Goal: Task Accomplishment & Management: Manage account settings

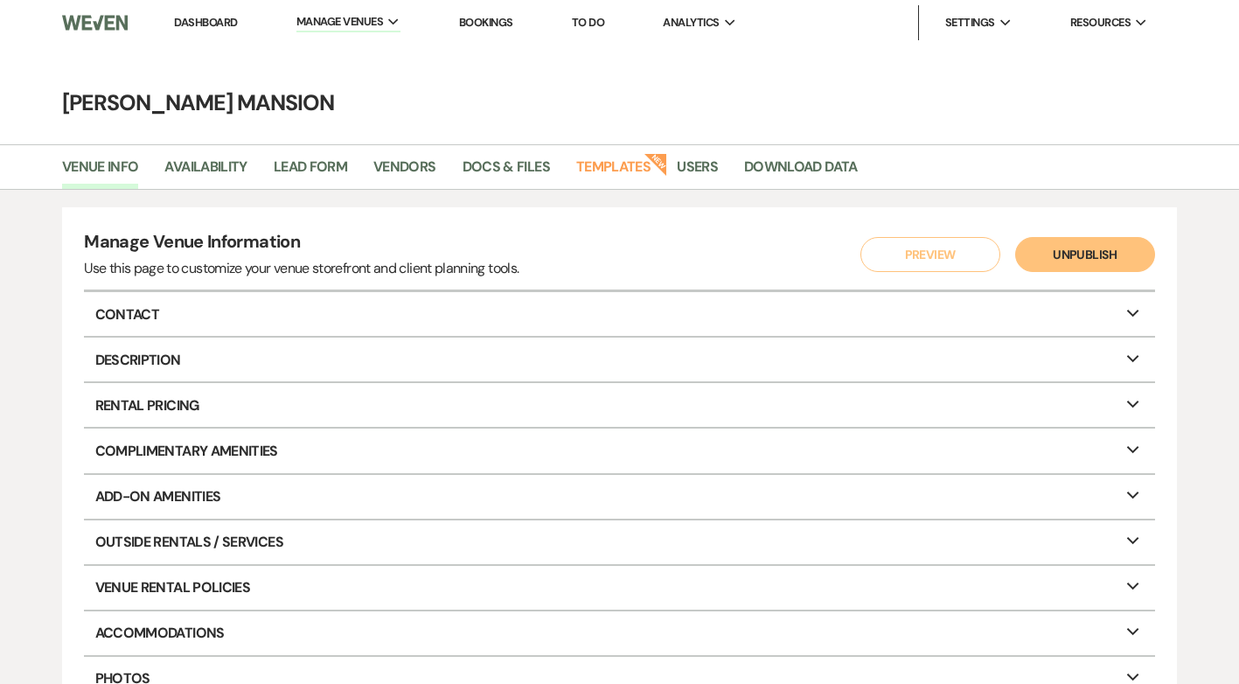
click at [202, 18] on link "Dashboard" at bounding box center [205, 22] width 63 height 15
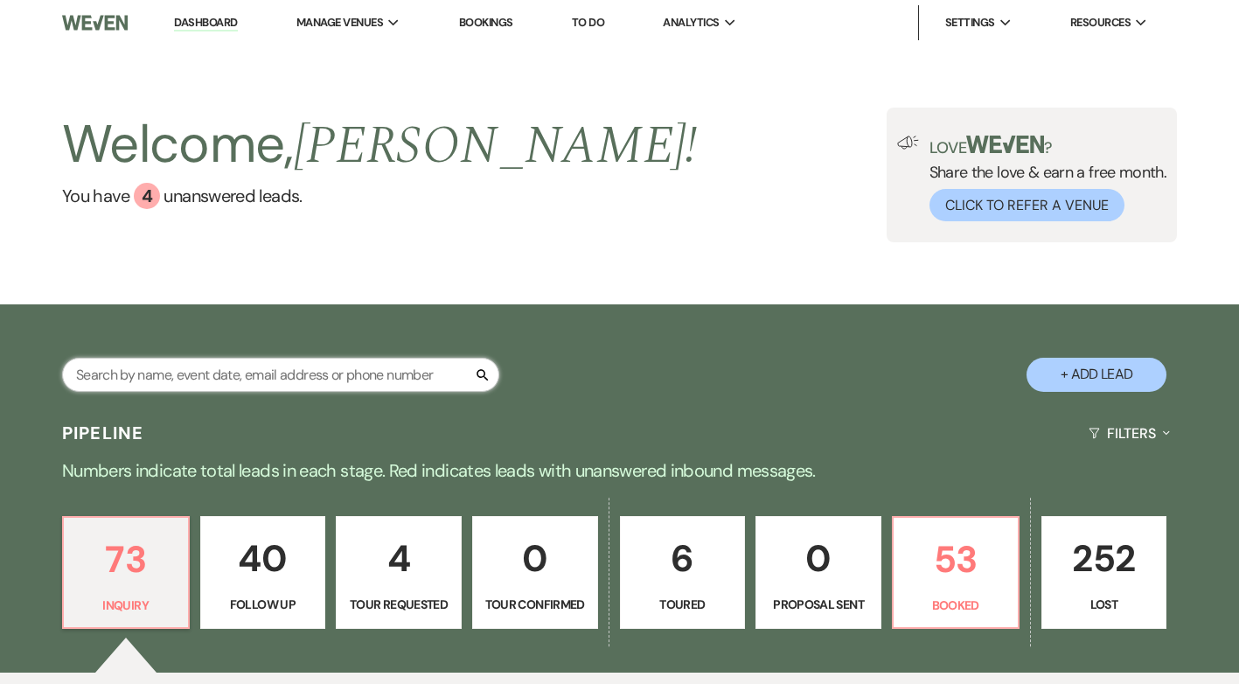
click at [286, 372] on input "text" at bounding box center [280, 375] width 437 height 34
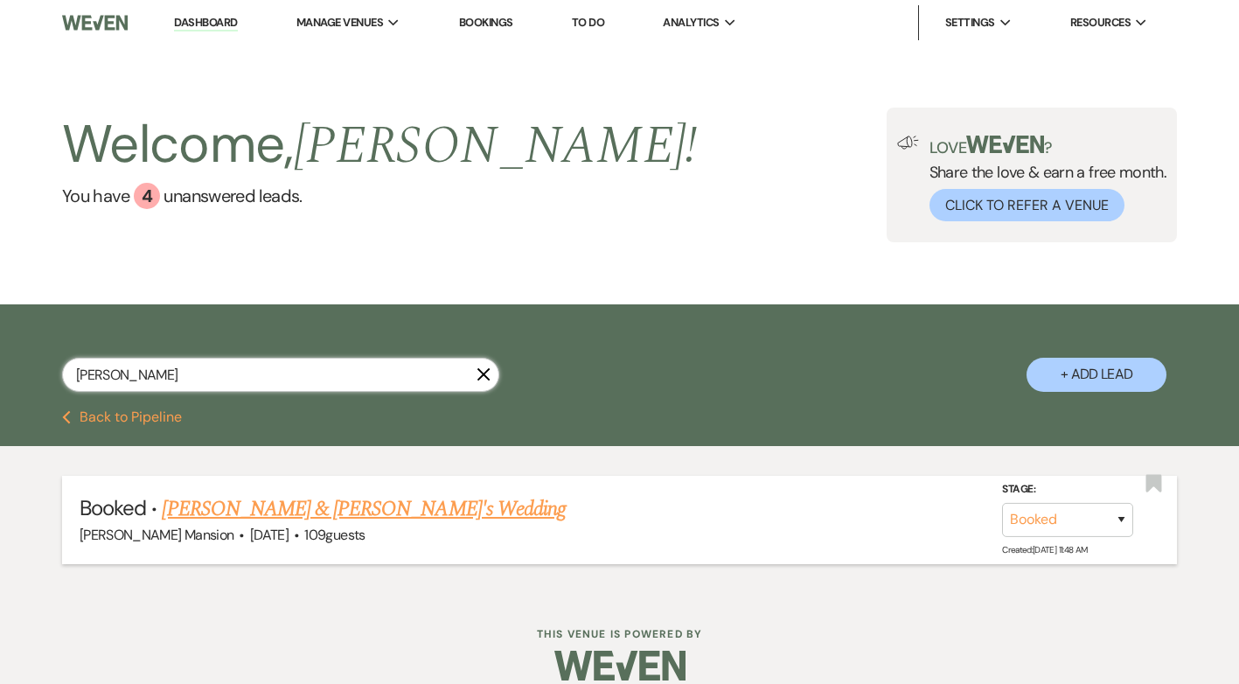
type input "anthony"
click at [378, 504] on link "[PERSON_NAME] & [PERSON_NAME]'s Wedding" at bounding box center [364, 508] width 404 height 31
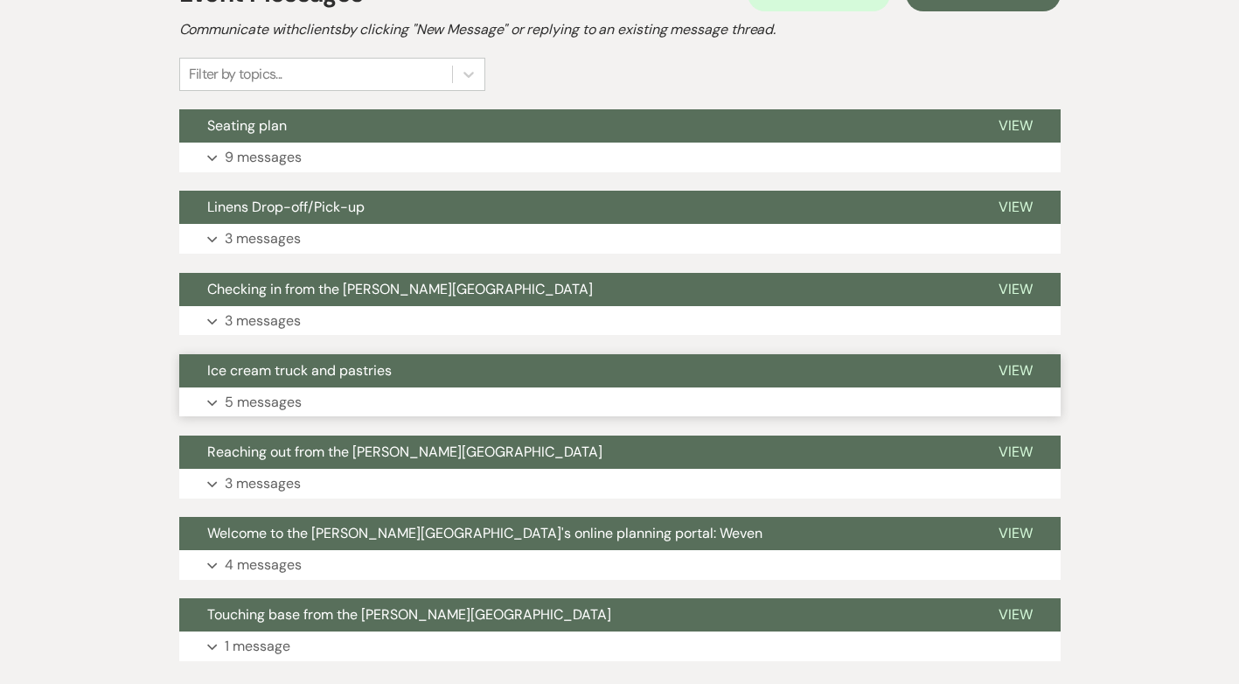
scroll to position [156, 0]
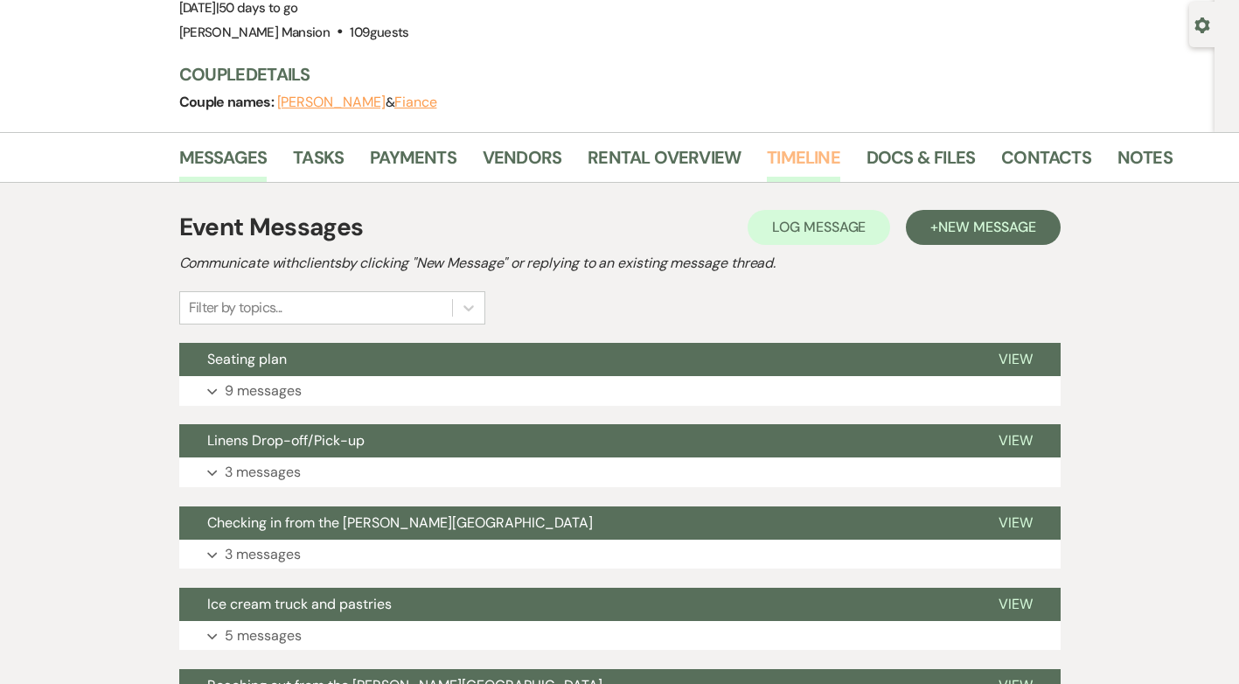
click at [789, 156] on link "Timeline" at bounding box center [803, 162] width 73 height 38
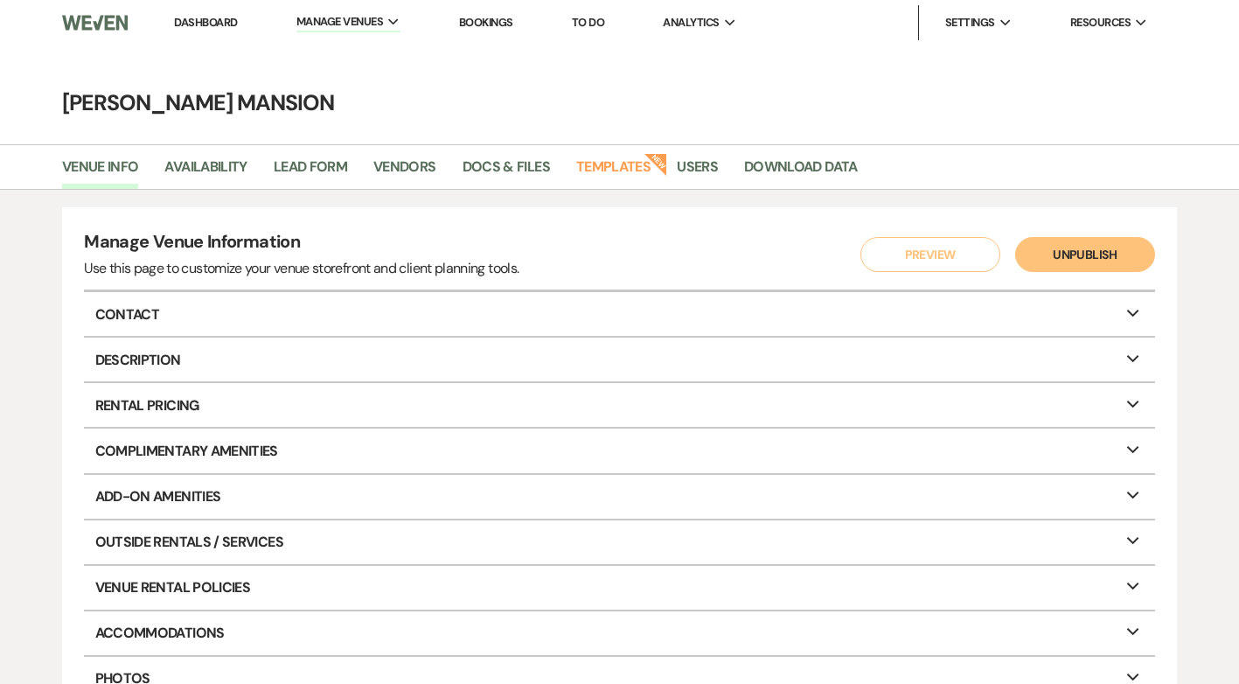
click at [205, 24] on link "Dashboard" at bounding box center [205, 22] width 63 height 15
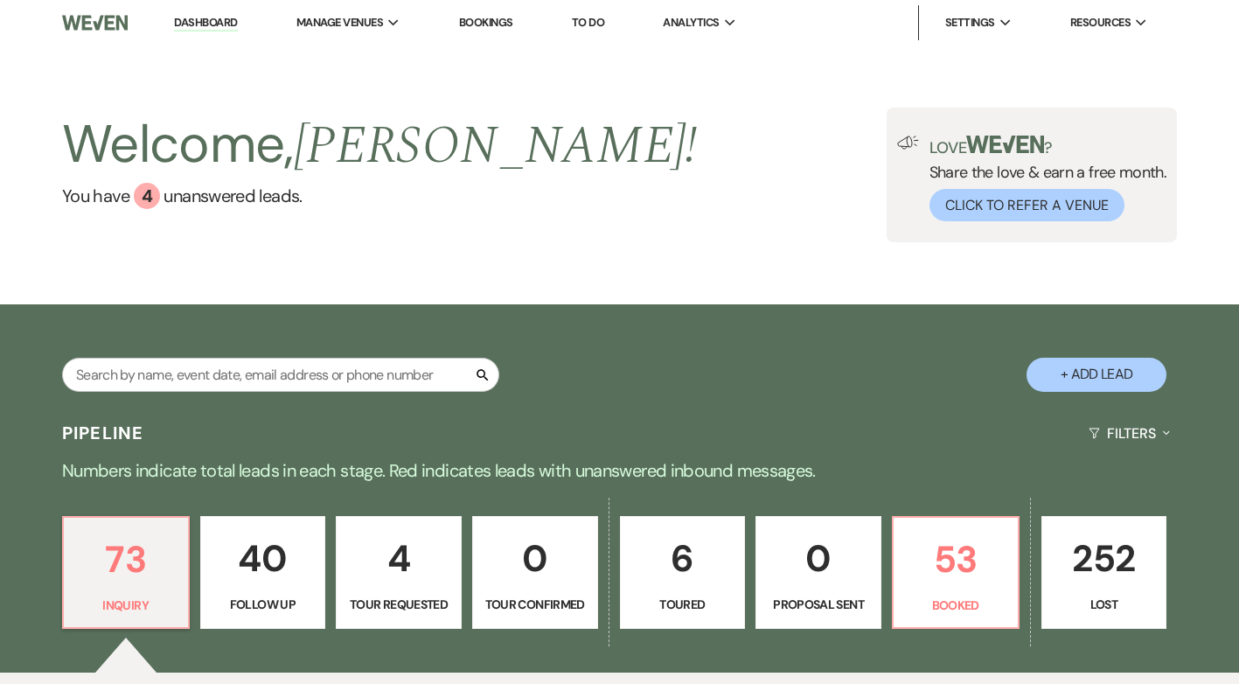
scroll to position [437, 0]
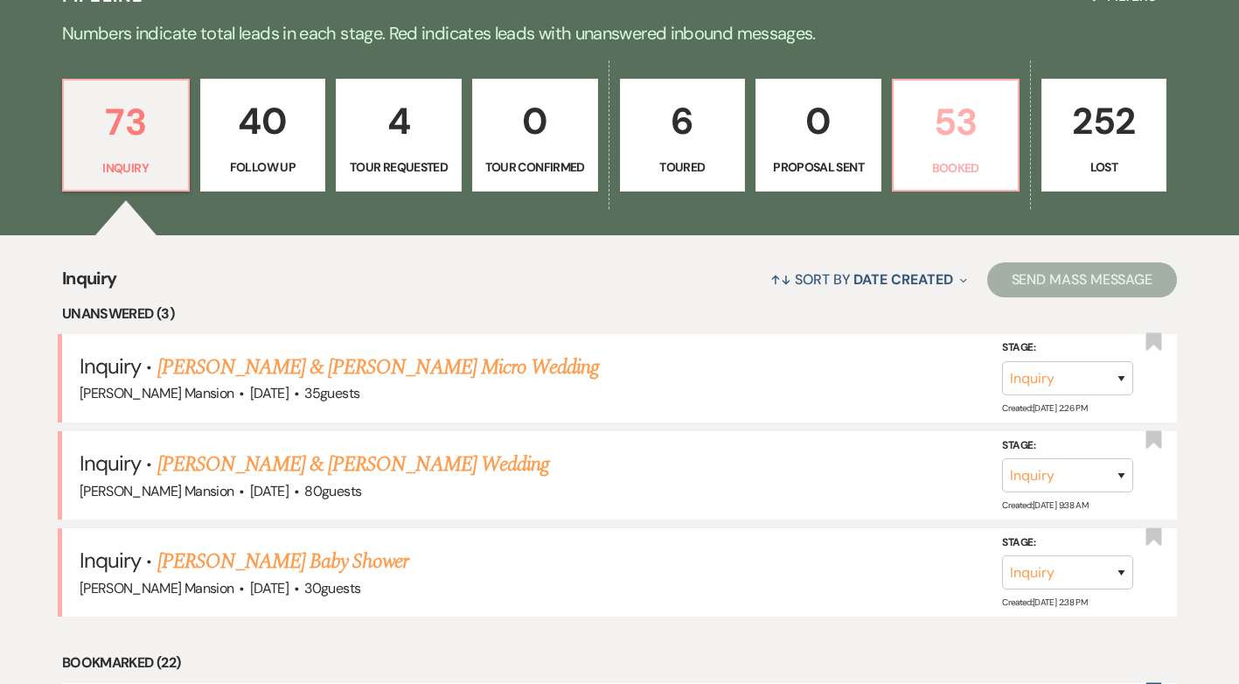
click at [973, 137] on p "53" at bounding box center [955, 122] width 103 height 59
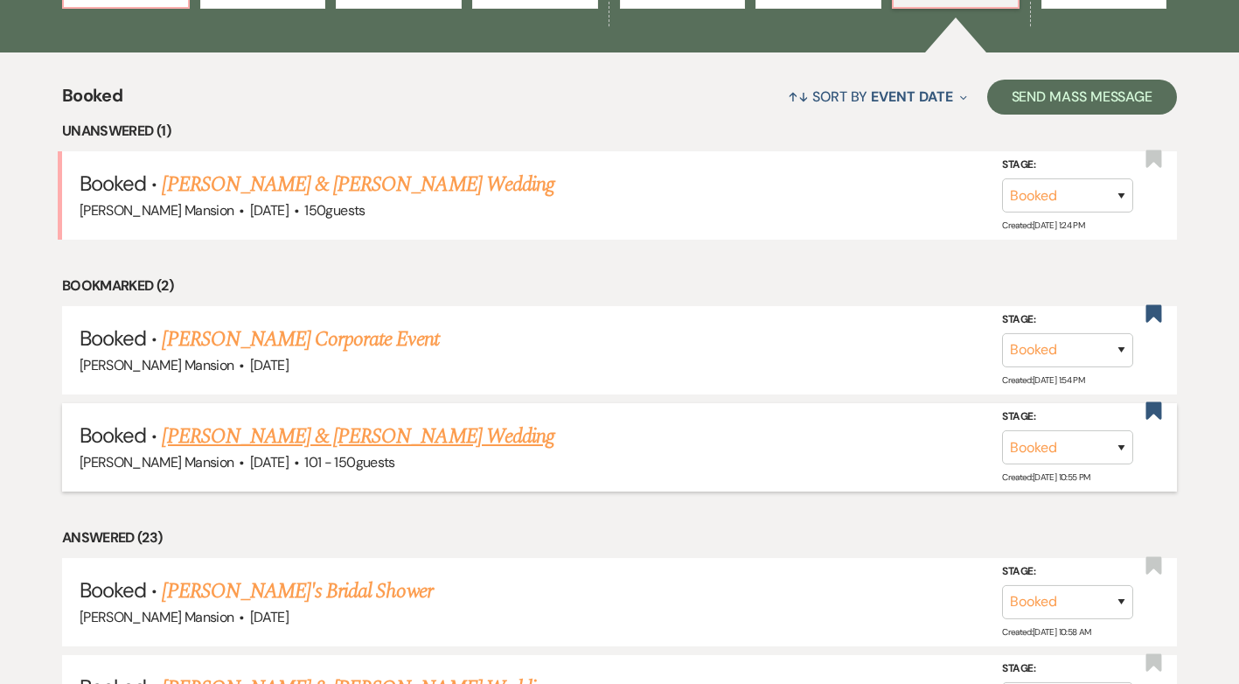
scroll to position [612, 0]
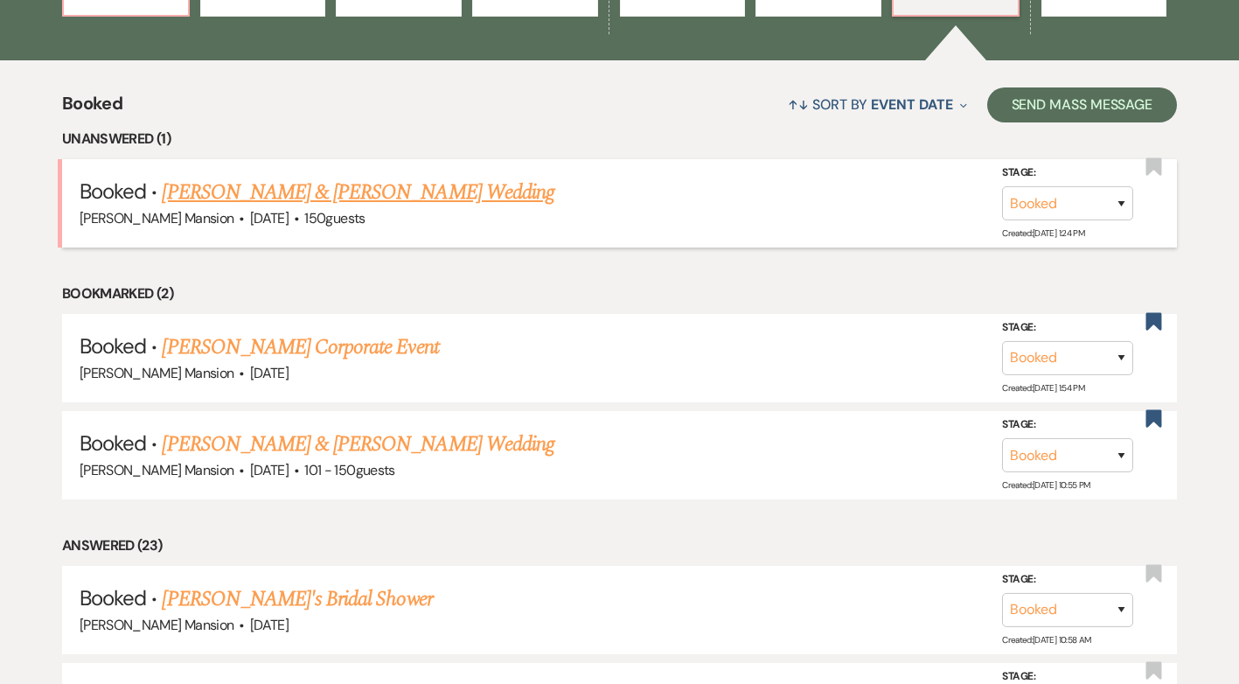
click at [392, 188] on link "[PERSON_NAME] & [PERSON_NAME] Wedding" at bounding box center [358, 192] width 392 height 31
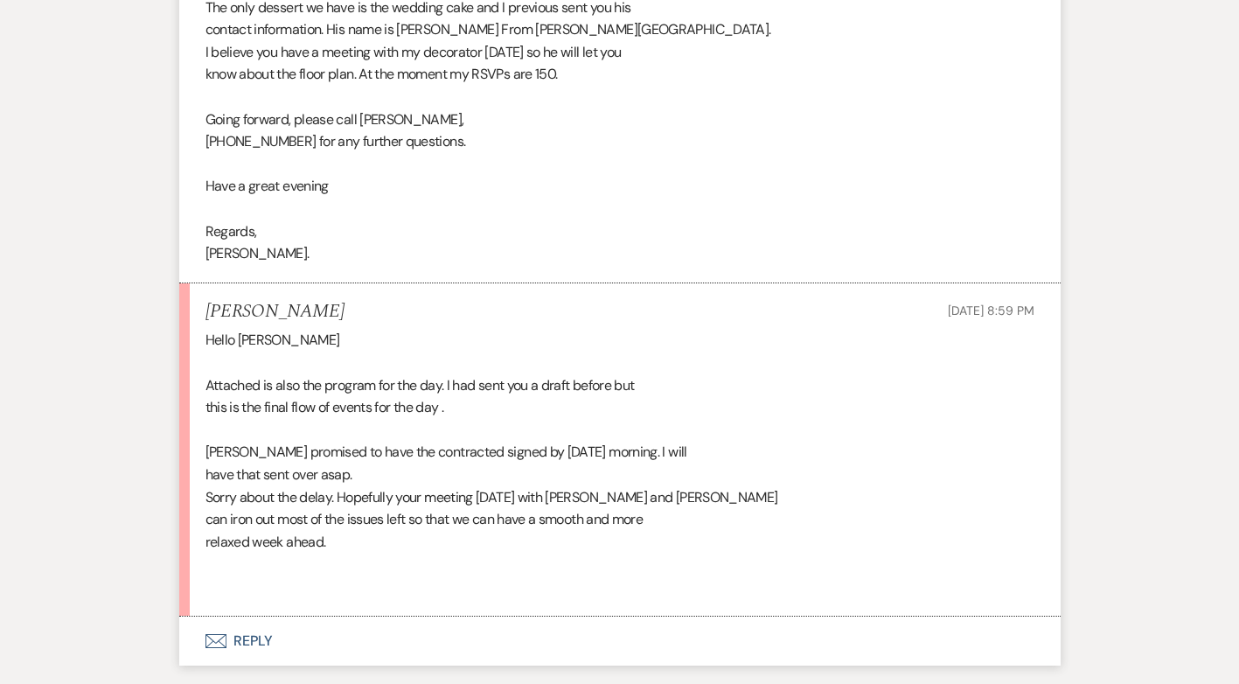
scroll to position [6644, 0]
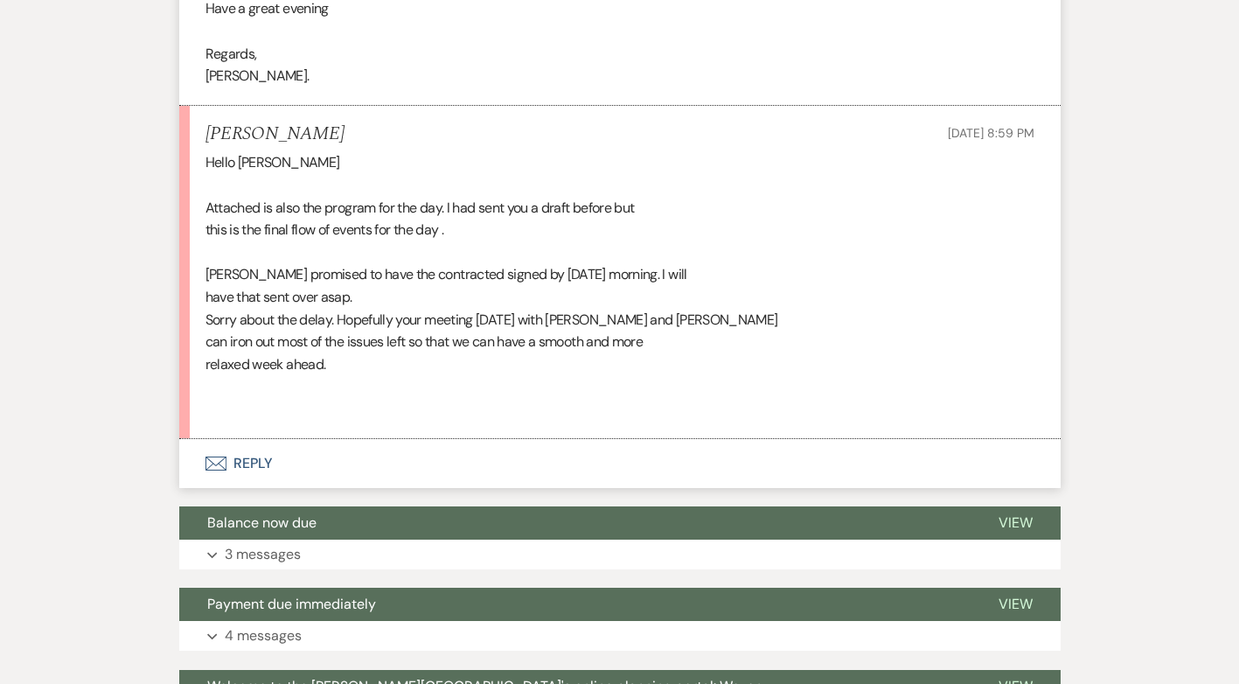
click at [246, 439] on button "Envelope Reply" at bounding box center [619, 463] width 881 height 49
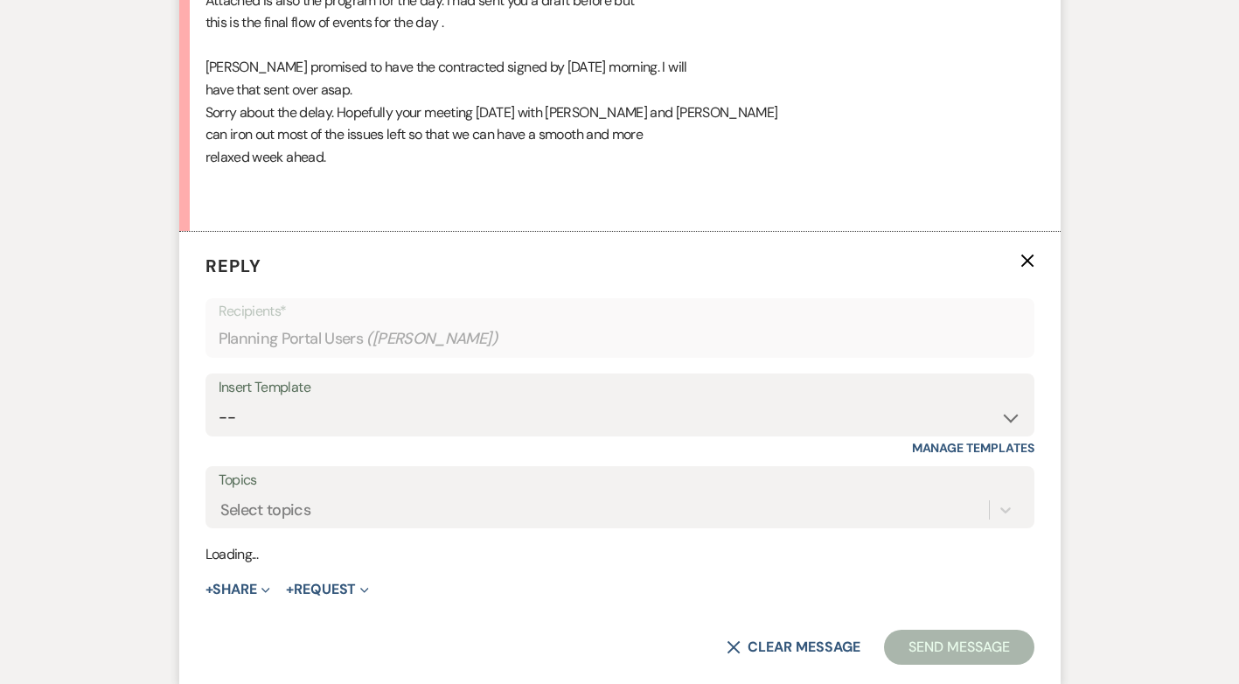
scroll to position [6899, 0]
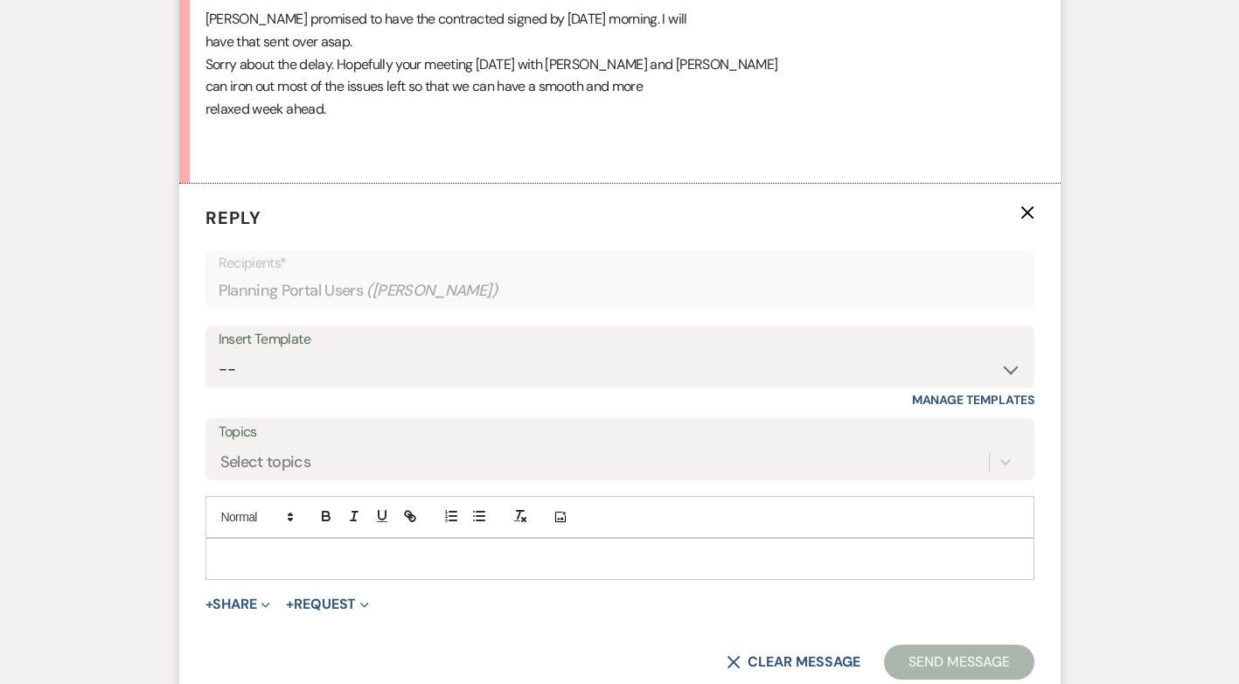
click at [315, 549] on p at bounding box center [619, 558] width 801 height 19
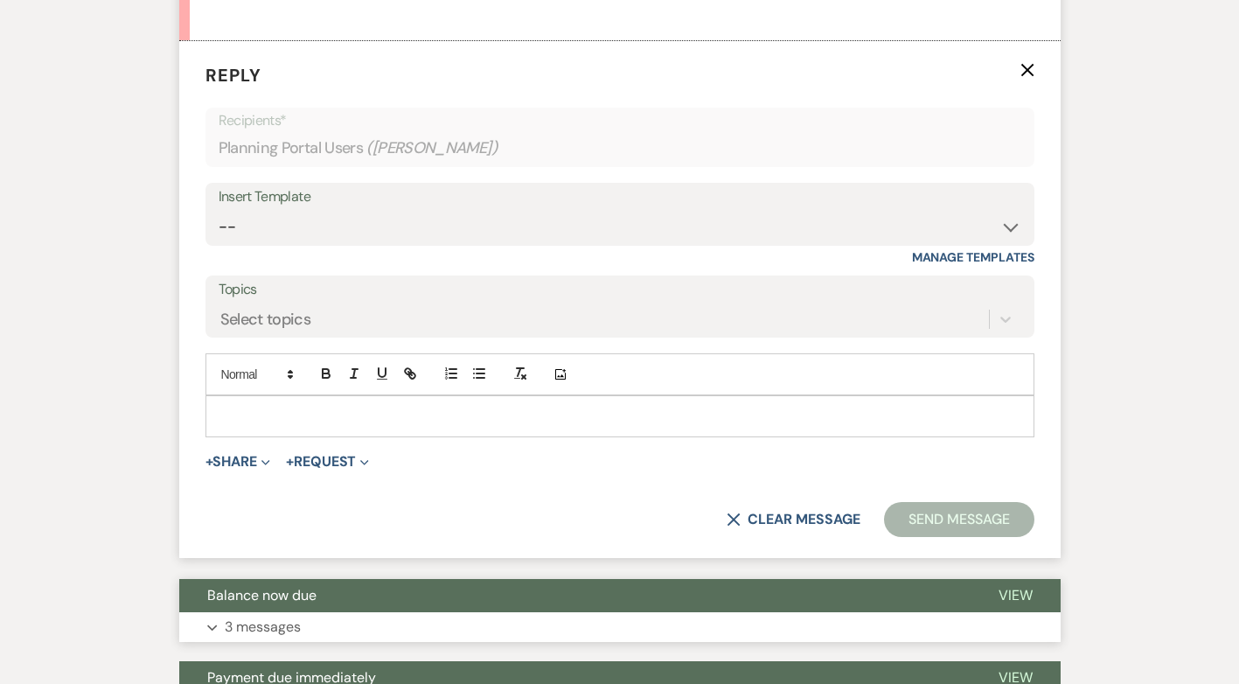
scroll to position [7074, 0]
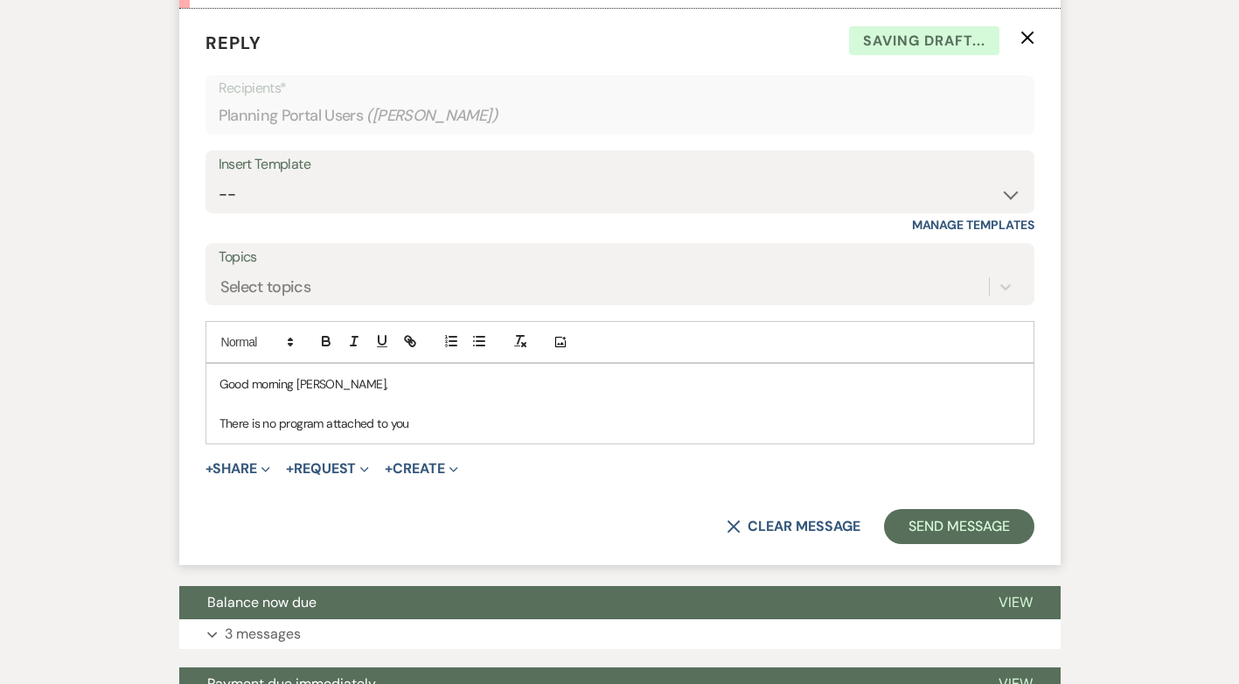
click at [418, 413] on p "There is no program attached to you" at bounding box center [619, 422] width 801 height 19
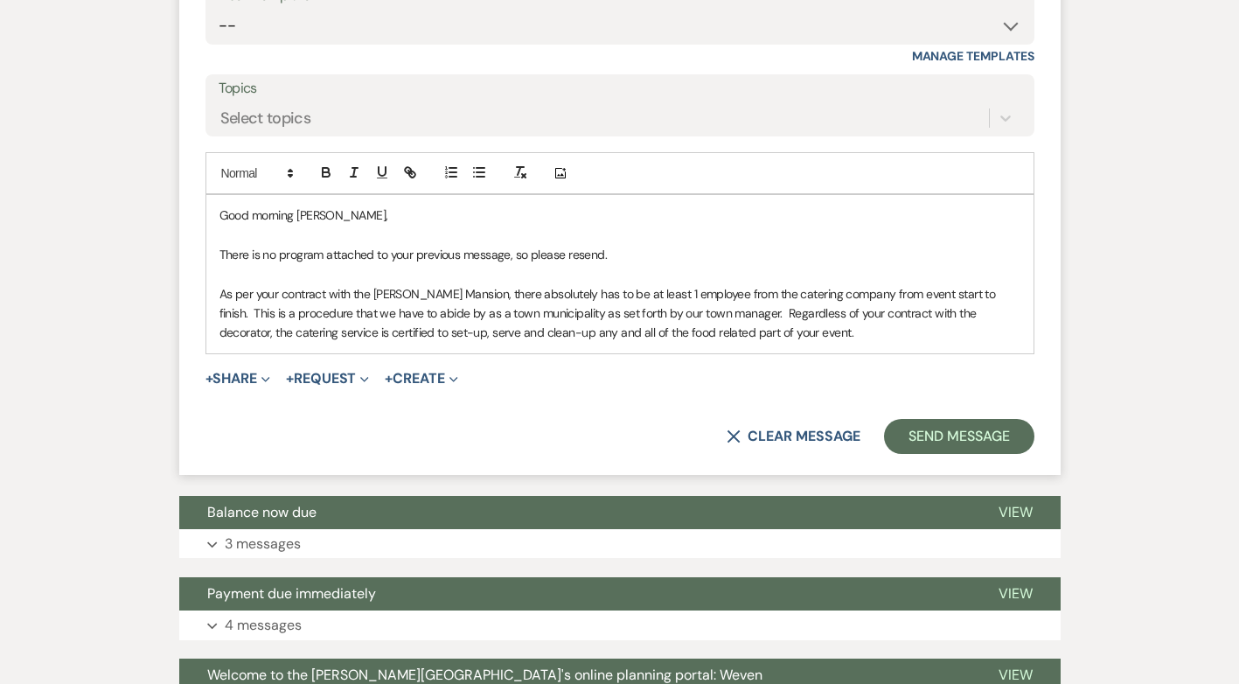
scroll to position [7248, 0]
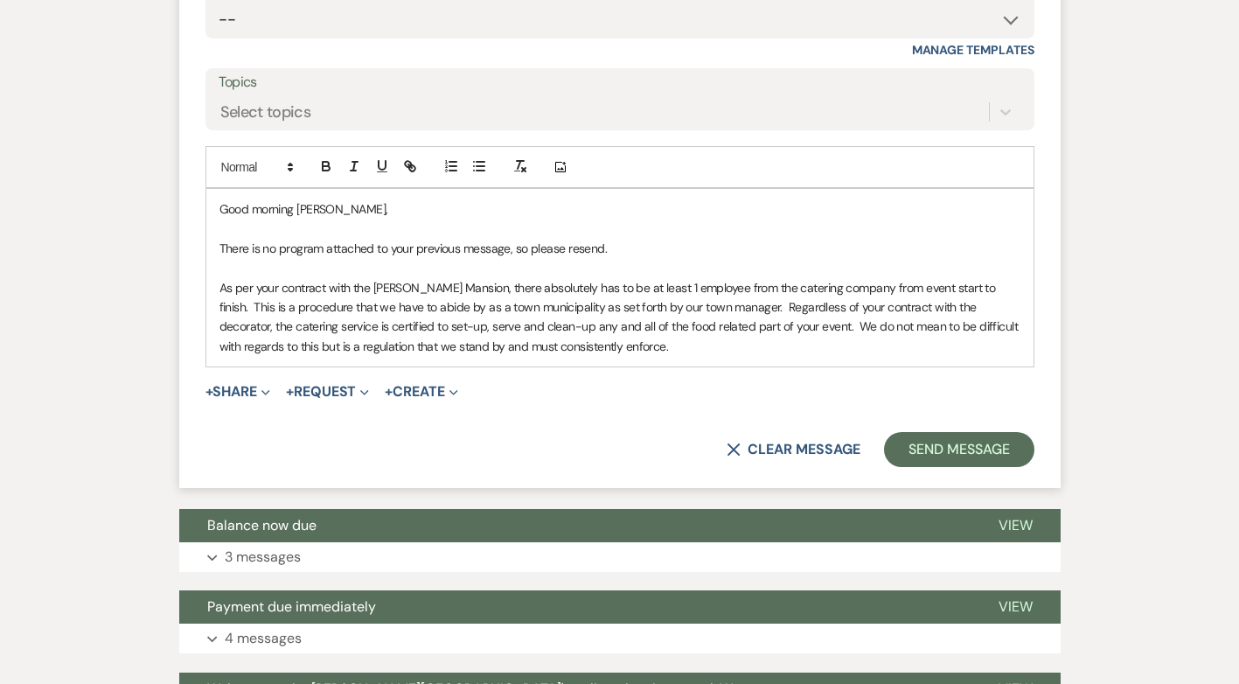
click at [640, 344] on div "Good morning Racheal, There is no program attached to your previous message, so…" at bounding box center [619, 277] width 829 height 179
click at [590, 316] on p "As per your contract with the Asa Waters Mansion, there absolutely has to be at…" at bounding box center [619, 317] width 801 height 79
click at [737, 283] on p "As per your contract with the Asa Waters Mansion, there absolutely has to be at…" at bounding box center [619, 317] width 801 height 79
click at [794, 302] on p "As per your contract with the Asa Waters Mansion, there absolutely has to be at…" at bounding box center [619, 317] width 801 height 79
click at [463, 302] on p "As per your contract with the Asa Waters Mansion, there absolutely has to be at…" at bounding box center [619, 317] width 801 height 79
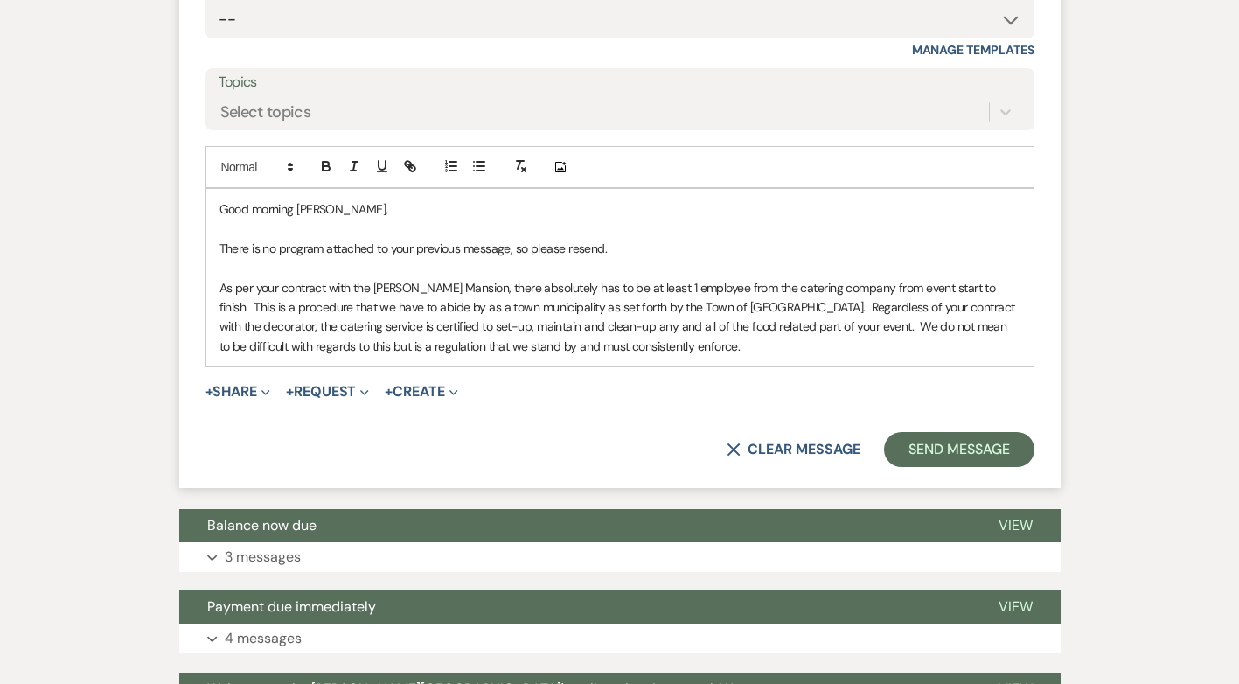
click at [553, 307] on p "As per your contract with the Asa Waters Mansion, there absolutely has to be at…" at bounding box center [619, 317] width 801 height 79
click at [315, 281] on p "As per your contract with the Asa Waters Mansion, there absolutely has to be at…" at bounding box center [619, 317] width 801 height 79
drag, startPoint x: 414, startPoint y: 306, endPoint x: 459, endPoint y: 304, distance: 44.6
click at [459, 304] on p "As per your contract with the Asa Waters Mansion, there absolutely has to be at…" at bounding box center [619, 317] width 801 height 79
click at [332, 158] on icon "button" at bounding box center [326, 166] width 16 height 16
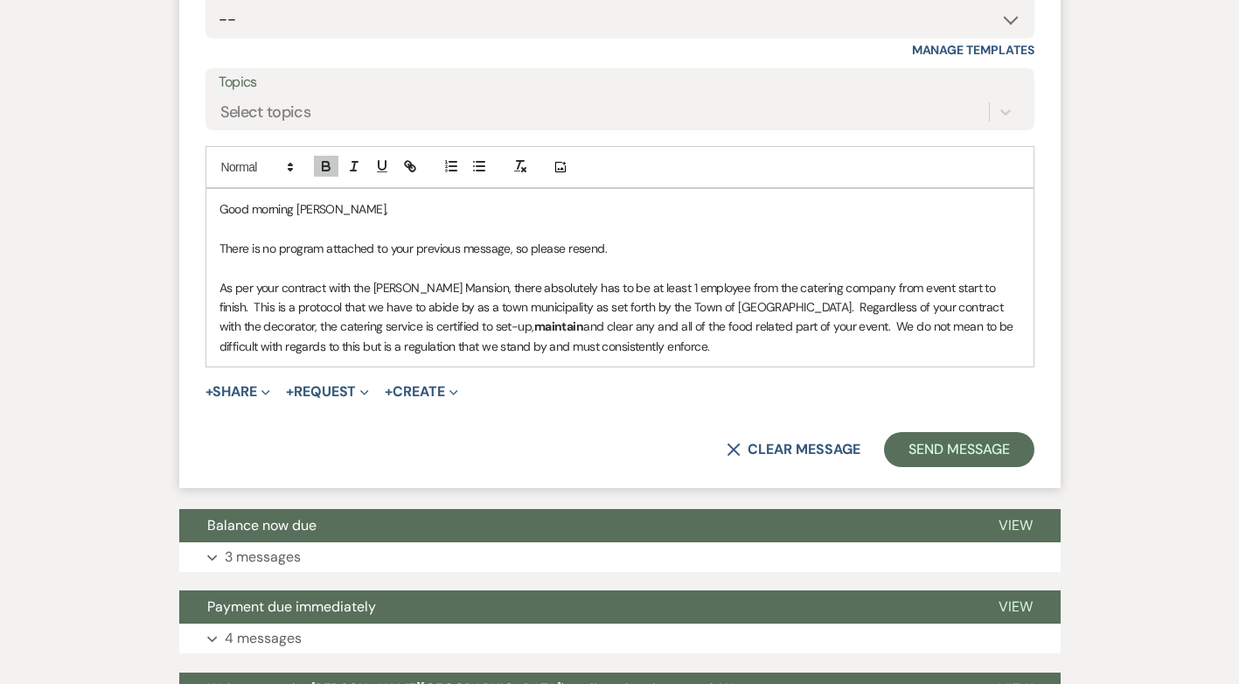
click at [594, 327] on p "As per your contract with the Asa Waters Mansion, there absolutely has to be at…" at bounding box center [619, 317] width 801 height 79
click at [957, 303] on p "As per your contract with the Asa Waters Mansion, there absolutely has to be at…" at bounding box center [619, 317] width 801 height 79
click at [237, 322] on p "As per your contract with the Asa Waters Mansion, there absolutely has to be at…" at bounding box center [619, 317] width 801 height 79
click at [621, 328] on p "As per your contract with the Asa Waters Mansion, there absolutely has to be at…" at bounding box center [619, 317] width 801 height 79
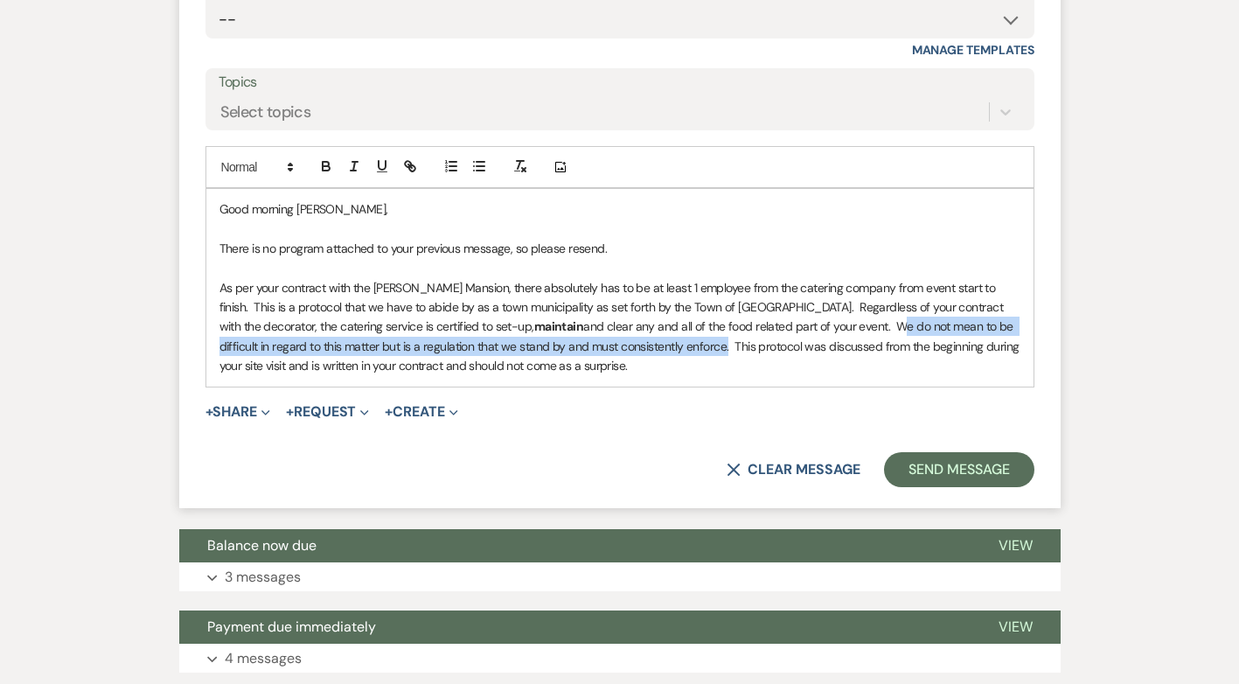
drag, startPoint x: 601, startPoint y: 326, endPoint x: 778, endPoint y: 306, distance: 178.6
click at [778, 306] on p "As per your contract with the Asa Waters Mansion, there absolutely has to be at…" at bounding box center [619, 327] width 801 height 98
copy p "We do not mean to be difficult in regard to this matter but is a regulation tha…"
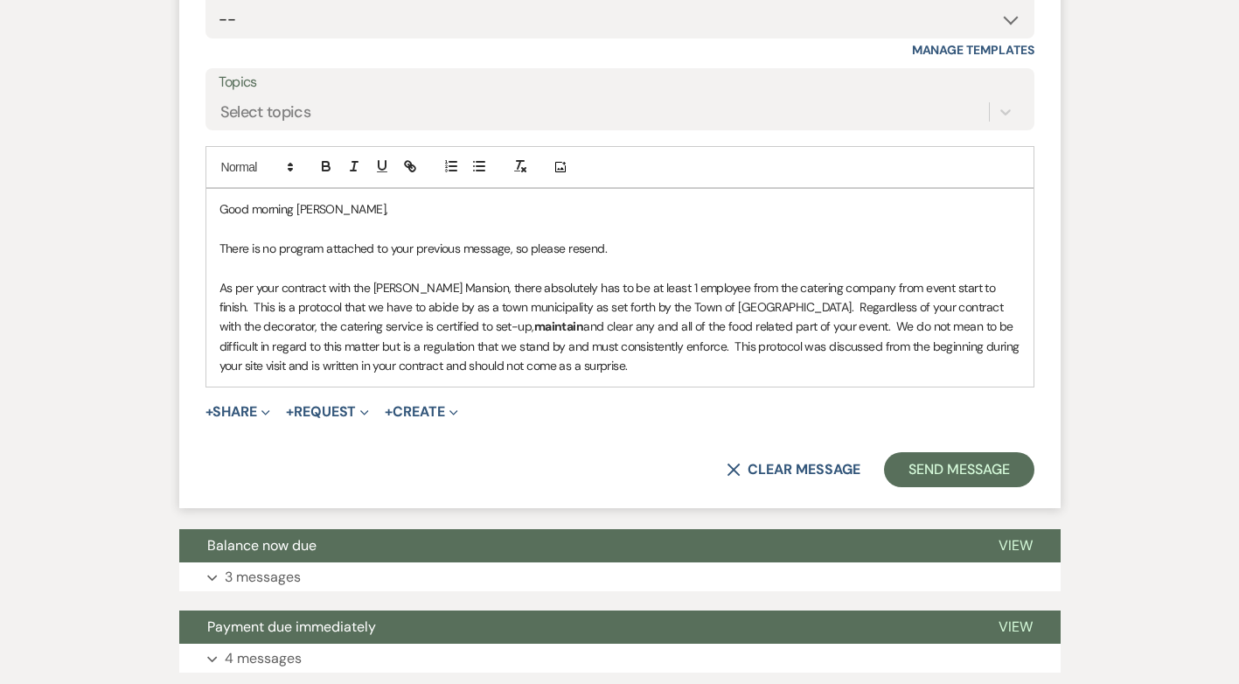
click at [531, 346] on p "As per your contract with the Asa Waters Mansion, there absolutely has to be at…" at bounding box center [619, 327] width 801 height 98
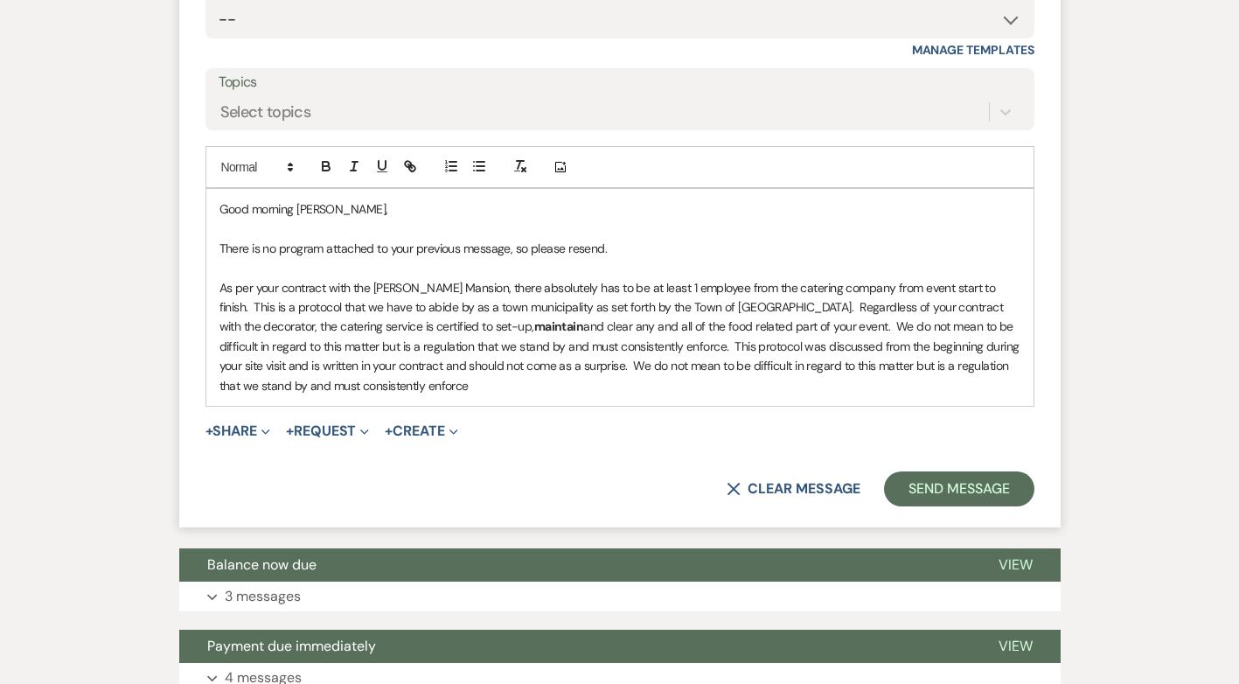
click at [609, 324] on p "As per your contract with the Asa Waters Mansion, there absolutely has to be at…" at bounding box center [619, 336] width 801 height 117
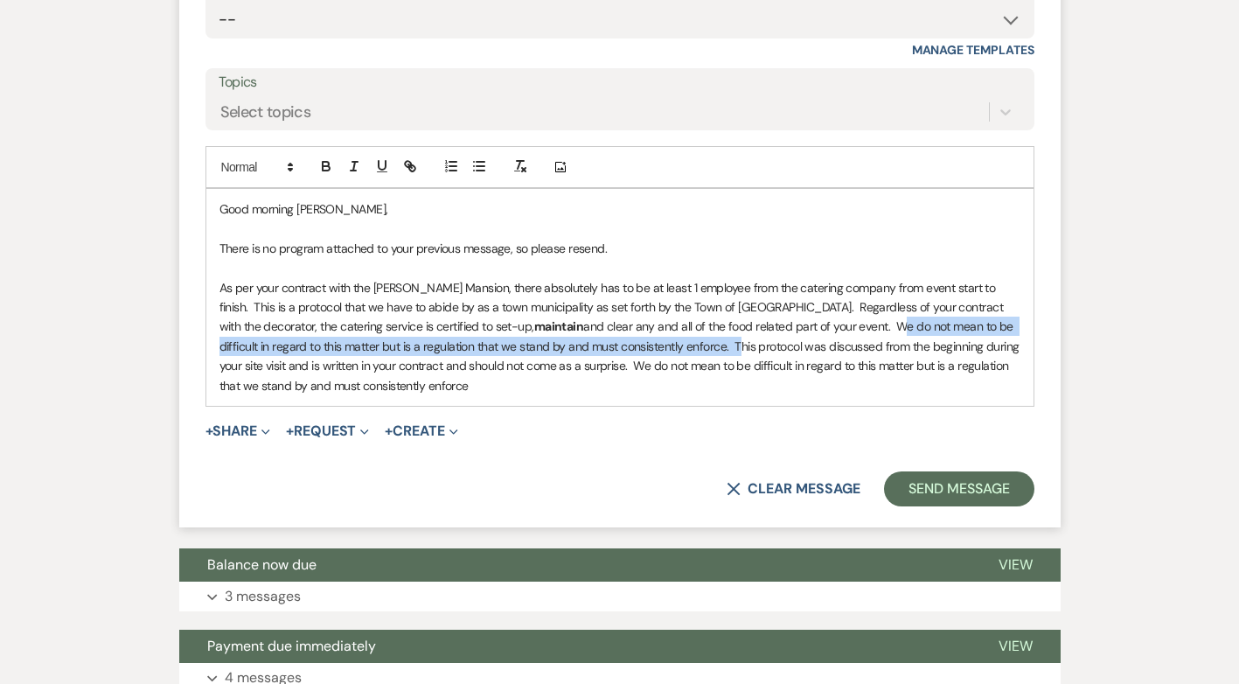
drag, startPoint x: 608, startPoint y: 324, endPoint x: 778, endPoint y: 306, distance: 171.4
click at [778, 306] on p "As per your contract with the Asa Waters Mansion, there absolutely has to be at…" at bounding box center [619, 336] width 801 height 117
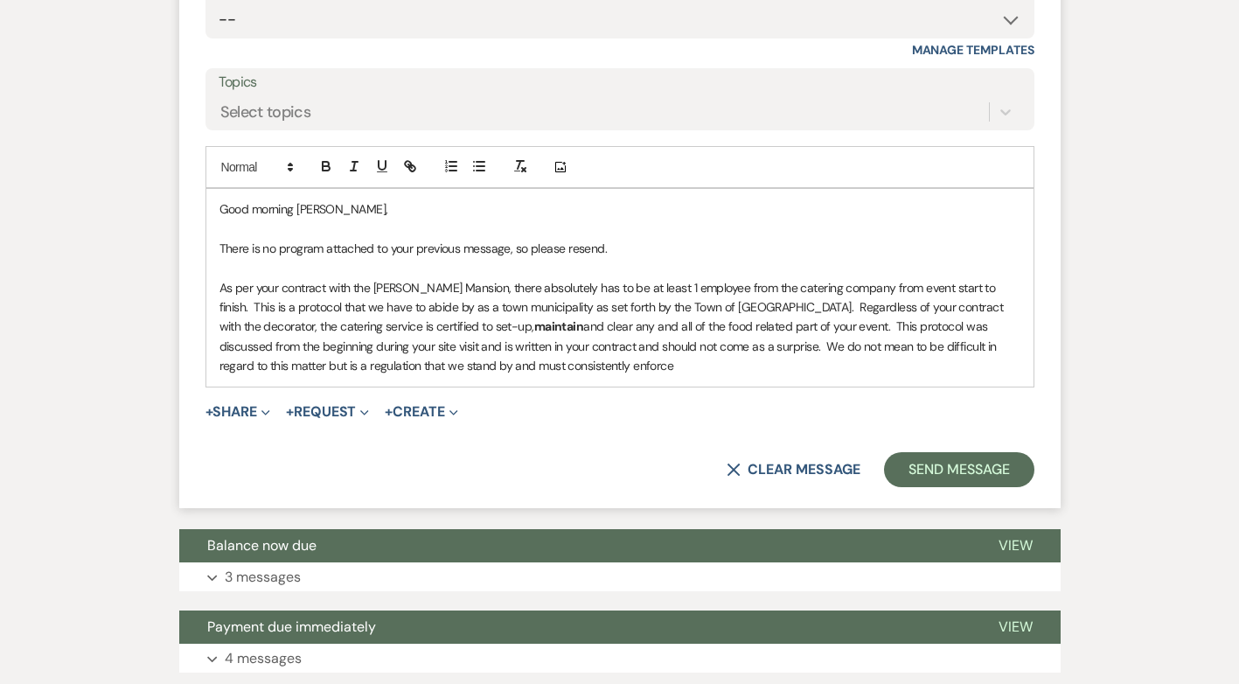
click at [272, 322] on p "As per your contract with the Asa Waters Mansion, there absolutely has to be at…" at bounding box center [619, 327] width 801 height 98
click at [558, 323] on p "As per your contract with the Asa Waters Mansion, there absolutely has to be at…" at bounding box center [619, 327] width 801 height 98
click at [565, 341] on p "As per your contract with the Asa Waters Mansion, there absolutely has to be at…" at bounding box center [619, 327] width 801 height 98
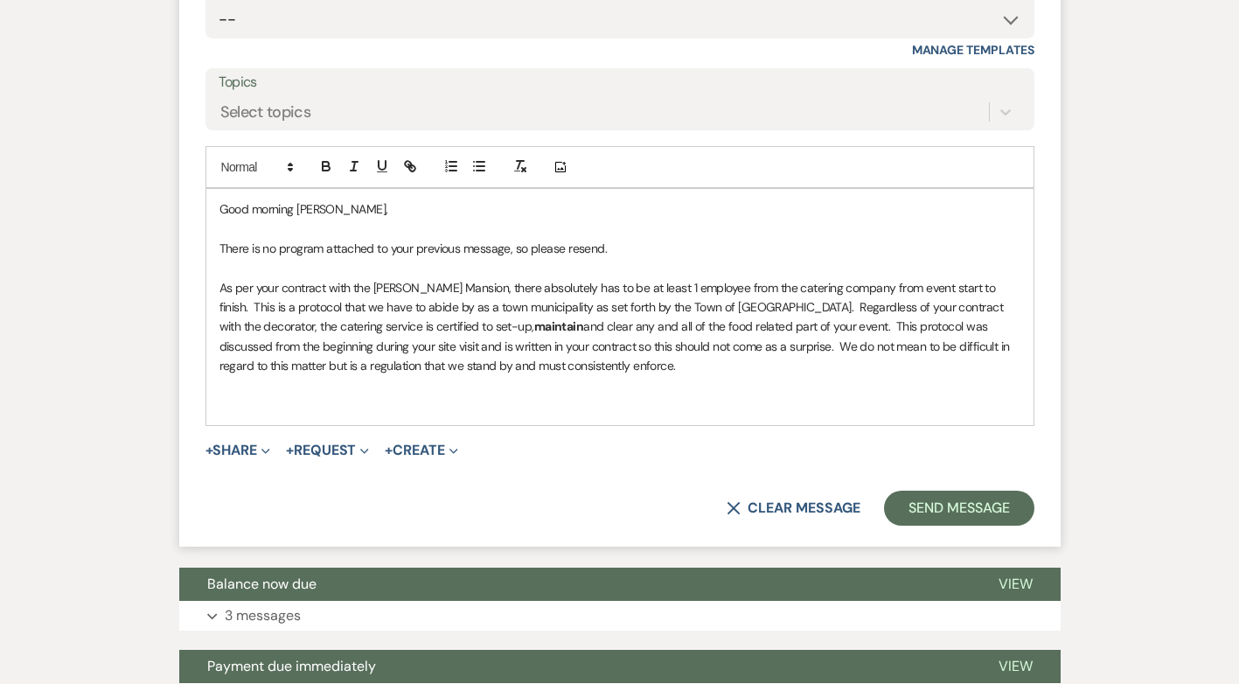
click at [620, 239] on p "There is no program attached to your previous message, so please resend." at bounding box center [619, 248] width 801 height 19
click at [600, 347] on p "As per your contract with the Asa Waters Mansion, there absolutely has to be at…" at bounding box center [619, 327] width 801 height 98
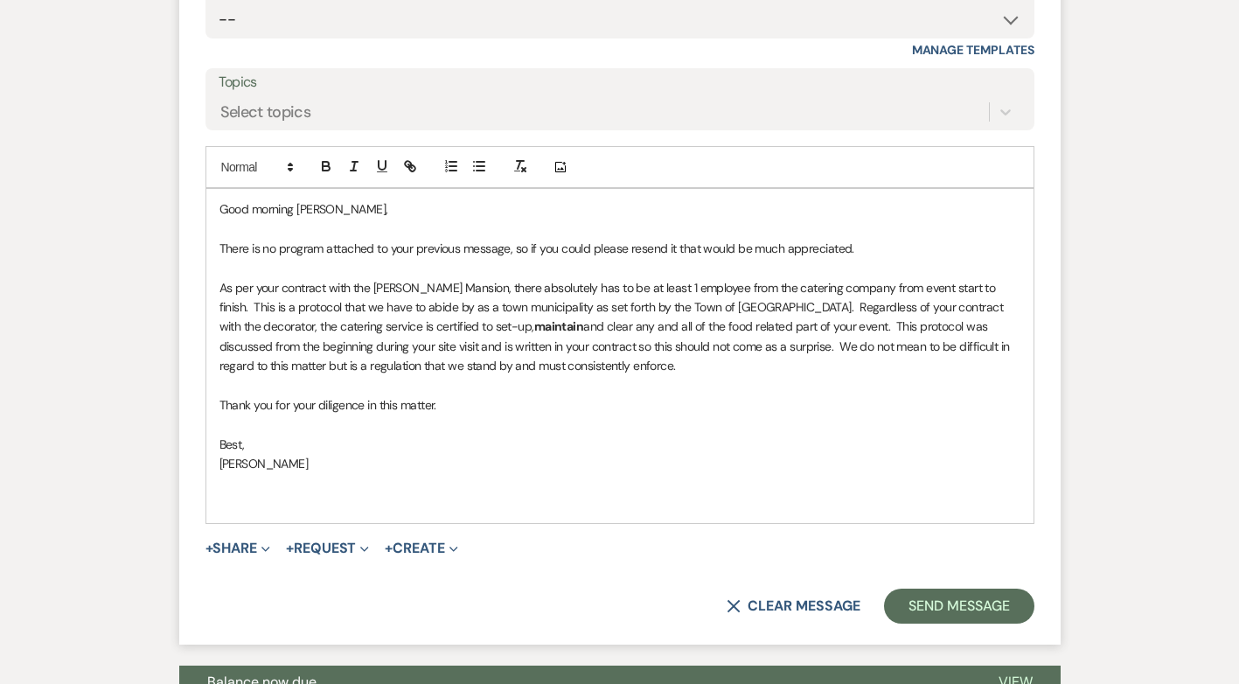
click at [870, 239] on p "There is no program attached to your previous message, so if you could please r…" at bounding box center [619, 248] width 801 height 19
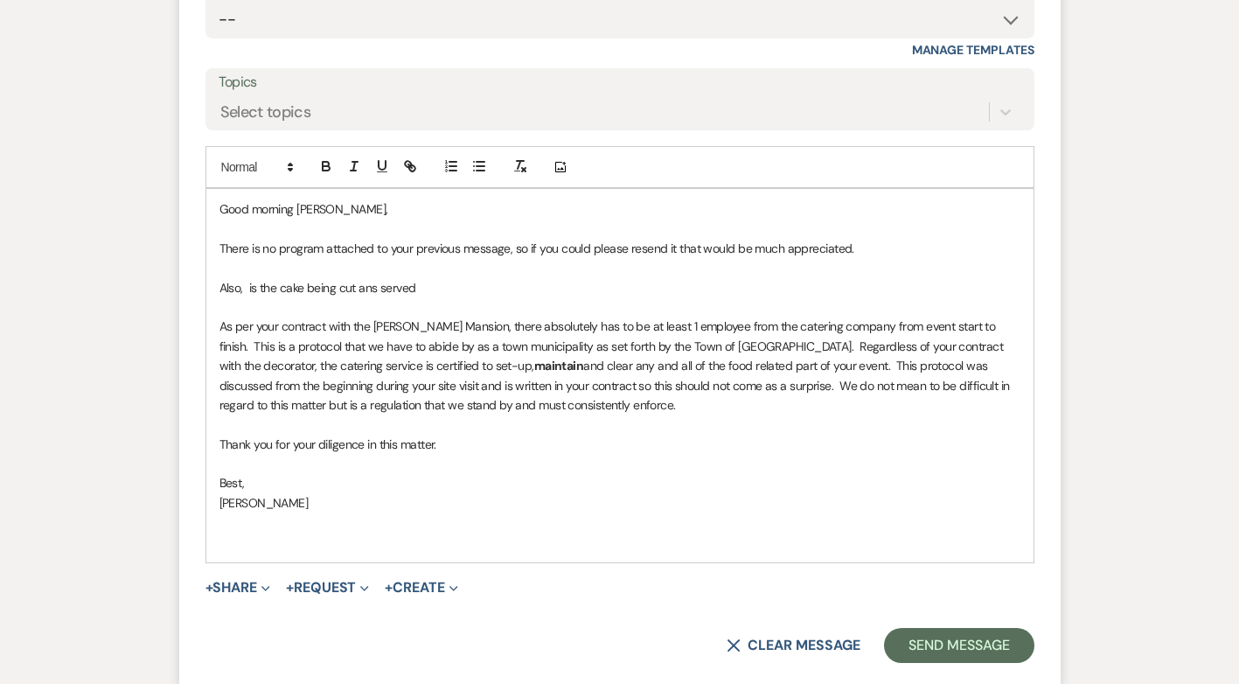
click at [381, 278] on p "Also, is the cake being cut ans served" at bounding box center [619, 287] width 801 height 19
click at [441, 278] on p "Also, is the cake being cut and served" at bounding box center [619, 287] width 801 height 19
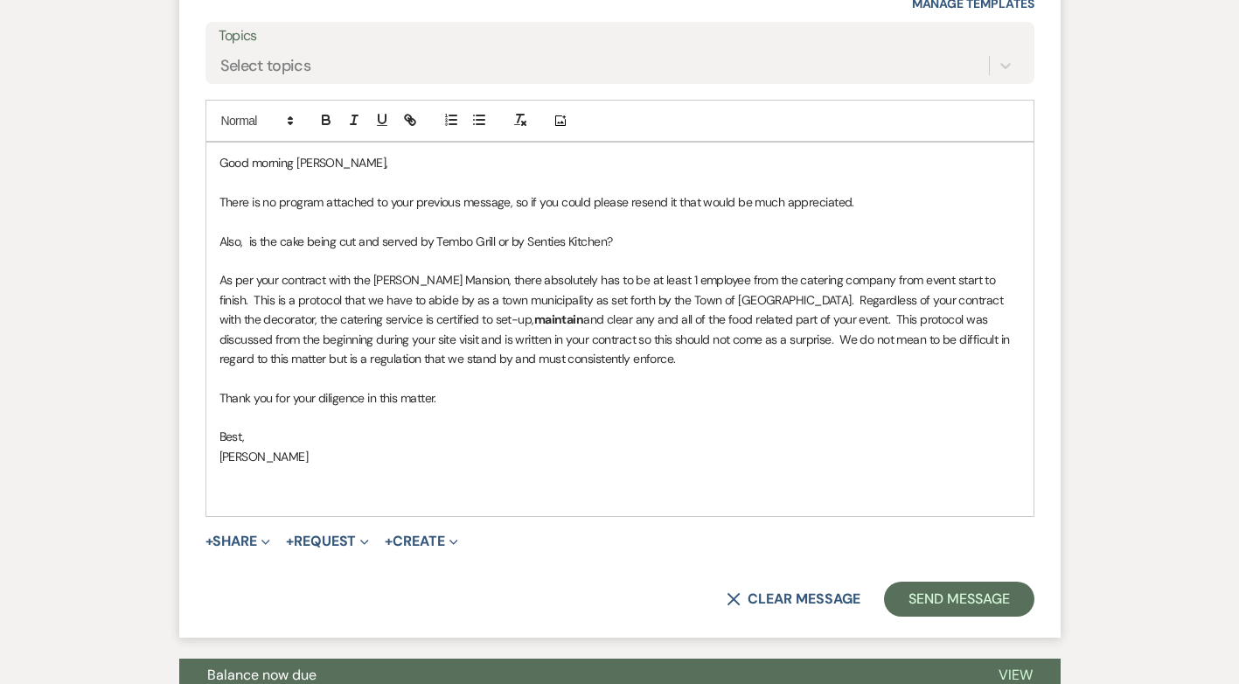
scroll to position [7336, 0]
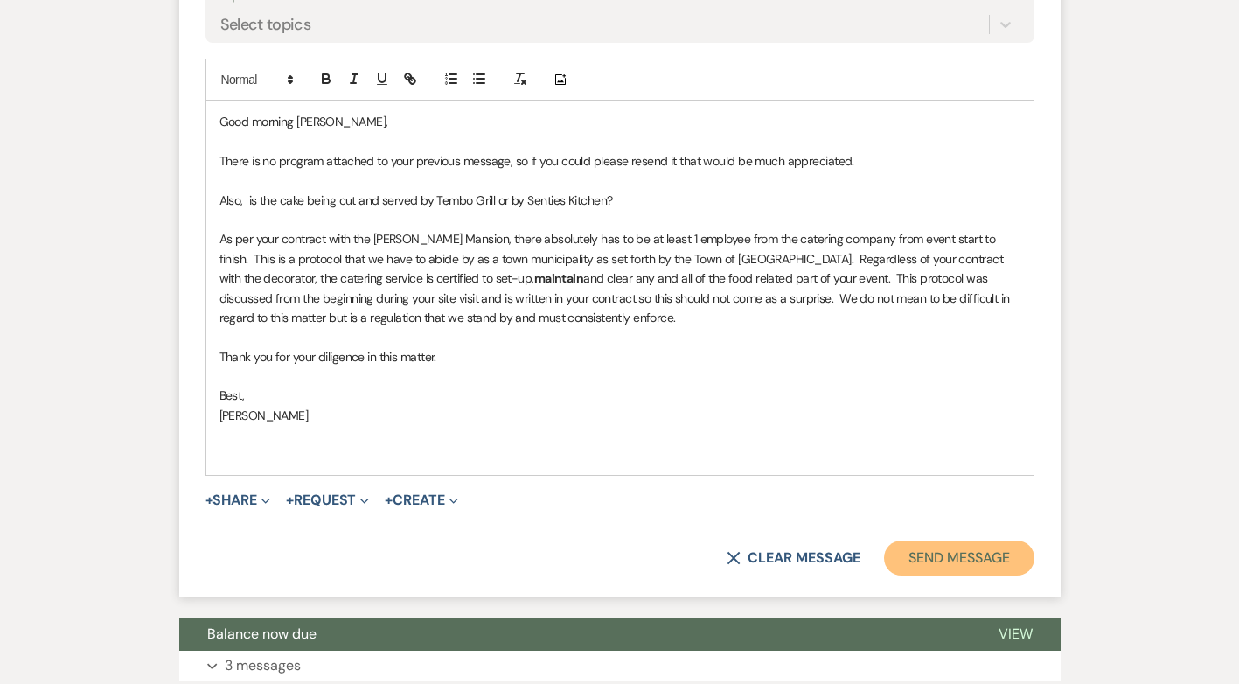
click at [953, 540] on button "Send Message" at bounding box center [958, 557] width 149 height 35
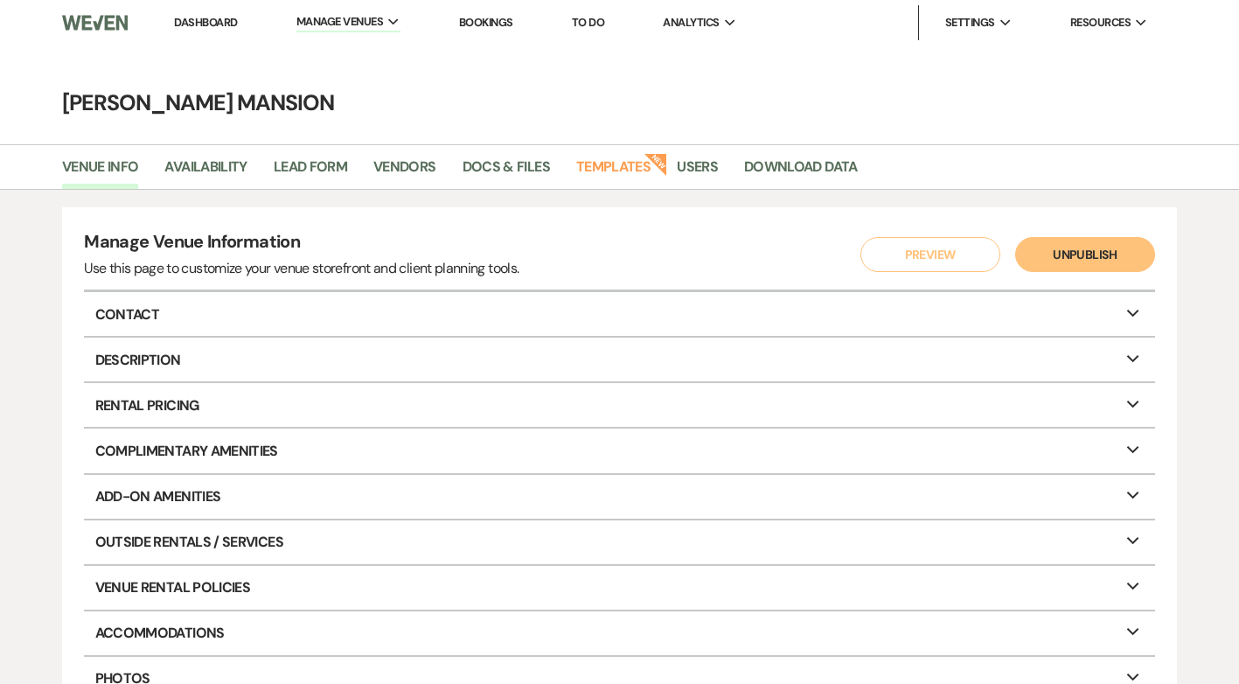
click at [218, 23] on link "Dashboard" at bounding box center [205, 22] width 63 height 15
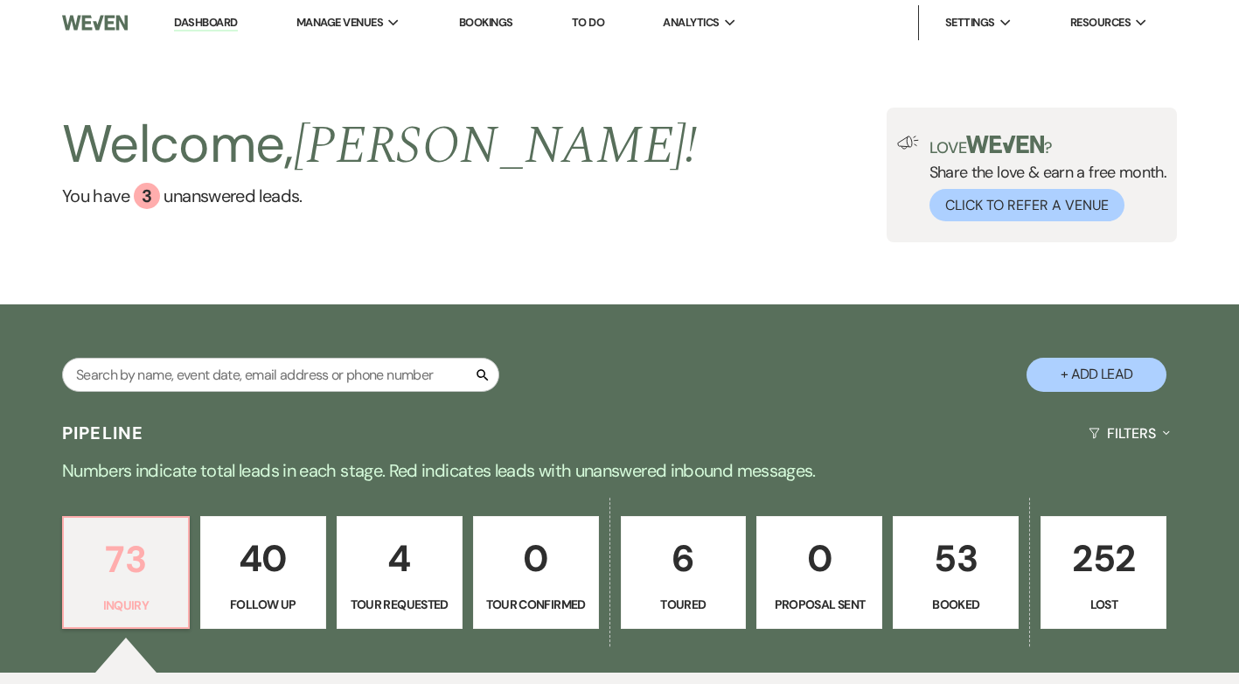
click at [155, 554] on p "73" at bounding box center [125, 559] width 103 height 59
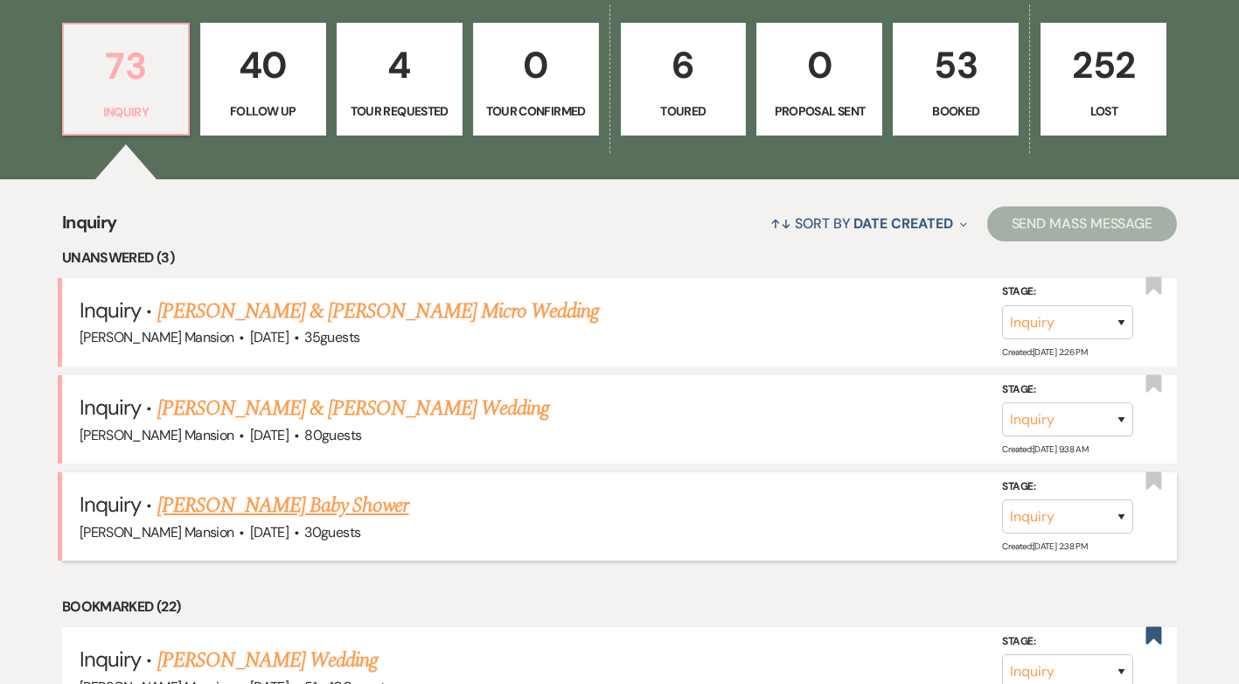
scroll to position [524, 0]
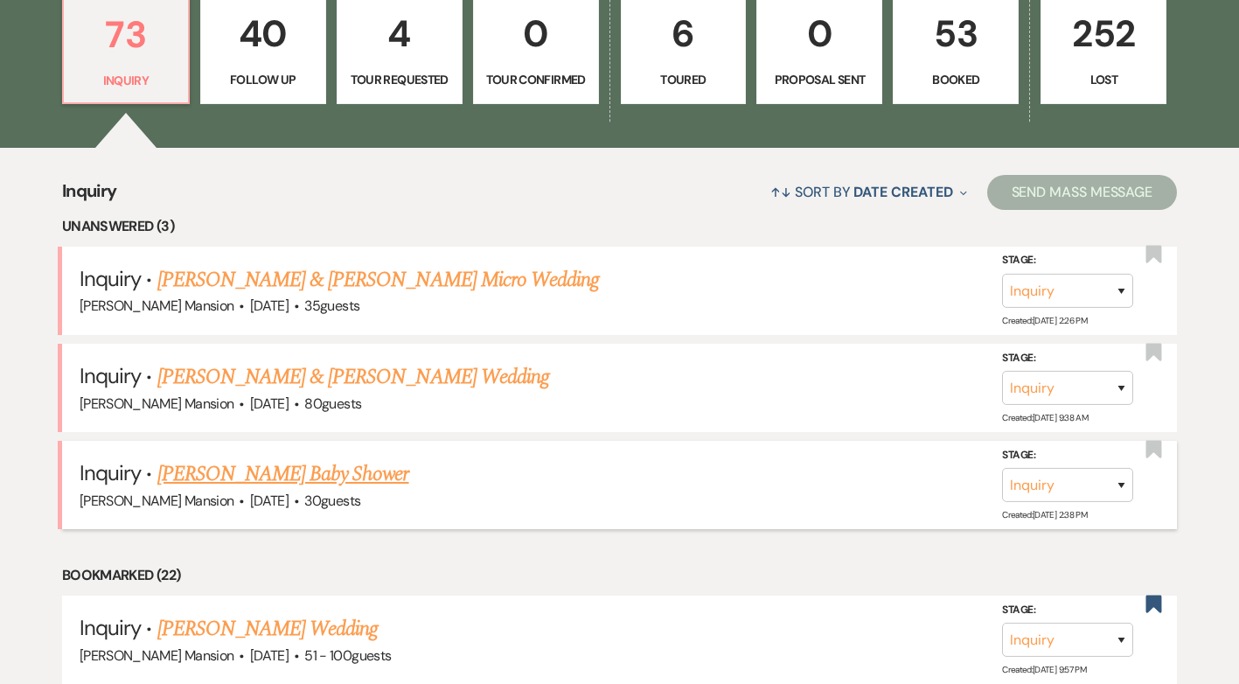
click at [295, 472] on link "Haley Dwinell's Baby Shower" at bounding box center [283, 473] width 252 height 31
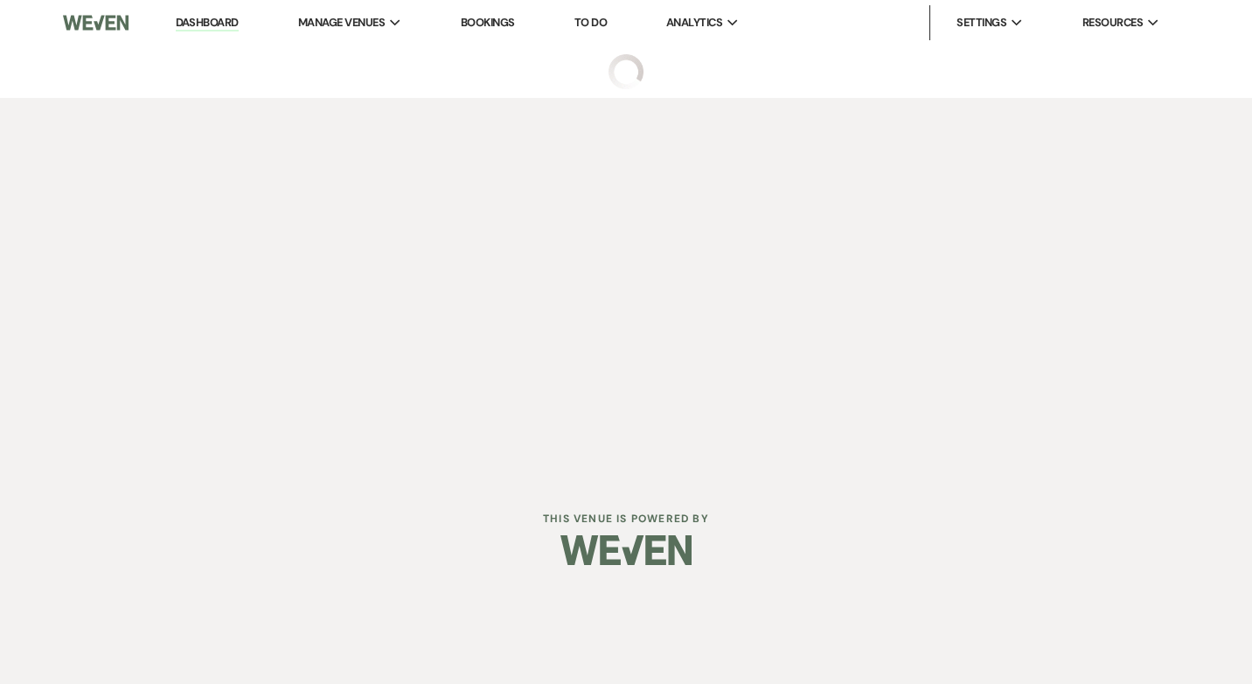
select select "5"
select select "3"
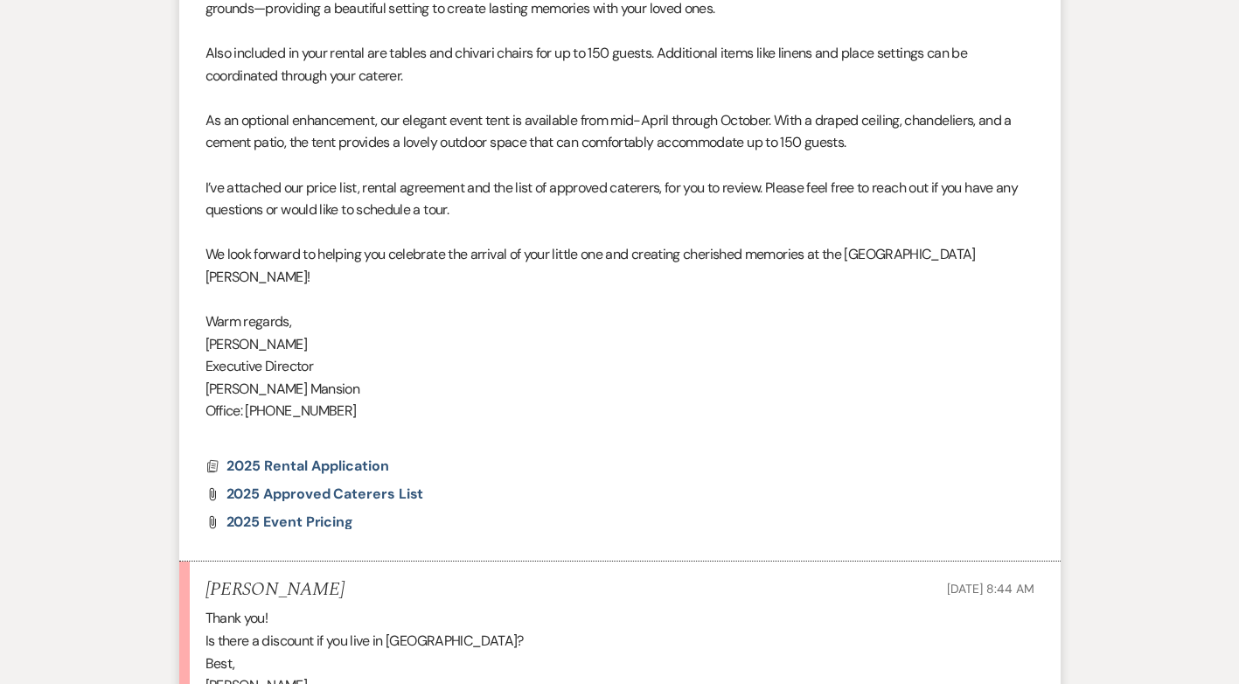
scroll to position [1614, 0]
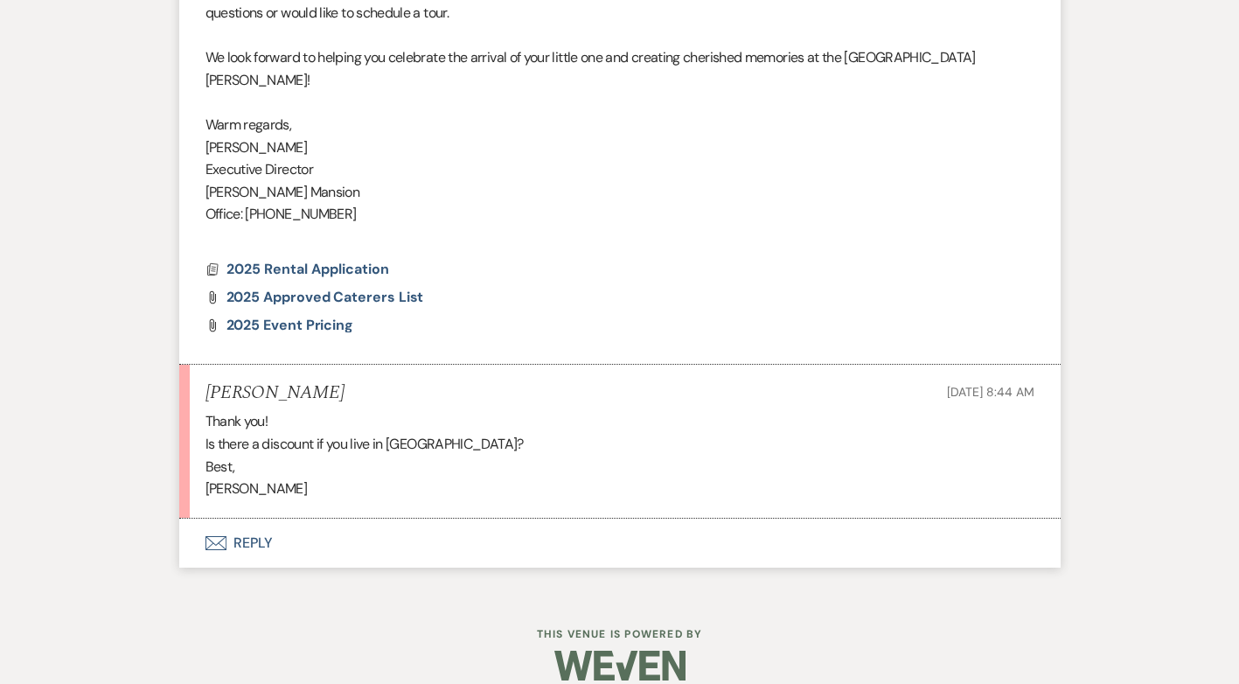
click at [254, 518] on button "Envelope Reply" at bounding box center [619, 542] width 881 height 49
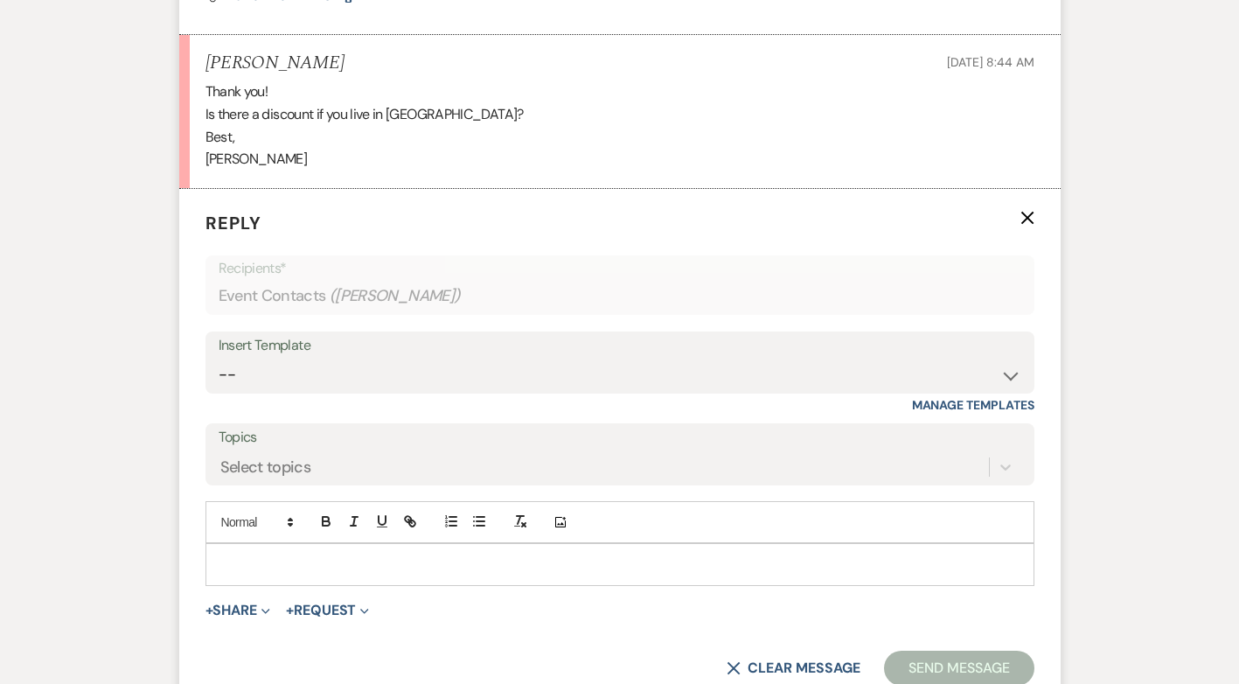
scroll to position [1948, 0]
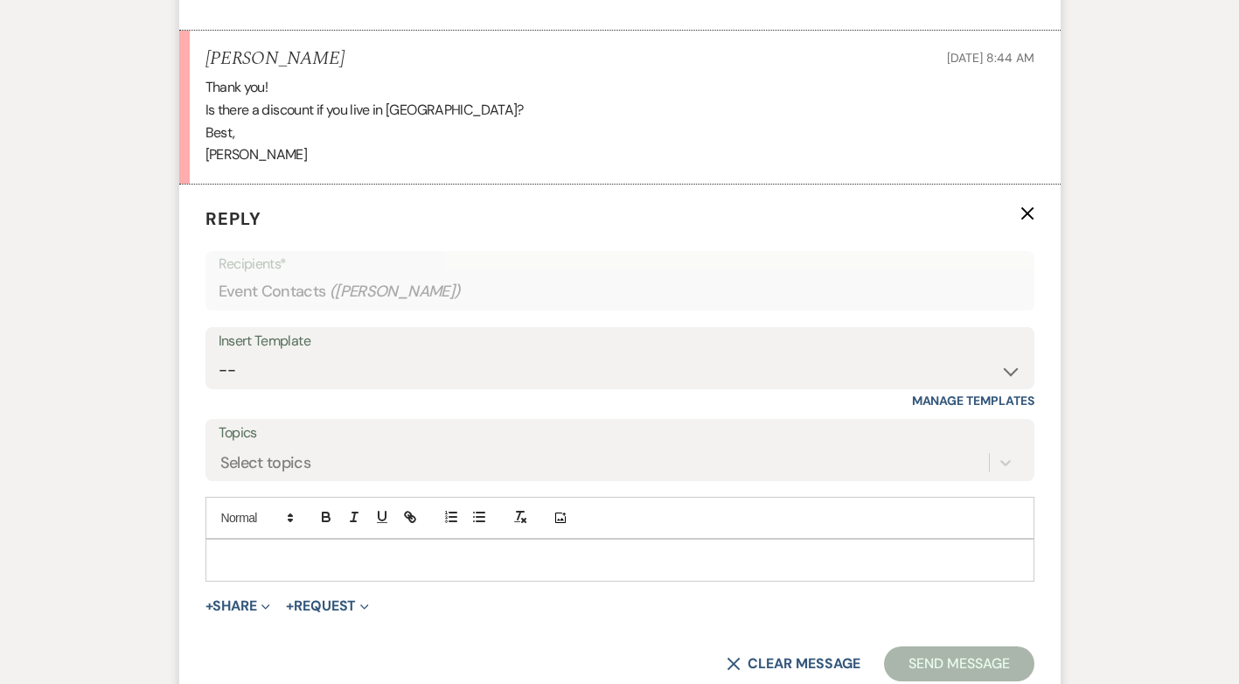
click at [247, 550] on p at bounding box center [619, 559] width 801 height 19
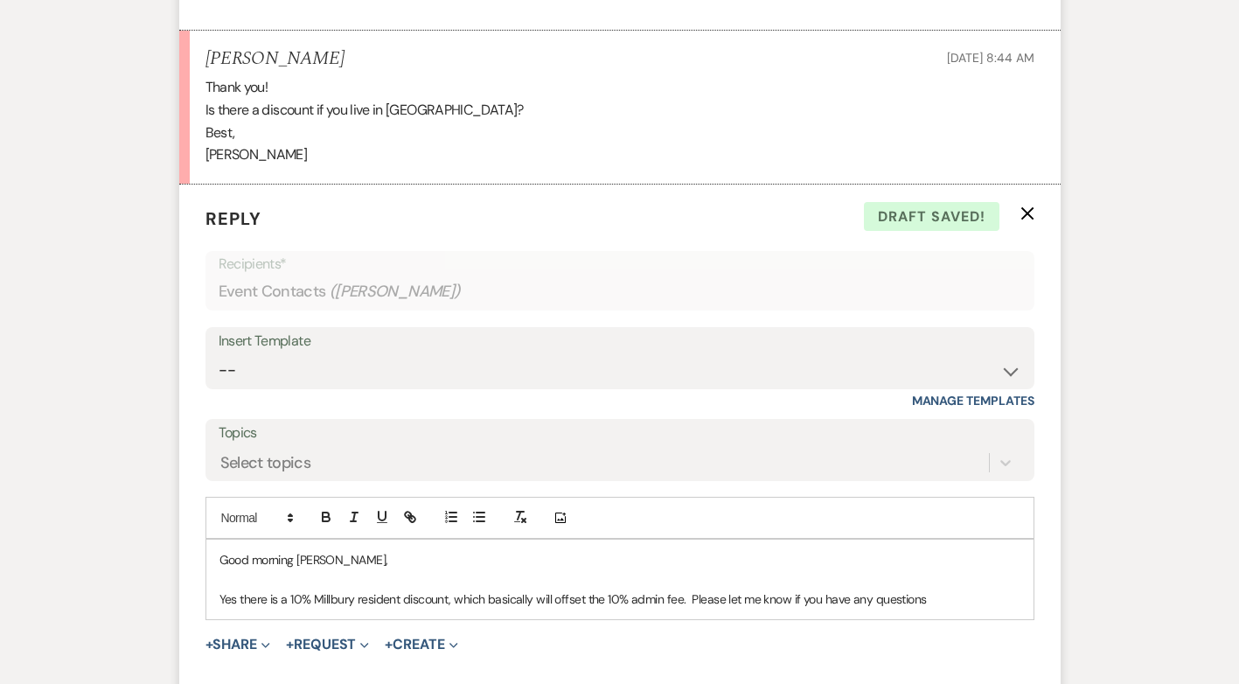
click at [866, 589] on p "Yes there is a 10% Millbury resident discount, which basically will offset the …" at bounding box center [619, 598] width 801 height 19
click at [964, 589] on p "Yes there is a 10% Millbury resident discount, which basically will offset the …" at bounding box center [619, 598] width 801 height 19
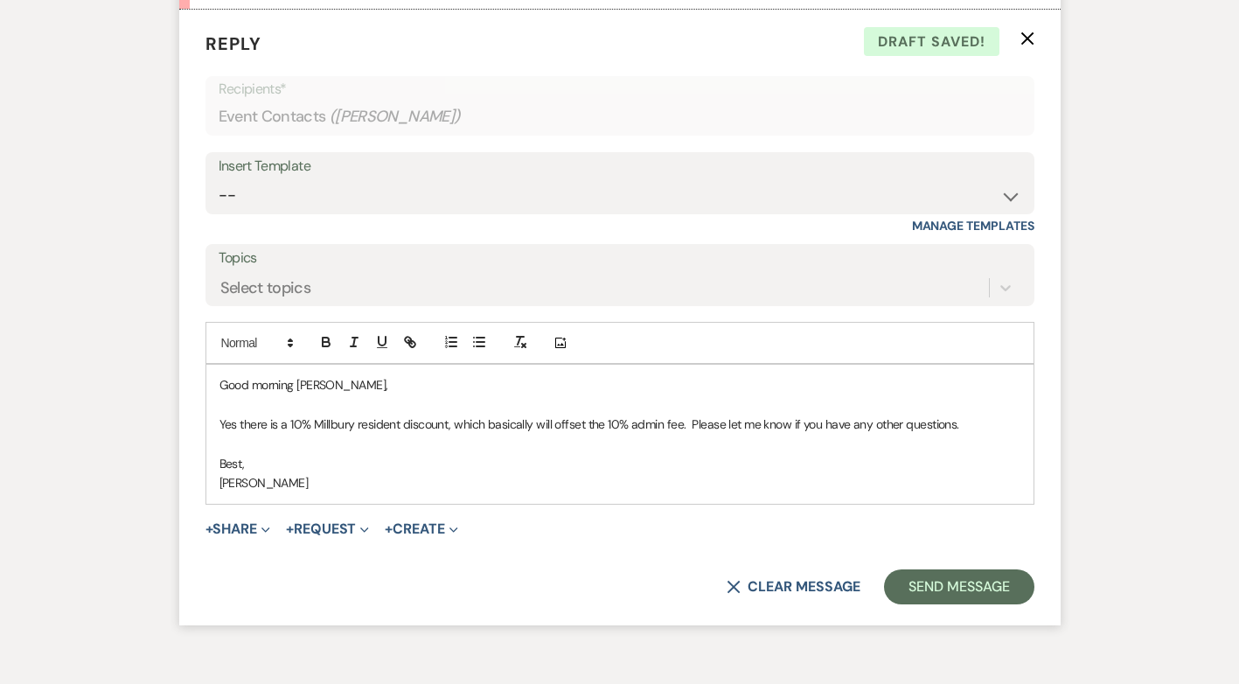
scroll to position [2201, 0]
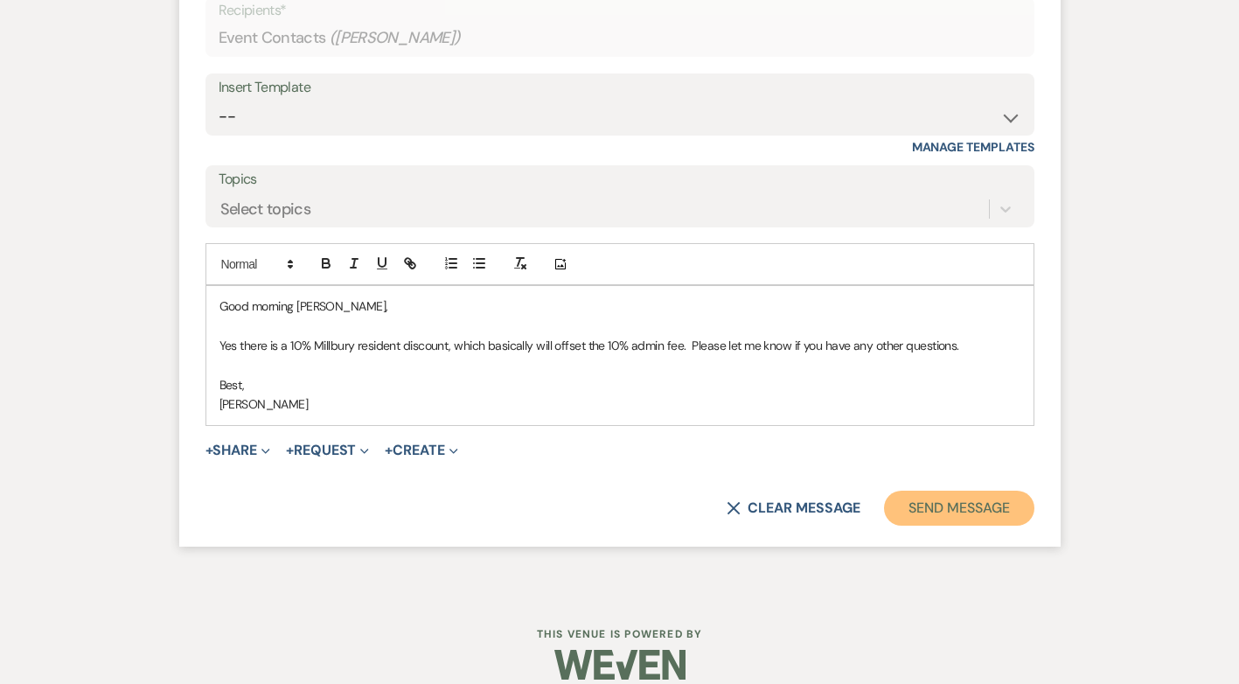
click at [966, 490] on button "Send Message" at bounding box center [958, 507] width 149 height 35
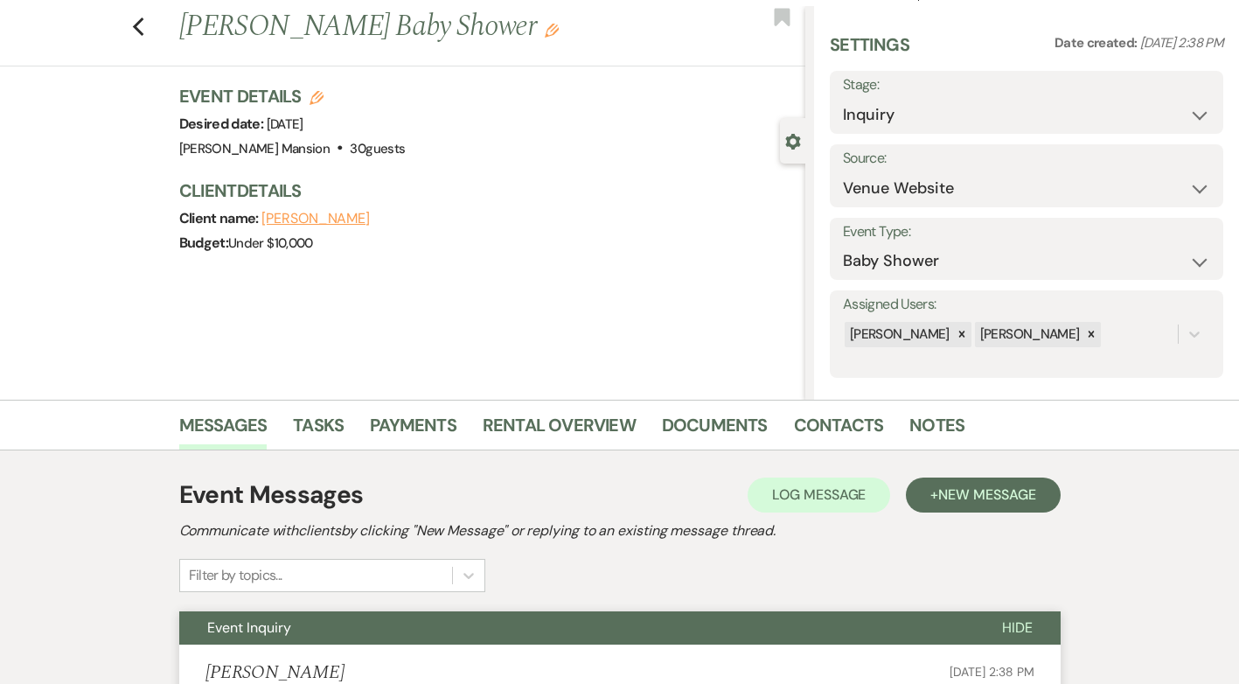
scroll to position [0, 0]
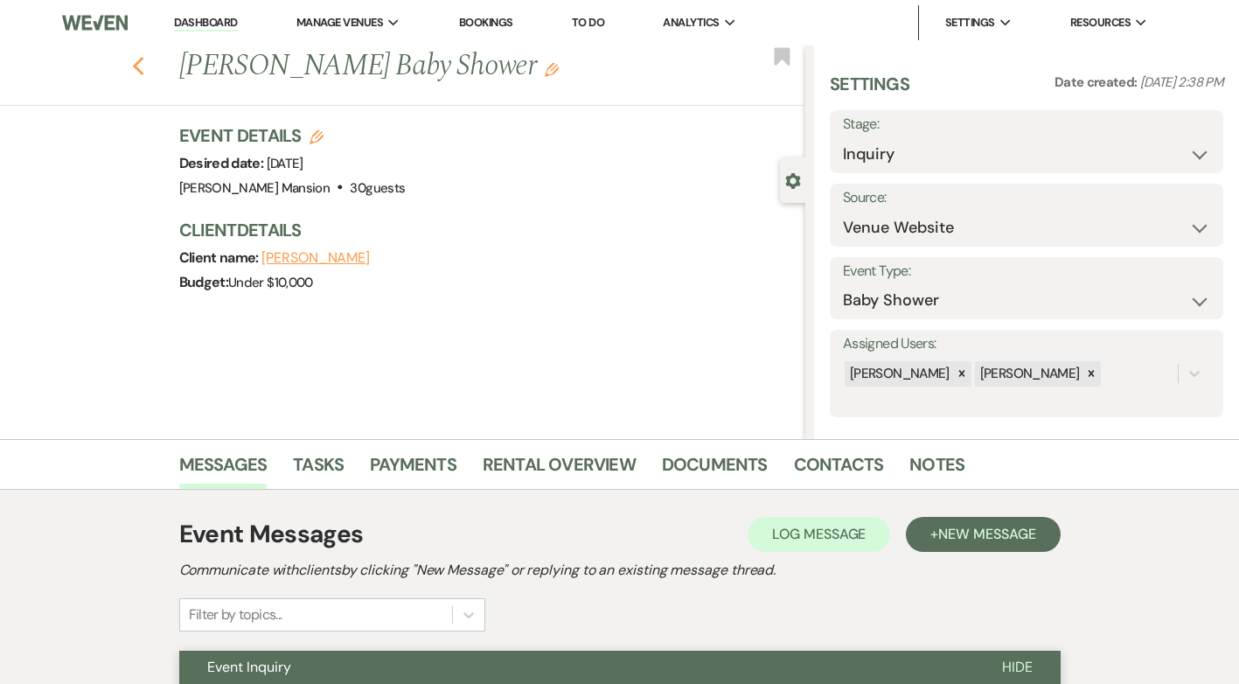
click at [143, 68] on use "button" at bounding box center [137, 66] width 11 height 19
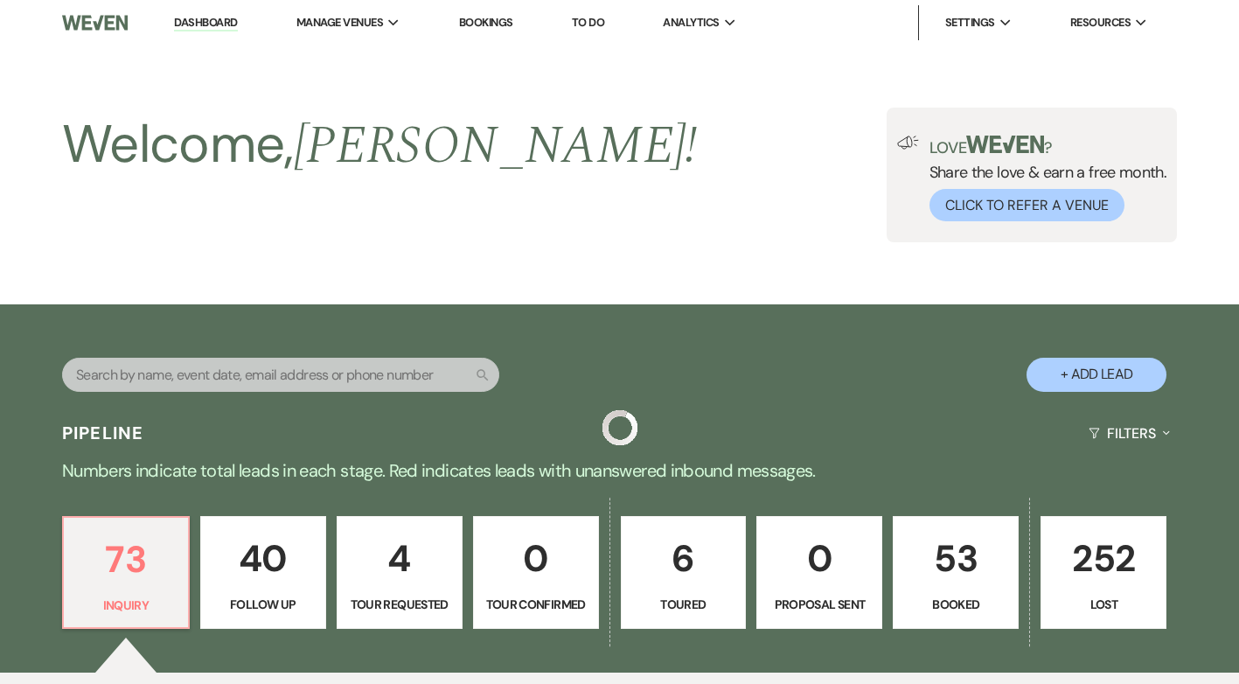
scroll to position [524, 0]
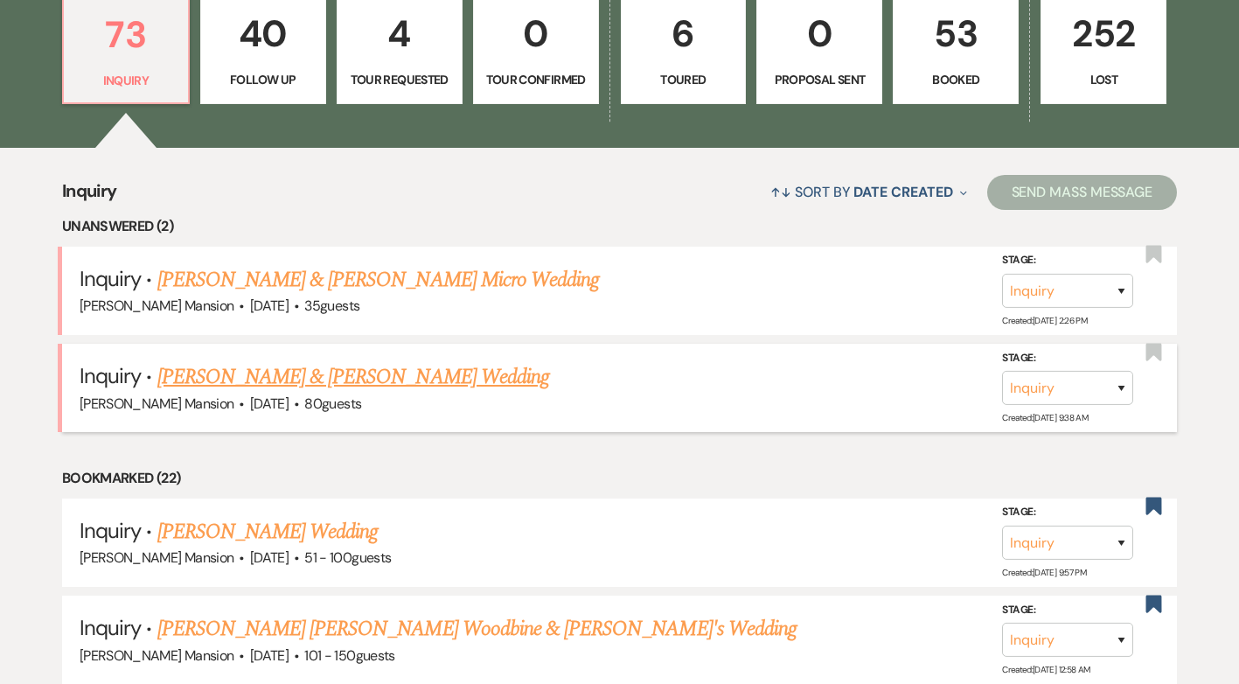
click at [271, 376] on link "John Mohr & Emma Pattishall's Wedding" at bounding box center [353, 376] width 392 height 31
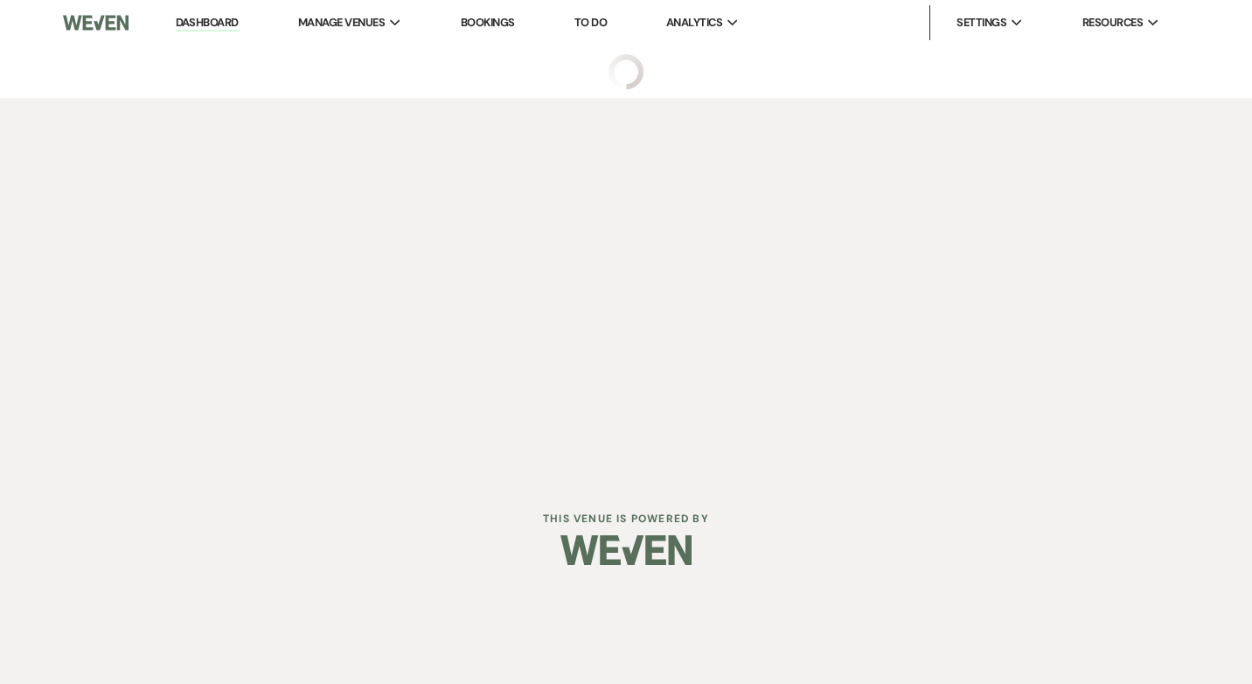
select select "5"
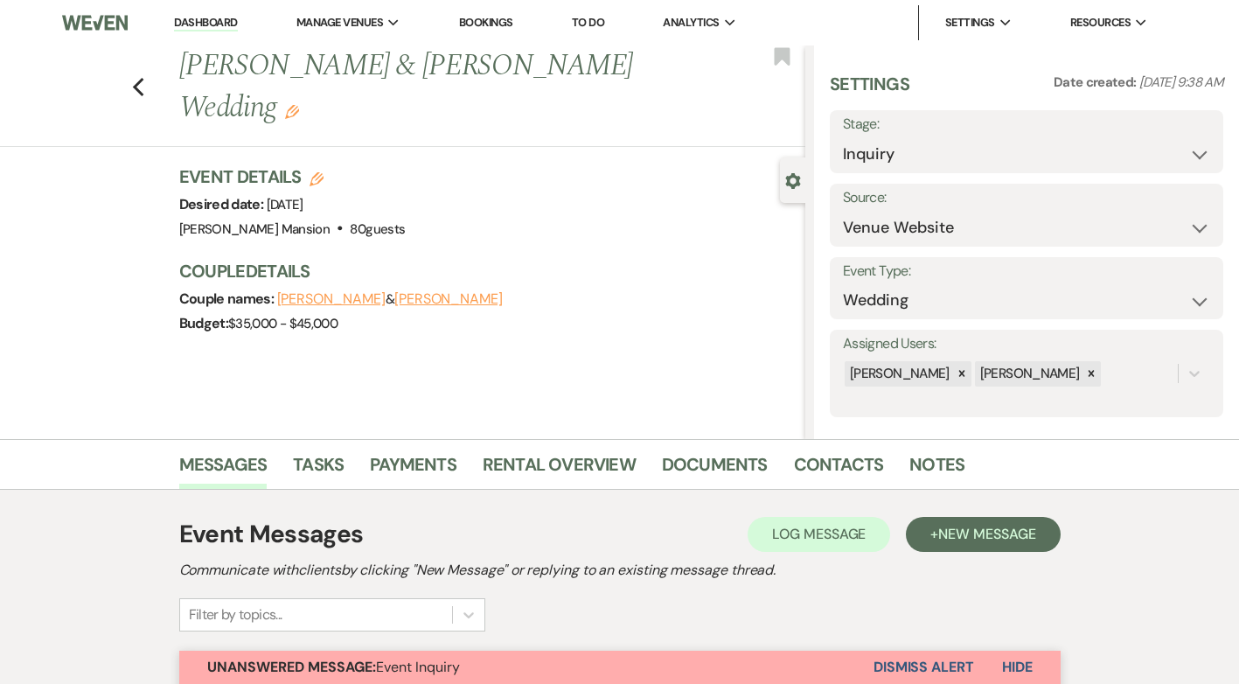
click at [933, 669] on button "Dismiss Alert" at bounding box center [923, 666] width 101 height 33
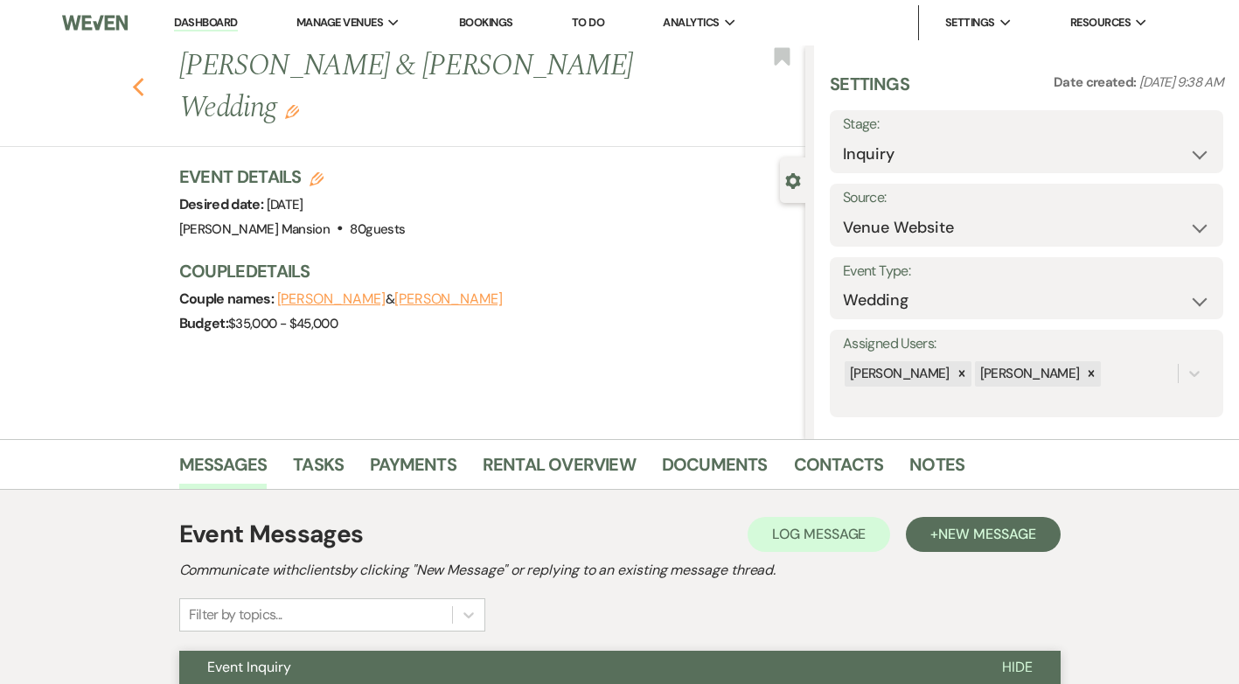
click at [142, 78] on use "button" at bounding box center [137, 87] width 11 height 19
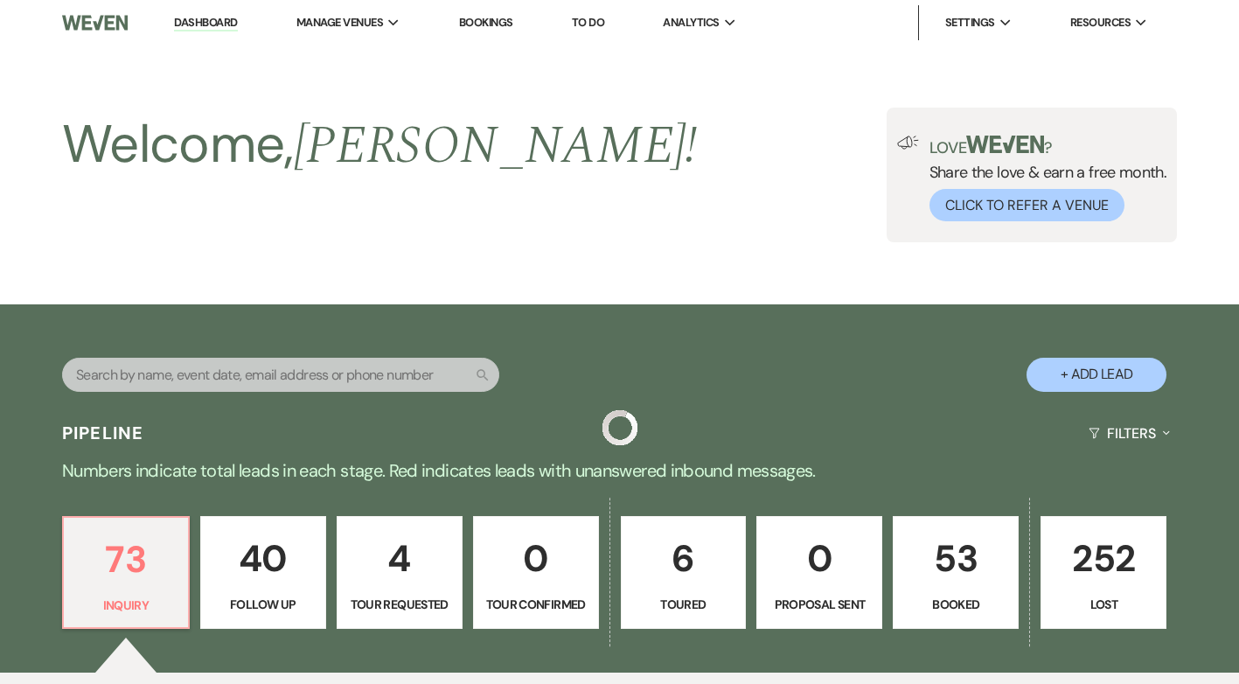
scroll to position [524, 0]
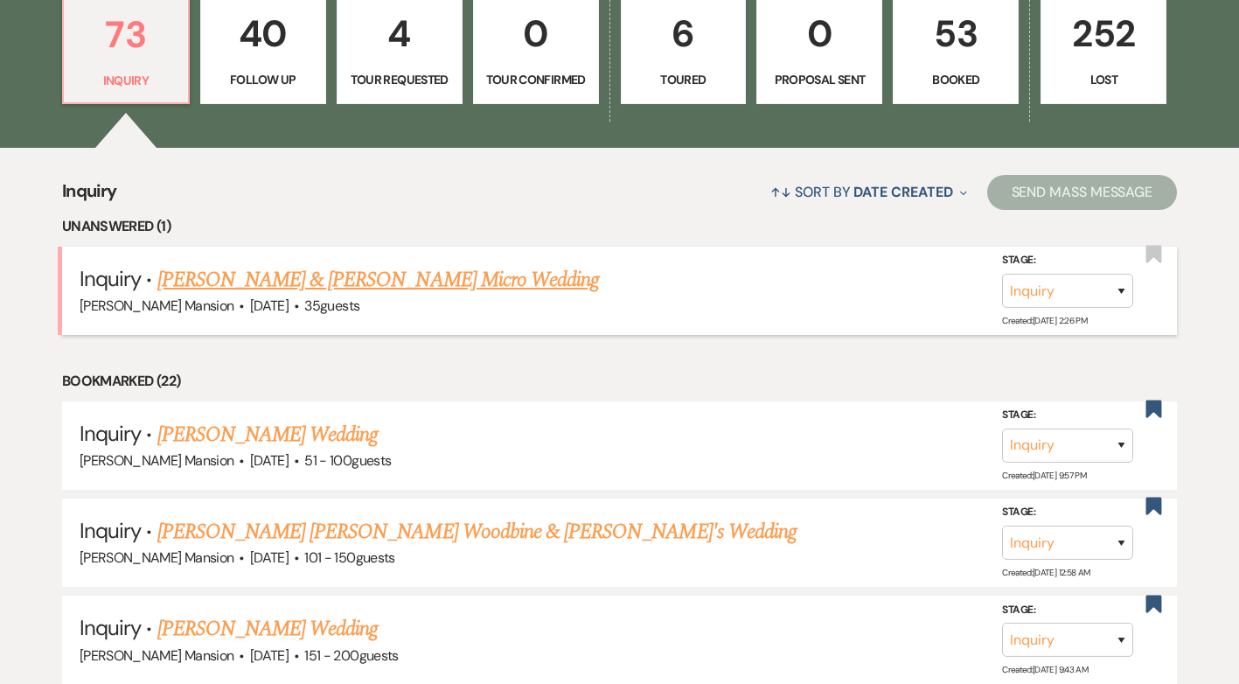
click at [282, 280] on link "Wyatt Somers & Nicole Fargason's Micro Wedding" at bounding box center [378, 279] width 442 height 31
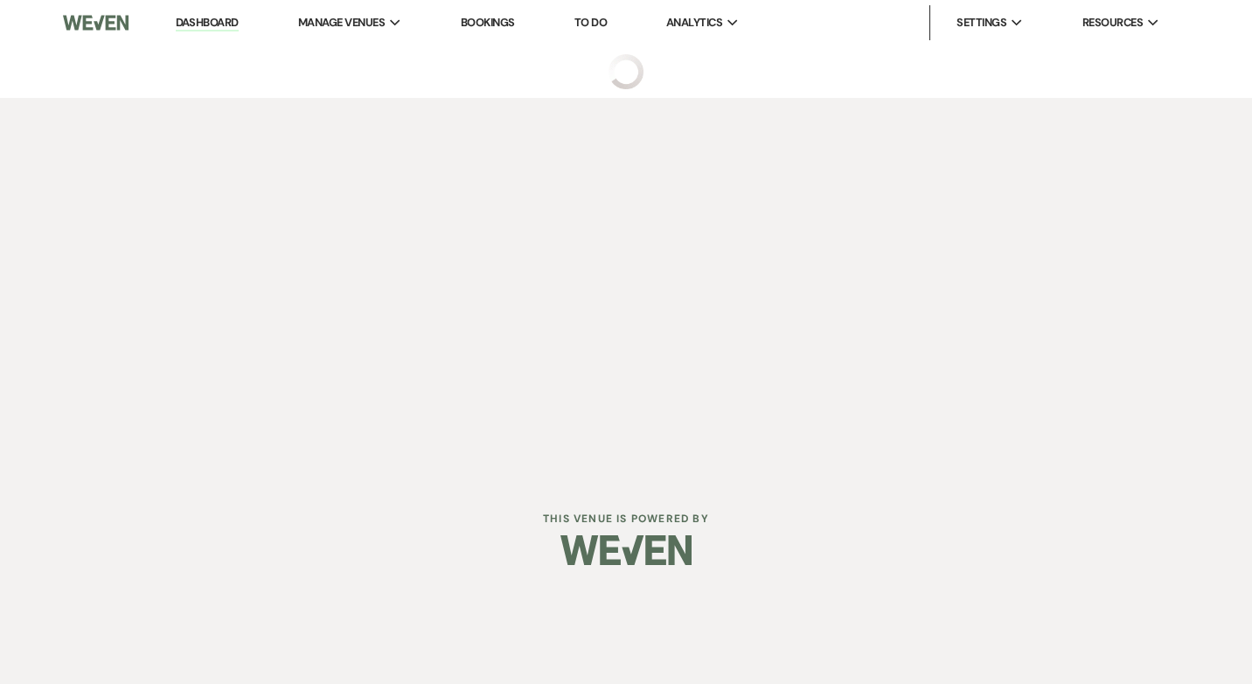
select select "5"
select select "16"
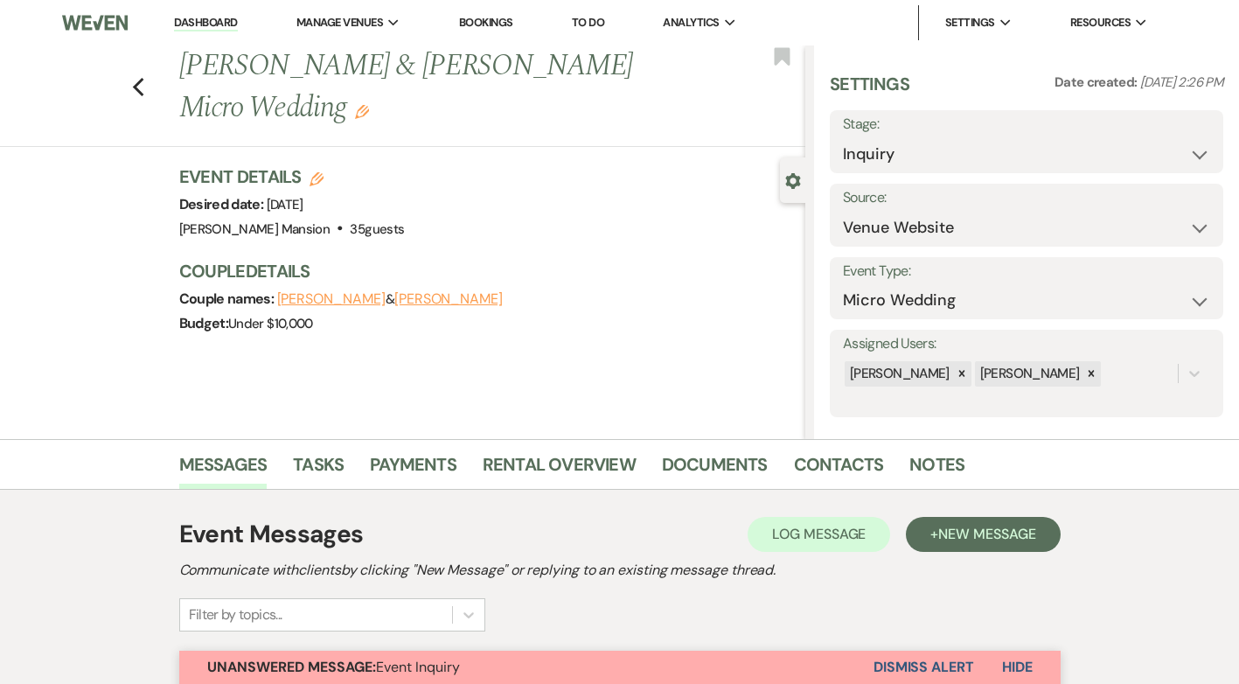
click at [200, 20] on link "Dashboard" at bounding box center [205, 23] width 63 height 17
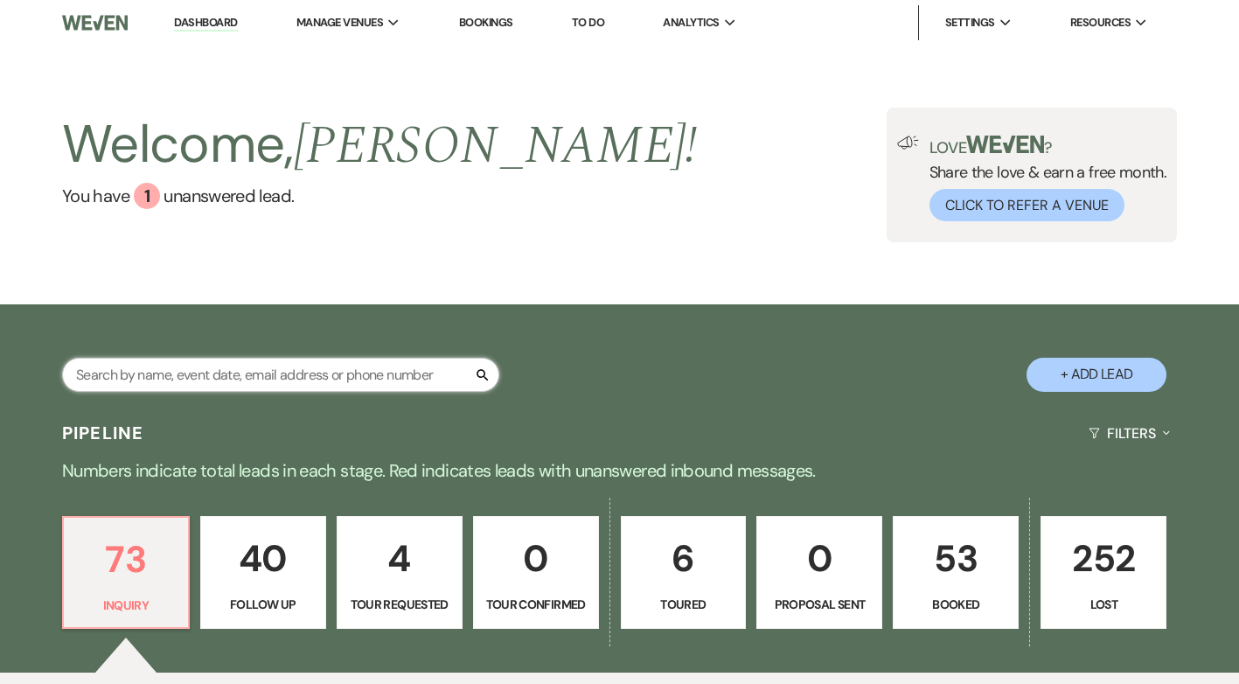
click at [275, 359] on input "text" at bounding box center [280, 375] width 437 height 34
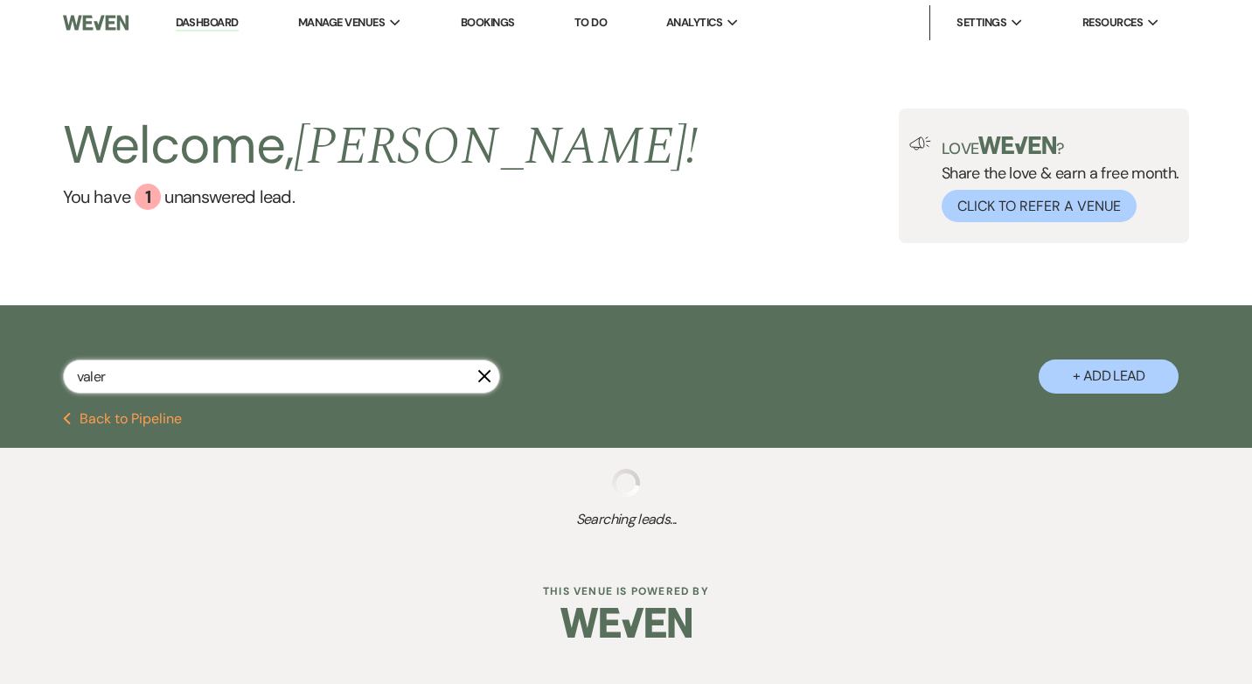
type input "valeri"
select select "9"
select select "8"
select select "5"
select select "8"
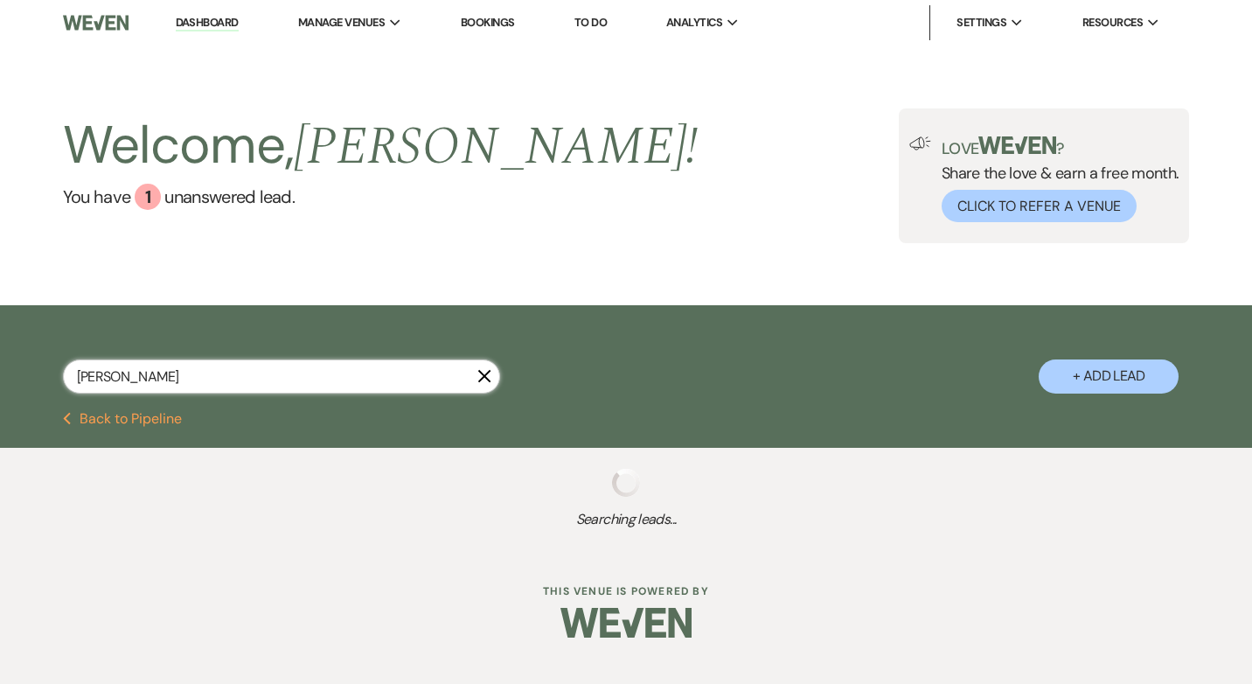
select select "5"
select select "8"
select select "5"
select select "8"
select select "5"
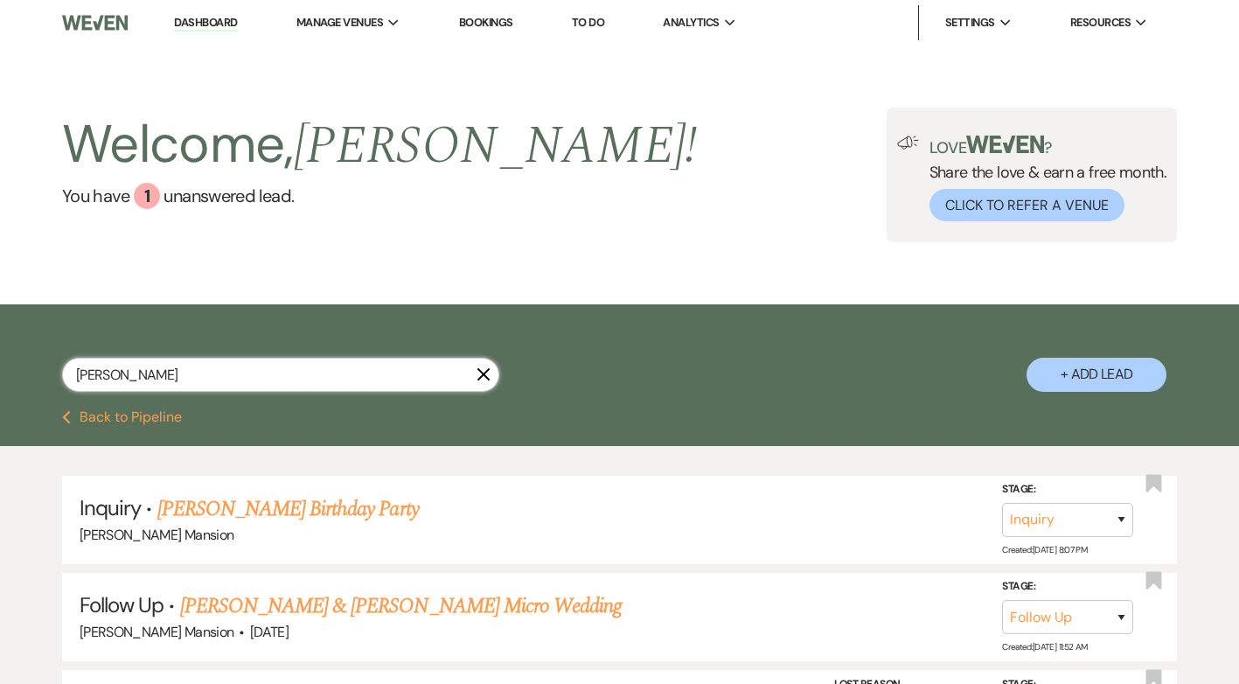
type input "valerie"
select select "9"
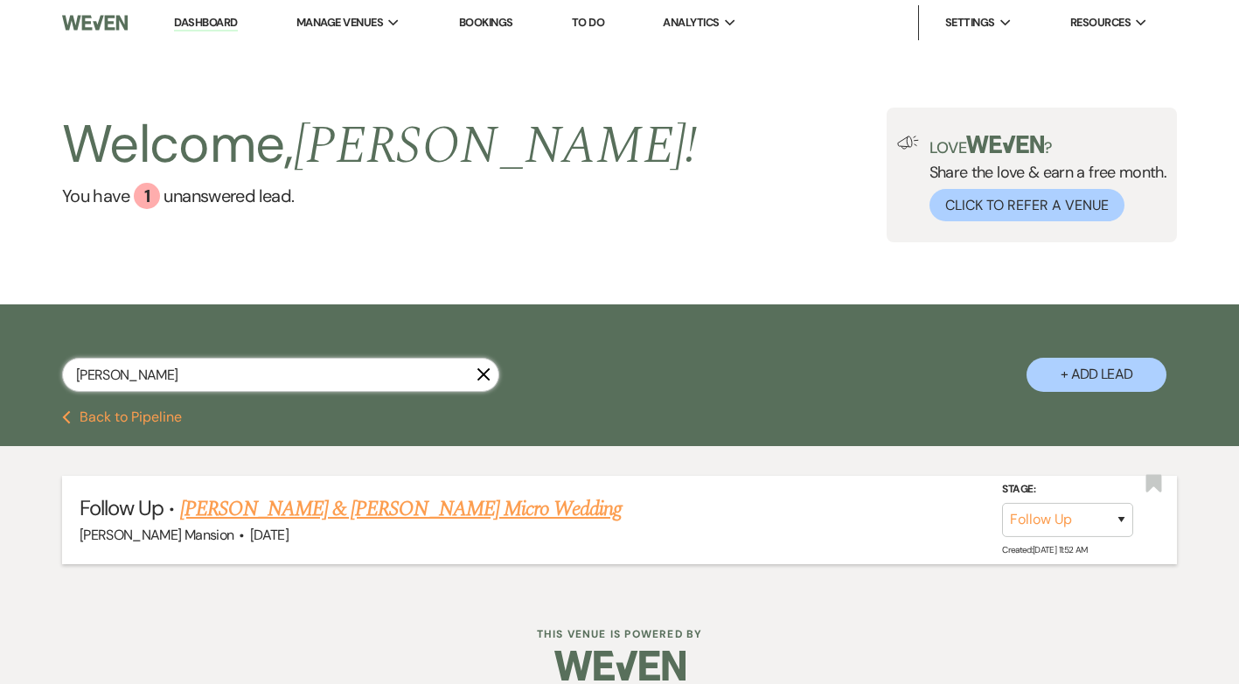
type input "valerie"
click at [485, 505] on link "Jake OConnor & Valerie Johansen's Micro Wedding" at bounding box center [401, 508] width 442 height 31
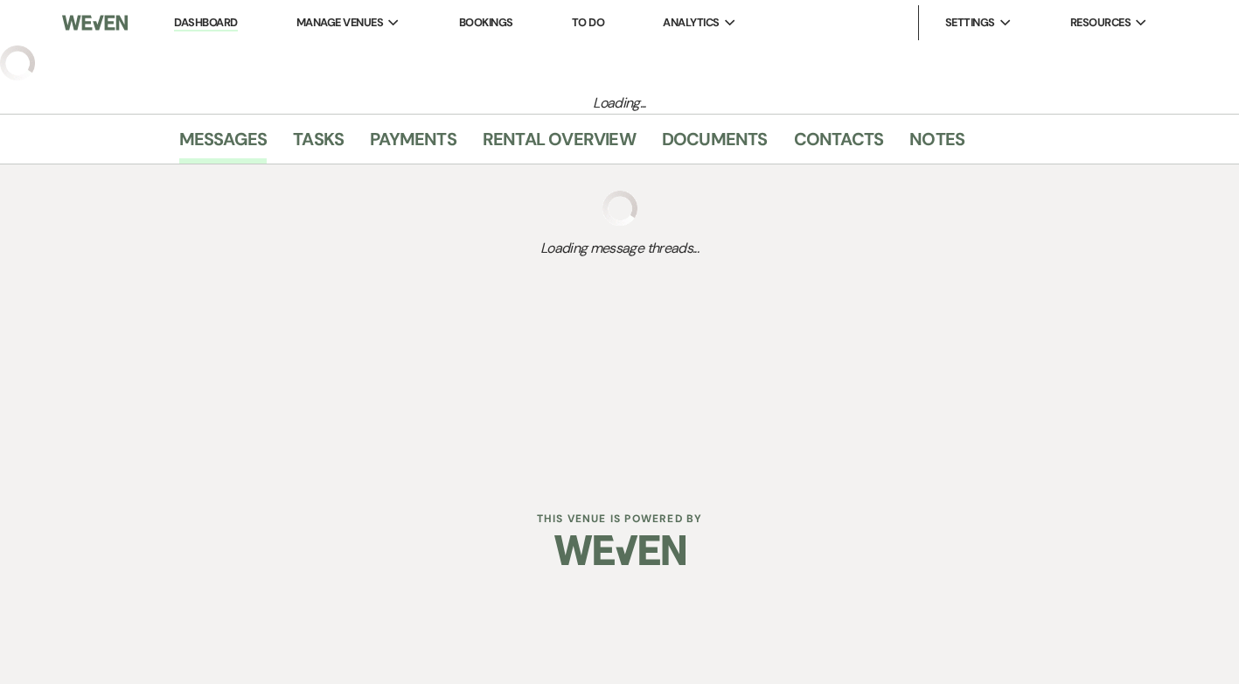
select select "9"
select select "5"
select select "16"
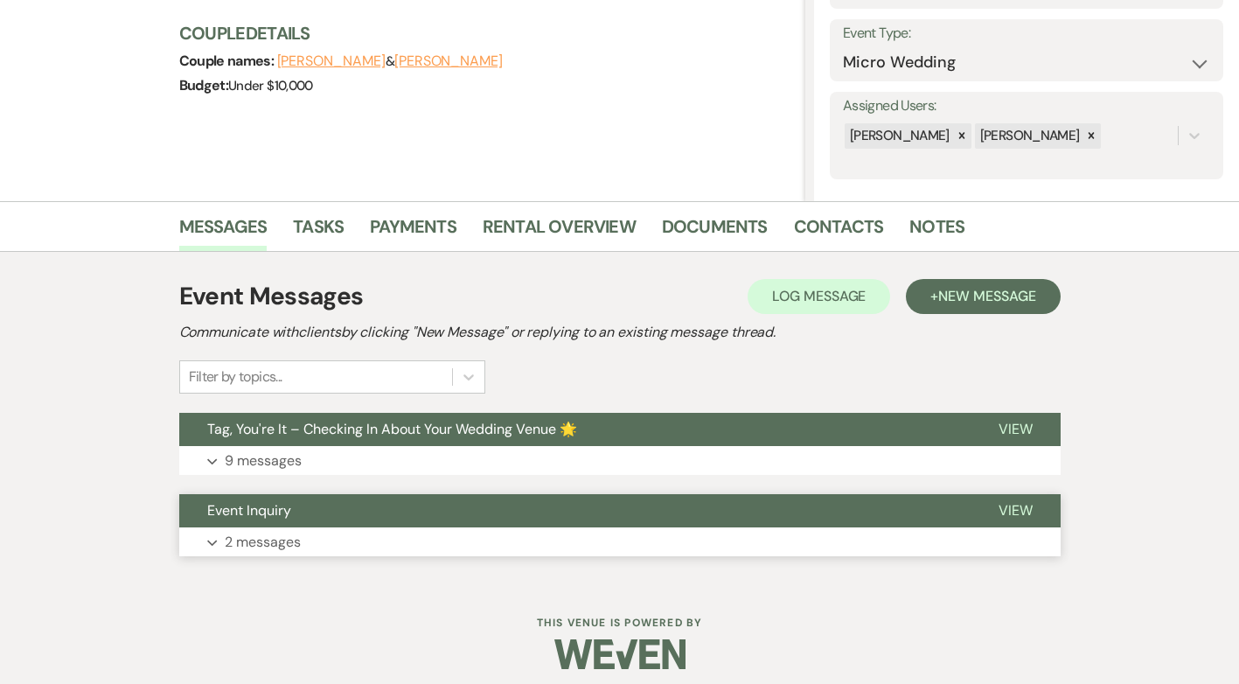
scroll to position [249, 0]
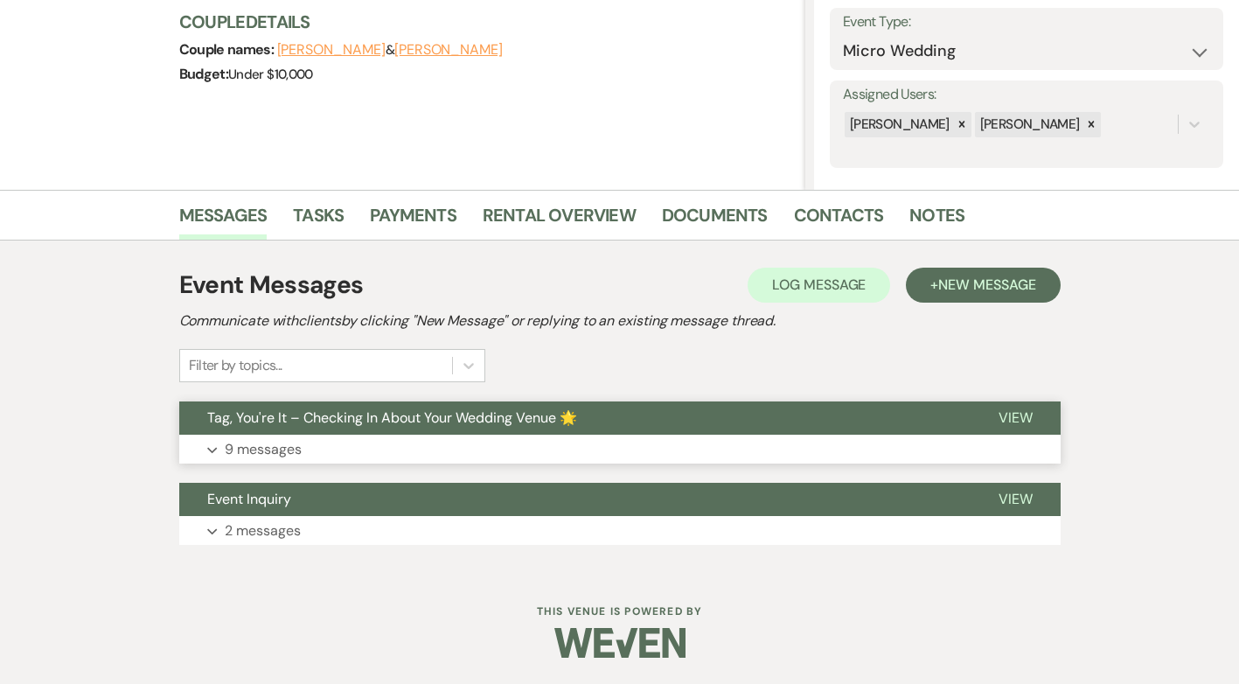
click at [220, 444] on button "Expand 9 messages" at bounding box center [619, 449] width 881 height 30
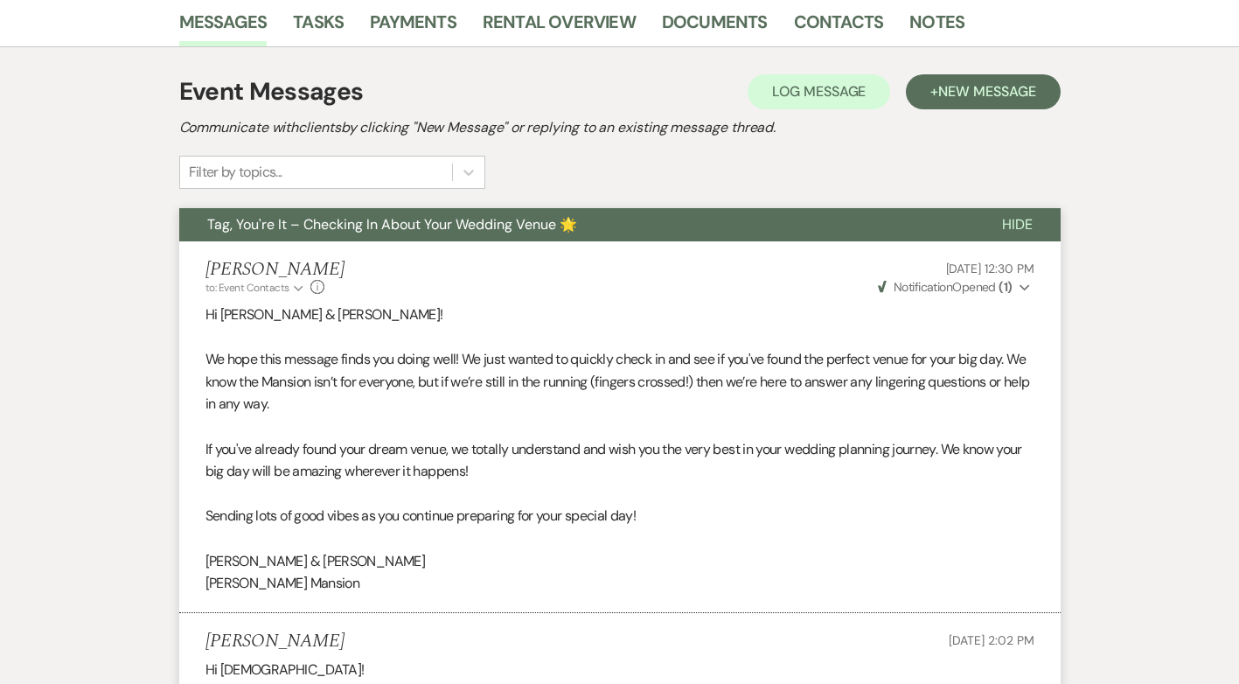
scroll to position [0, 0]
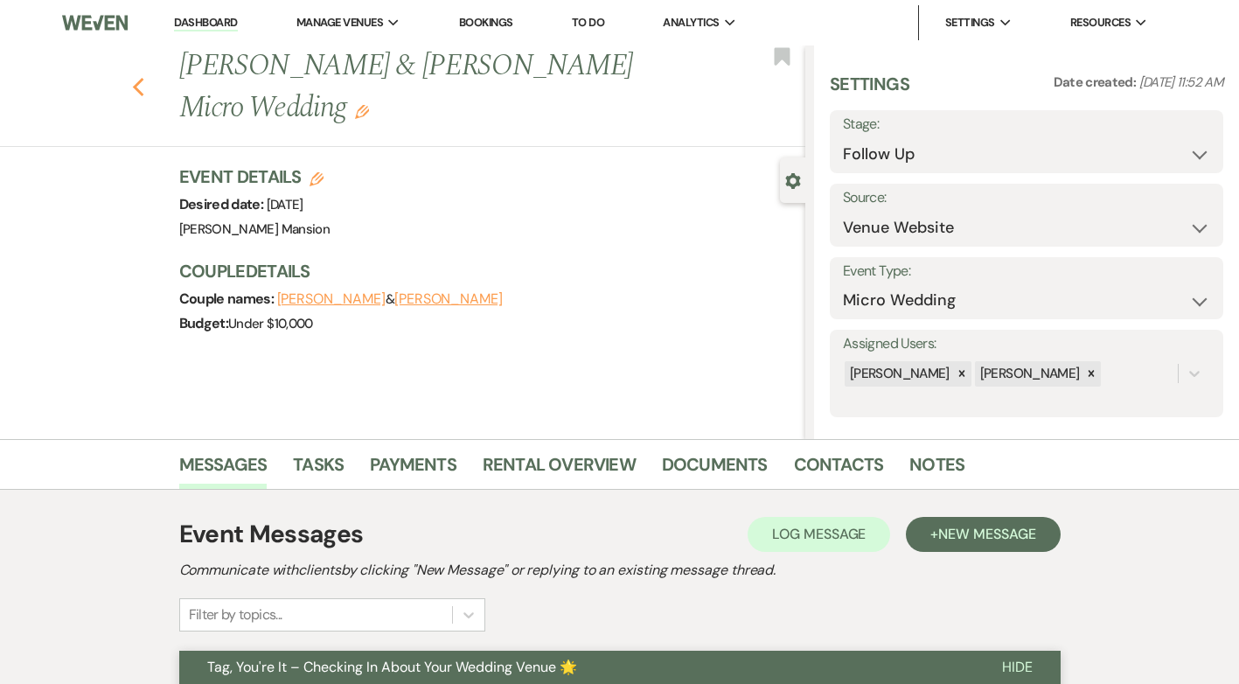
click at [144, 87] on icon "Previous" at bounding box center [138, 87] width 13 height 21
select select "9"
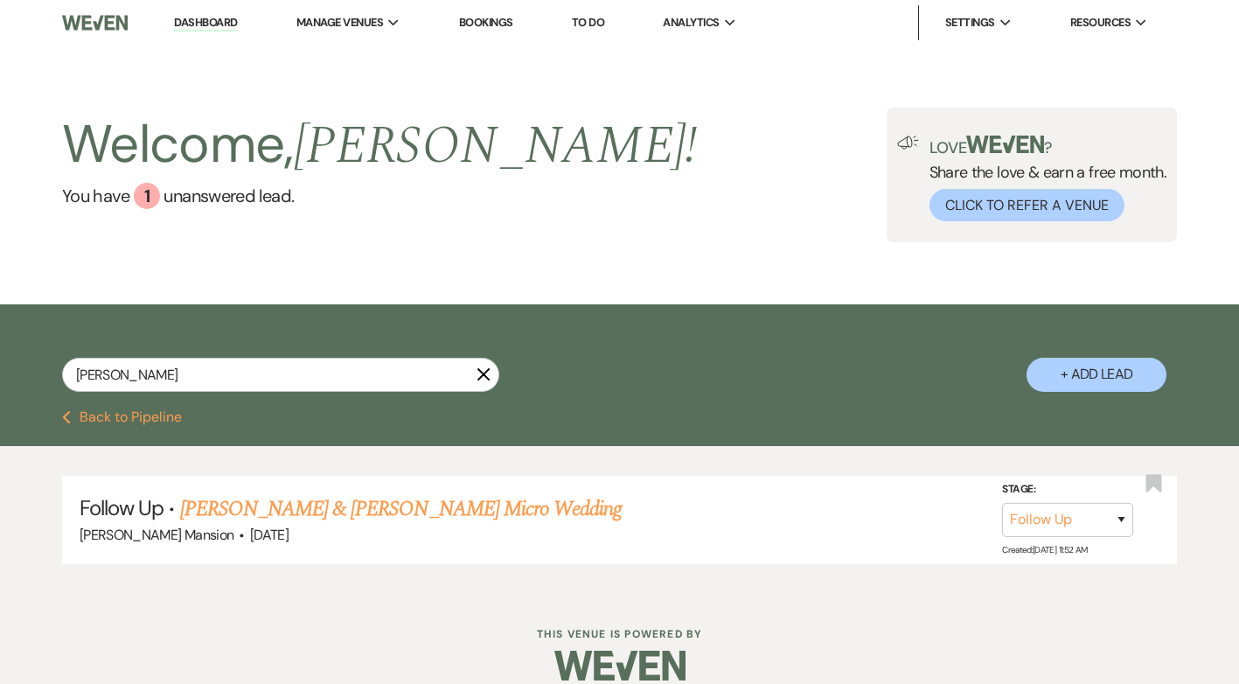
click at [219, 21] on link "Dashboard" at bounding box center [205, 23] width 63 height 17
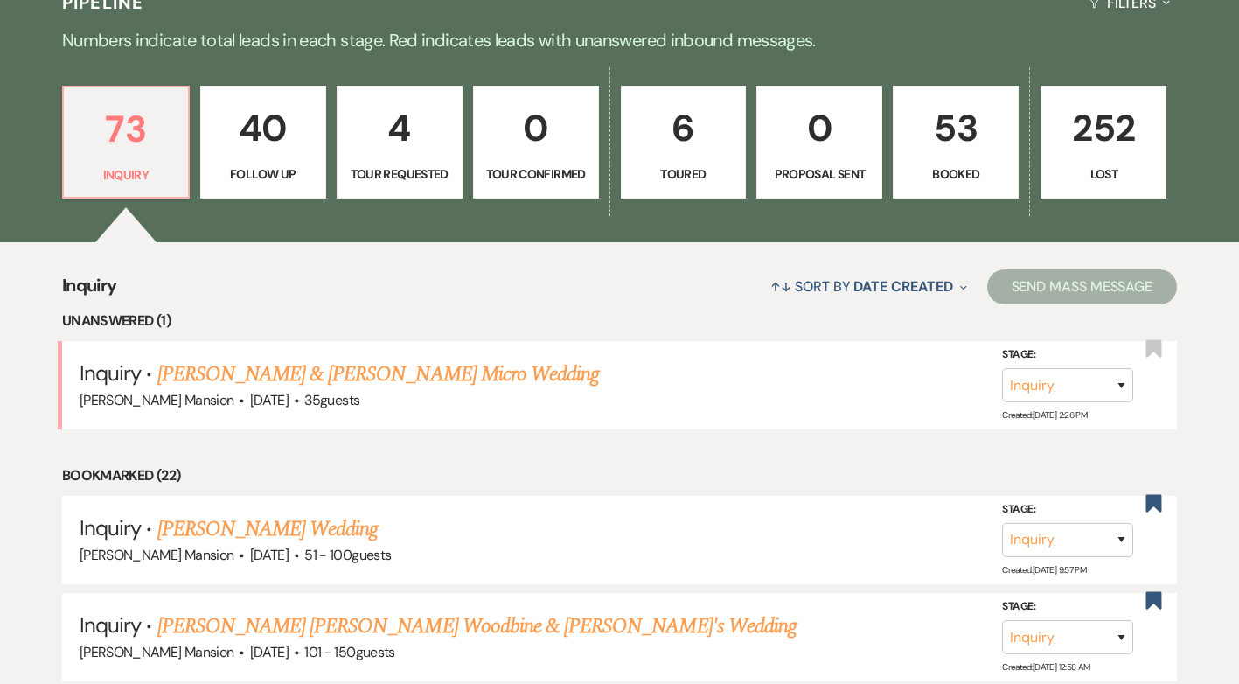
scroll to position [437, 0]
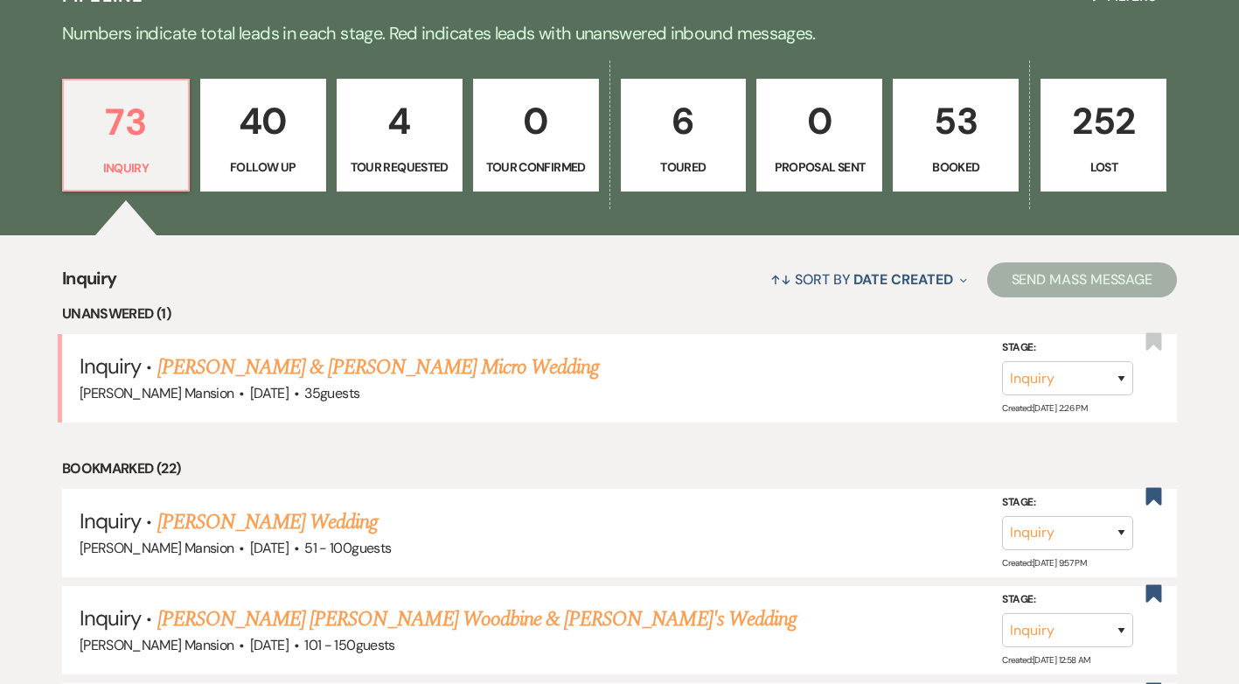
click at [948, 147] on p "53" at bounding box center [955, 121] width 103 height 59
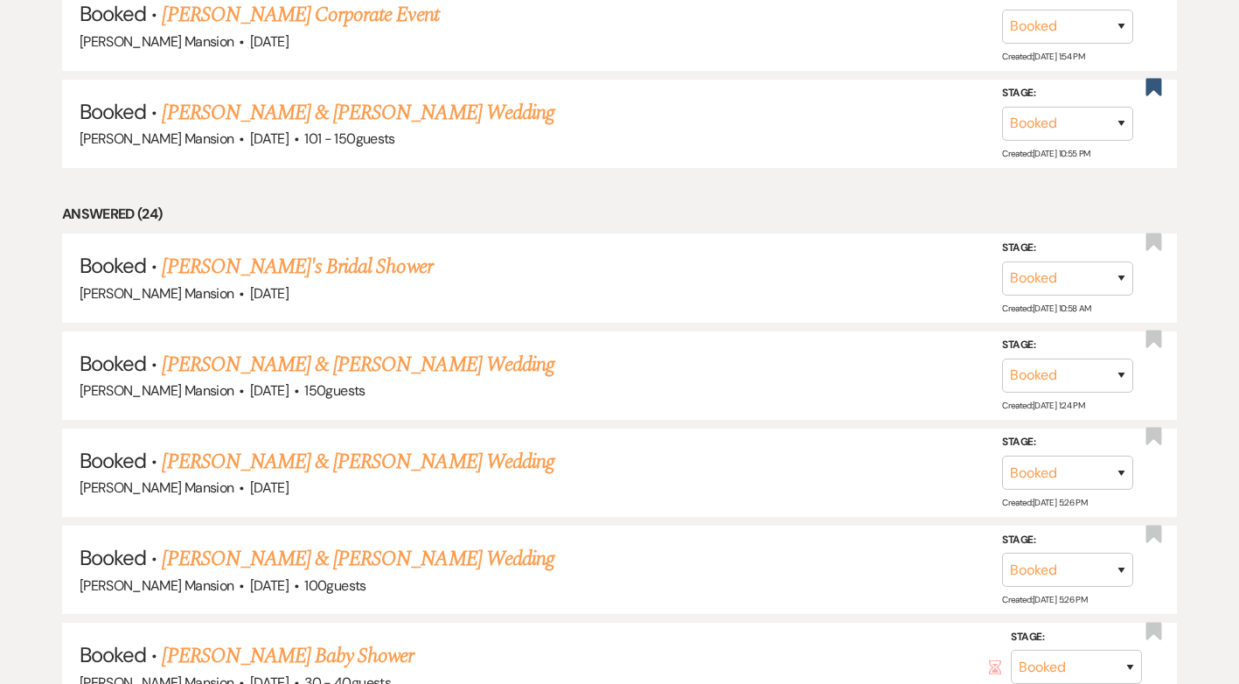
scroll to position [874, 0]
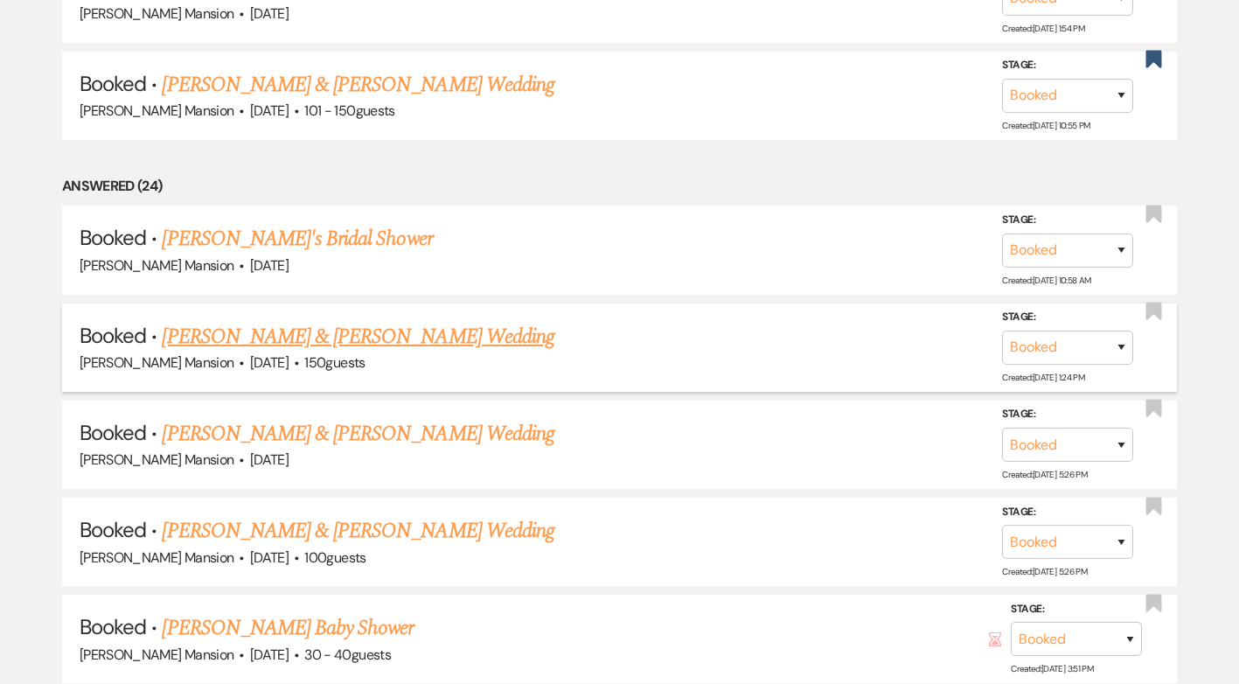
click at [302, 332] on link "[PERSON_NAME] & [PERSON_NAME] Wedding" at bounding box center [358, 336] width 392 height 31
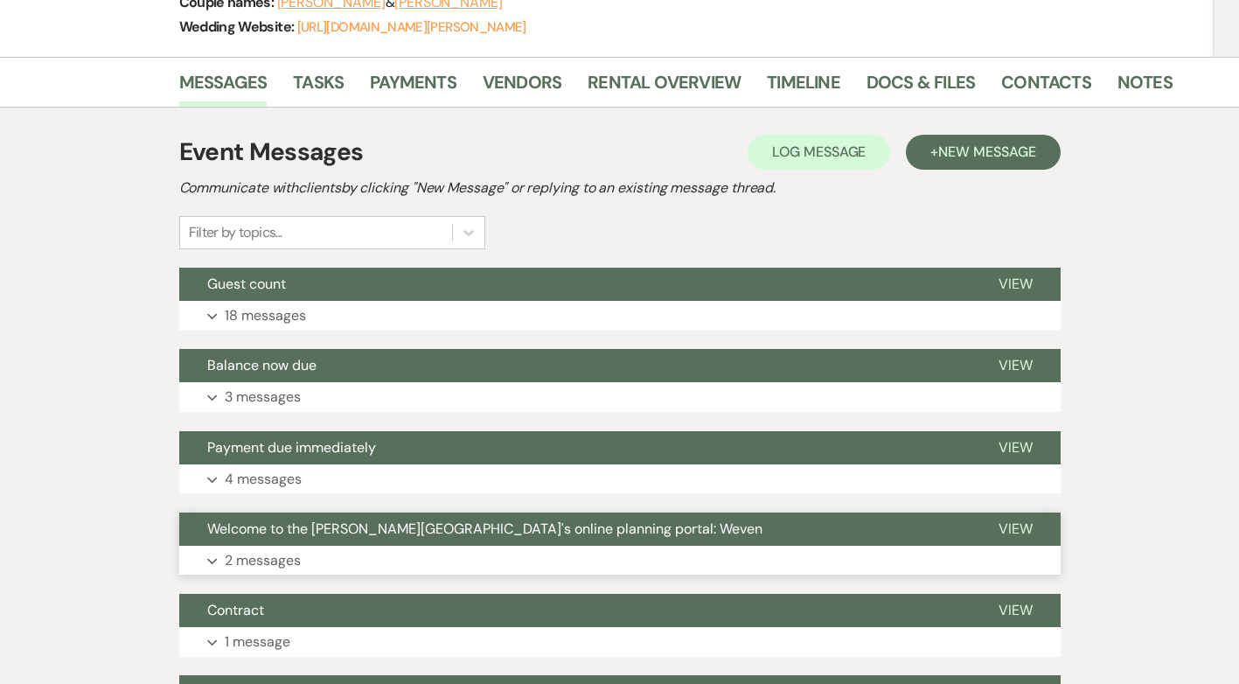
scroll to position [213, 0]
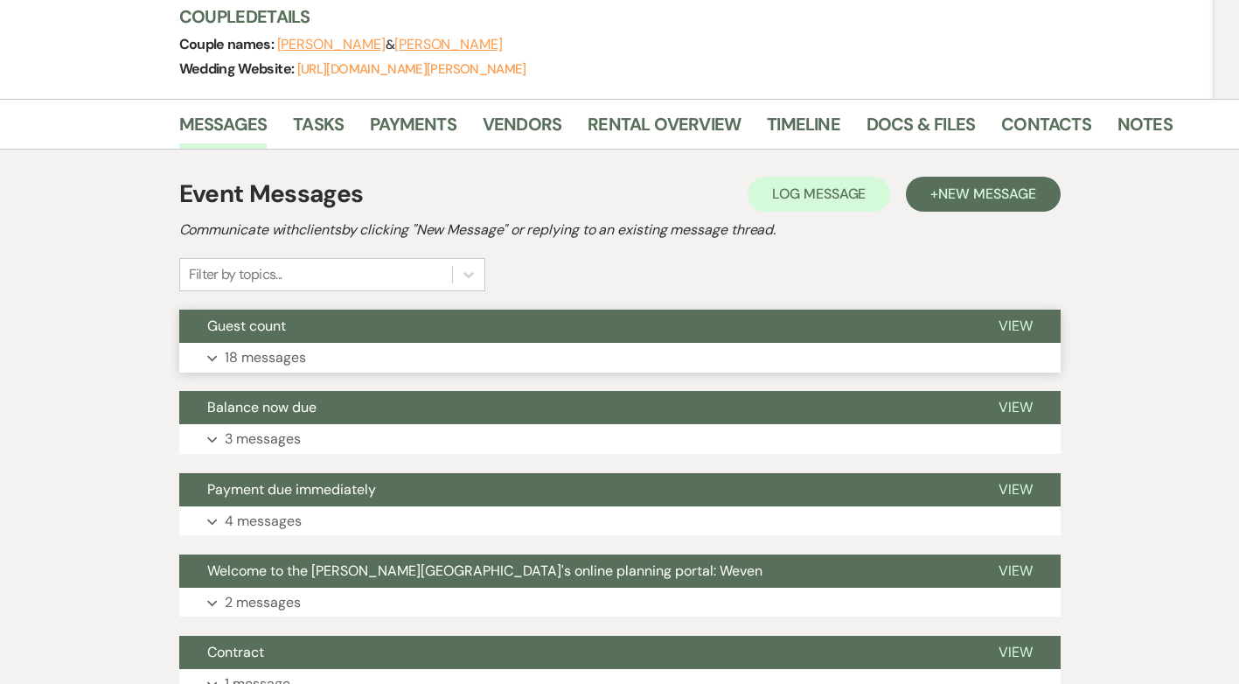
click at [241, 352] on p "18 messages" at bounding box center [265, 357] width 81 height 23
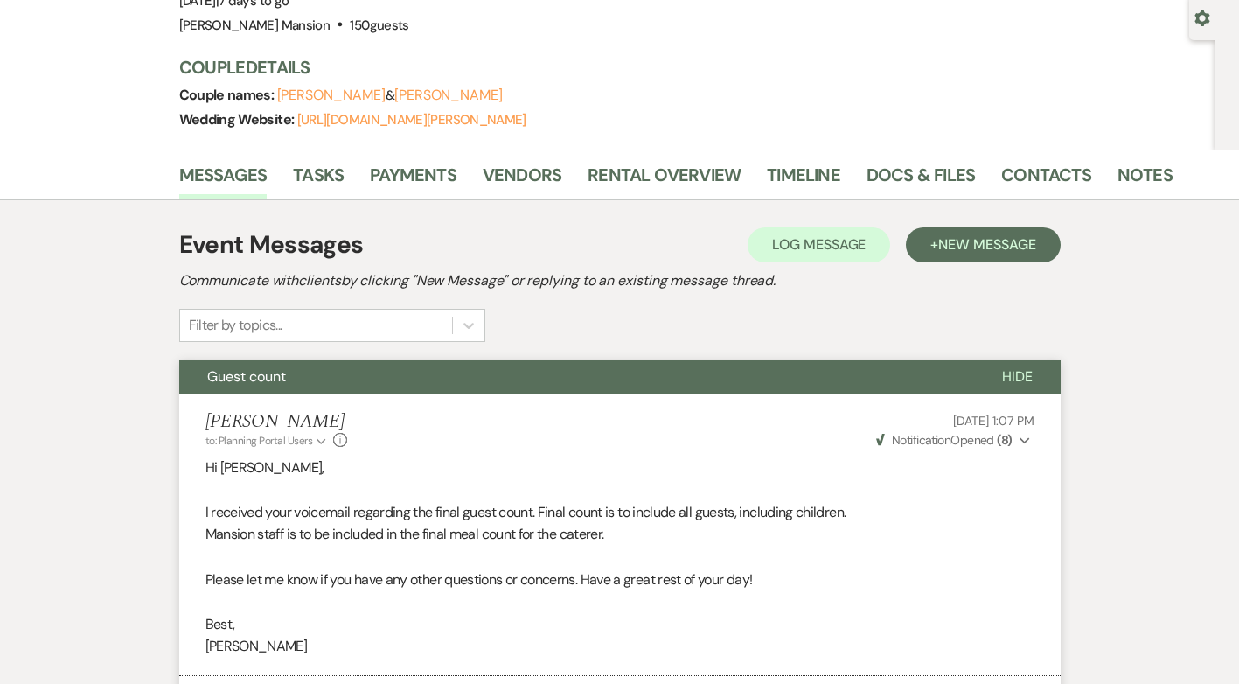
scroll to position [0, 0]
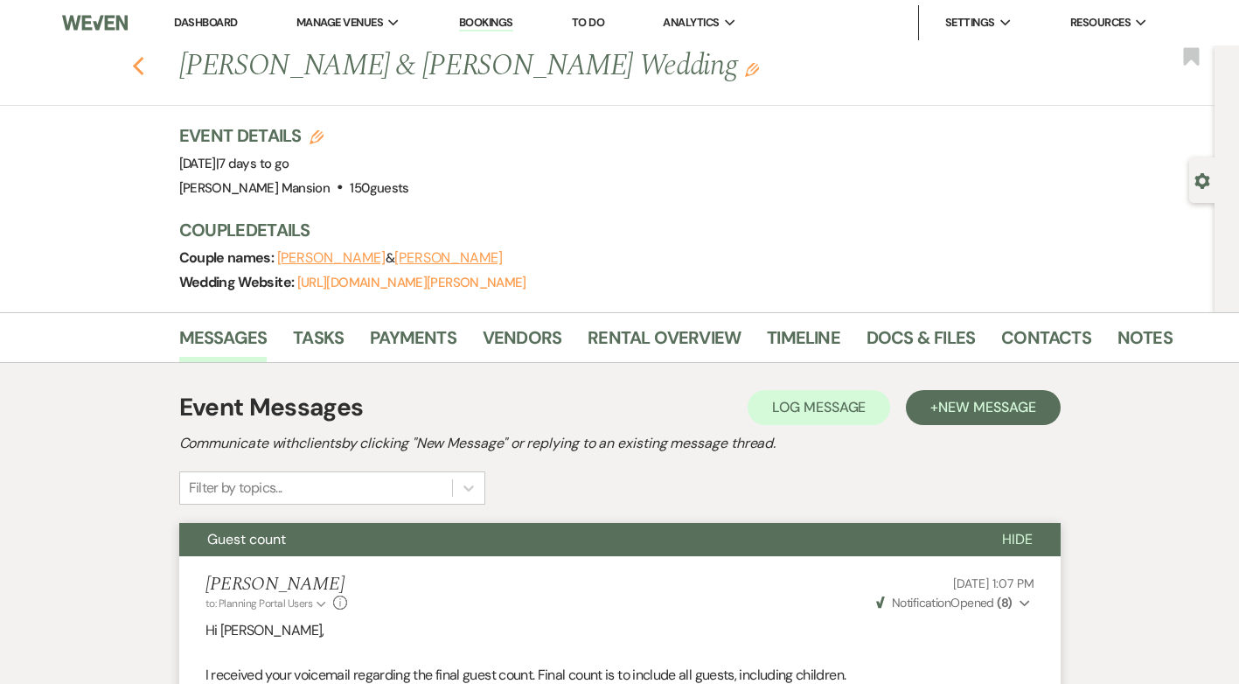
click at [140, 70] on icon "Previous" at bounding box center [138, 66] width 13 height 21
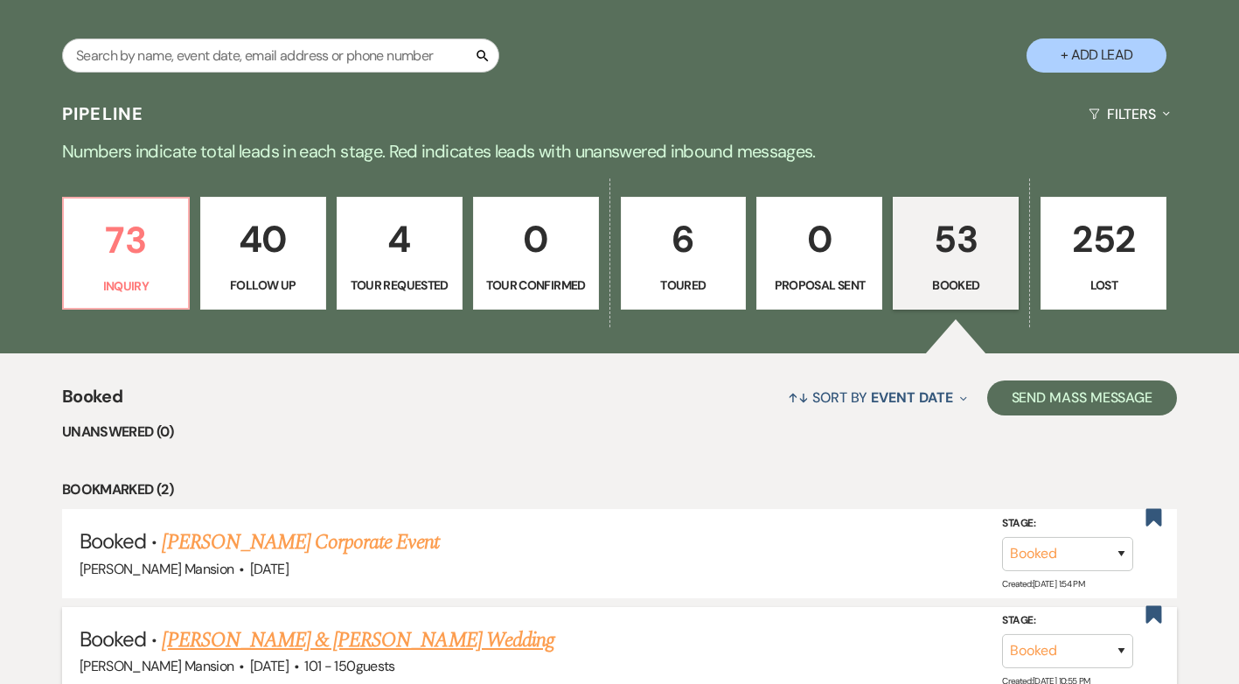
scroll to position [437, 0]
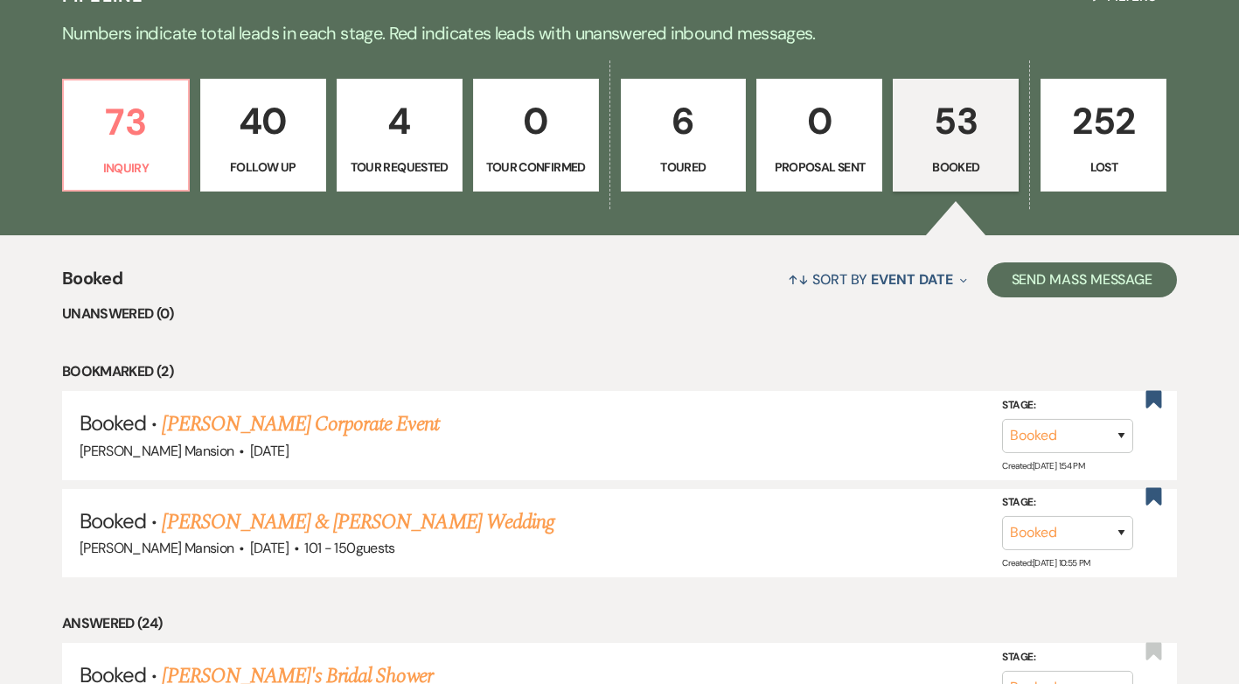
click at [962, 140] on p "53" at bounding box center [955, 121] width 103 height 59
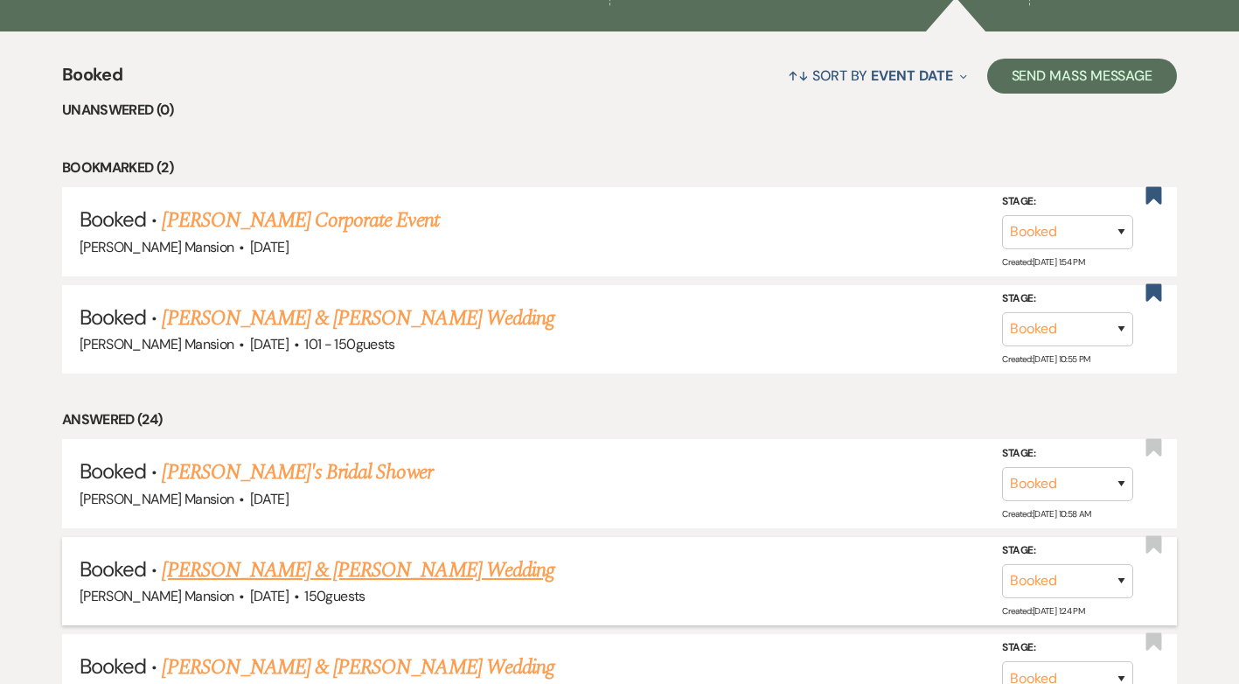
scroll to position [699, 0]
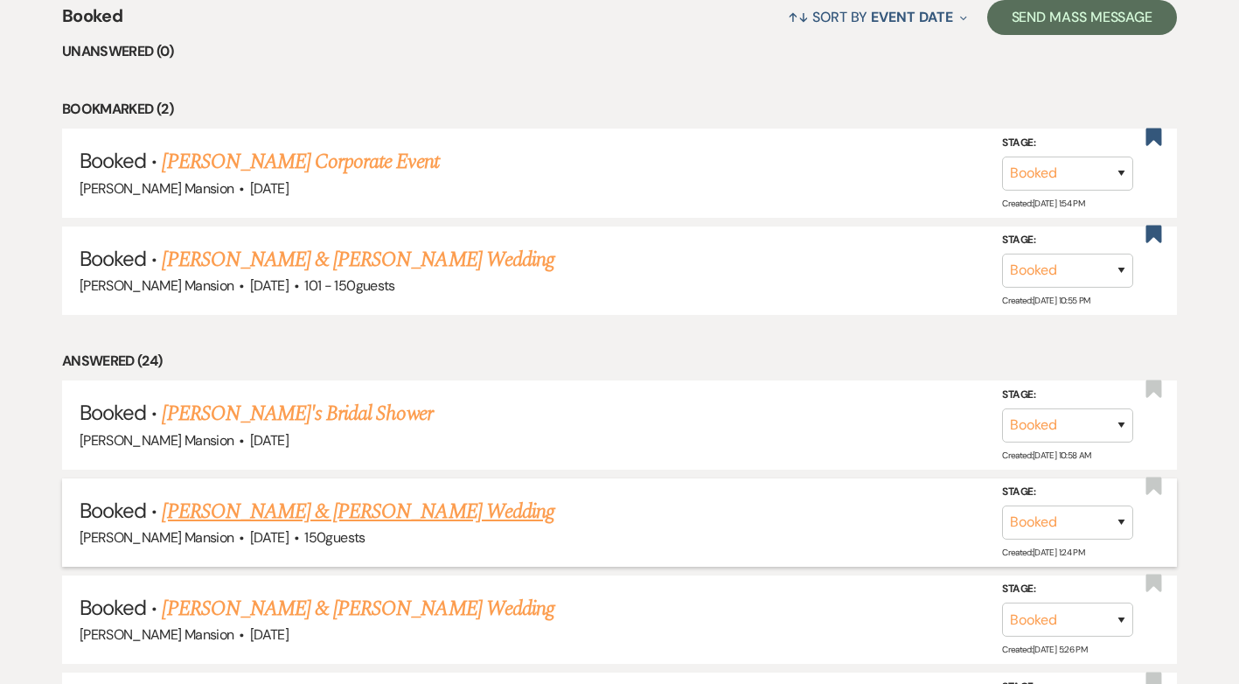
click at [271, 516] on link "[PERSON_NAME] & [PERSON_NAME] Wedding" at bounding box center [358, 511] width 392 height 31
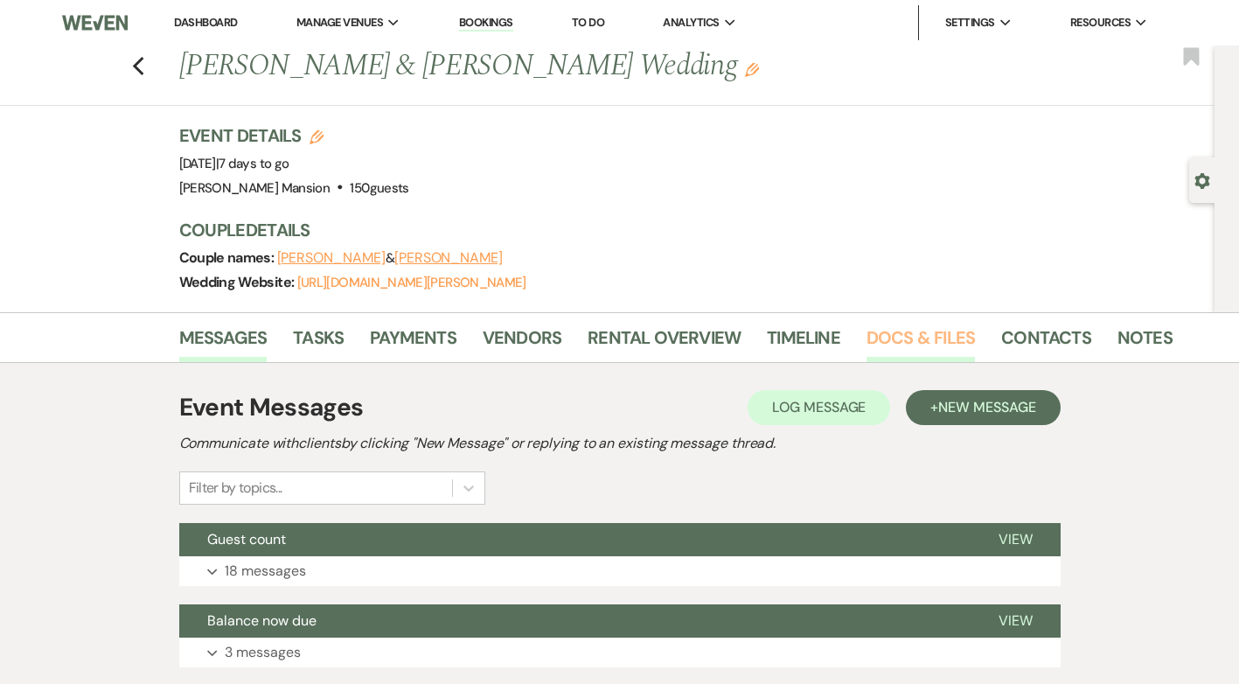
click at [885, 335] on link "Docs & Files" at bounding box center [920, 342] width 108 height 38
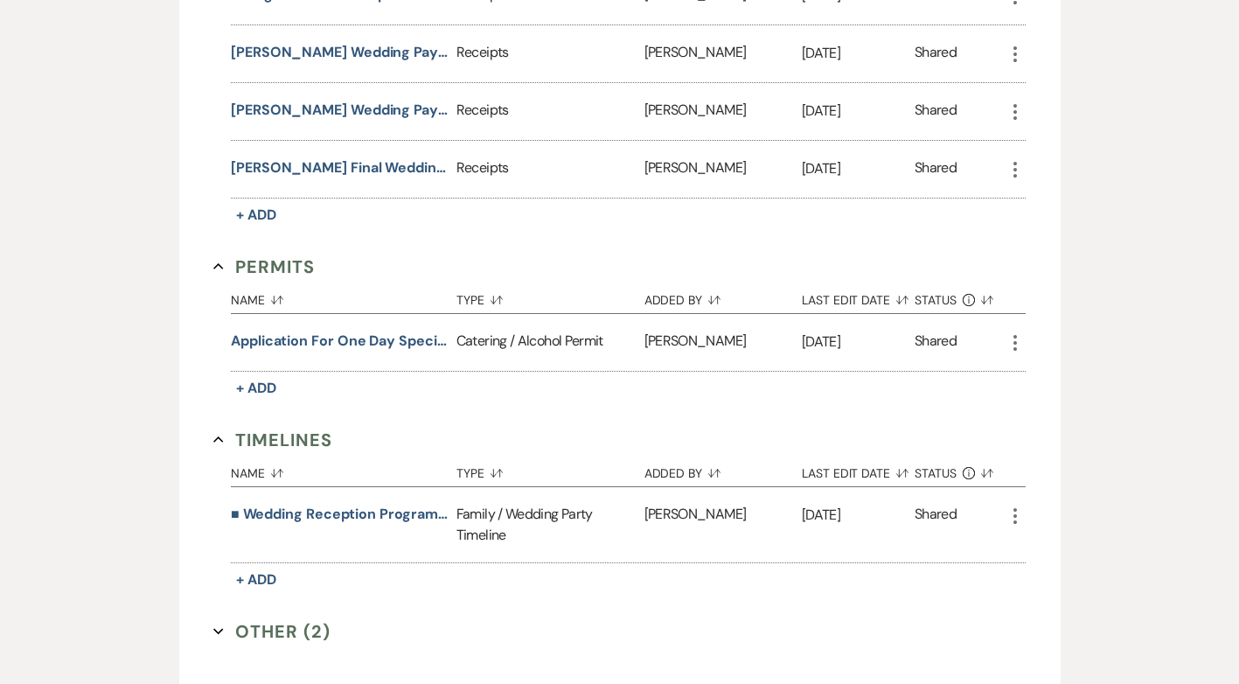
scroll to position [962, 0]
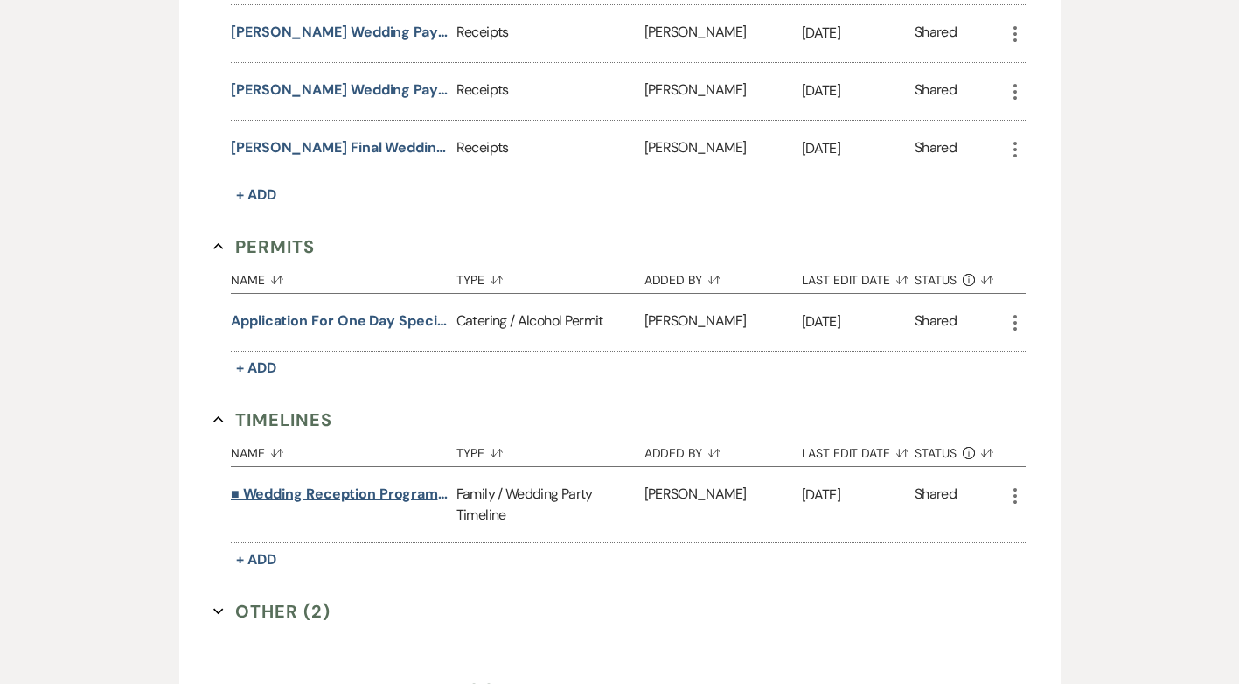
click at [378, 491] on button "■ Wedding Reception Program – MC Timing Guide Date: 28th August 2025 | Time: 4:" at bounding box center [340, 493] width 219 height 21
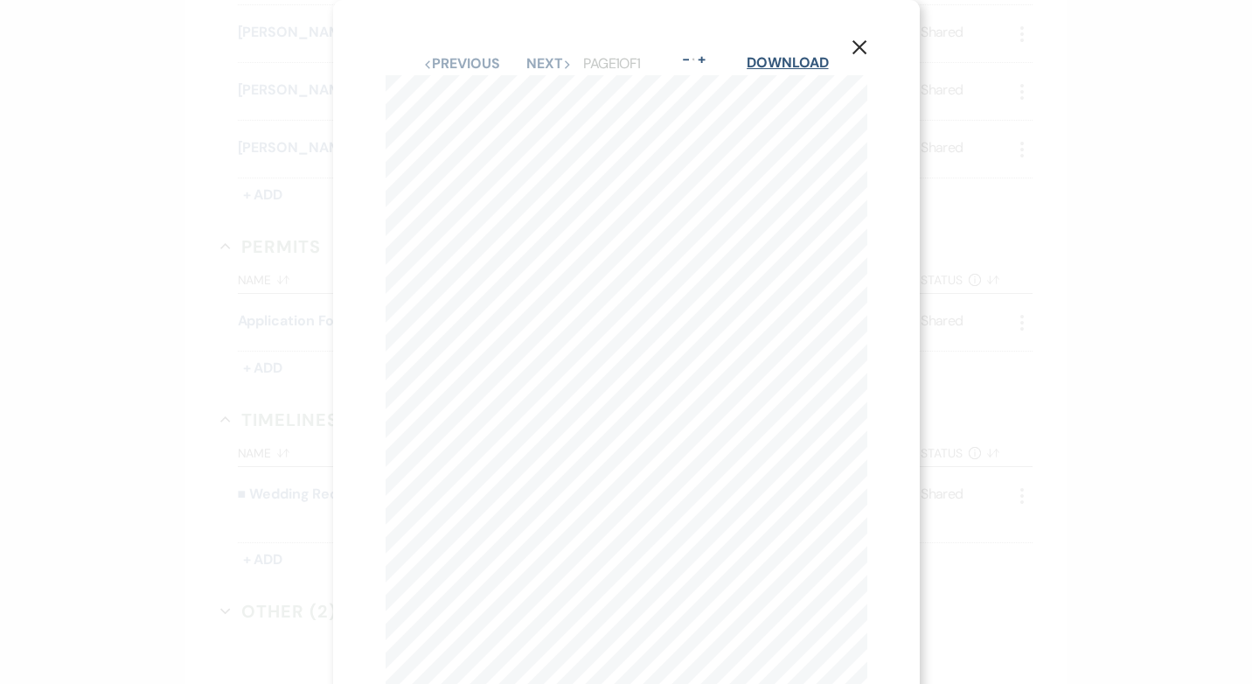
click at [788, 61] on link "Download" at bounding box center [787, 62] width 81 height 18
click at [858, 49] on use "button" at bounding box center [858, 47] width 14 height 14
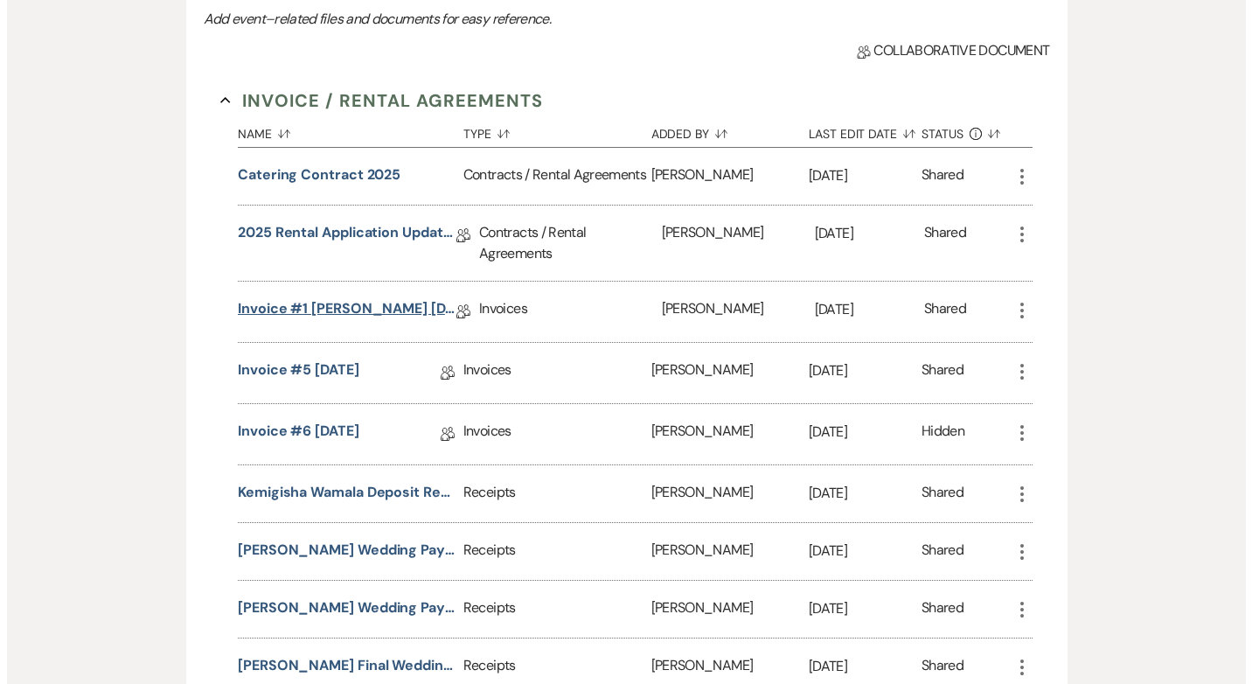
scroll to position [437, 0]
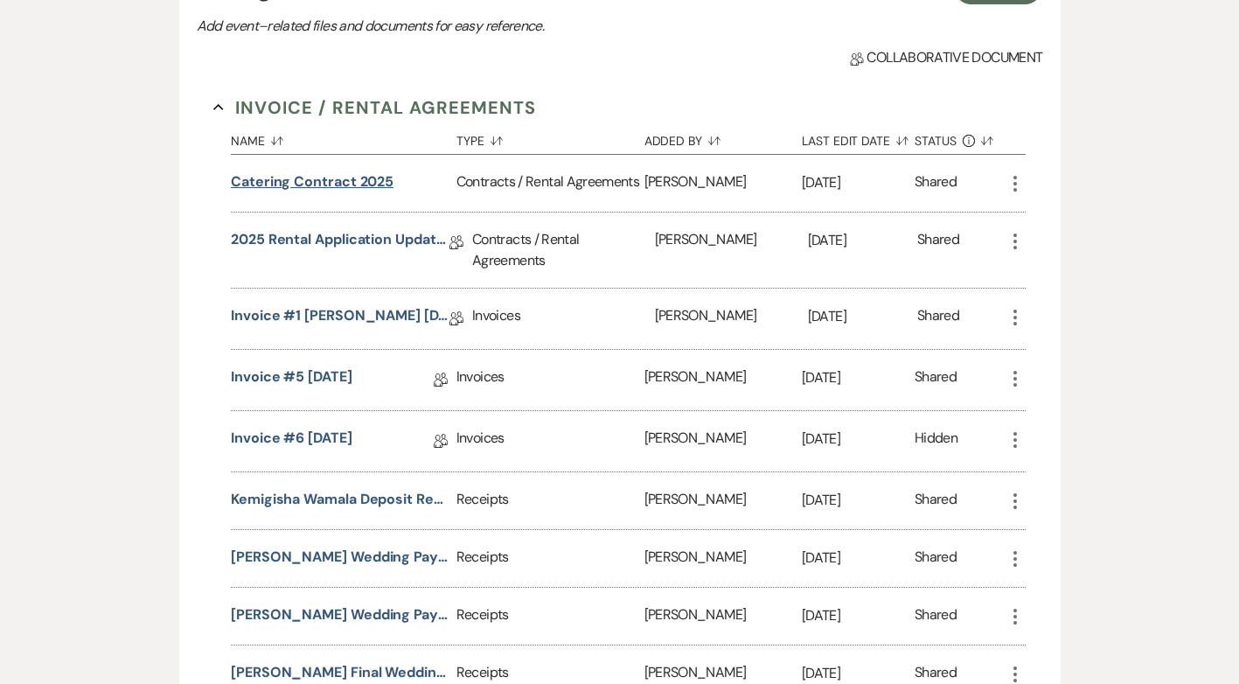
click at [323, 180] on button "Catering Contract 2025" at bounding box center [312, 181] width 163 height 21
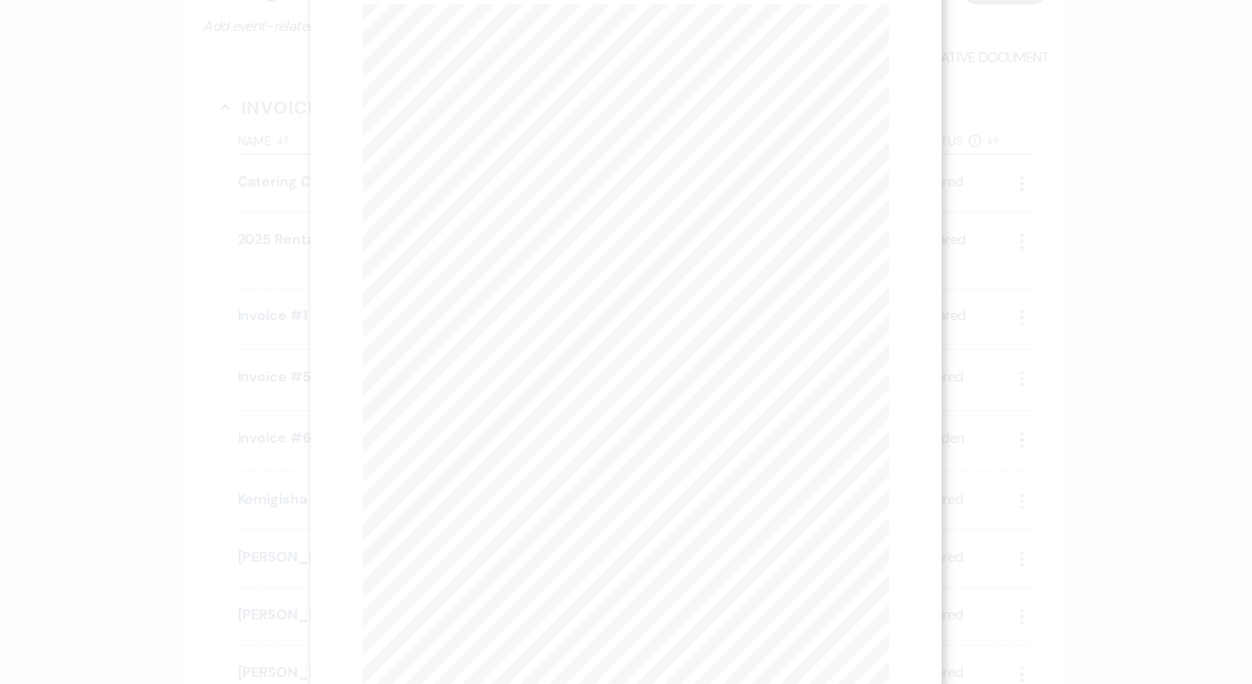
scroll to position [0, 0]
click at [535, 58] on button "Next Next" at bounding box center [534, 64] width 45 height 14
click at [526, 61] on button "Next Next" at bounding box center [533, 64] width 45 height 14
click at [530, 66] on button "Next Next" at bounding box center [533, 64] width 45 height 14
click at [876, 38] on button "X" at bounding box center [881, 46] width 26 height 31
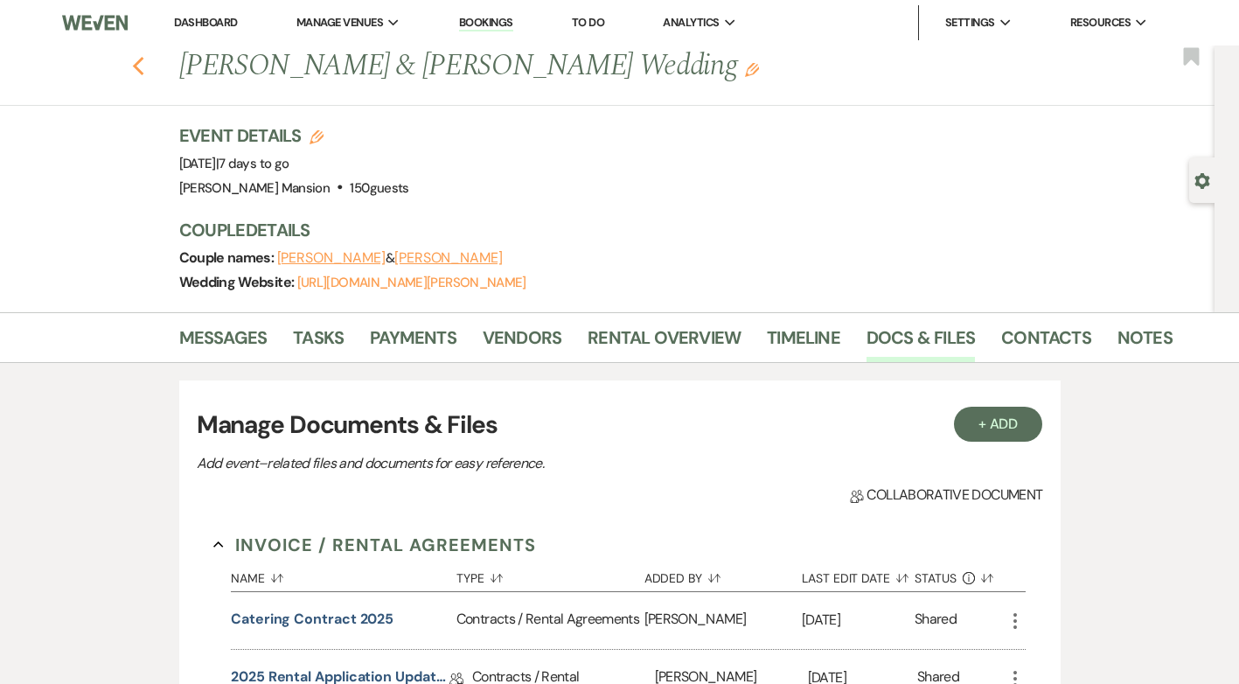
click at [143, 73] on use "button" at bounding box center [137, 66] width 11 height 19
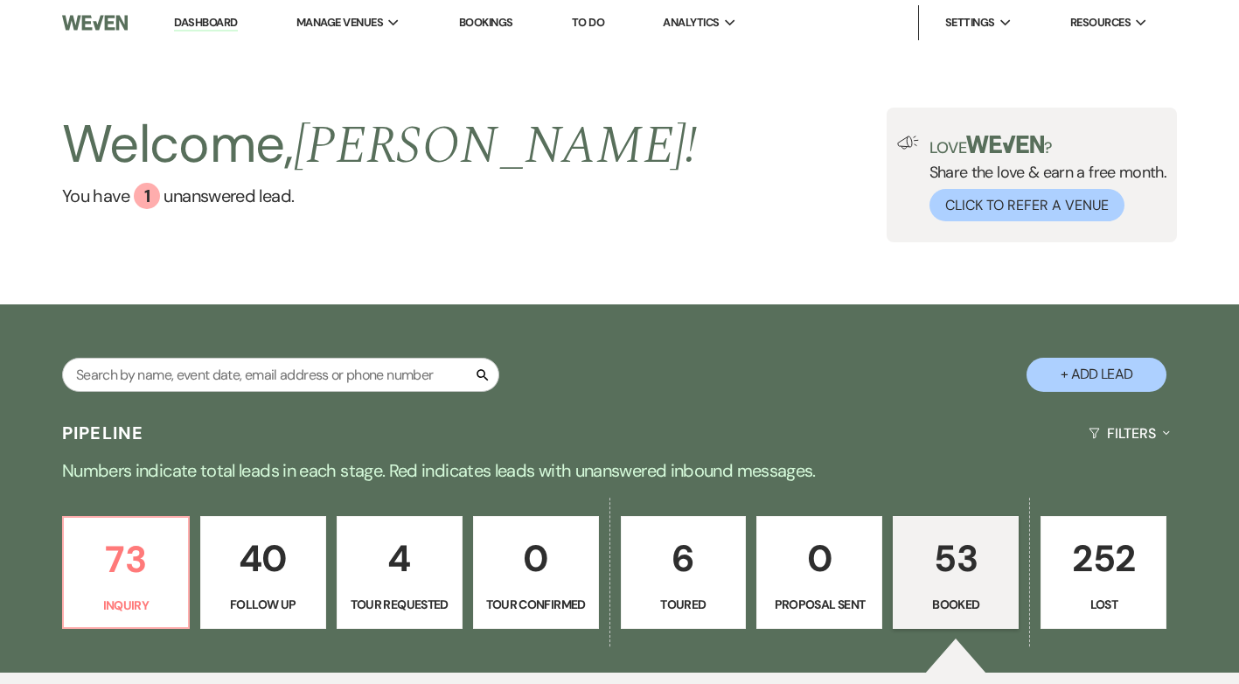
click at [211, 21] on link "Dashboard" at bounding box center [205, 23] width 63 height 17
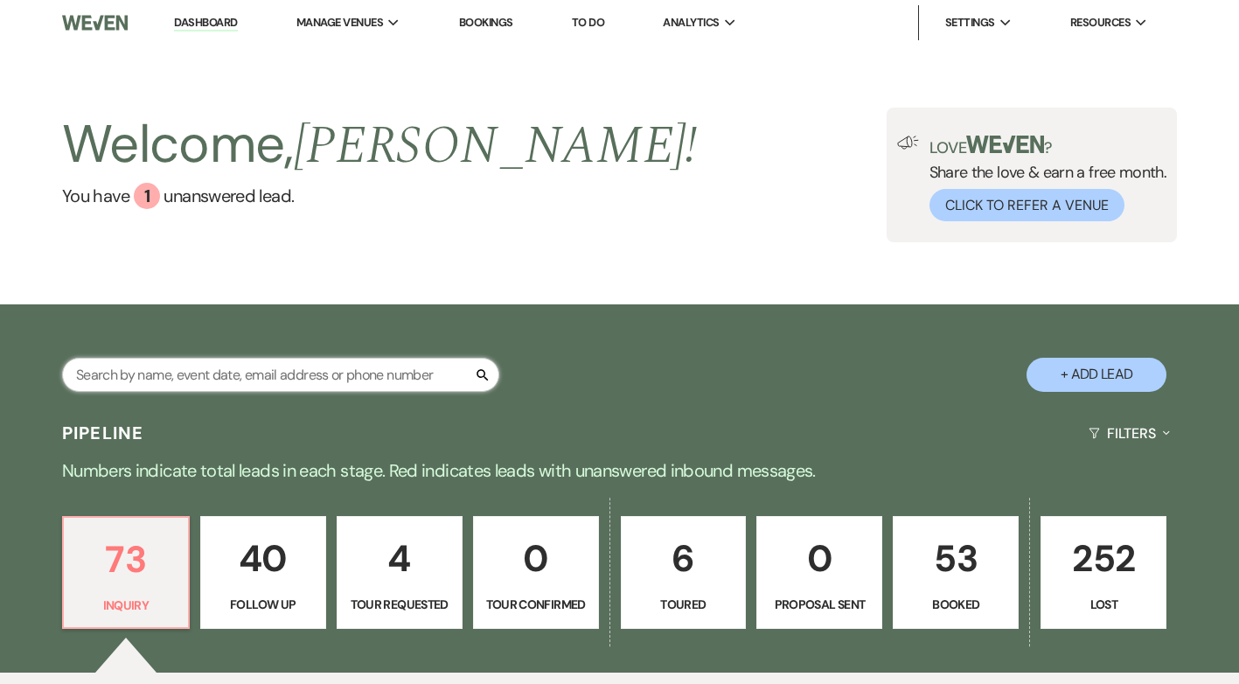
click at [190, 382] on input "text" at bounding box center [280, 375] width 437 height 34
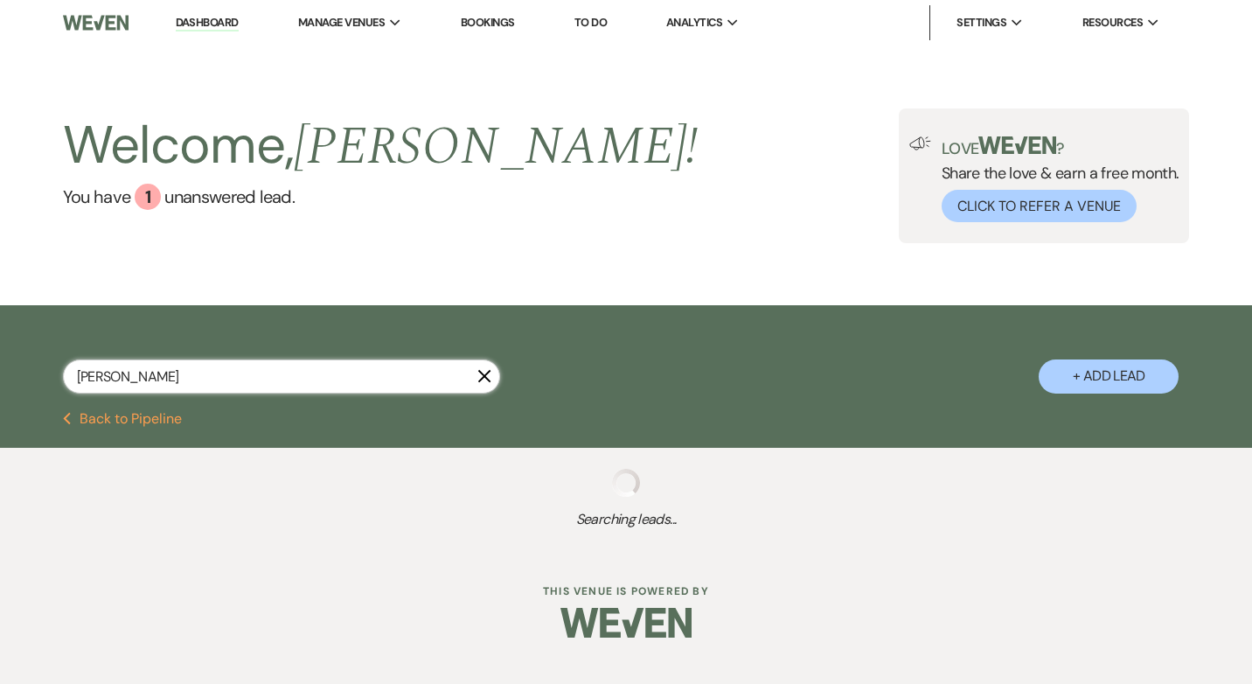
type input "[PERSON_NAME]"
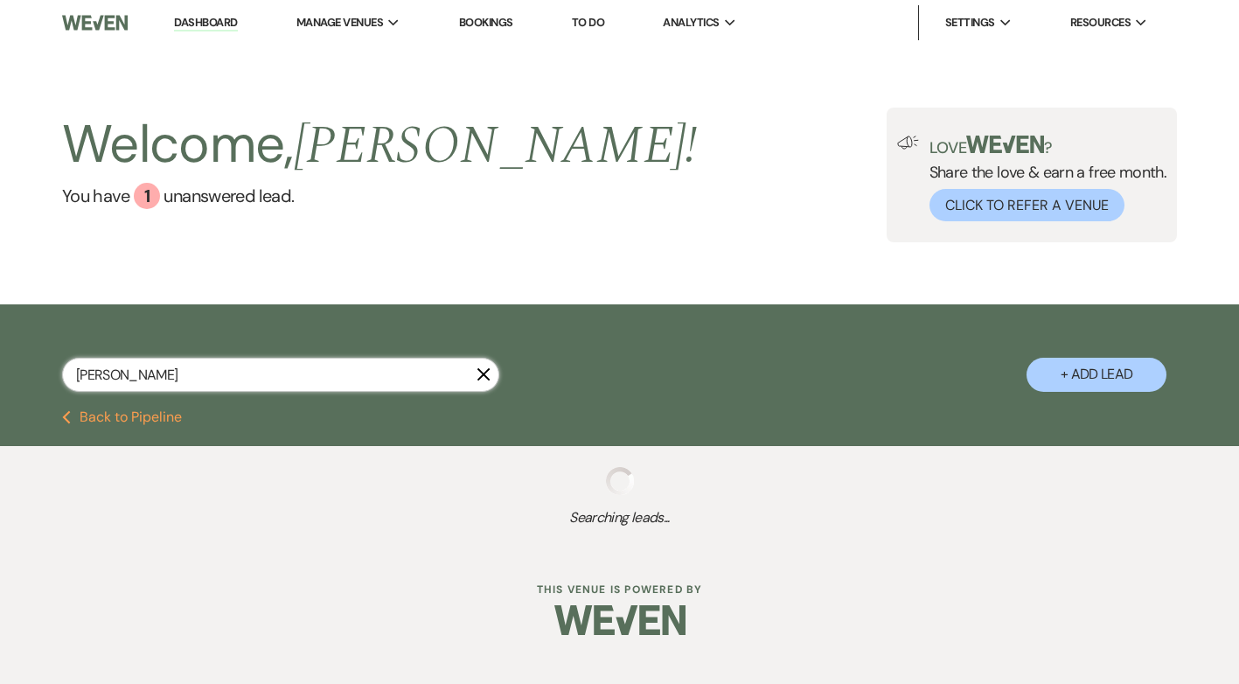
select select "8"
select select "5"
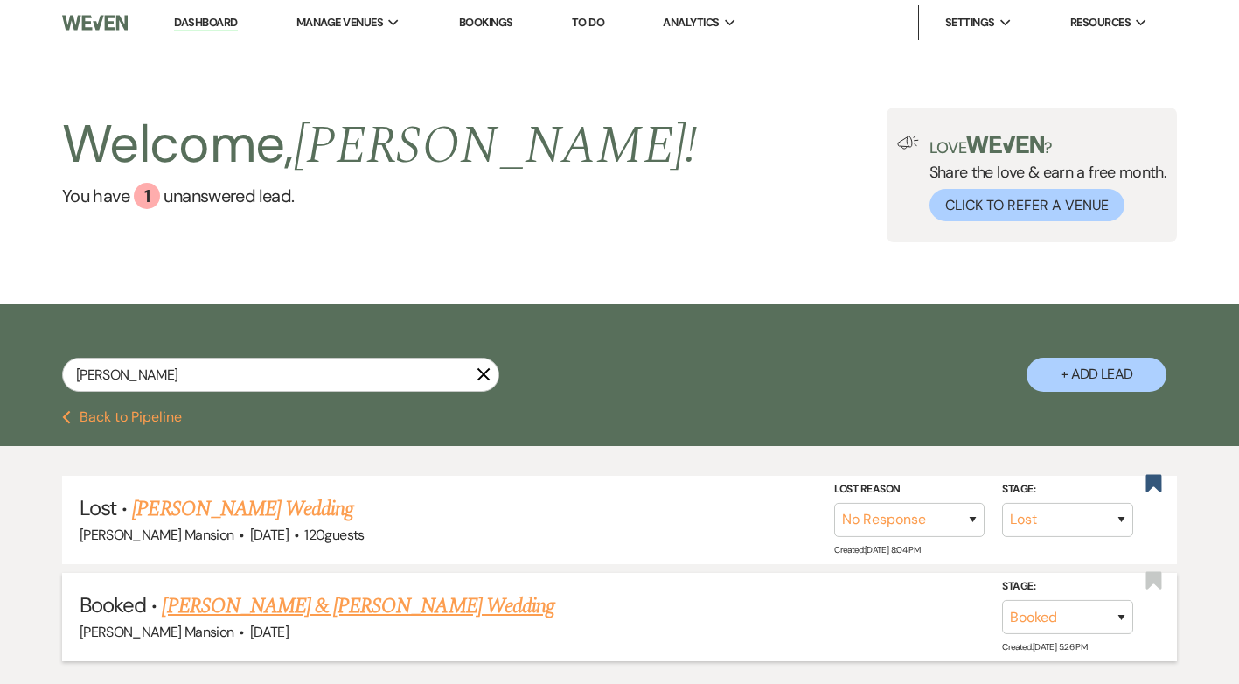
click at [364, 610] on link "[PERSON_NAME] & [PERSON_NAME] Wedding" at bounding box center [358, 605] width 392 height 31
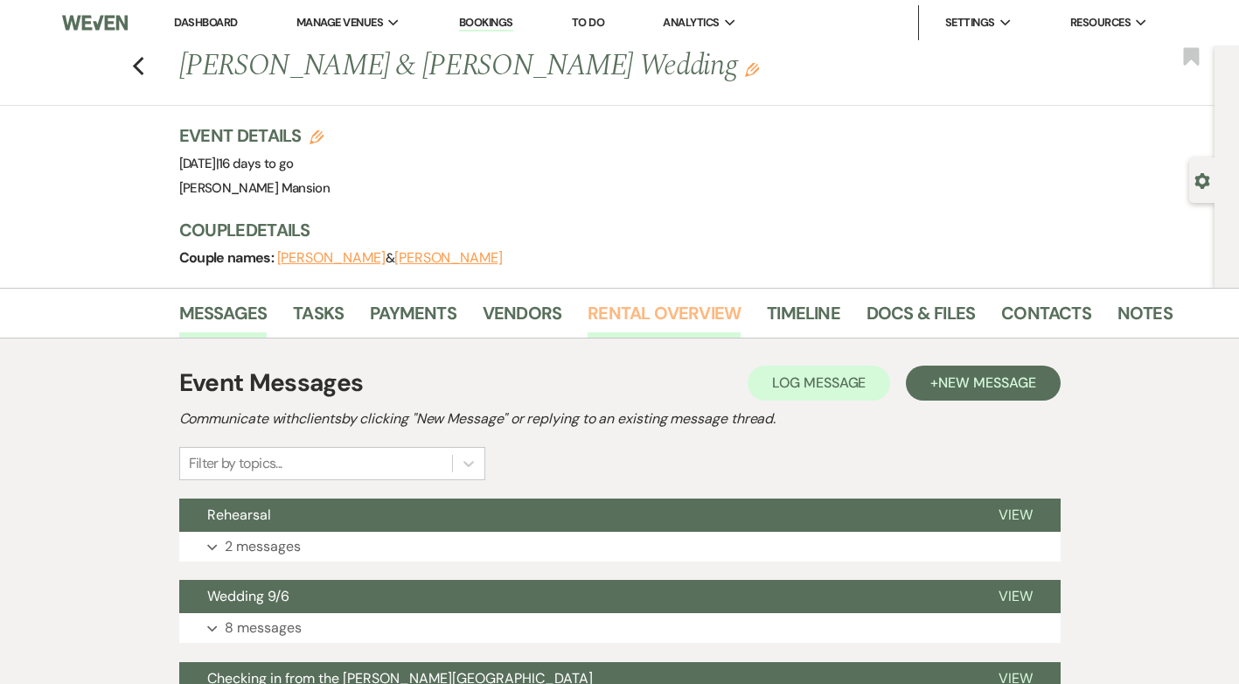
click at [695, 317] on link "Rental Overview" at bounding box center [663, 318] width 153 height 38
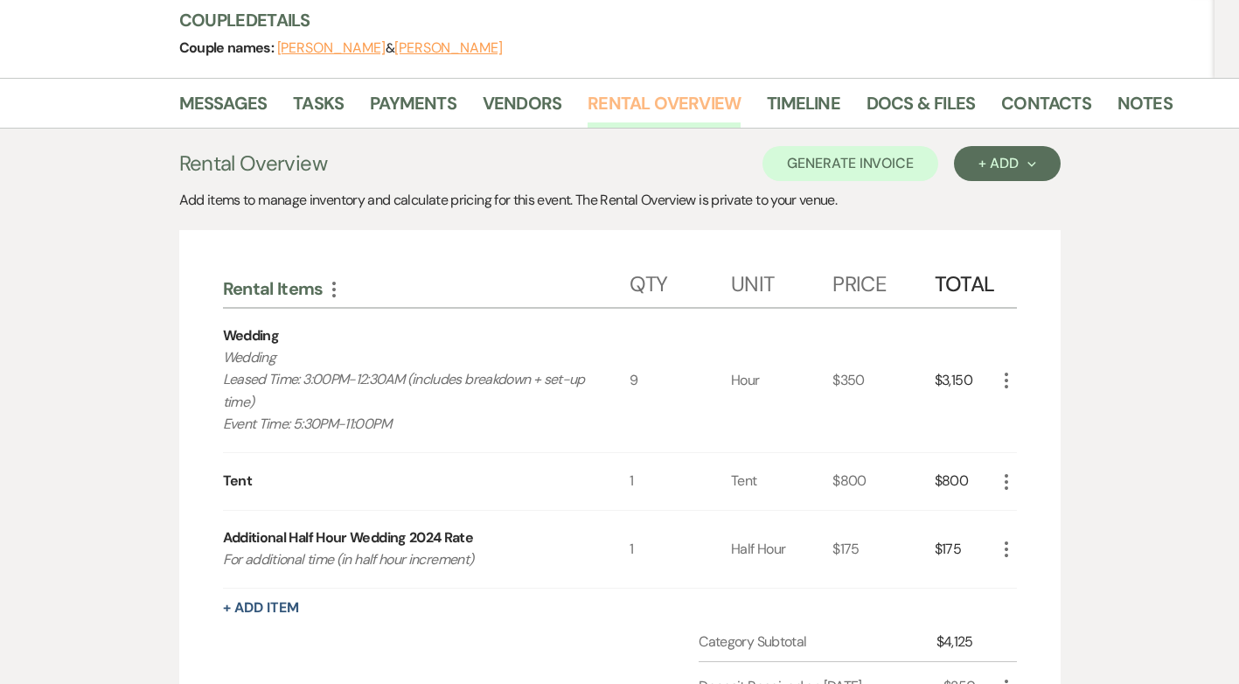
scroll to position [206, 0]
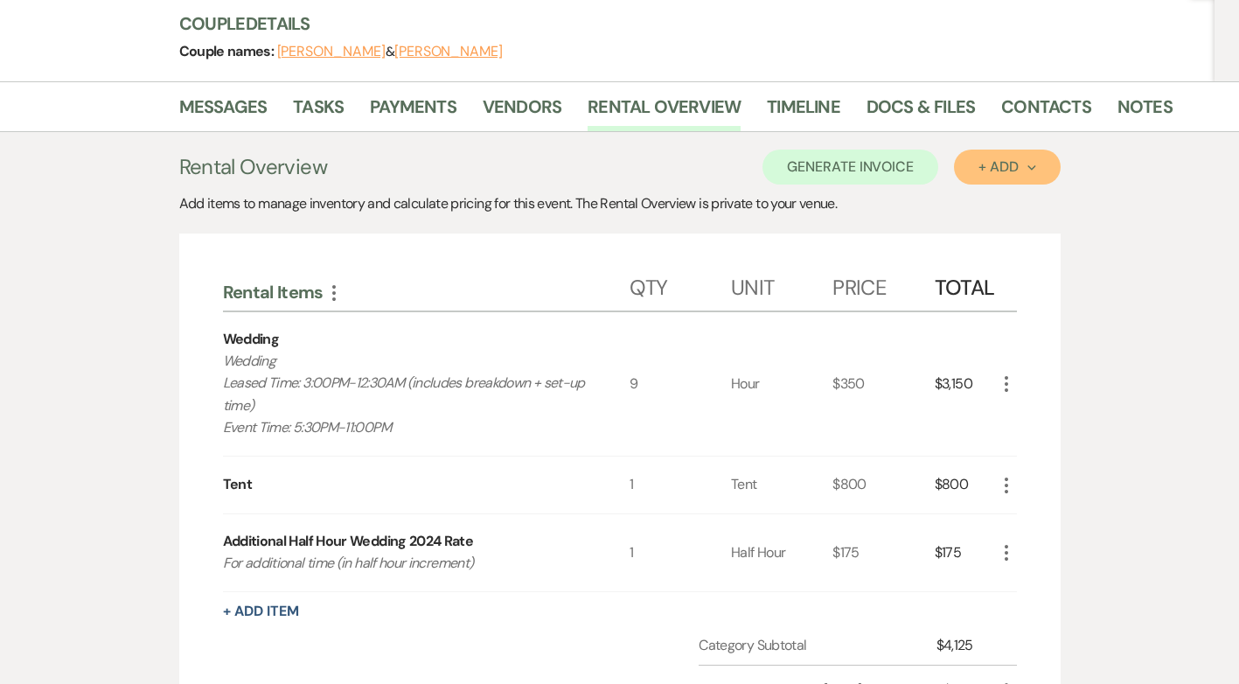
click at [980, 163] on div "+ Add Next" at bounding box center [1006, 167] width 57 height 14
click at [981, 206] on button "Item" at bounding box center [998, 206] width 88 height 27
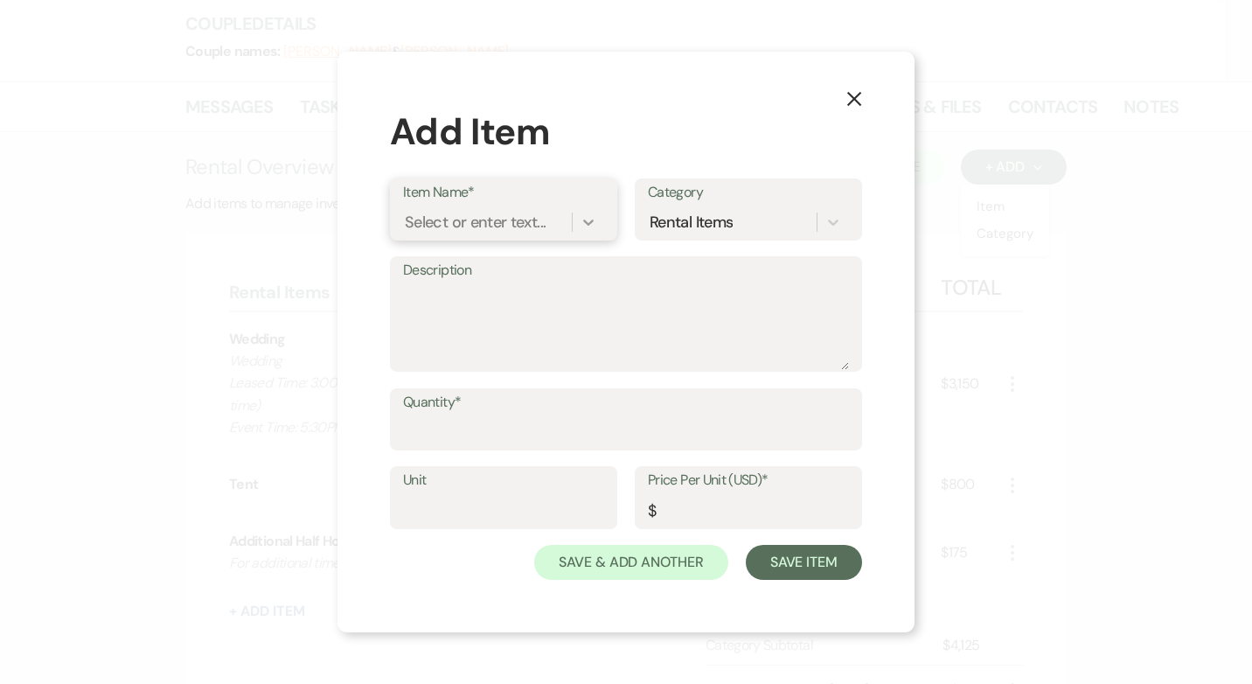
click at [592, 228] on icon at bounding box center [588, 221] width 17 height 17
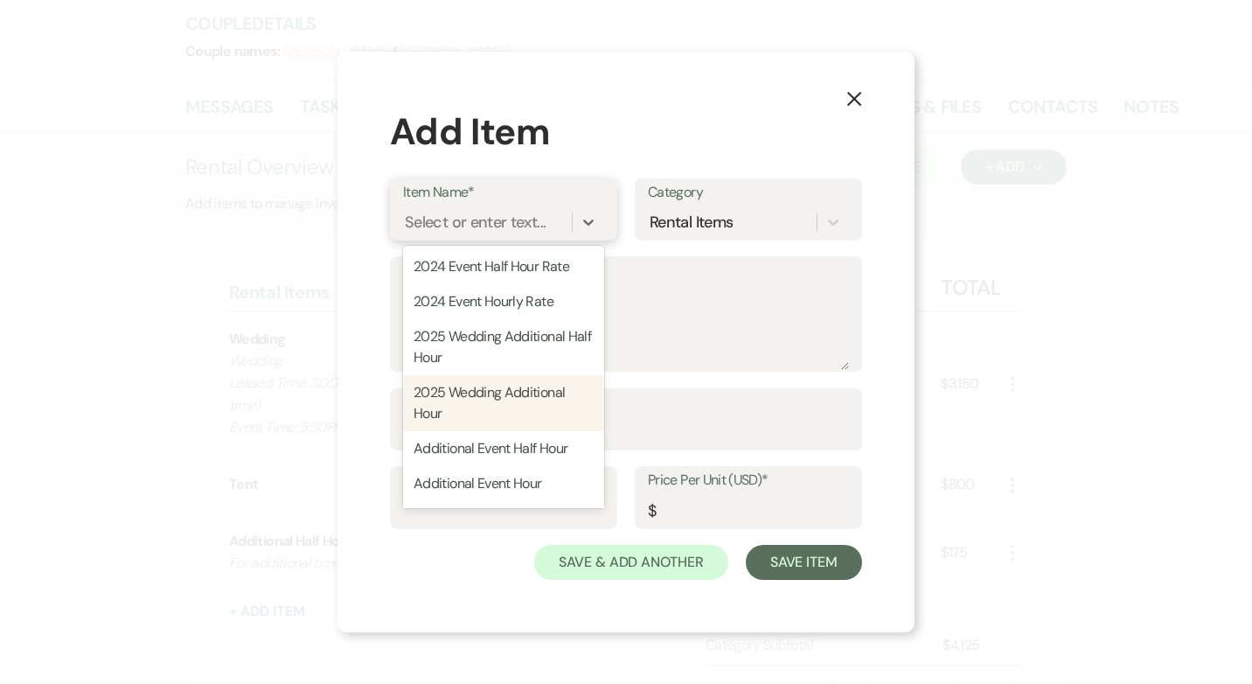
click at [511, 398] on div "2025 Wedding Additional Hour" at bounding box center [503, 403] width 201 height 56
type textarea "Additional hour beyond the 8-hour rental time"
type input "Hour"
type input "250"
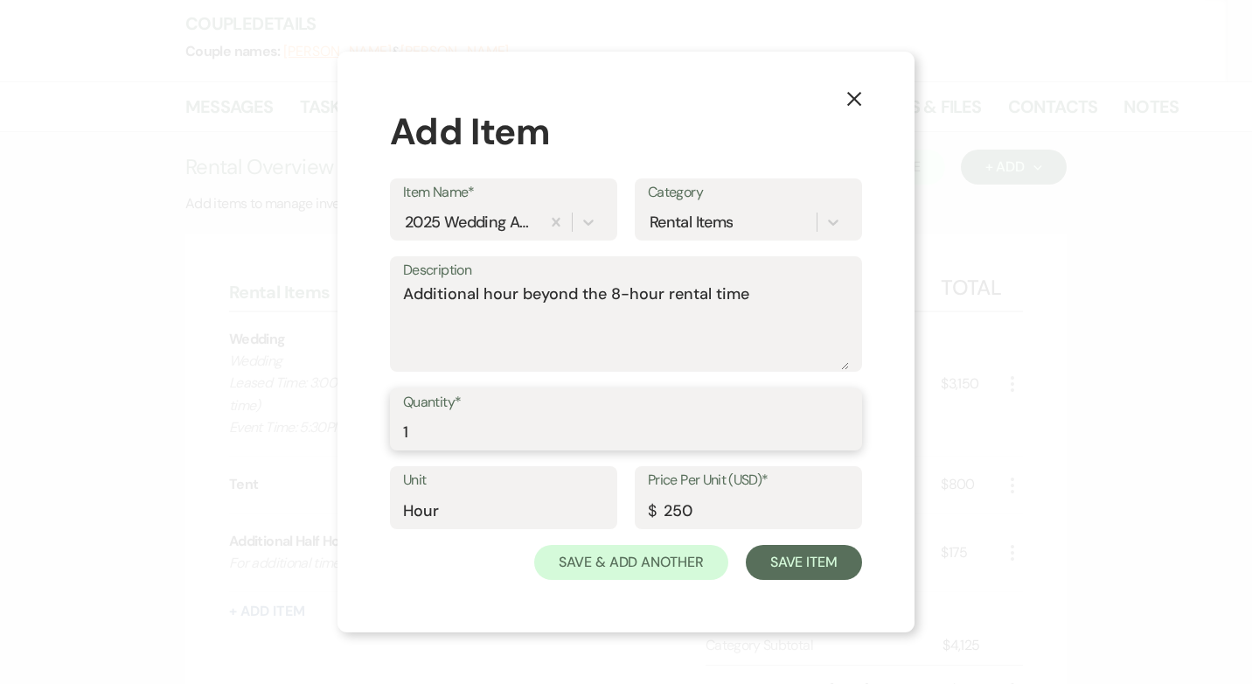
type input "1"
click at [838, 426] on input "1" at bounding box center [626, 431] width 446 height 34
click at [792, 565] on button "Save Item" at bounding box center [804, 562] width 116 height 35
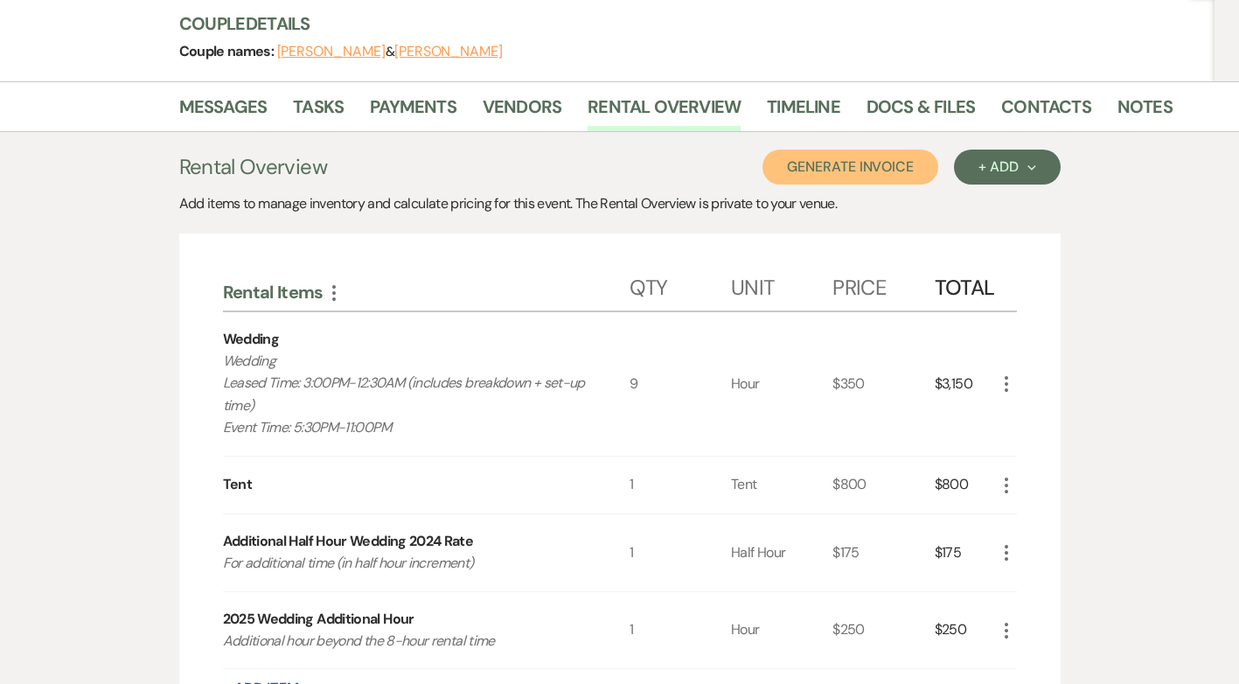
click at [845, 172] on button "Generate Invoice" at bounding box center [850, 166] width 176 height 35
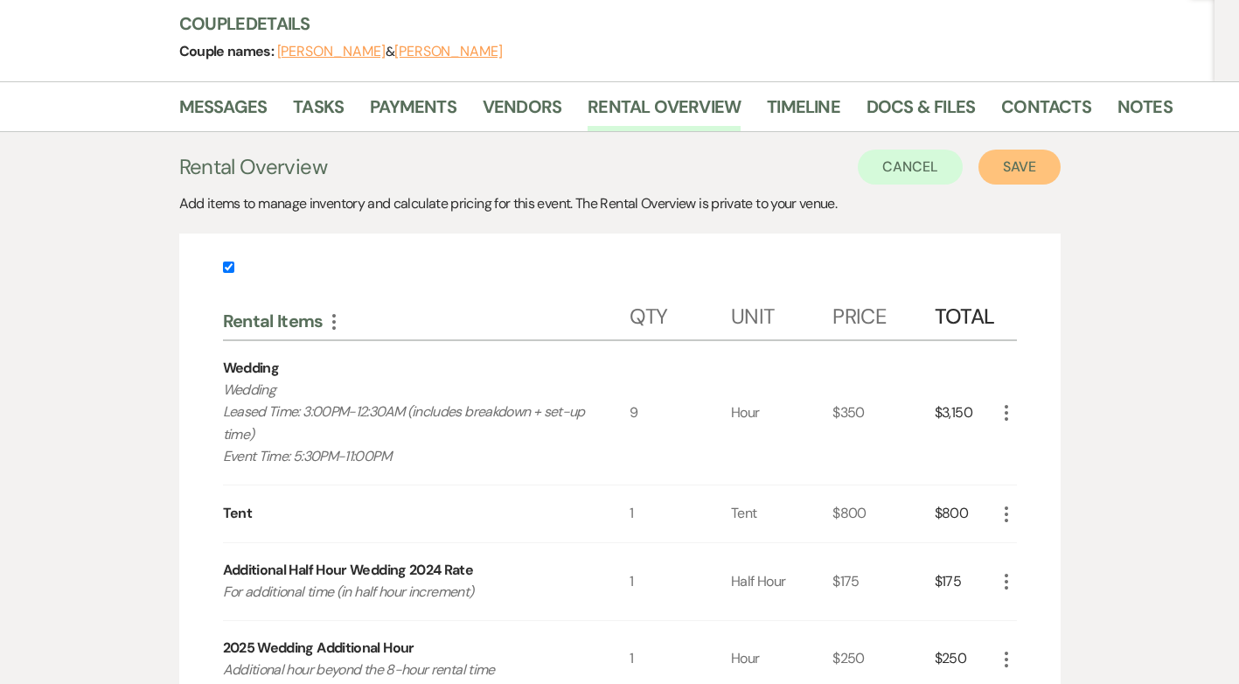
click at [1023, 164] on button "Save" at bounding box center [1019, 166] width 82 height 35
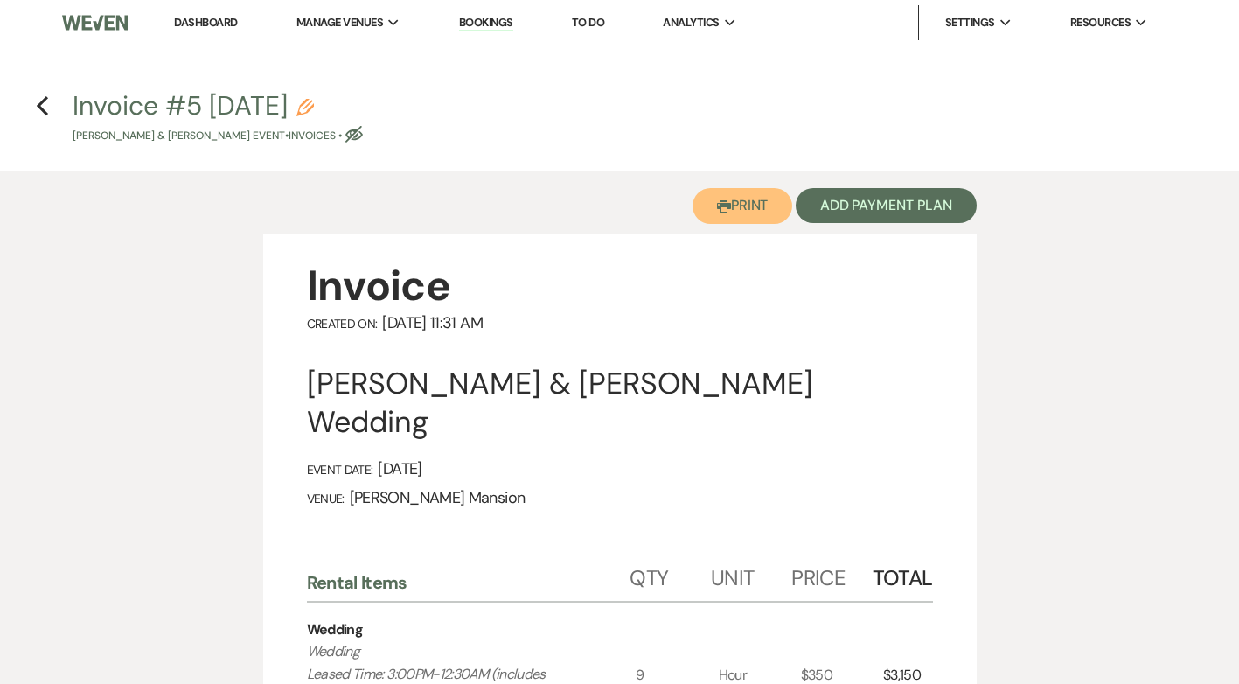
click at [761, 200] on button "Printer Print" at bounding box center [742, 206] width 101 height 36
click at [314, 108] on icon "Pencil" at bounding box center [304, 107] width 17 height 17
select select "22"
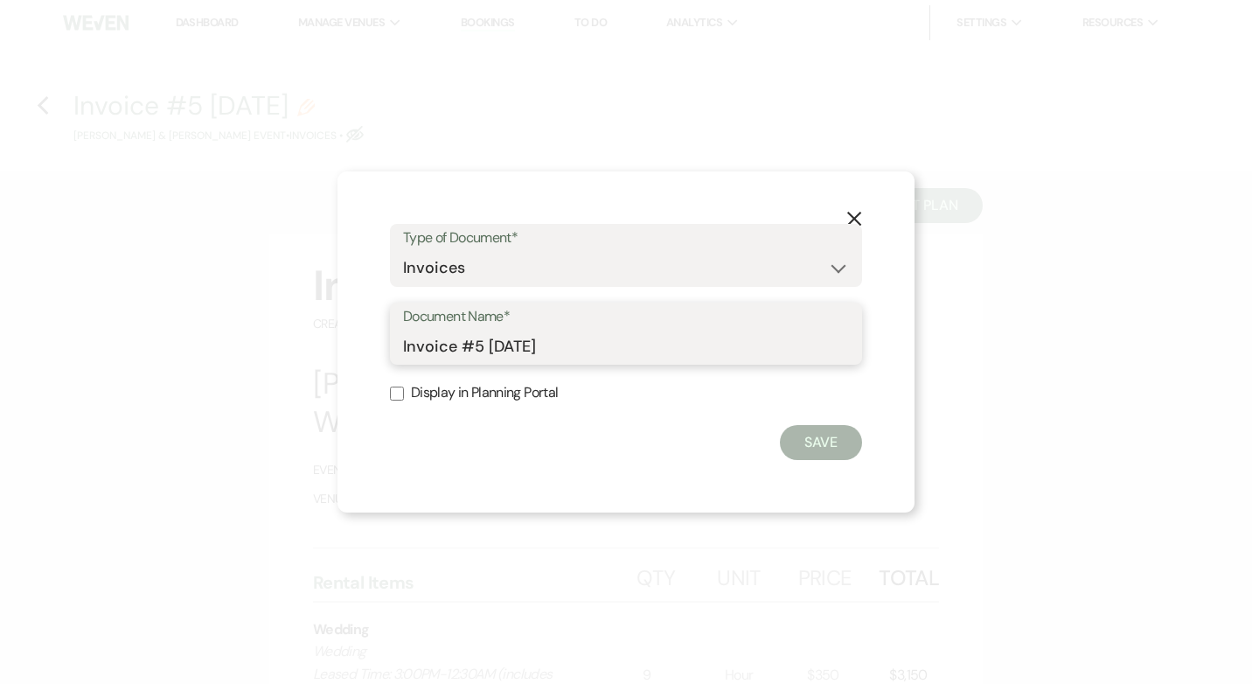
drag, startPoint x: 596, startPoint y: 351, endPoint x: 462, endPoint y: 358, distance: 133.9
click at [462, 358] on input "Invoice #5 8-20-2025" at bounding box center [626, 346] width 446 height 34
type input "I"
type input "Updated Invoice with additional hour [DATE]"
click at [399, 390] on input "Display in Planning Portal" at bounding box center [397, 393] width 14 height 14
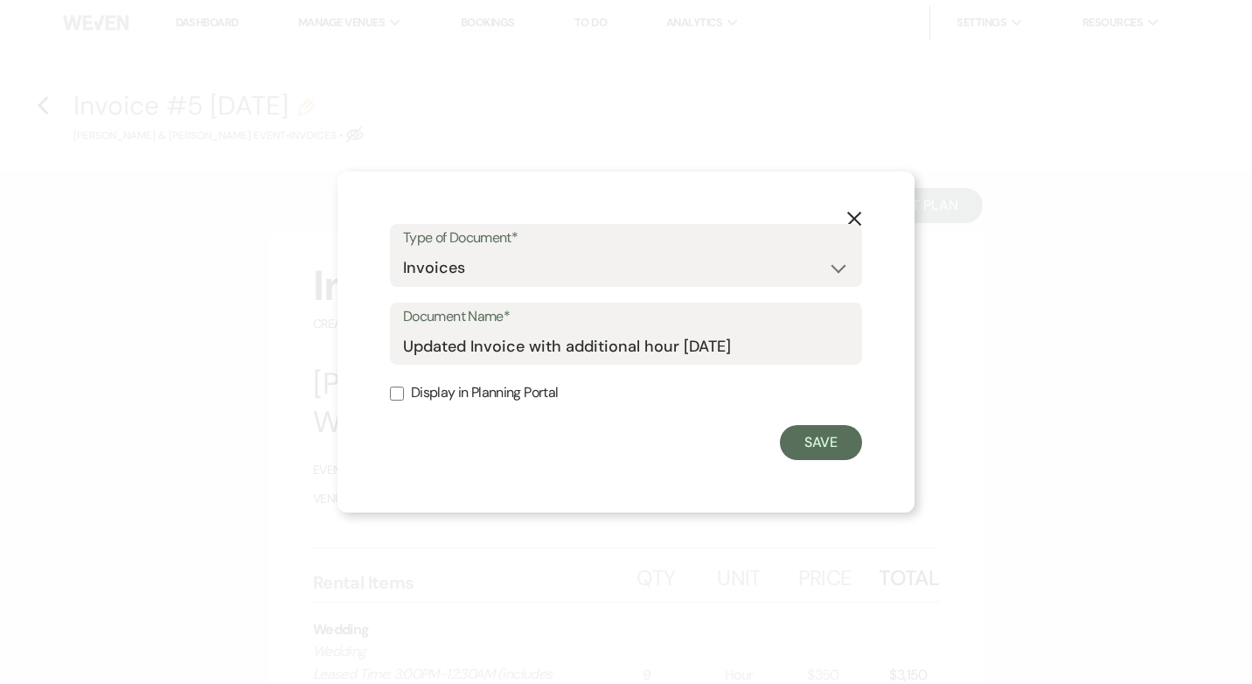
checkbox input "true"
click at [826, 437] on button "Save" at bounding box center [821, 442] width 82 height 35
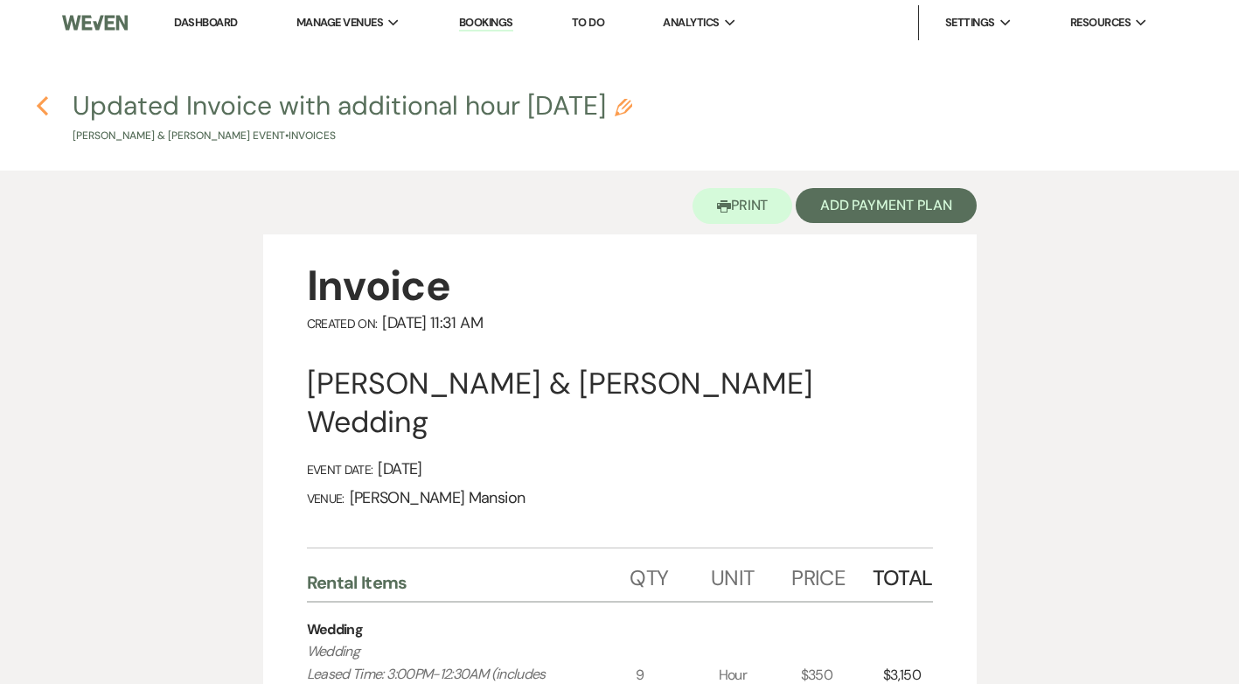
click at [40, 101] on icon "Previous" at bounding box center [42, 105] width 13 height 21
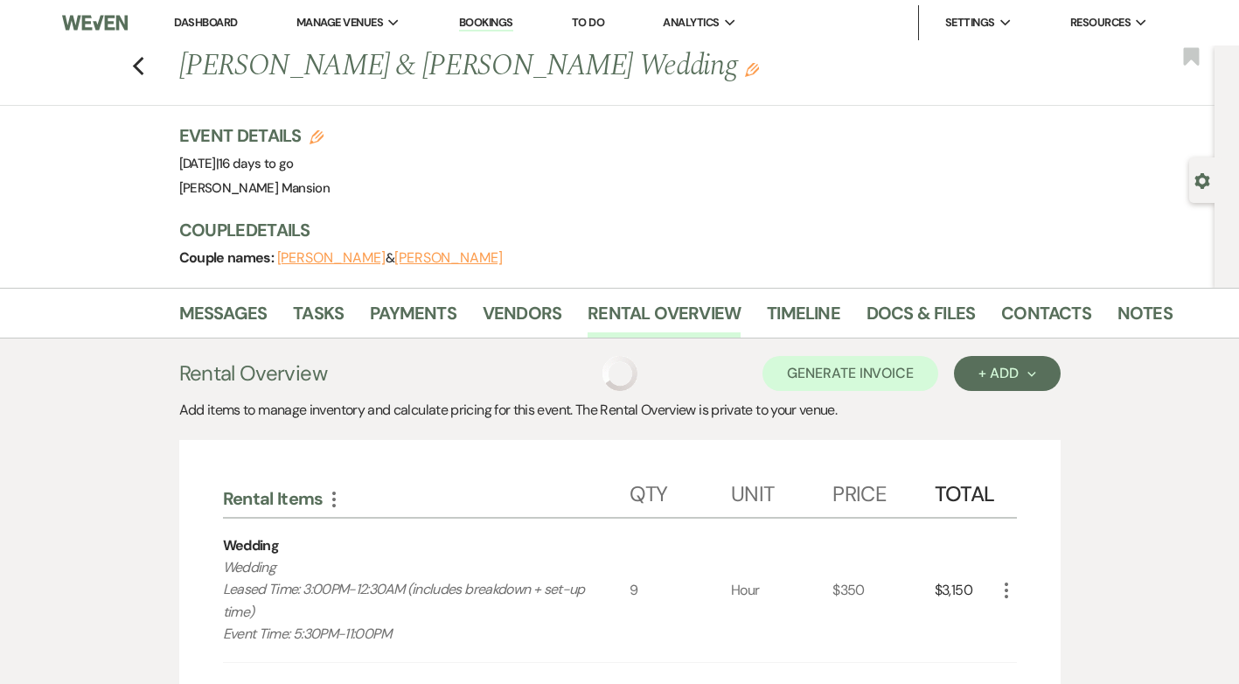
scroll to position [206, 0]
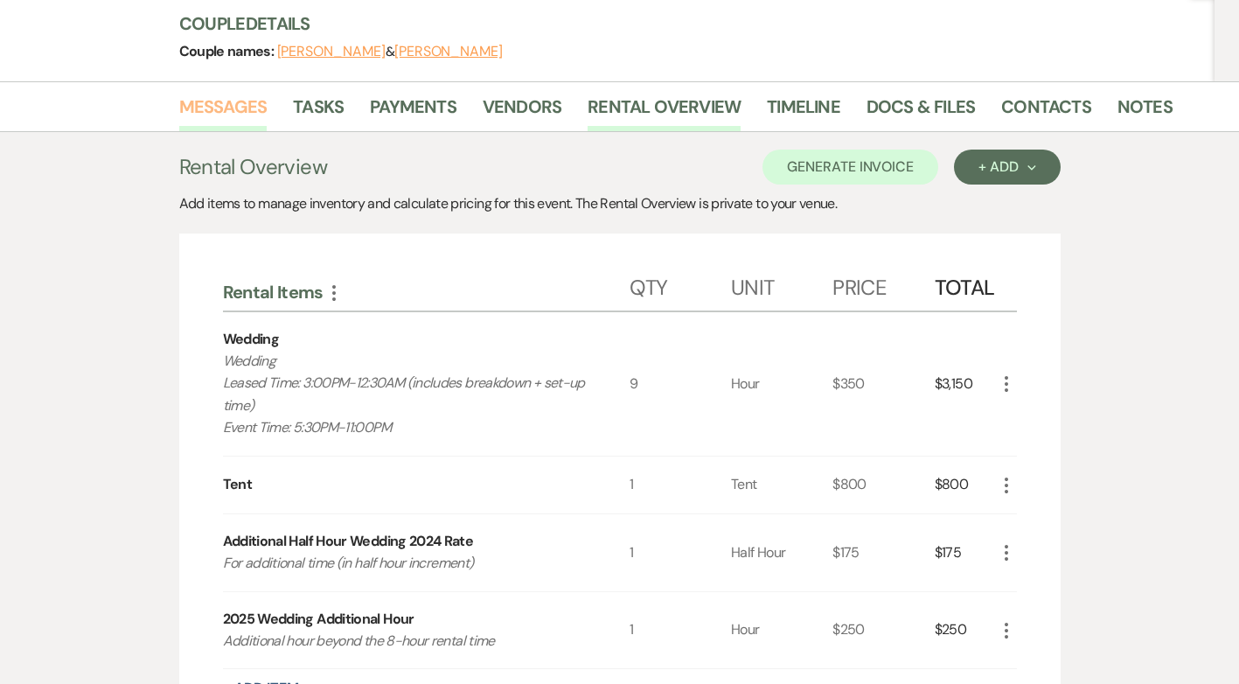
click at [254, 115] on link "Messages" at bounding box center [223, 112] width 88 height 38
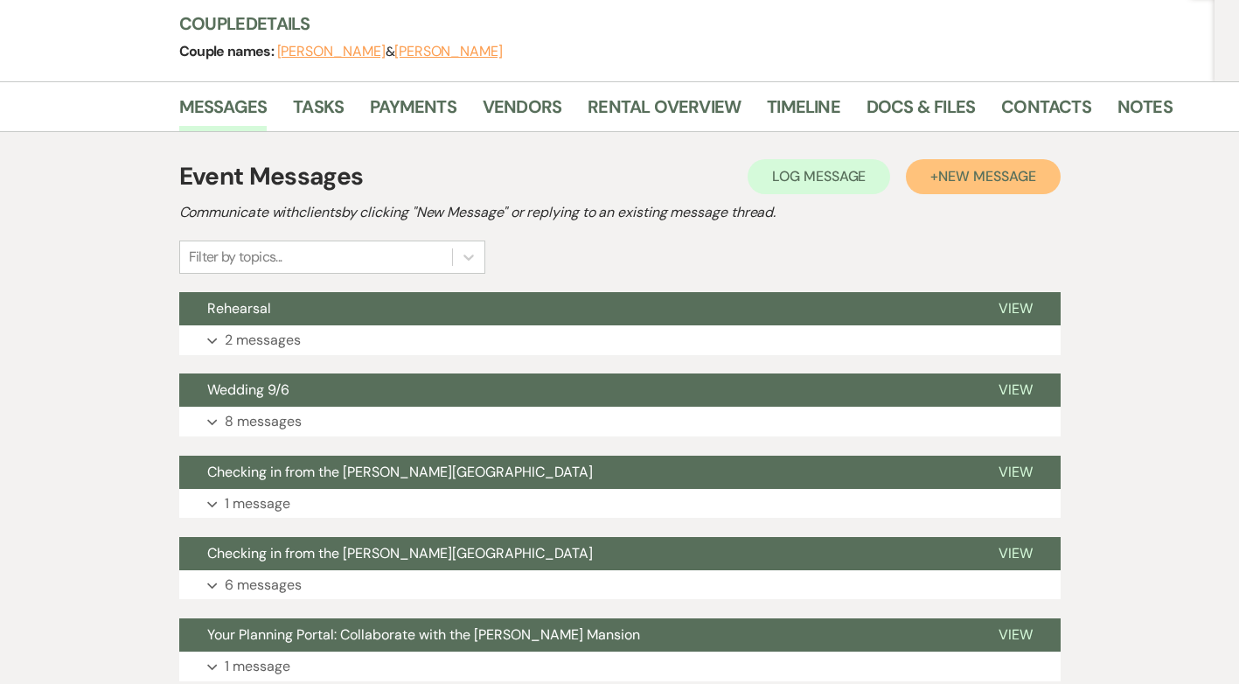
click at [998, 177] on span "New Message" at bounding box center [986, 176] width 97 height 18
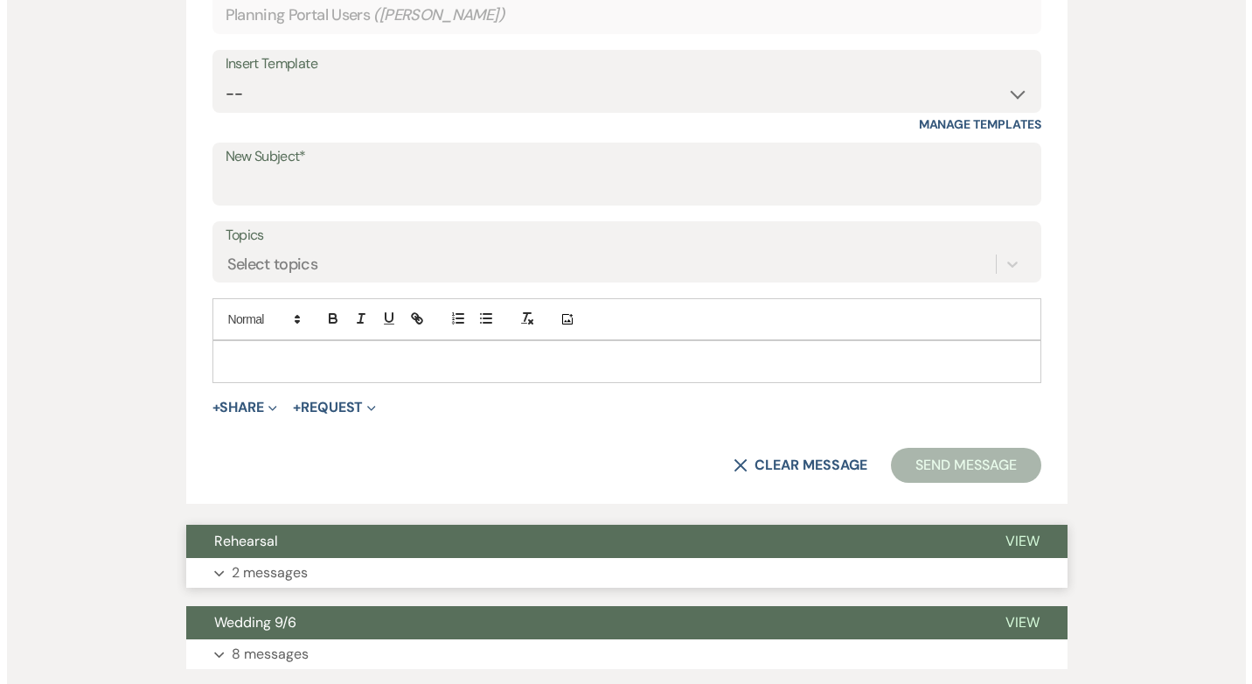
scroll to position [643, 0]
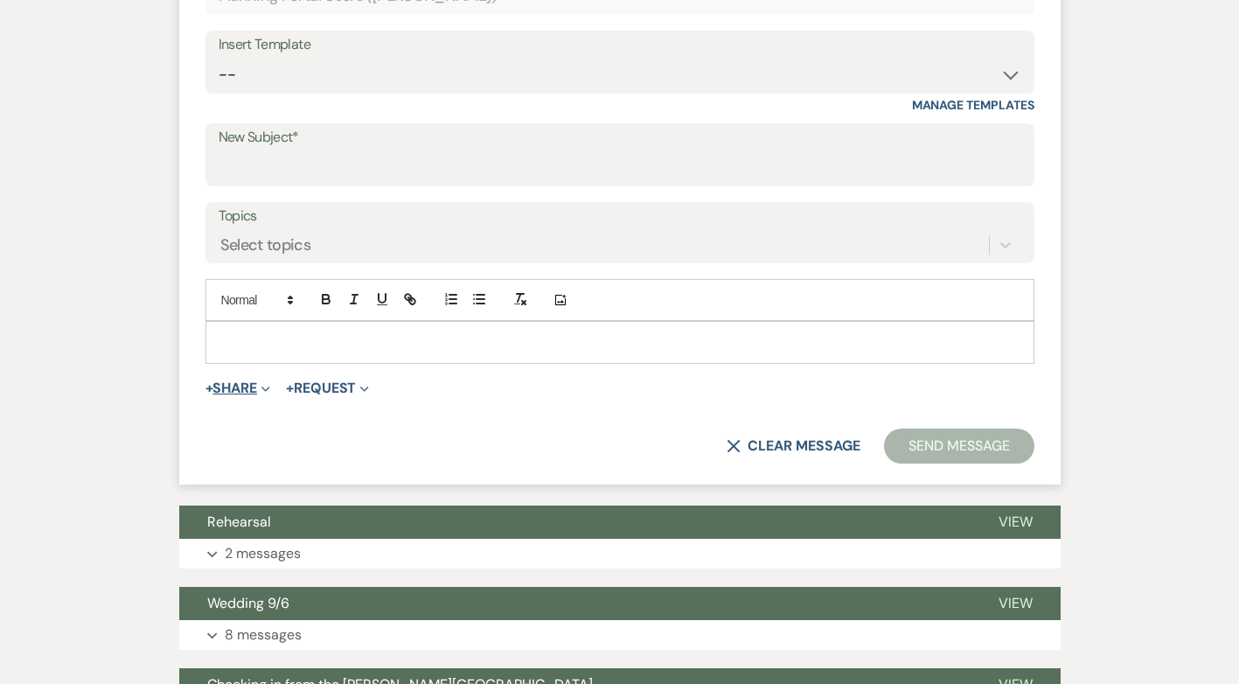
click at [246, 381] on button "+ Share Expand" at bounding box center [238, 388] width 66 height 14
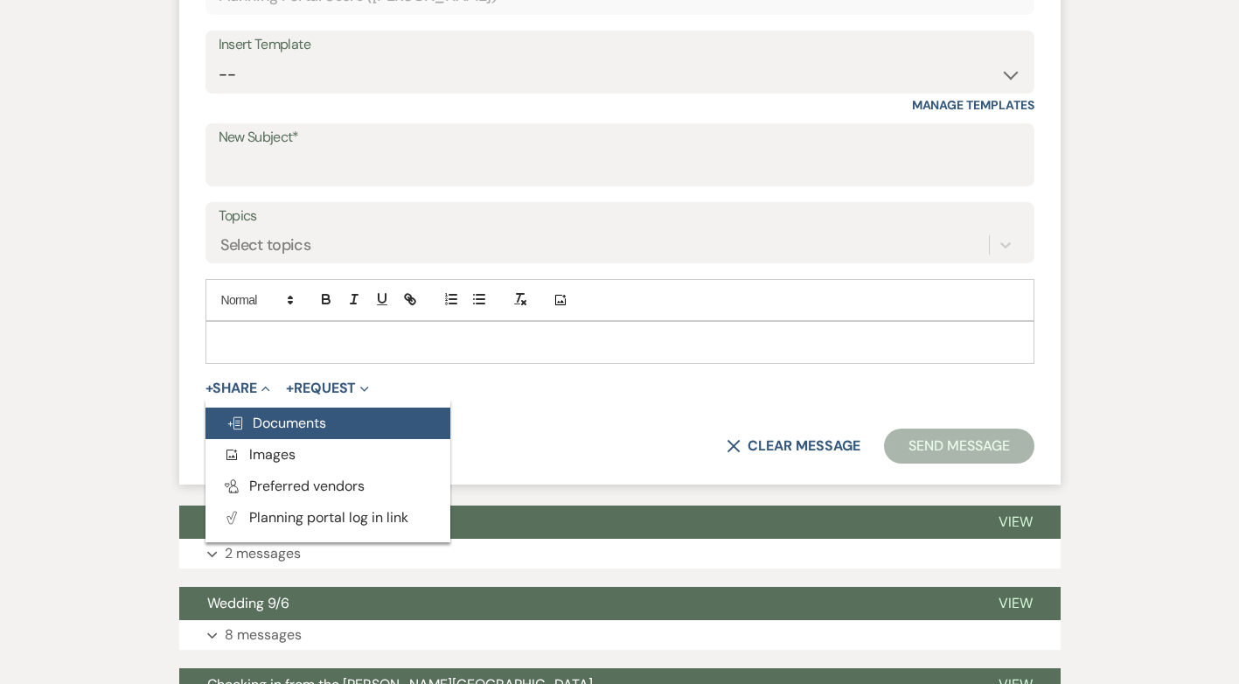
click at [306, 419] on span "Doc Upload Documents" at bounding box center [276, 422] width 100 height 18
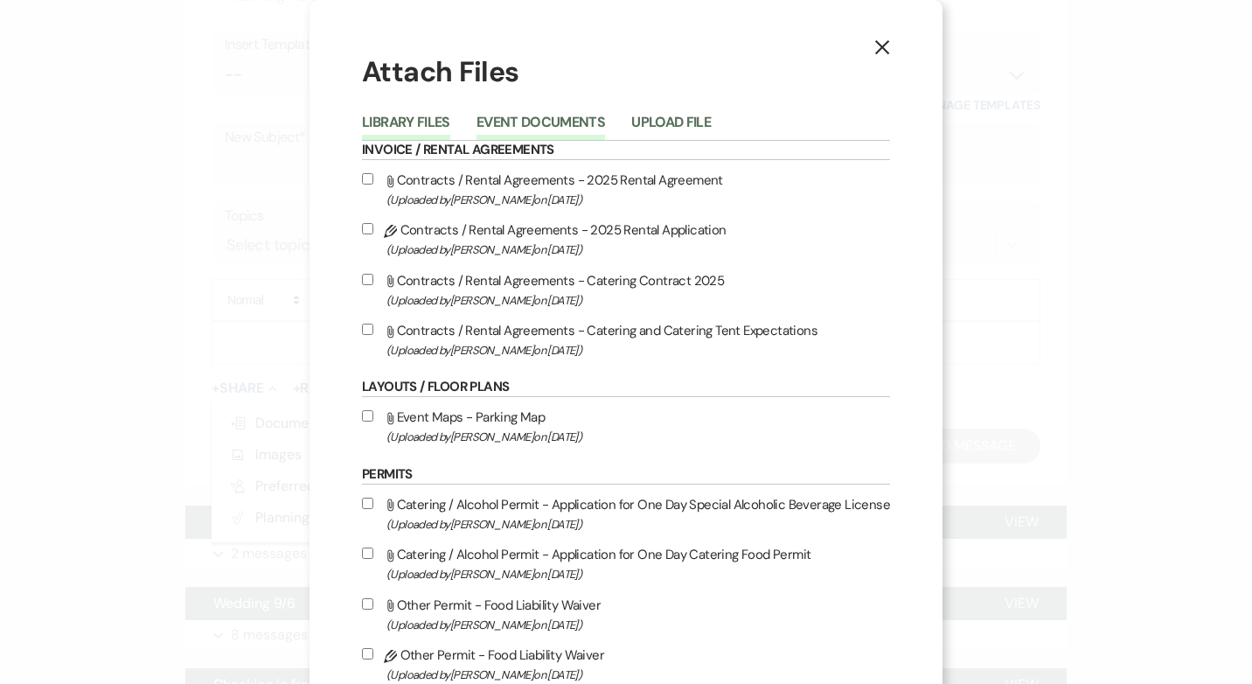
click at [520, 122] on button "Event Documents" at bounding box center [540, 127] width 129 height 24
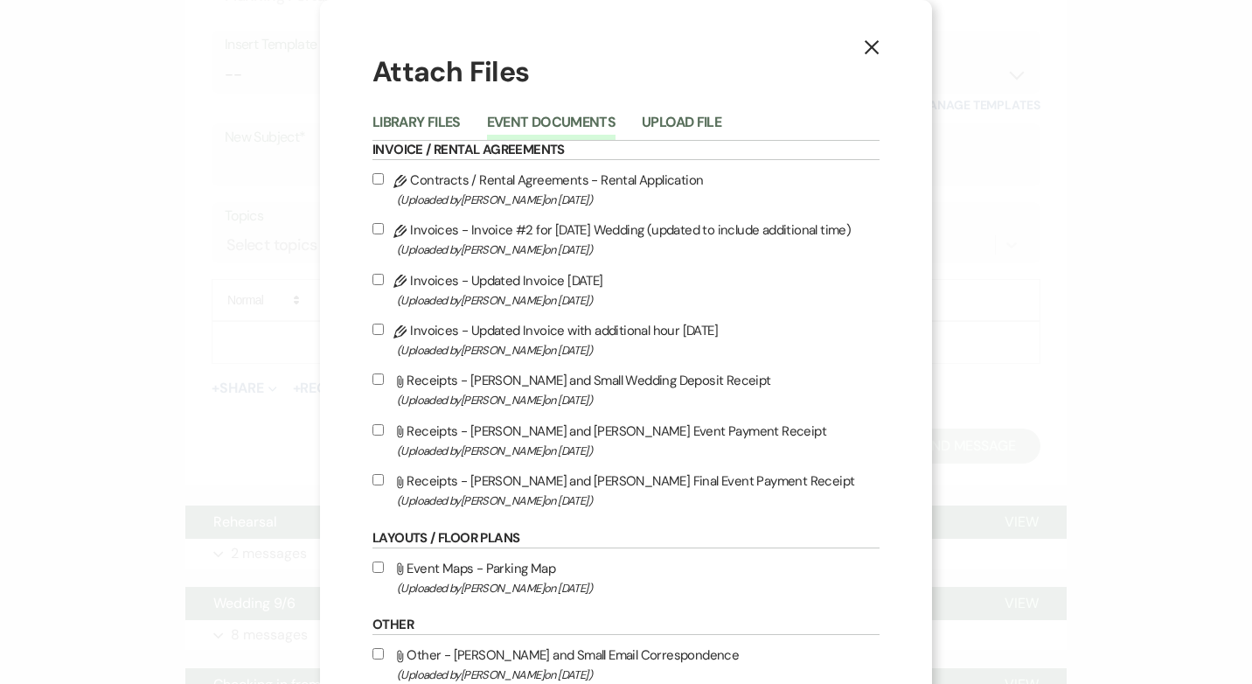
click at [372, 328] on input "Pencil Invoices - Updated Invoice with additional hour 8/20/25 (Uploaded by Van…" at bounding box center [377, 328] width 11 height 11
checkbox input "true"
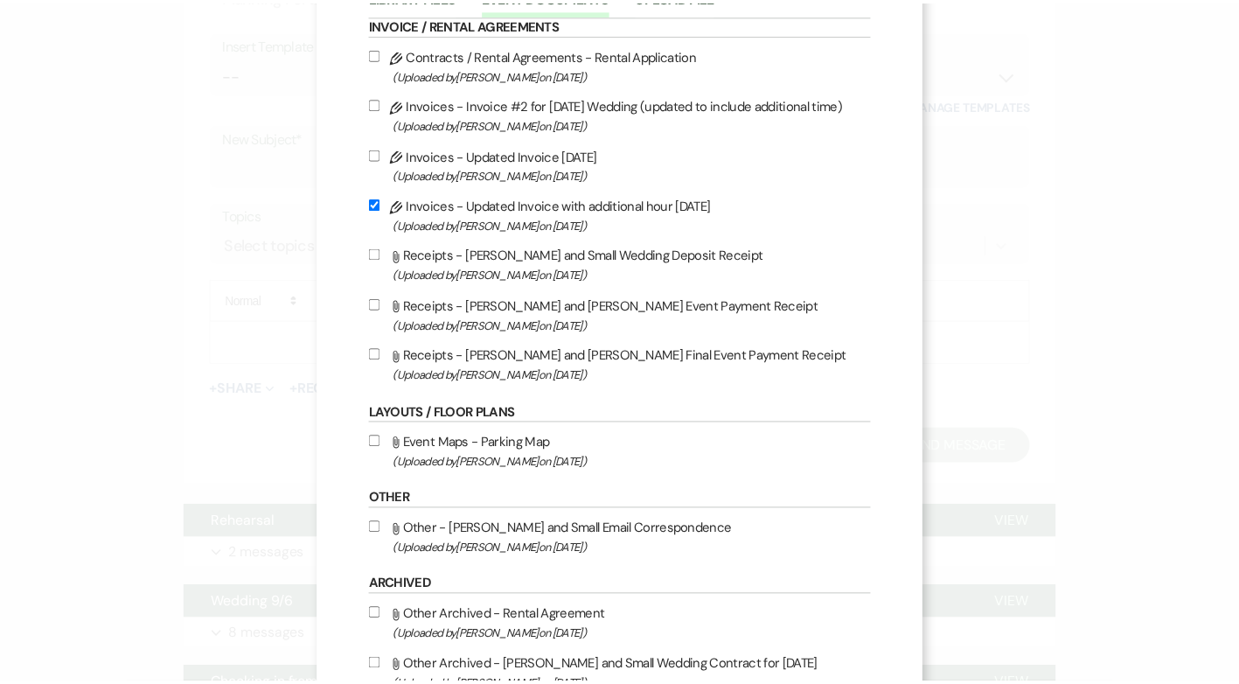
scroll to position [344, 0]
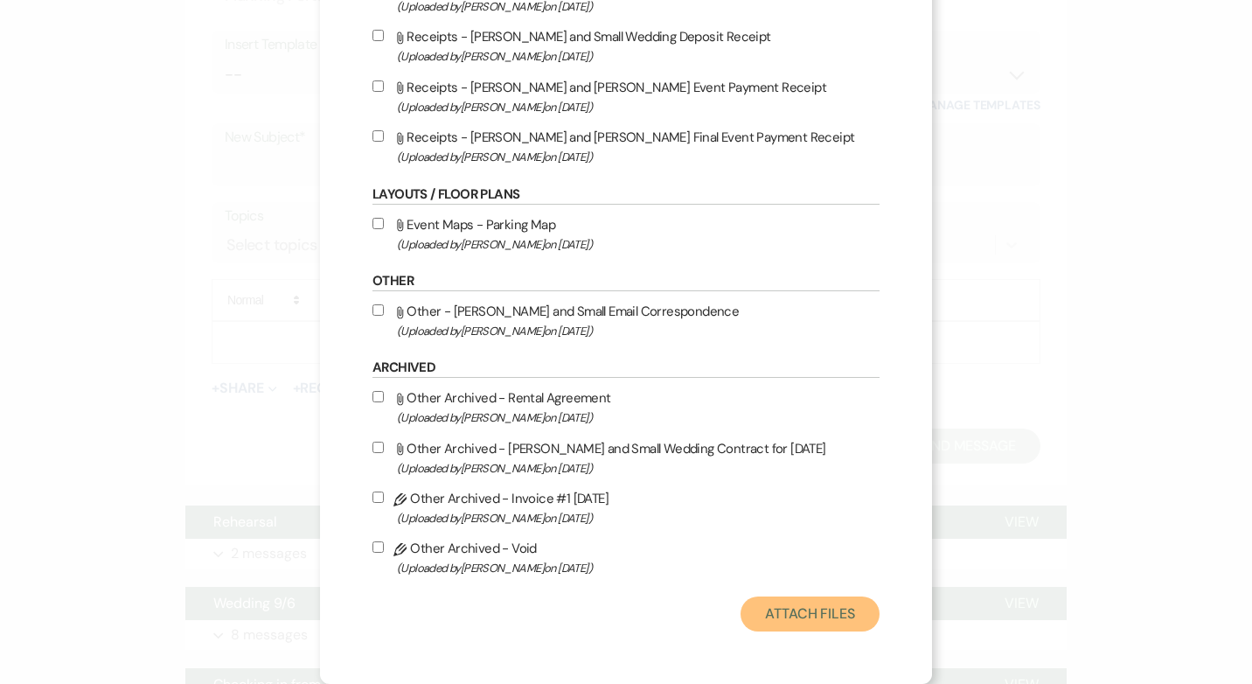
click at [841, 610] on button "Attach Files" at bounding box center [809, 613] width 139 height 35
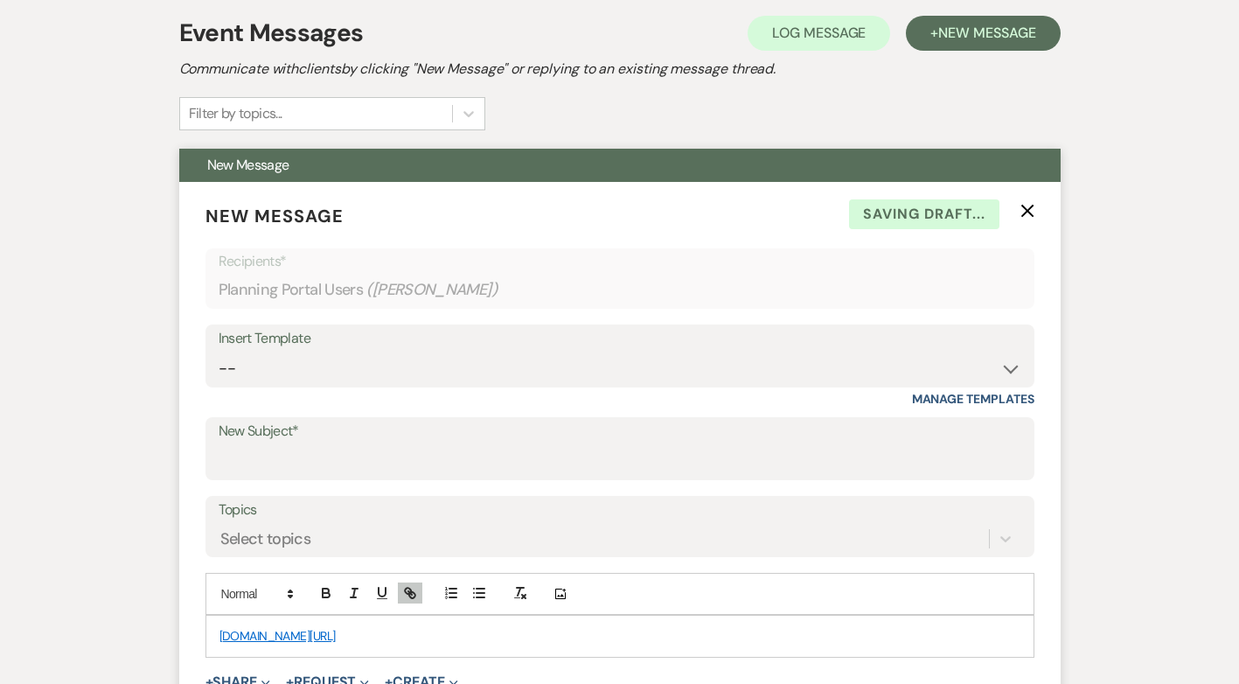
scroll to position [612, 0]
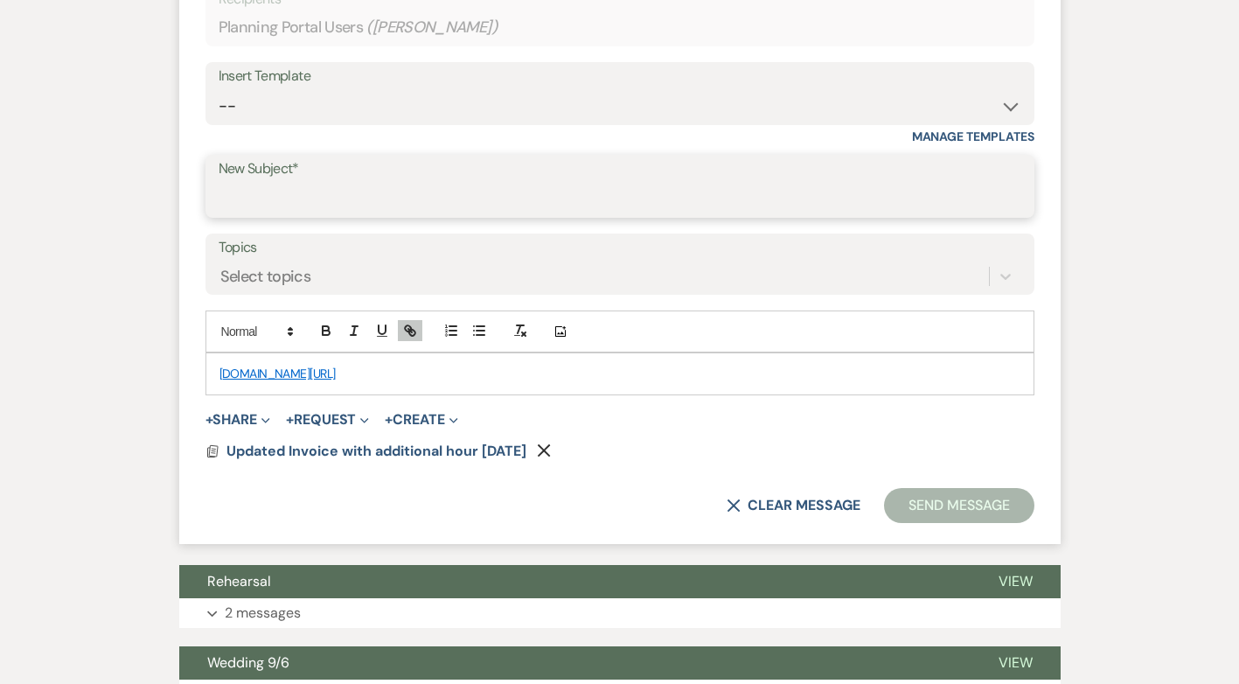
click at [295, 199] on input "New Subject*" at bounding box center [620, 199] width 802 height 34
type input "N"
type input "Updated Invoice and Unipay link"
click at [232, 359] on div "[DOMAIN_NAME][URL]" at bounding box center [619, 373] width 827 height 40
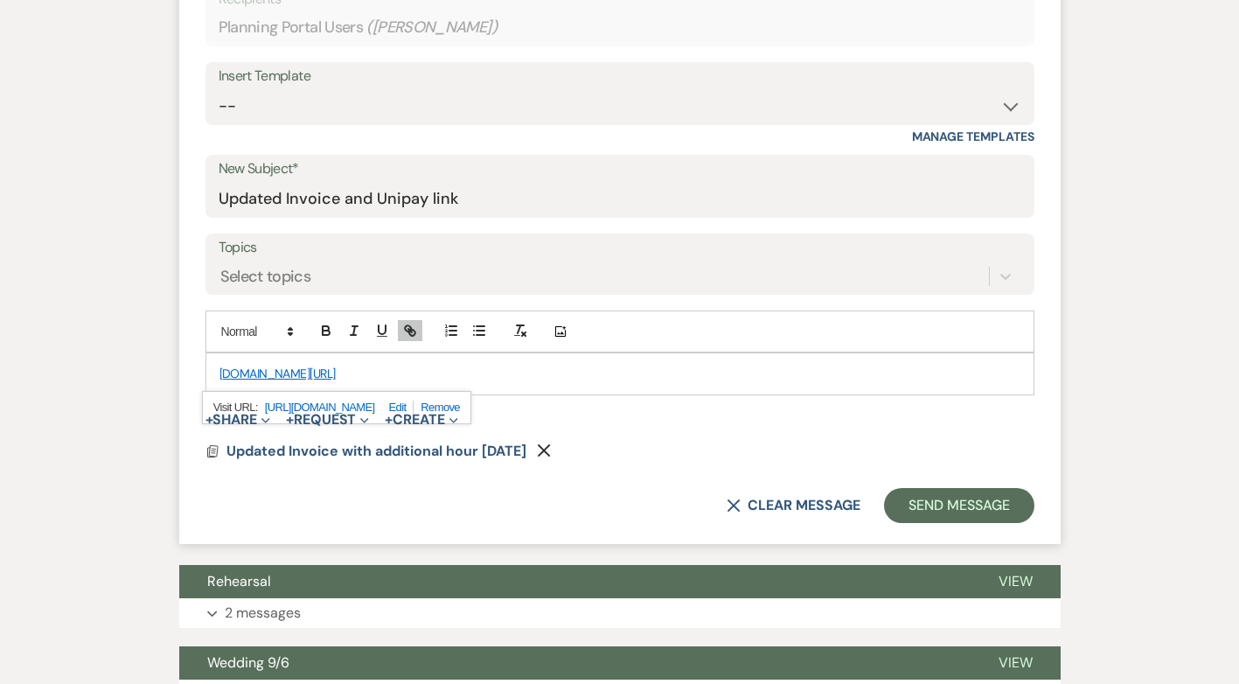
click at [219, 373] on link "[DOMAIN_NAME][URL]" at bounding box center [277, 373] width 116 height 16
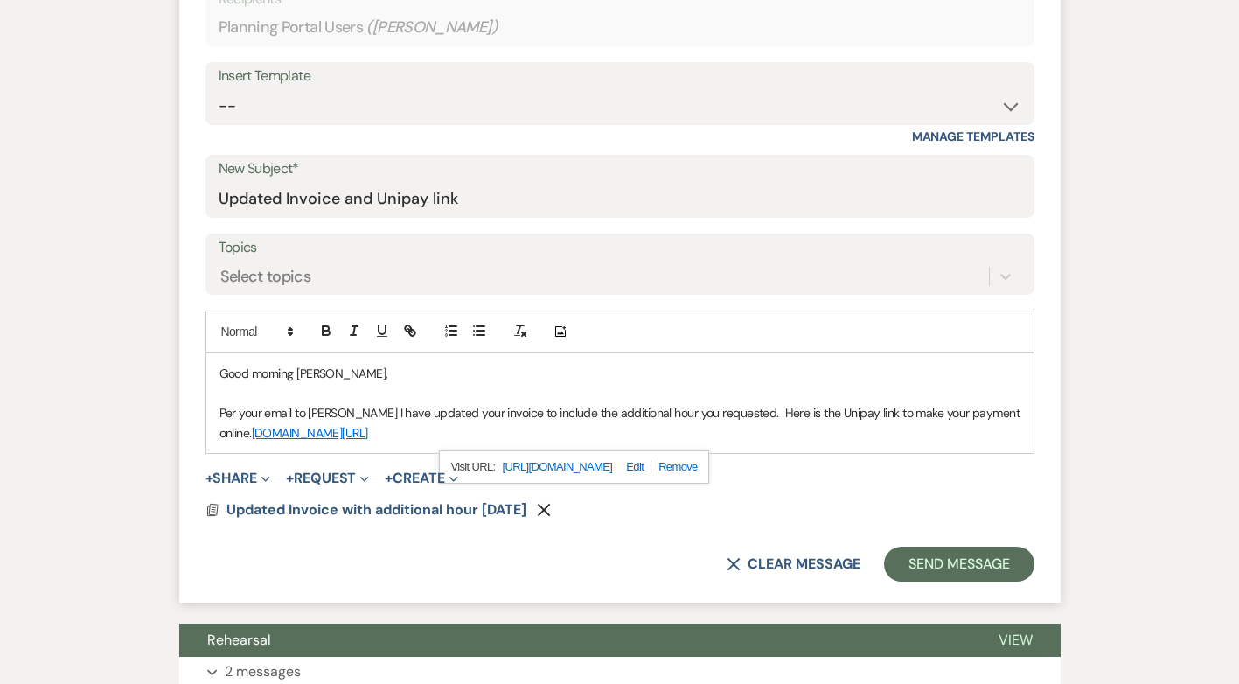
click at [1001, 407] on p "Per your email to Traci I have updated your invoice to include the additional h…" at bounding box center [619, 422] width 801 height 39
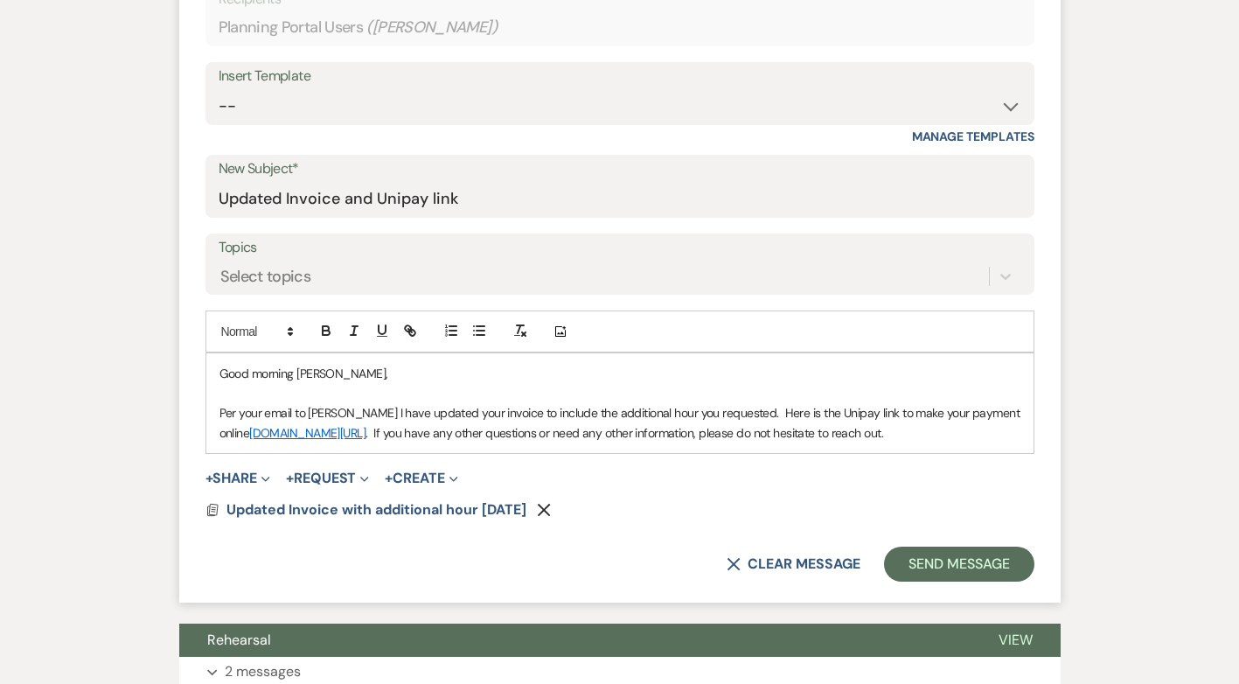
click at [220, 411] on p "Per your email to Traci I have updated your invoice to include the additional h…" at bounding box center [619, 422] width 801 height 39
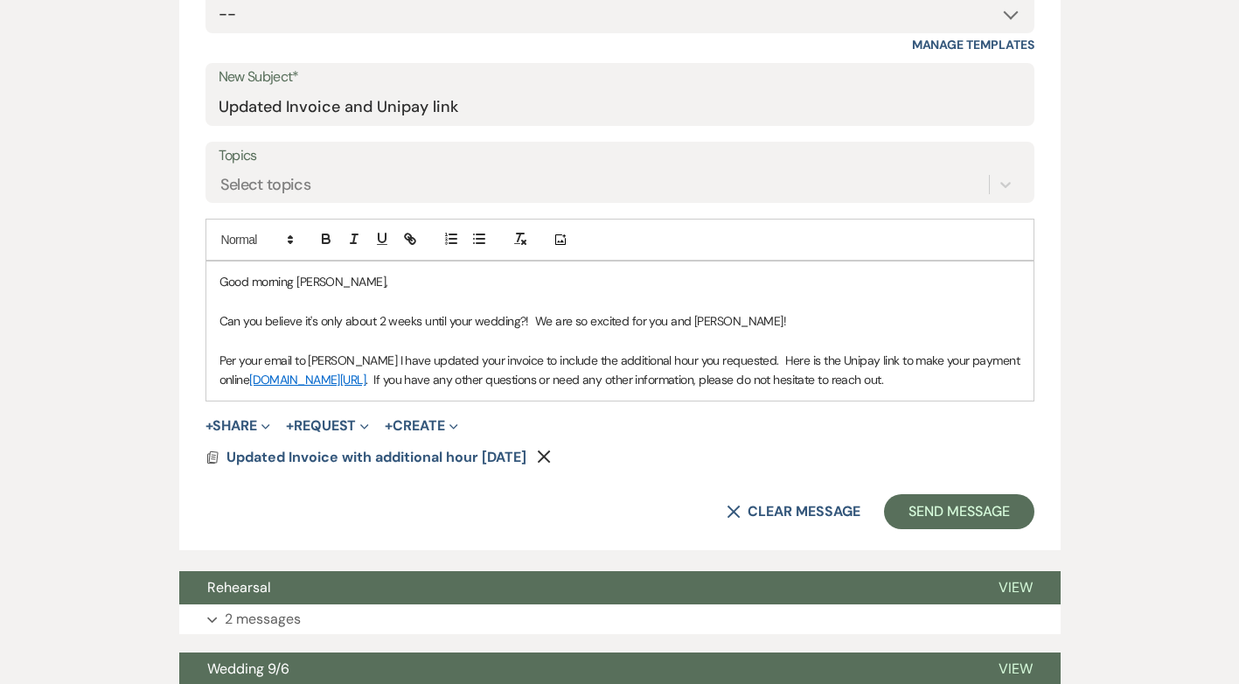
scroll to position [1049, 0]
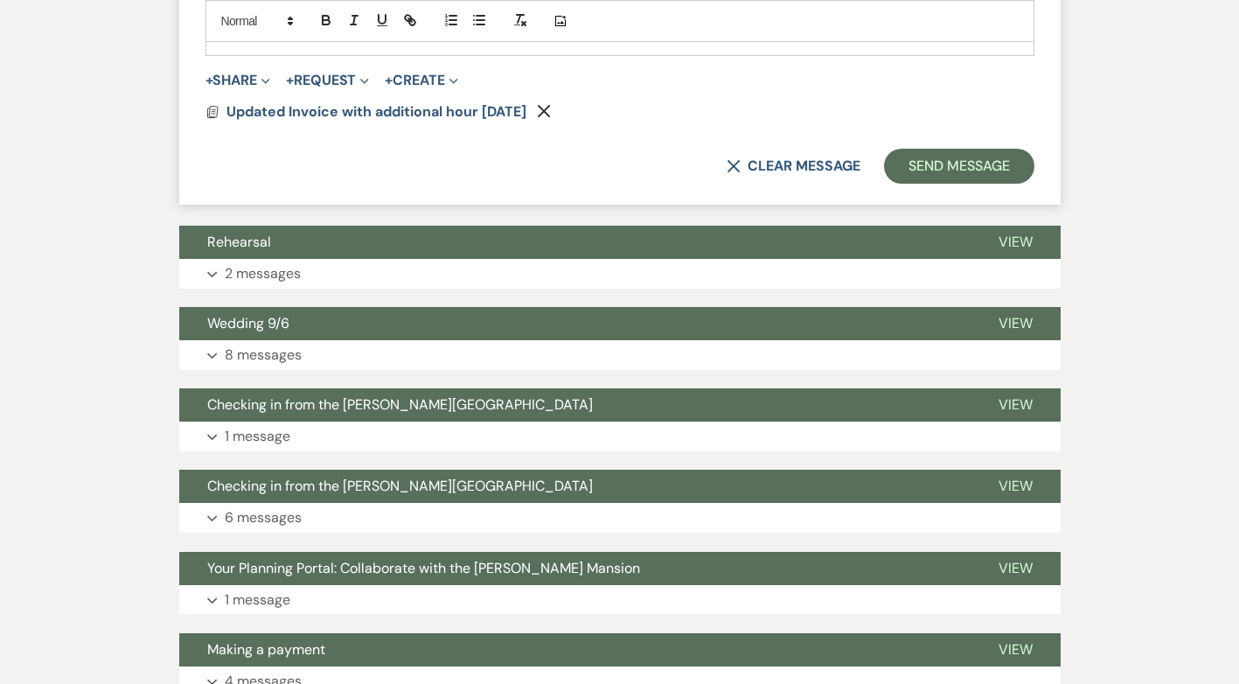
click at [551, 118] on use "button" at bounding box center [544, 111] width 13 height 13
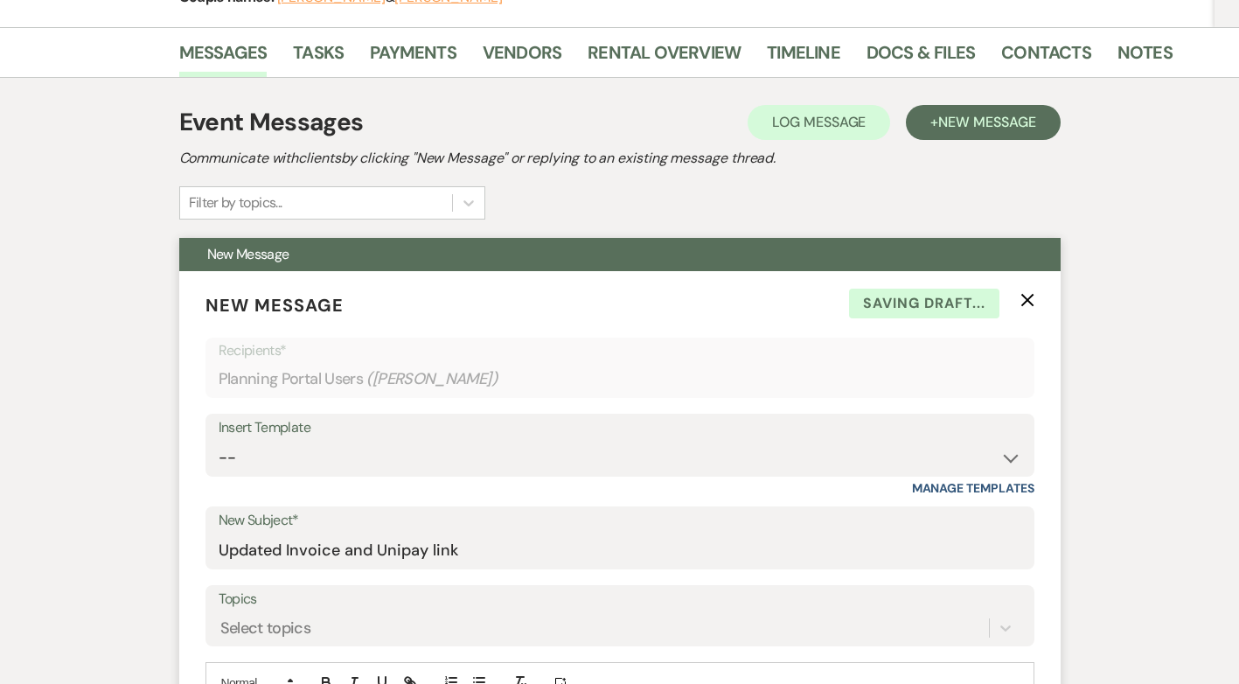
scroll to position [0, 0]
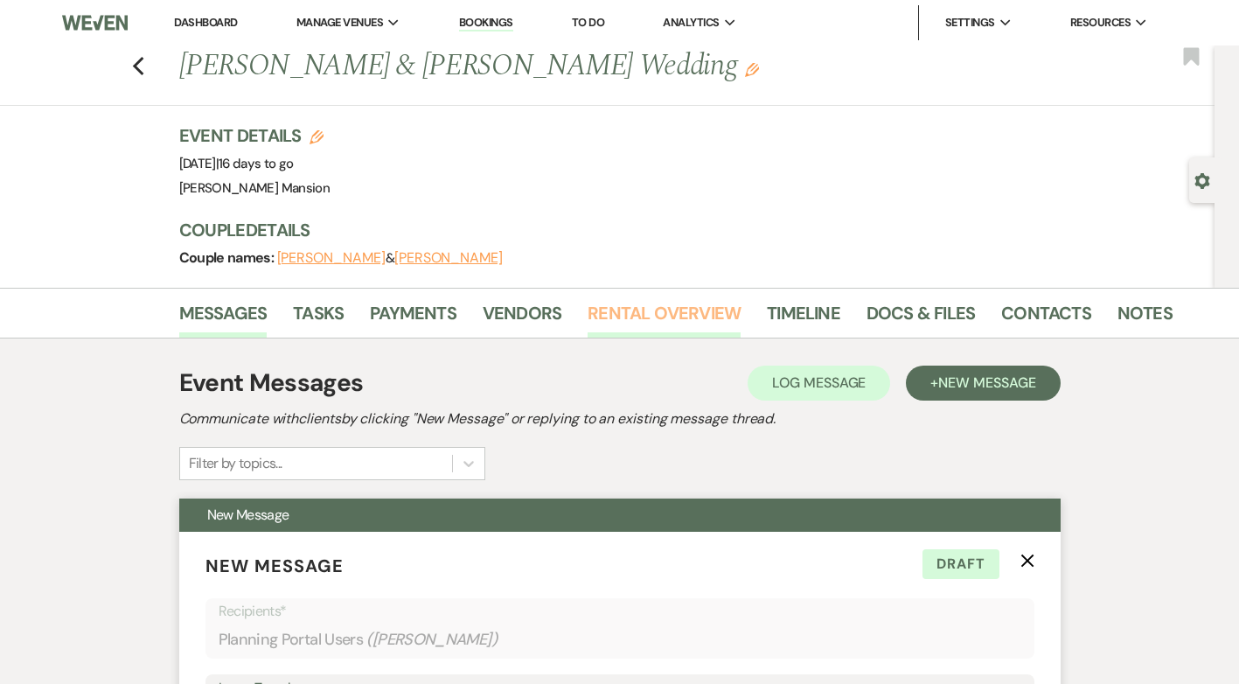
click at [682, 312] on link "Rental Overview" at bounding box center [663, 318] width 153 height 38
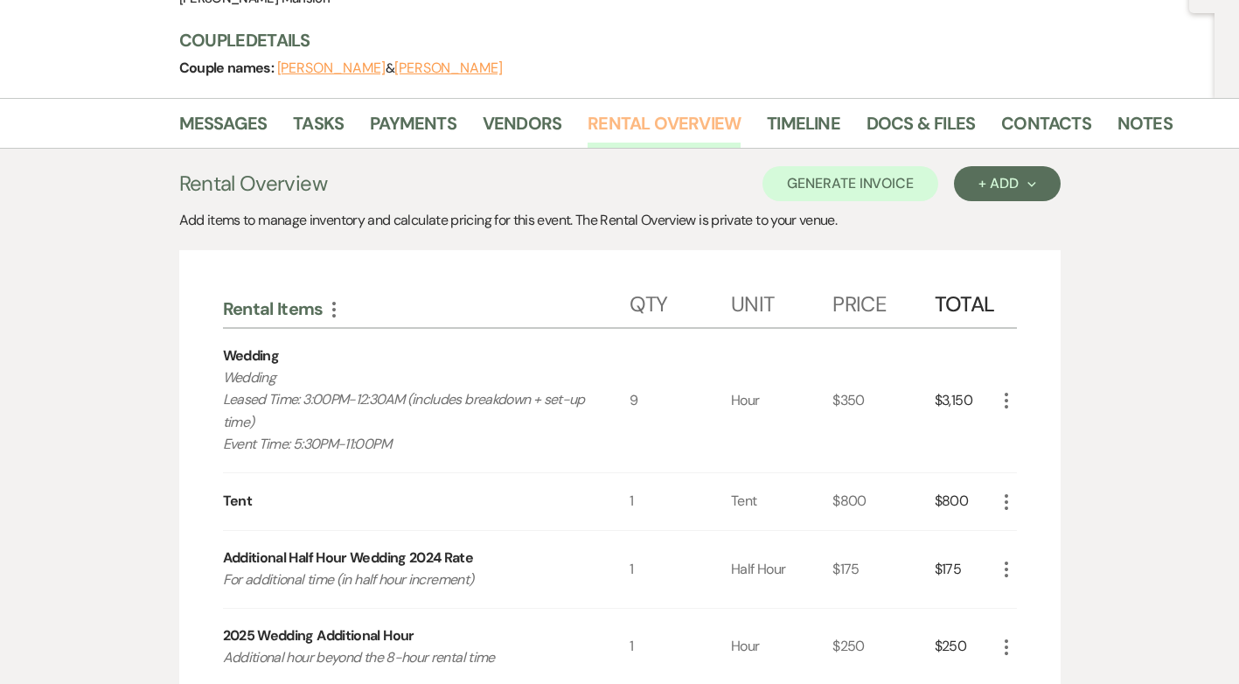
scroll to position [524, 0]
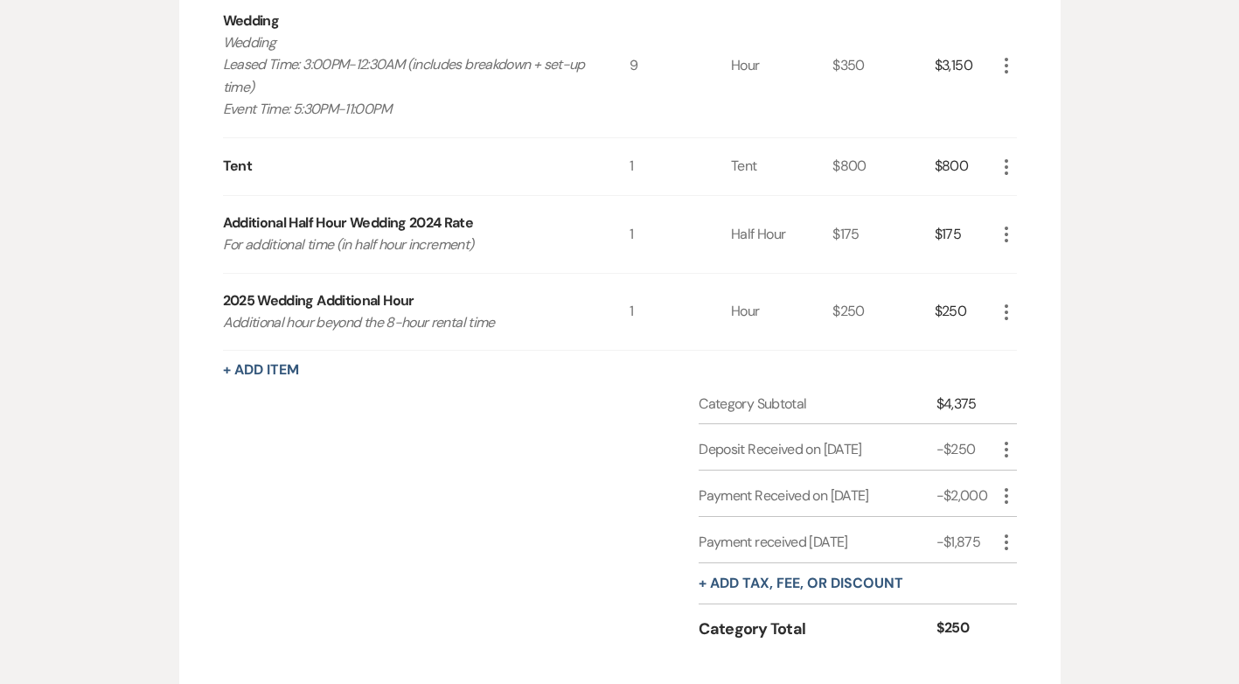
click at [1004, 309] on icon "More" at bounding box center [1006, 312] width 21 height 21
click at [1029, 370] on button "X Delete" at bounding box center [1043, 374] width 94 height 28
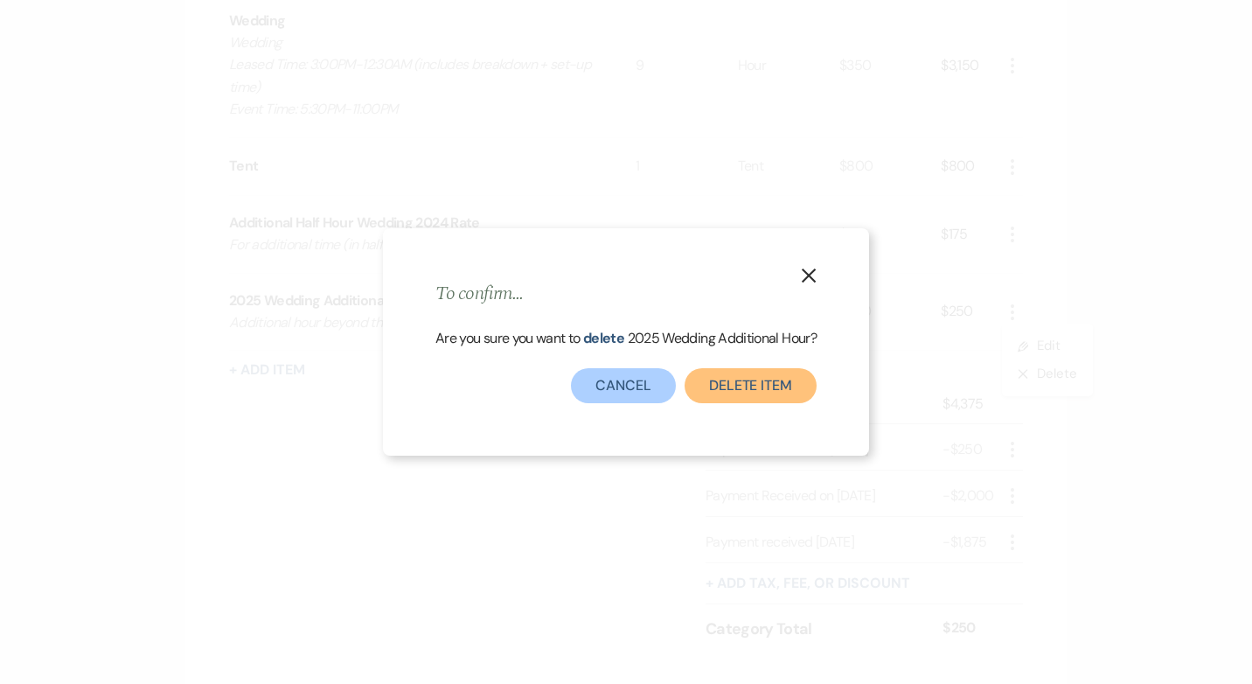
click at [736, 379] on button "Delete Item" at bounding box center [750, 385] width 132 height 35
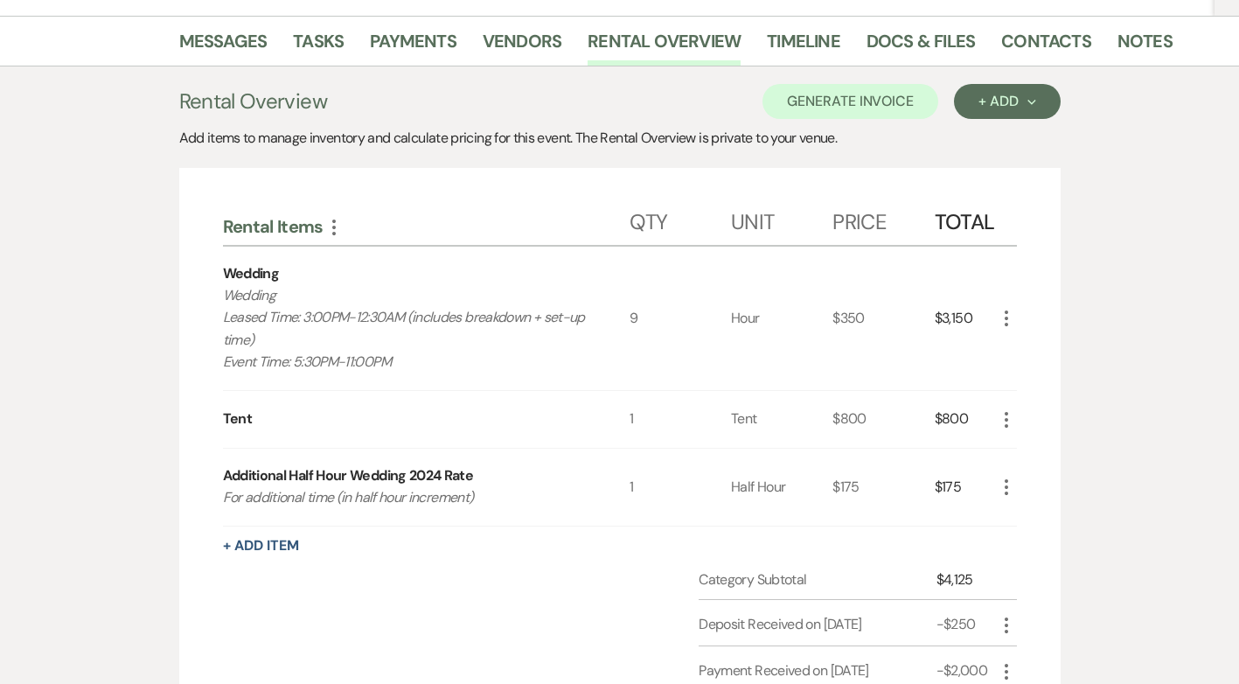
scroll to position [262, 0]
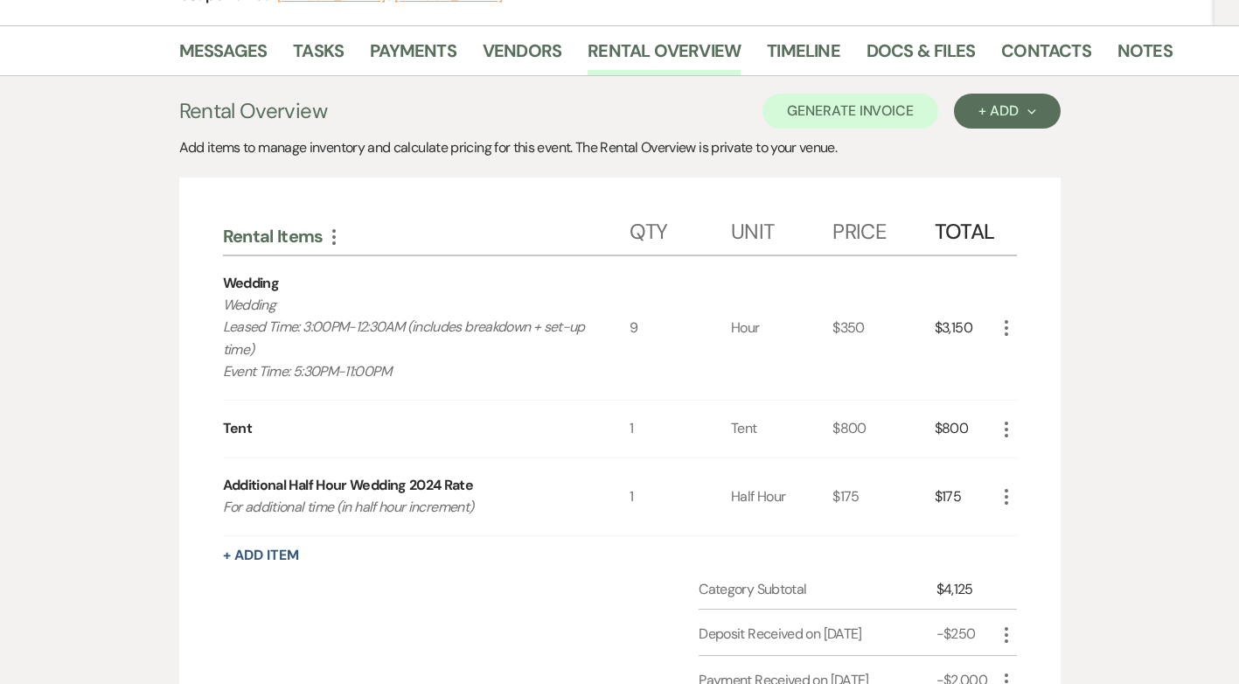
click at [1003, 325] on icon "More" at bounding box center [1006, 327] width 21 height 21
click at [1032, 369] on button "Pencil Edit" at bounding box center [1041, 362] width 91 height 28
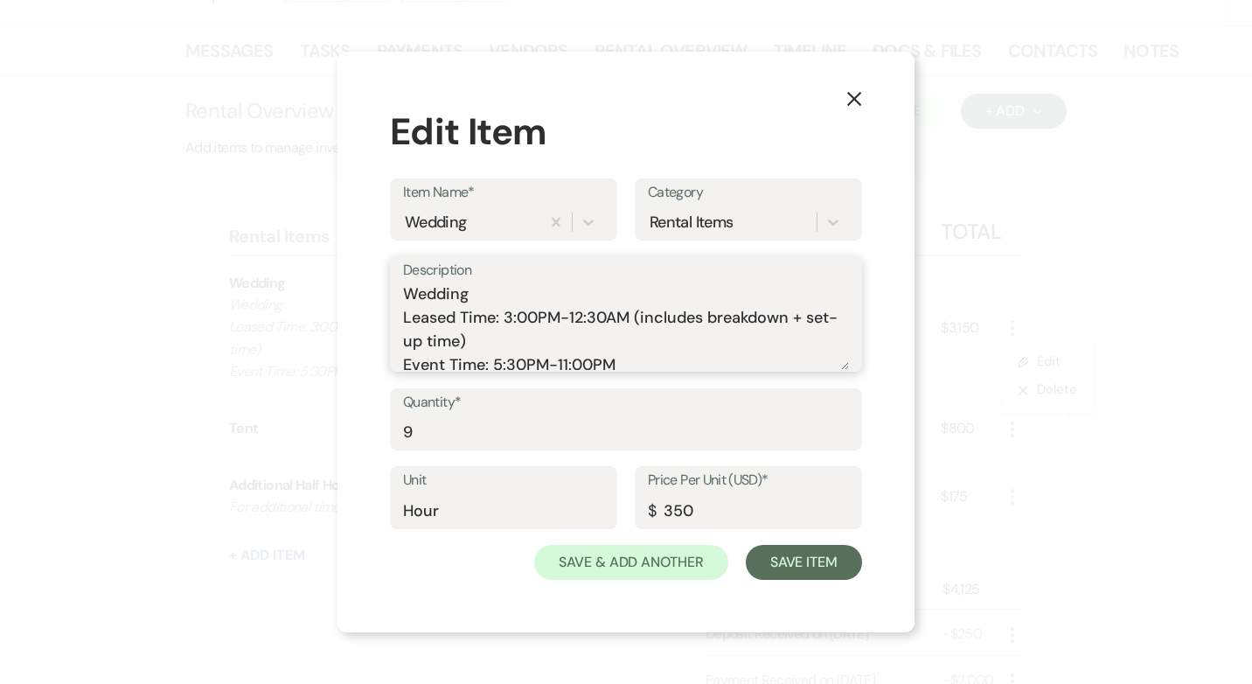
click at [512, 316] on textarea "Wedding Leased Time: 3:00PM-12:30AM (includes breakdown + set-up time) Event Ti…" at bounding box center [626, 325] width 446 height 87
type textarea "Wedding Leased Time: 2:00PM-12:30AM (includes breakdown + set-up time) Event Ti…"
drag, startPoint x: 419, startPoint y: 431, endPoint x: 336, endPoint y: 434, distance: 83.1
click at [336, 434] on div "X Edit Item Item Name* Wedding Category Rental Items Description Wedding Leased…" at bounding box center [626, 342] width 1252 height 684
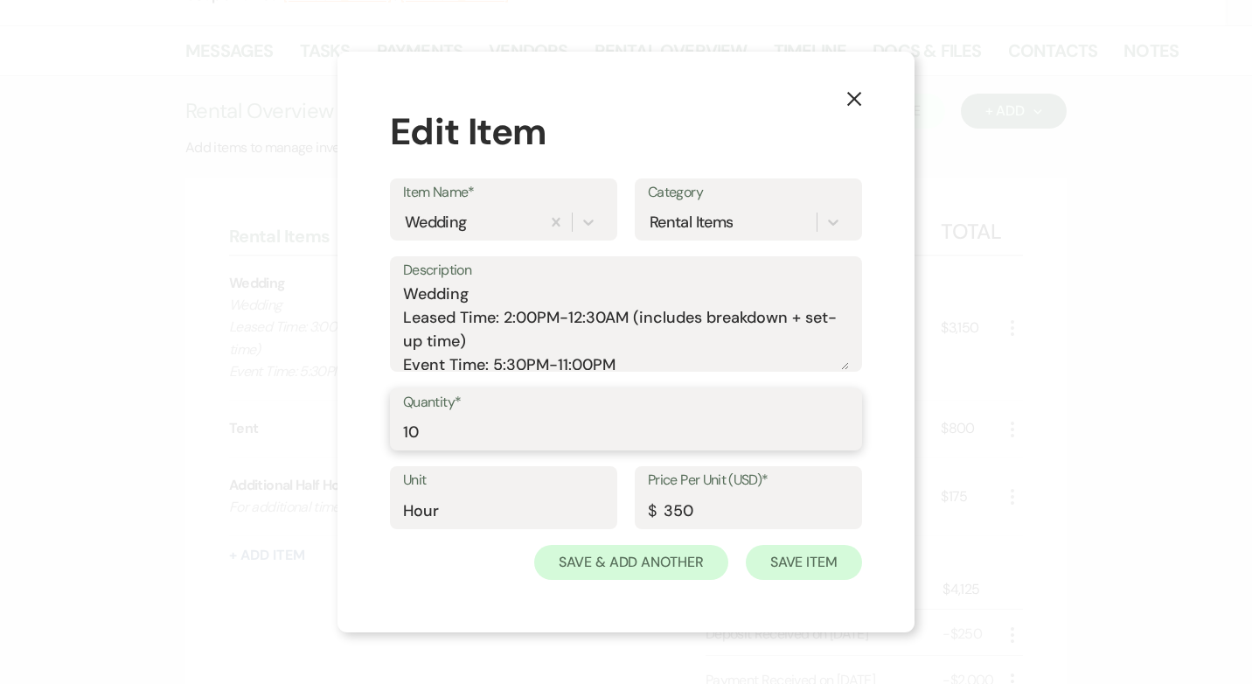
type input "10"
click at [795, 559] on button "Save Item" at bounding box center [804, 562] width 116 height 35
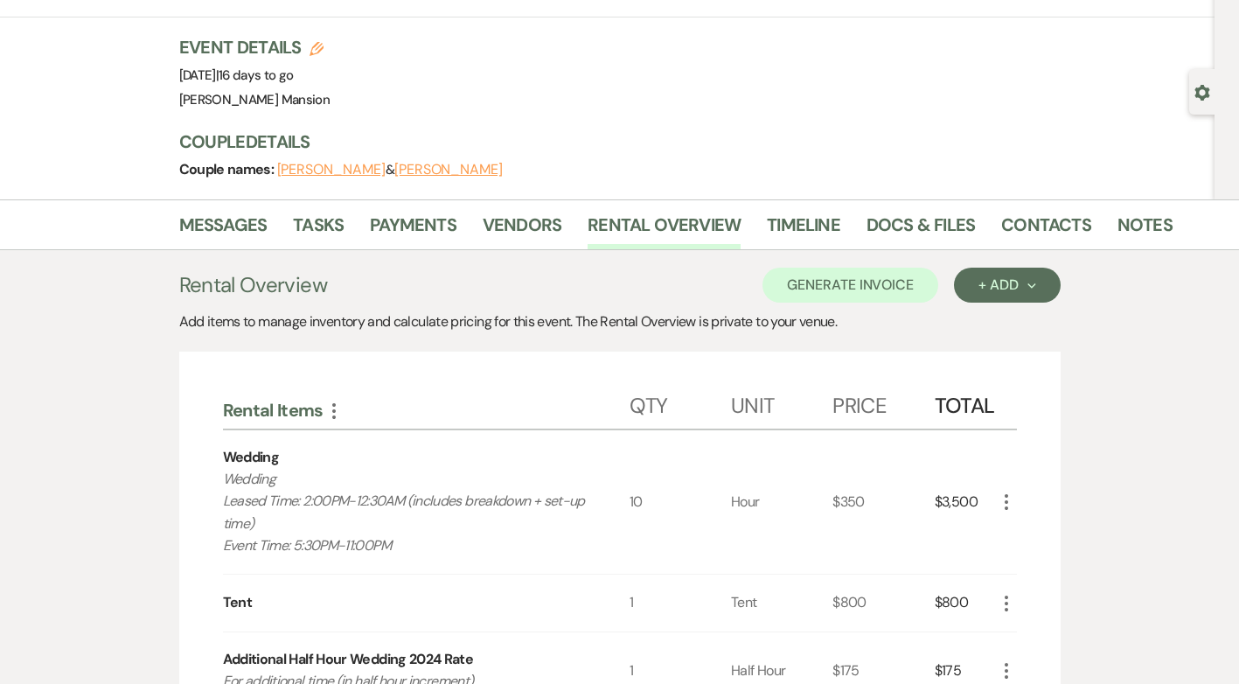
scroll to position [87, 0]
click at [826, 281] on button "Generate Invoice" at bounding box center [850, 285] width 176 height 35
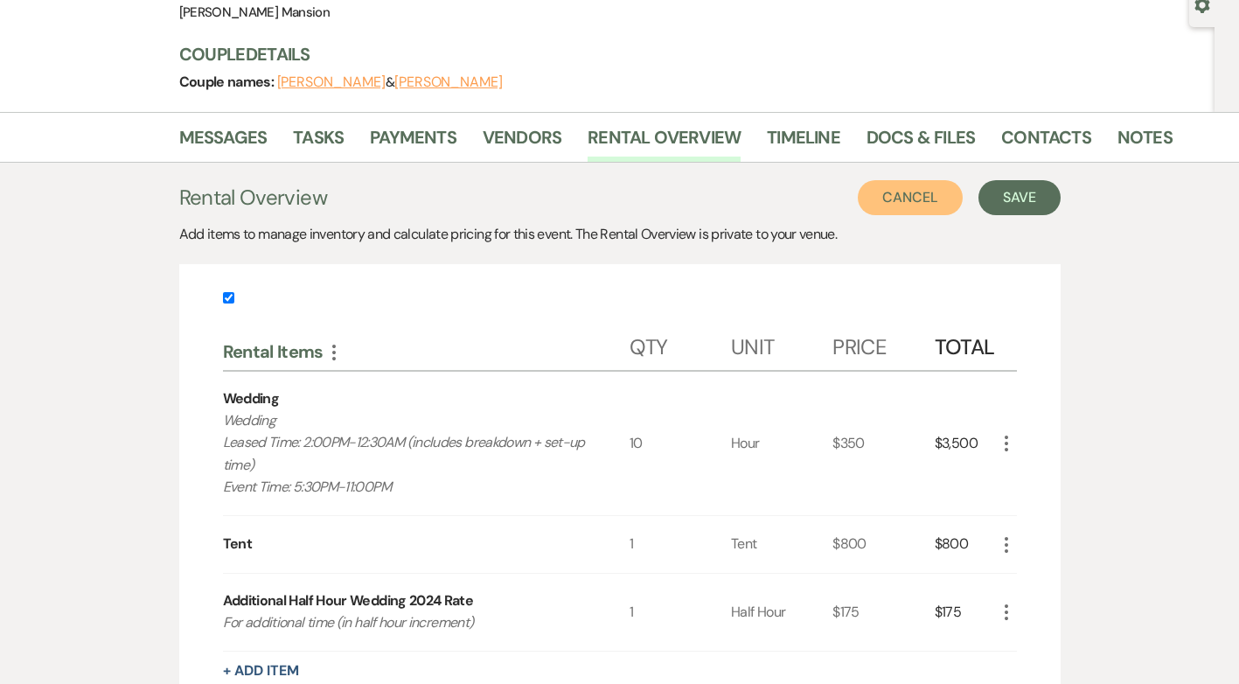
scroll to position [175, 0]
click at [1023, 204] on button "Save" at bounding box center [1019, 198] width 82 height 35
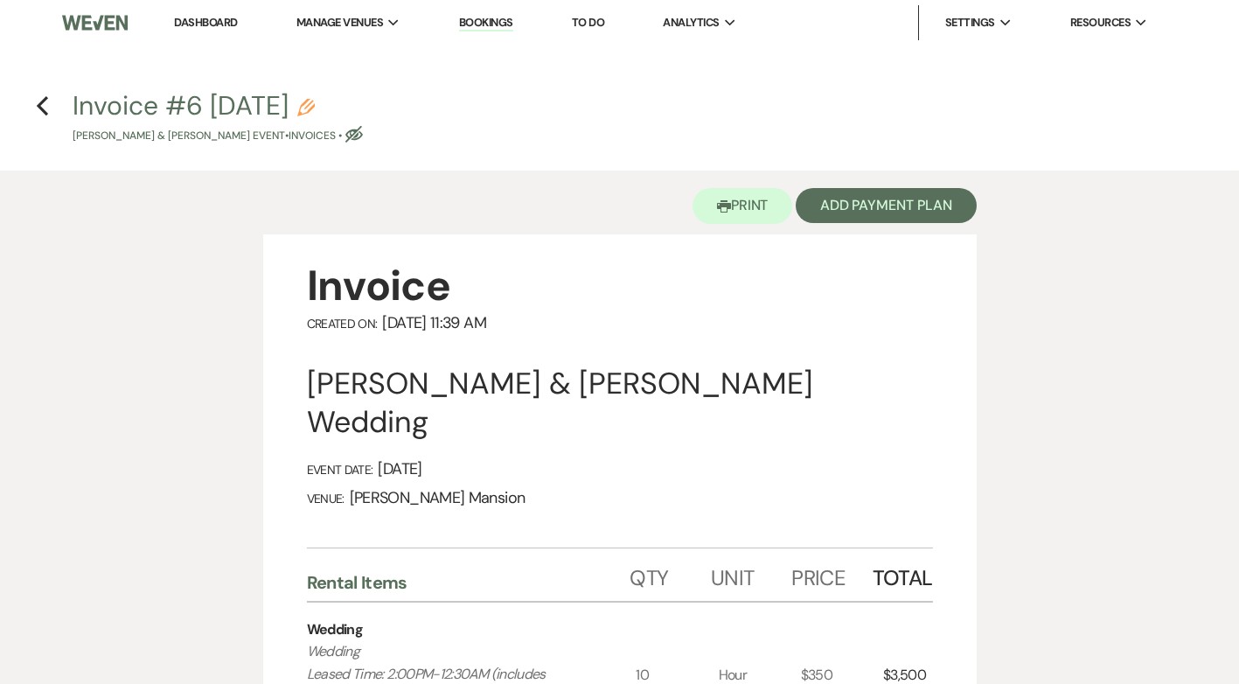
click at [218, 26] on link "Dashboard" at bounding box center [205, 22] width 63 height 15
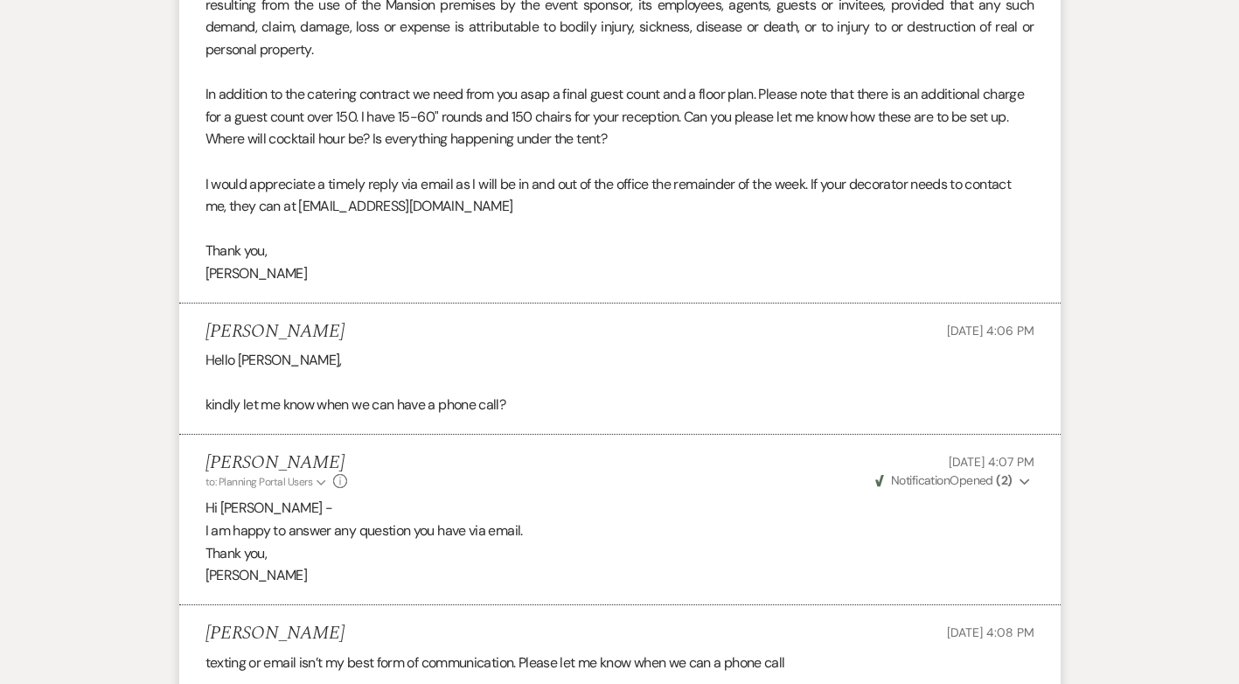
scroll to position [2086, 0]
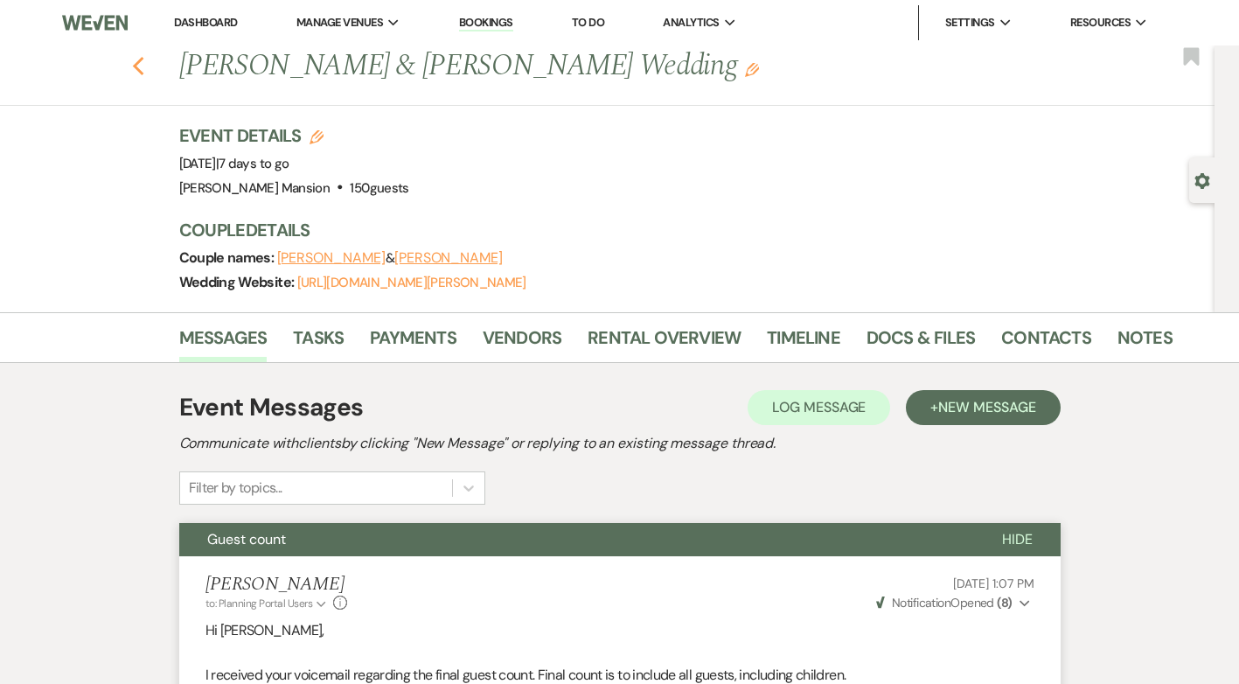
click at [140, 69] on icon "Previous" at bounding box center [138, 66] width 13 height 21
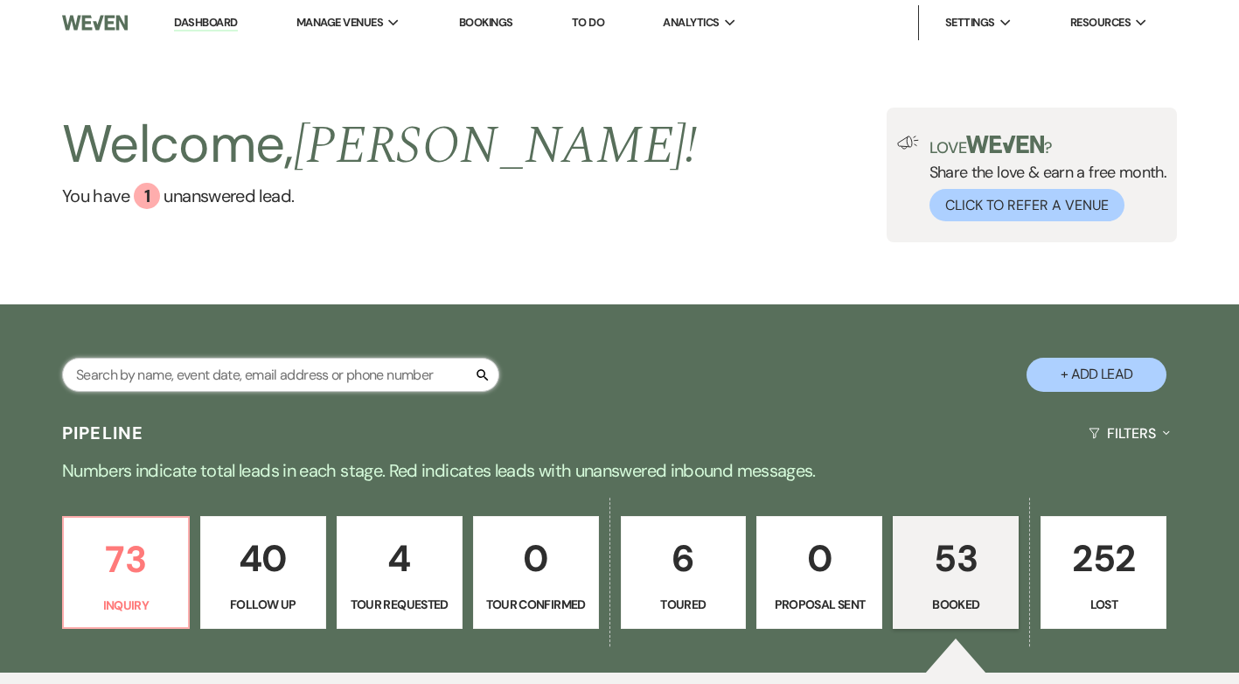
click at [201, 371] on input "text" at bounding box center [280, 375] width 437 height 34
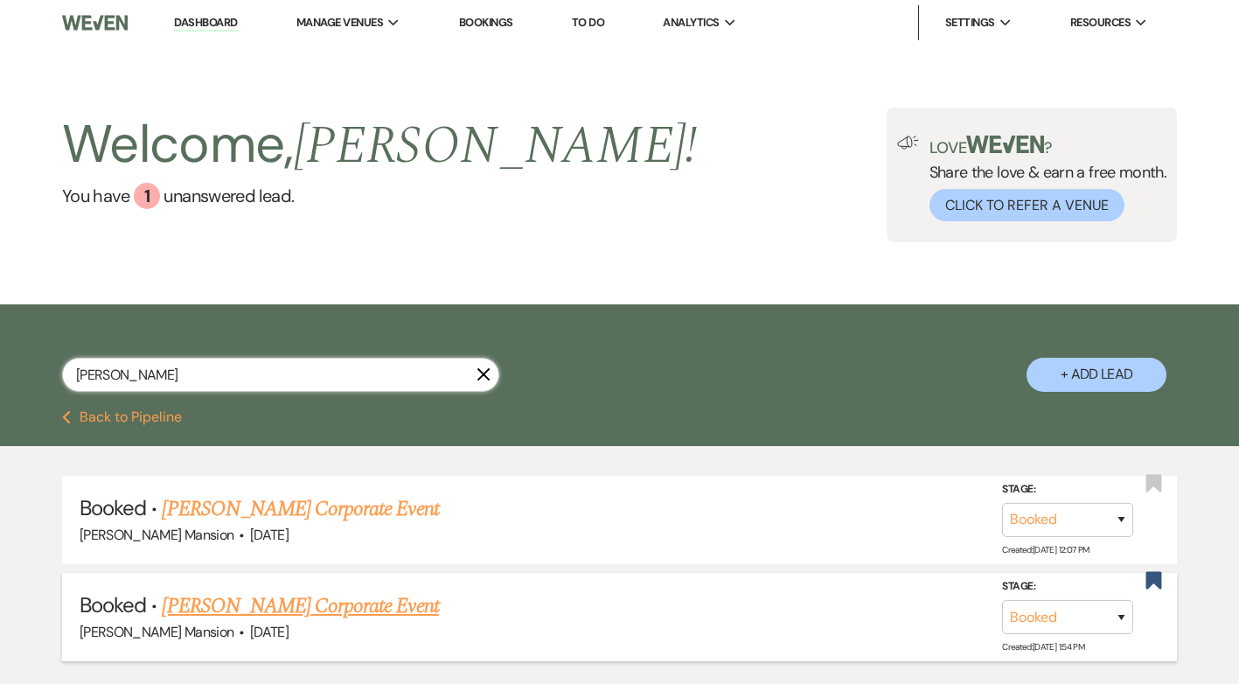
type input "[PERSON_NAME]"
click at [241, 604] on link "[PERSON_NAME] Corporate Event" at bounding box center [300, 605] width 276 height 31
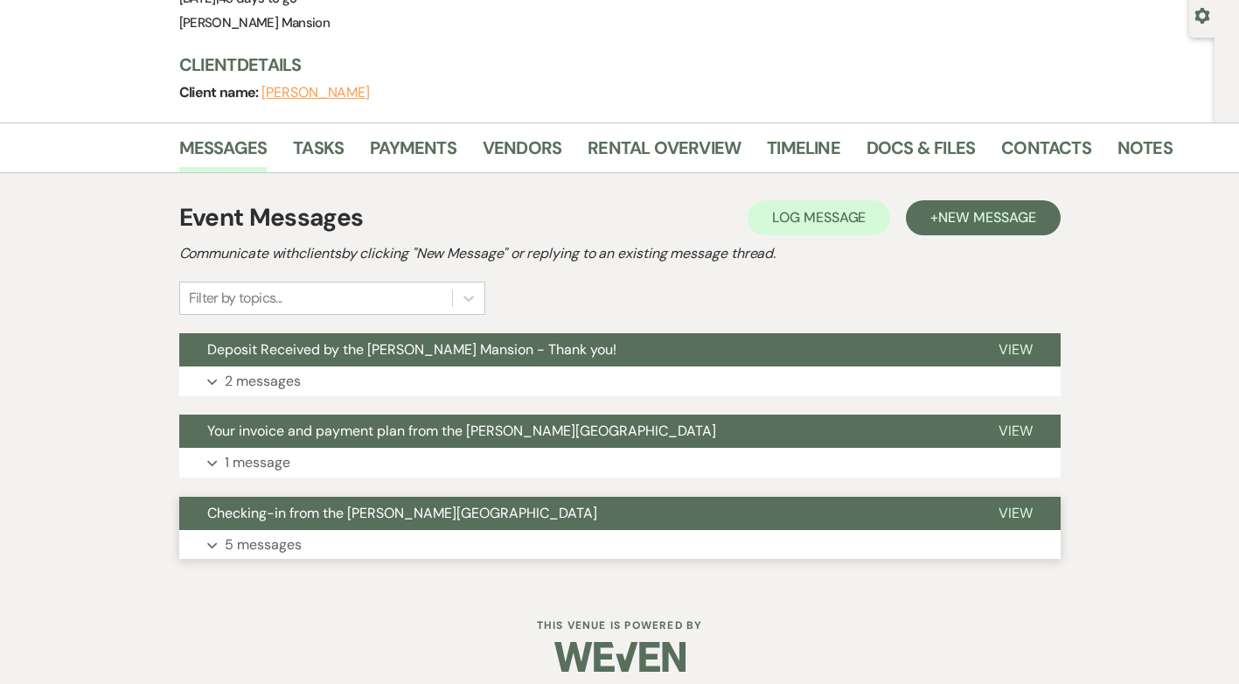
scroll to position [175, 0]
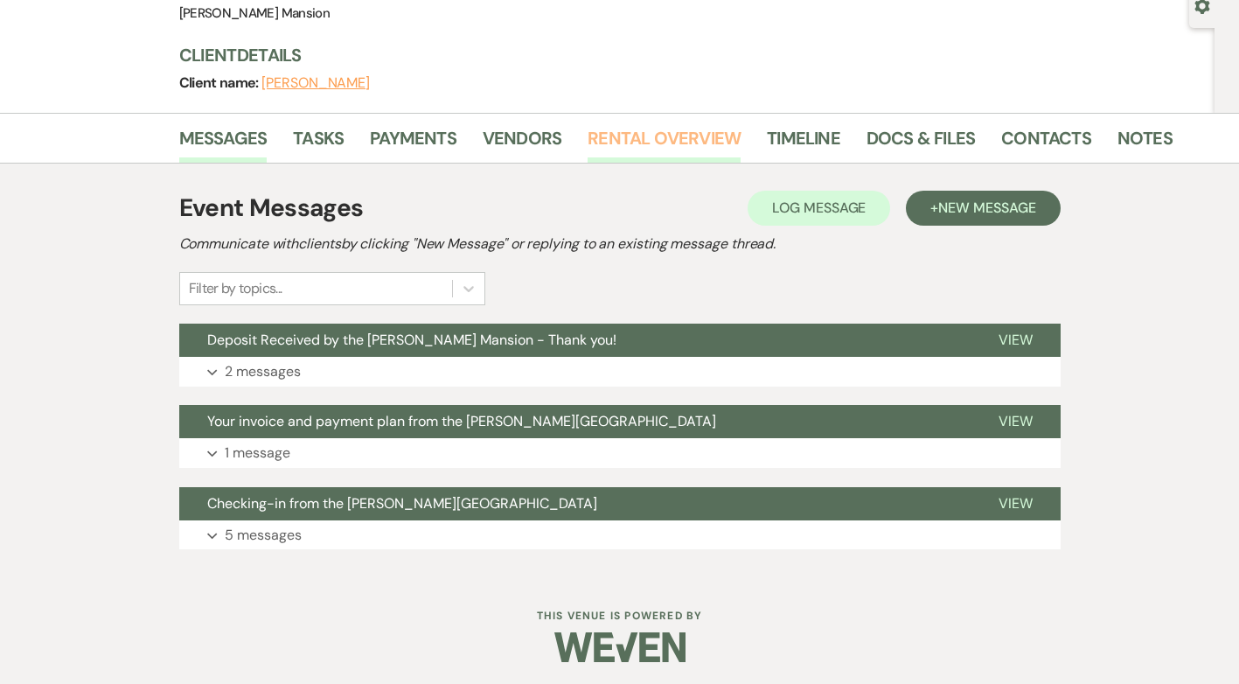
click at [675, 148] on link "Rental Overview" at bounding box center [663, 143] width 153 height 38
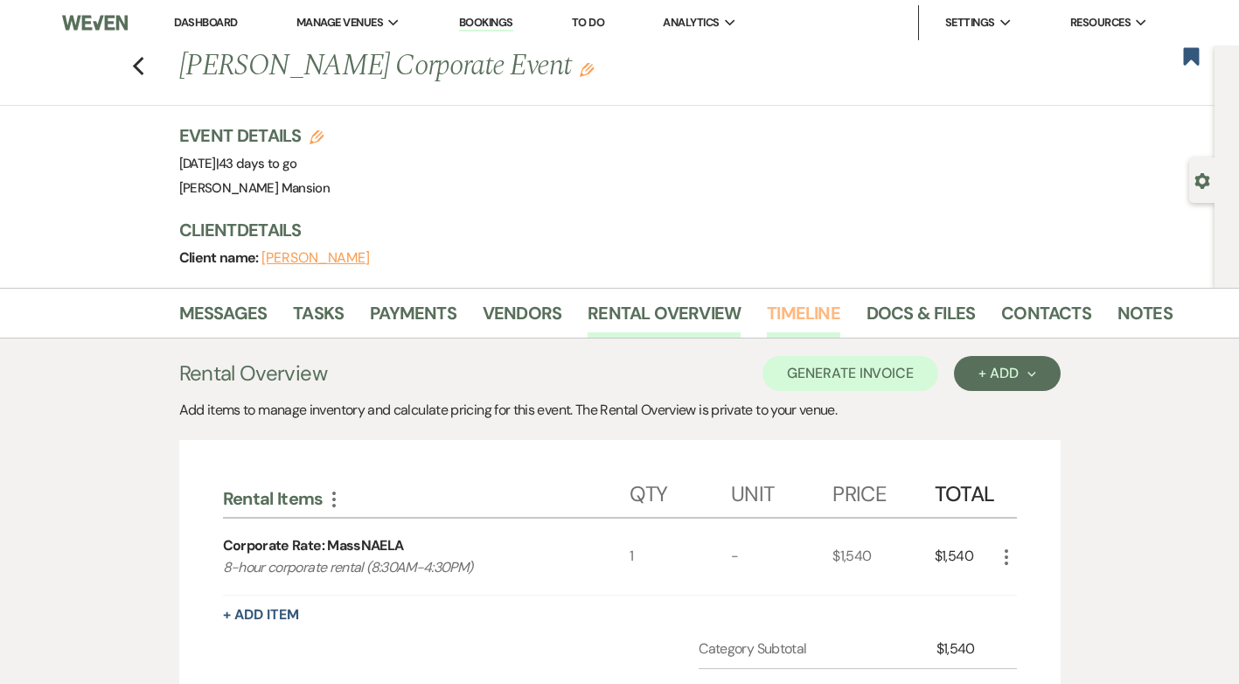
click at [805, 308] on link "Timeline" at bounding box center [803, 318] width 73 height 38
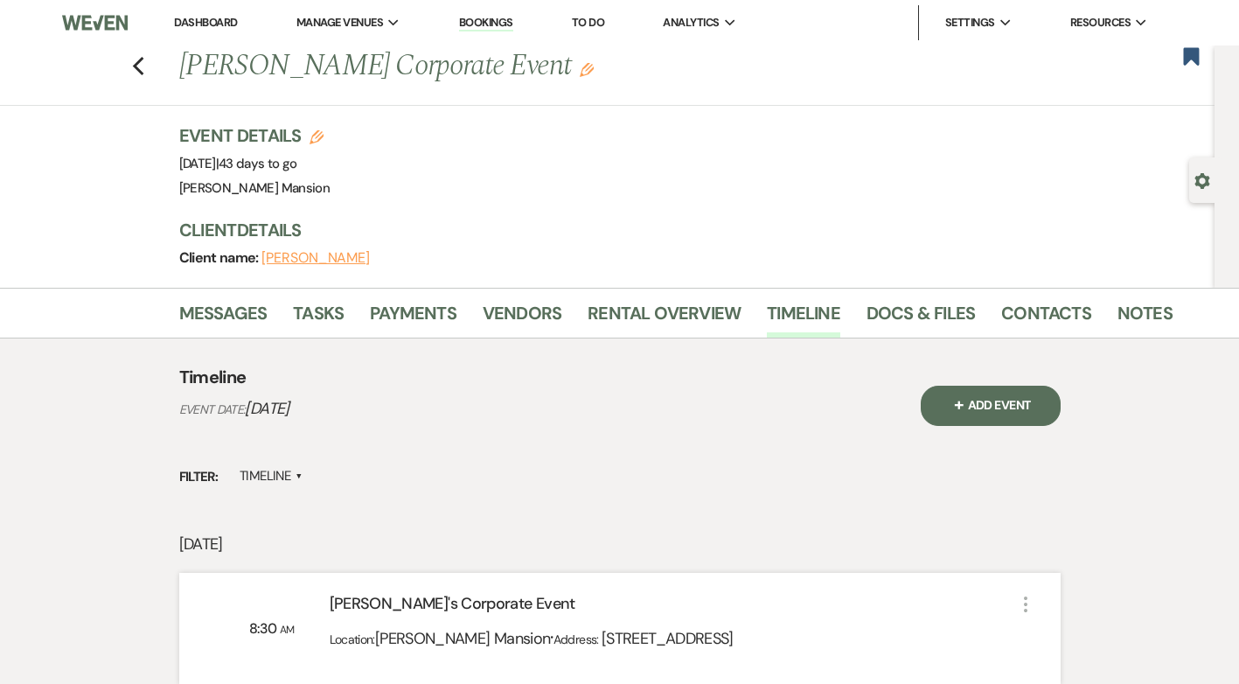
click at [153, 65] on div "Previous [PERSON_NAME] Corporate Event Edit Bookmark" at bounding box center [602, 75] width 1223 height 60
click at [143, 70] on use "button" at bounding box center [137, 66] width 11 height 19
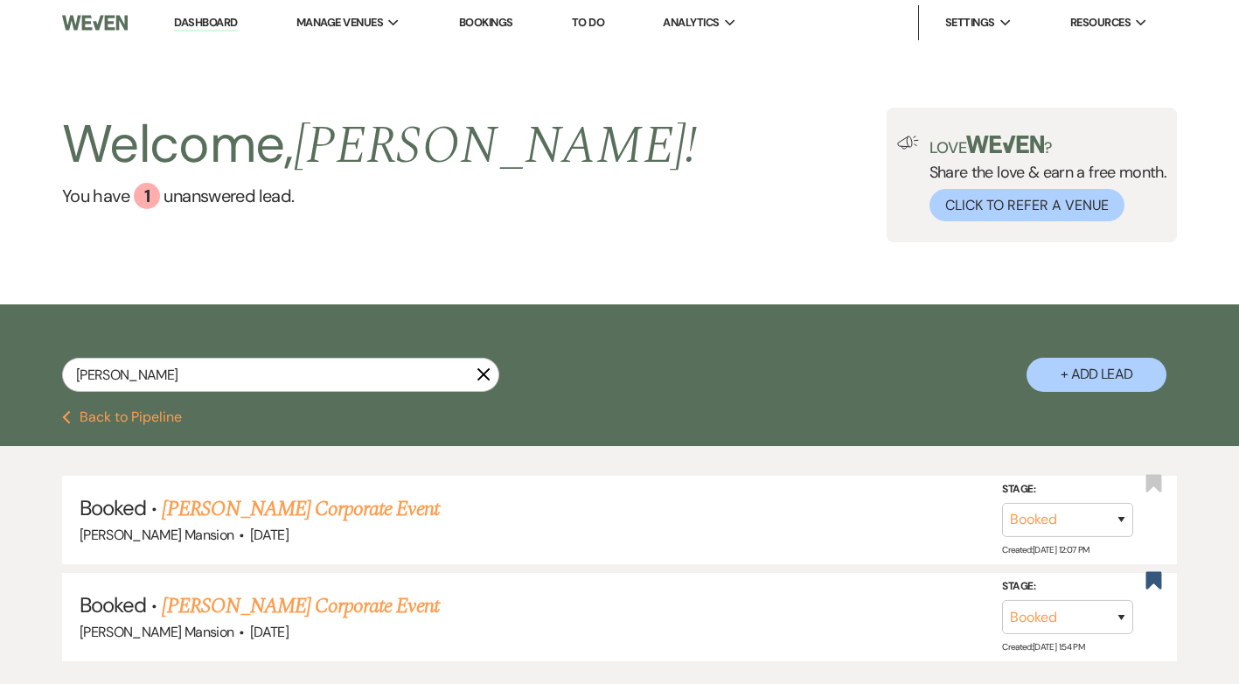
click at [481, 372] on use "button" at bounding box center [483, 373] width 13 height 13
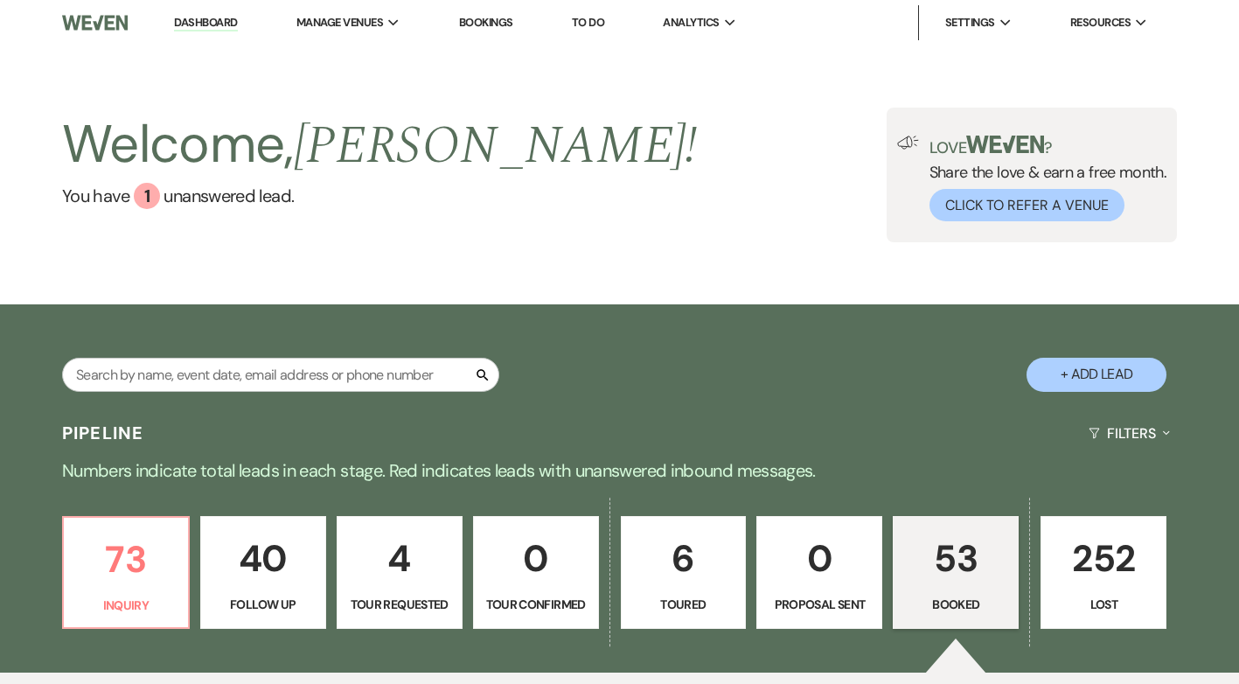
click at [290, 392] on div "Search" at bounding box center [280, 382] width 437 height 48
click at [295, 371] on input "text" at bounding box center [280, 375] width 437 height 34
type input "[PERSON_NAME]"
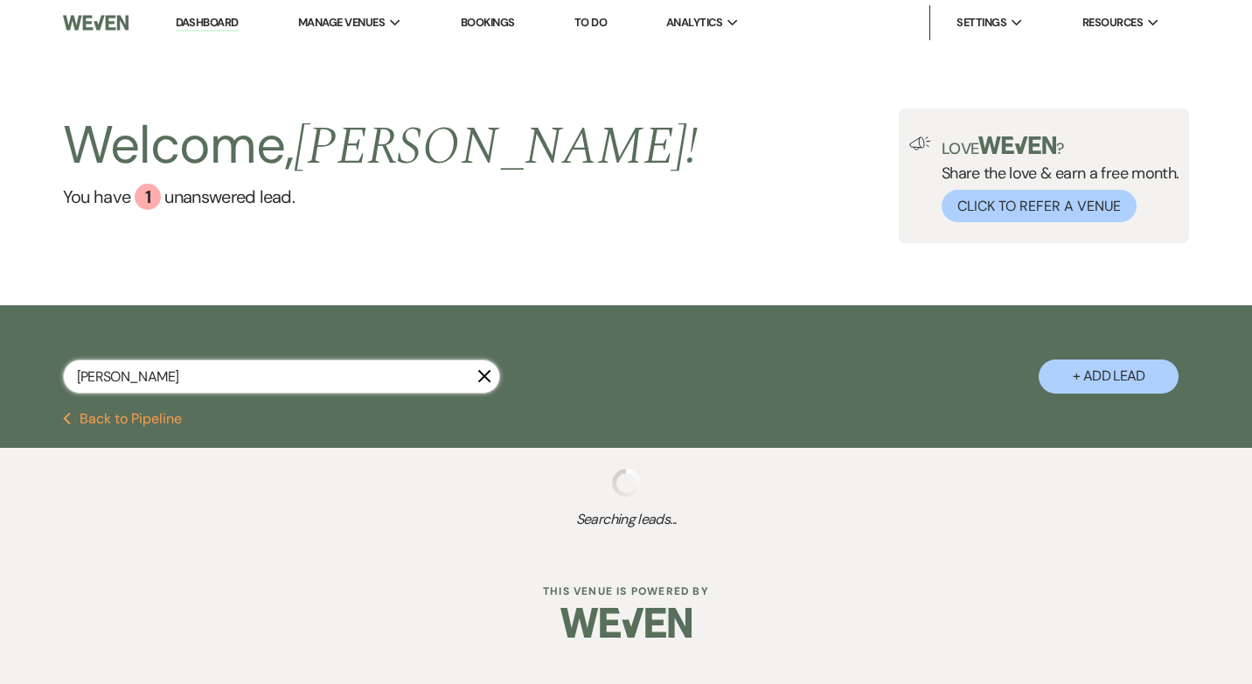
select select "8"
select select "5"
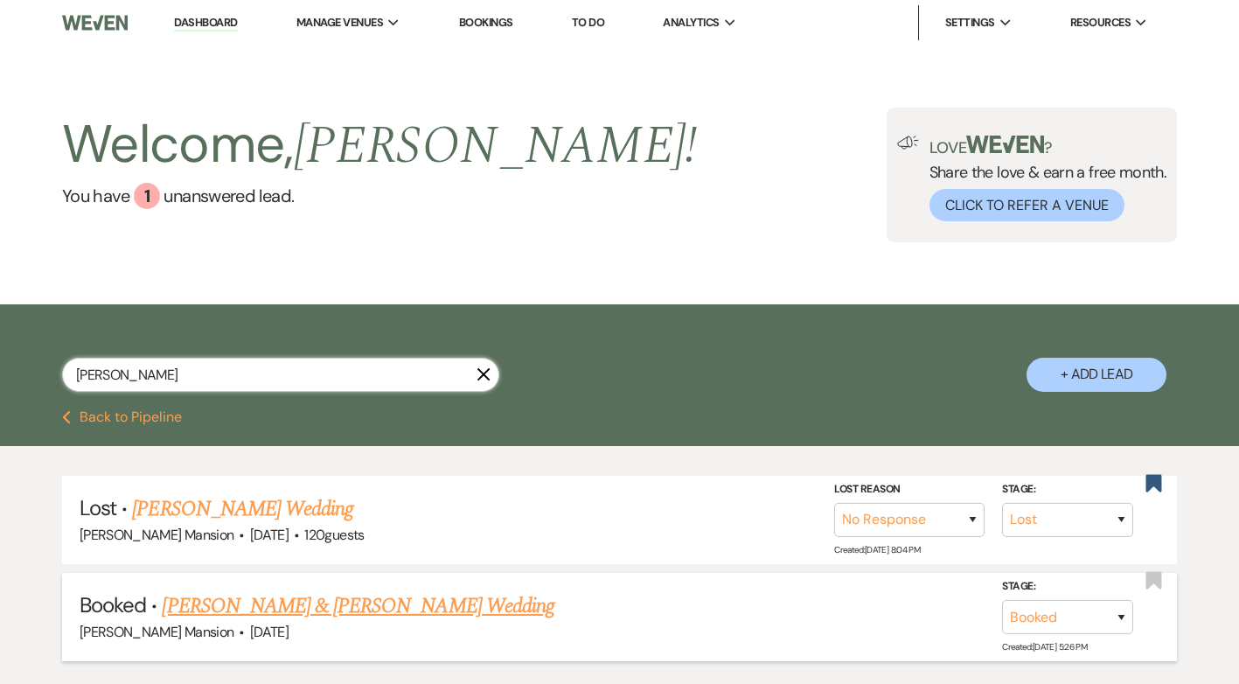
type input "[PERSON_NAME]"
click at [330, 613] on link "[PERSON_NAME] & [PERSON_NAME] Wedding" at bounding box center [358, 605] width 392 height 31
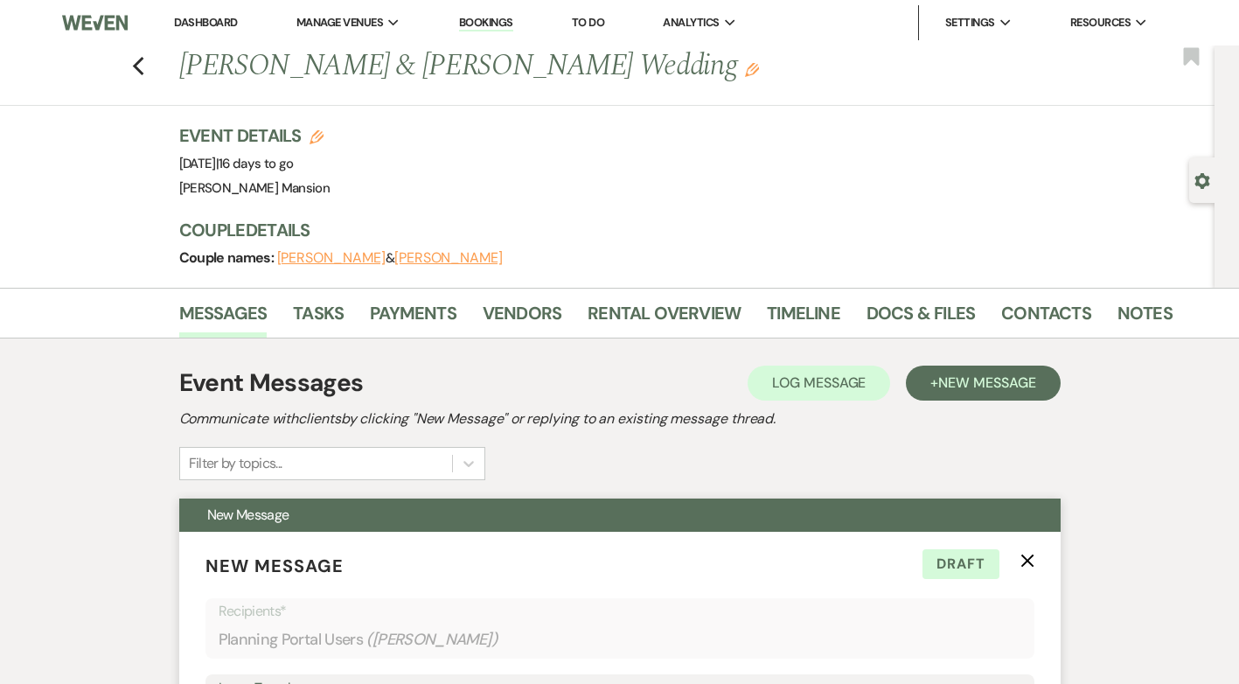
scroll to position [262, 0]
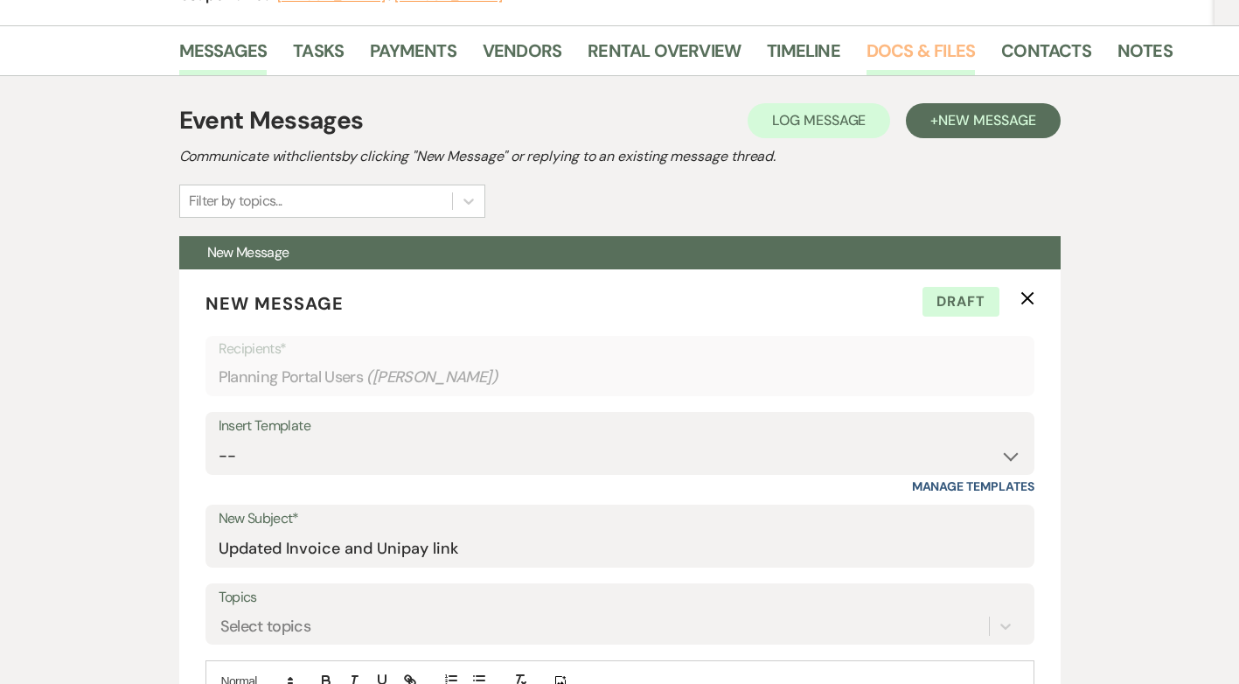
click at [896, 45] on link "Docs & Files" at bounding box center [920, 56] width 108 height 38
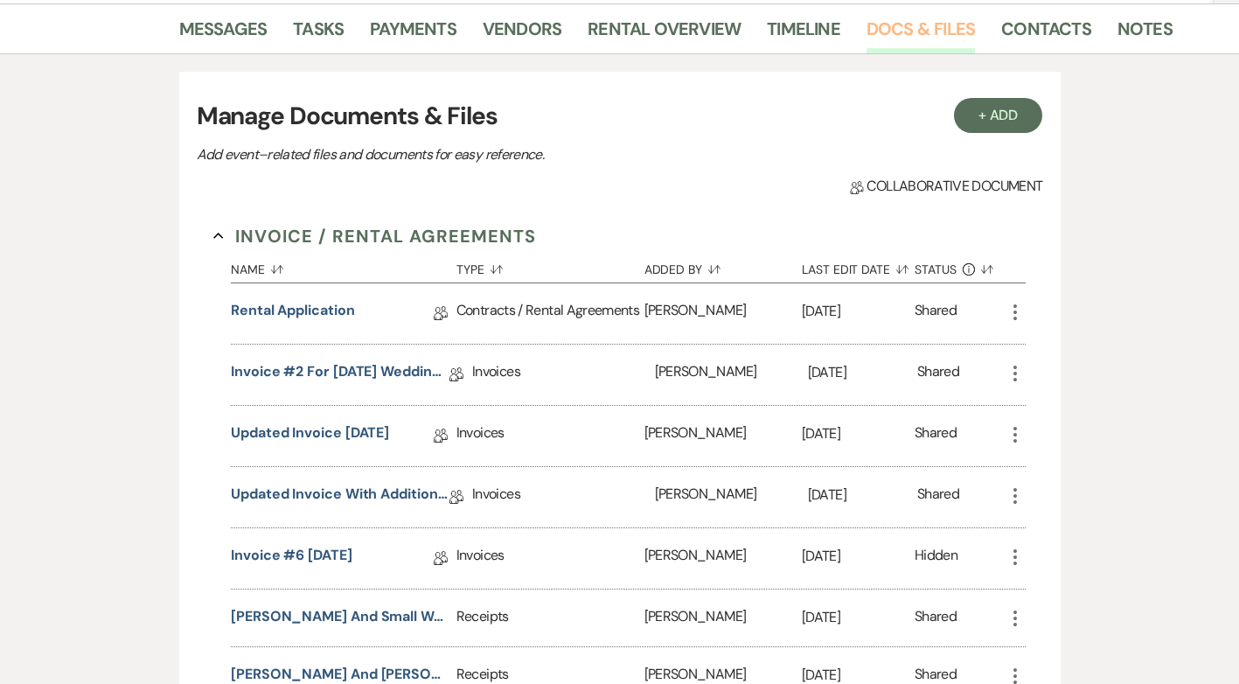
scroll to position [437, 0]
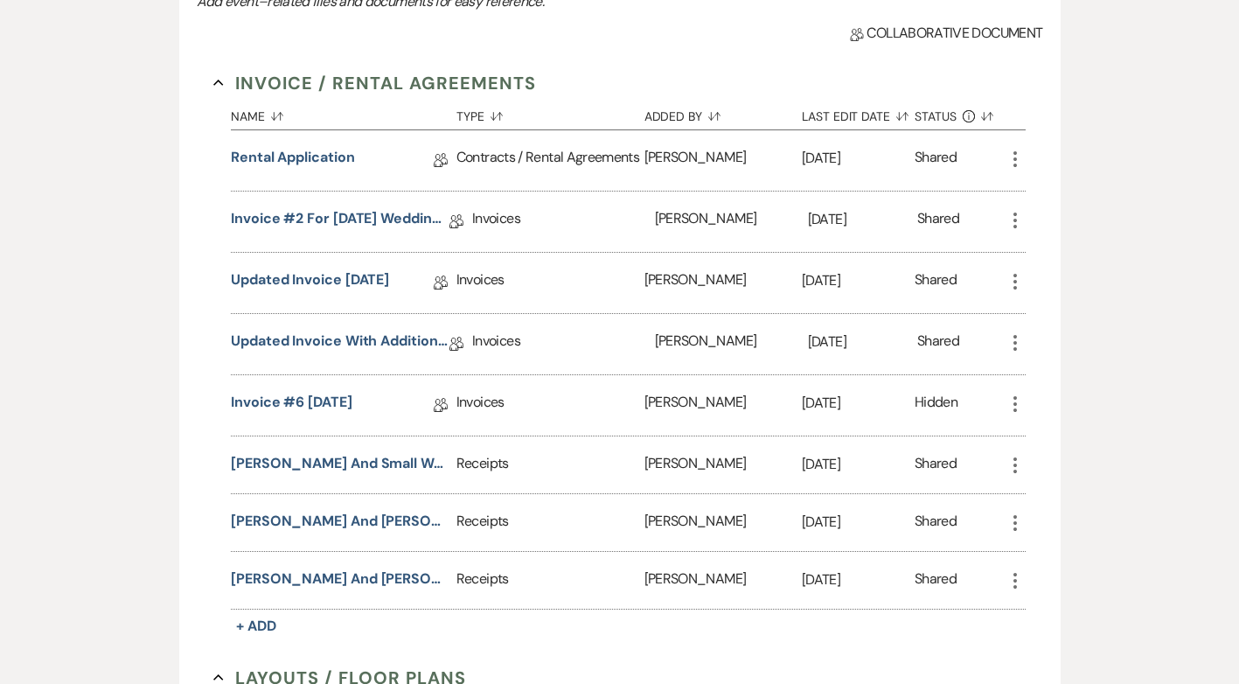
click at [1010, 347] on icon "More" at bounding box center [1014, 342] width 21 height 21
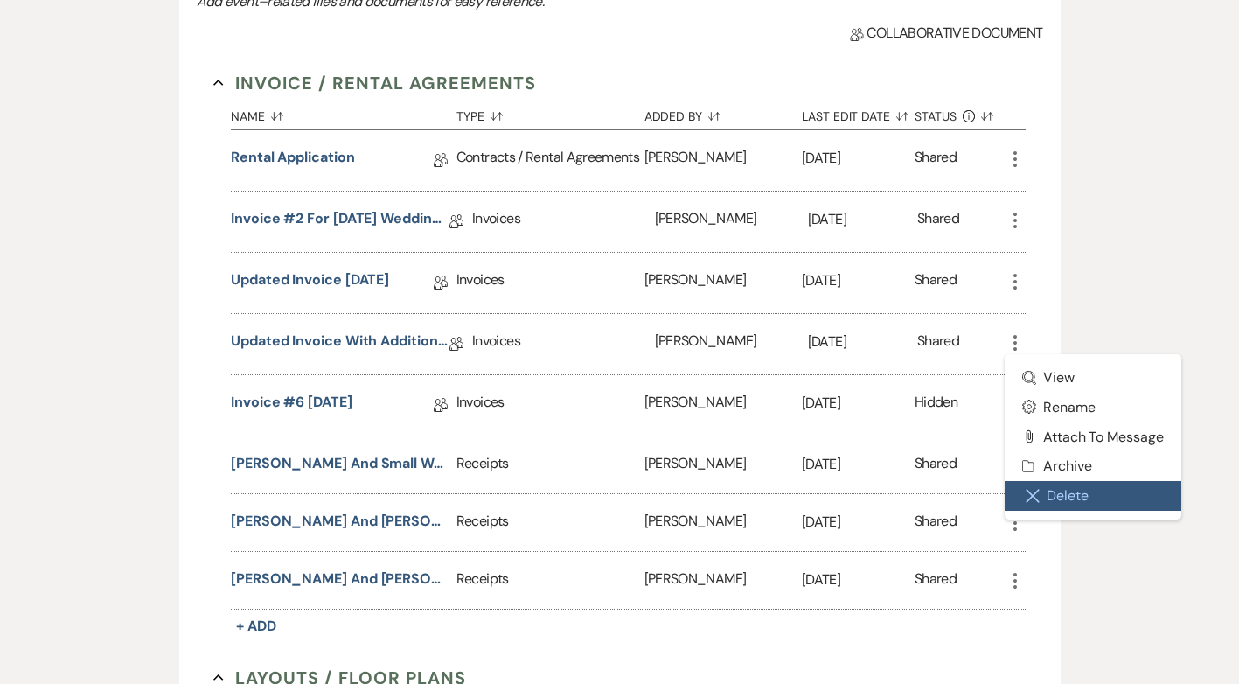
click at [1061, 494] on button "Close Delete X Delete" at bounding box center [1092, 496] width 177 height 30
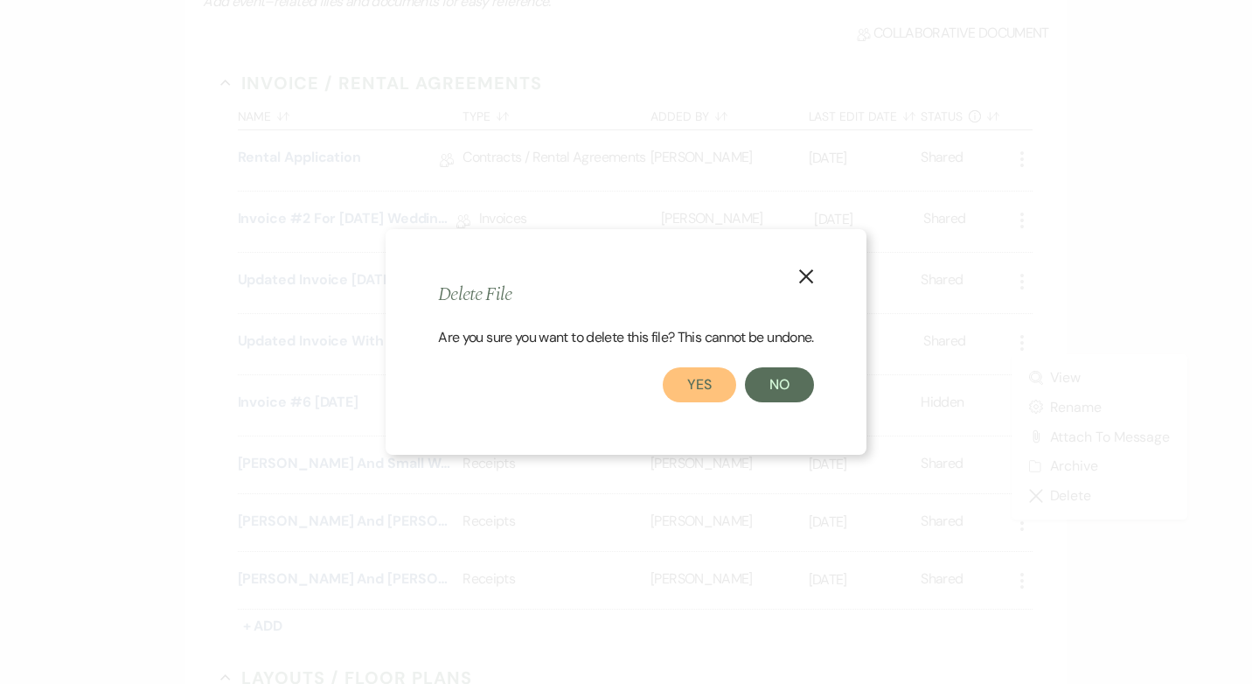
click at [707, 376] on button "Yes" at bounding box center [699, 384] width 73 height 35
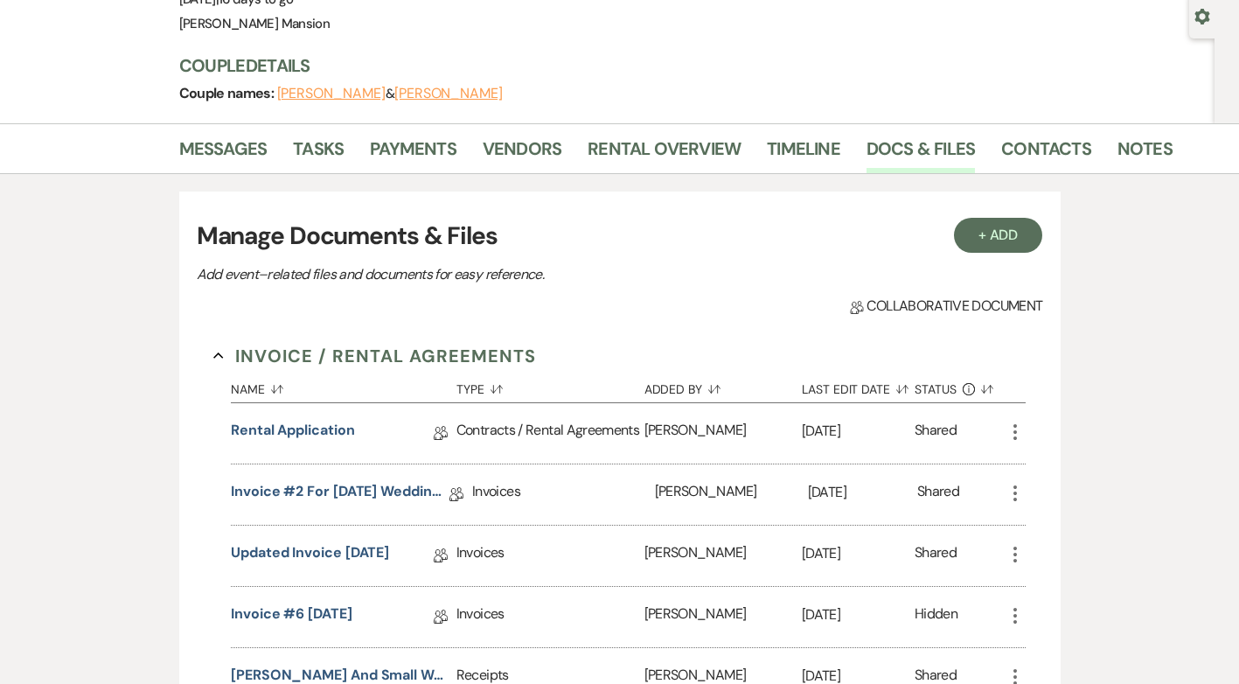
scroll to position [350, 0]
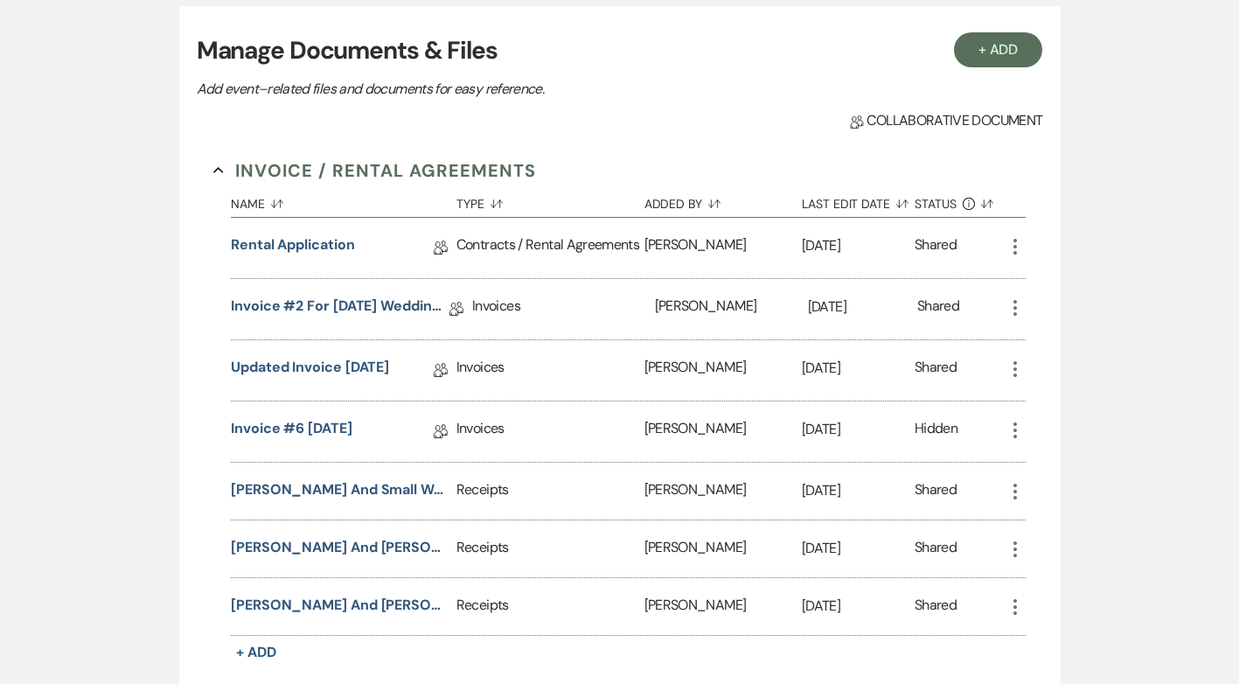
click at [1018, 429] on icon "More" at bounding box center [1014, 430] width 21 height 21
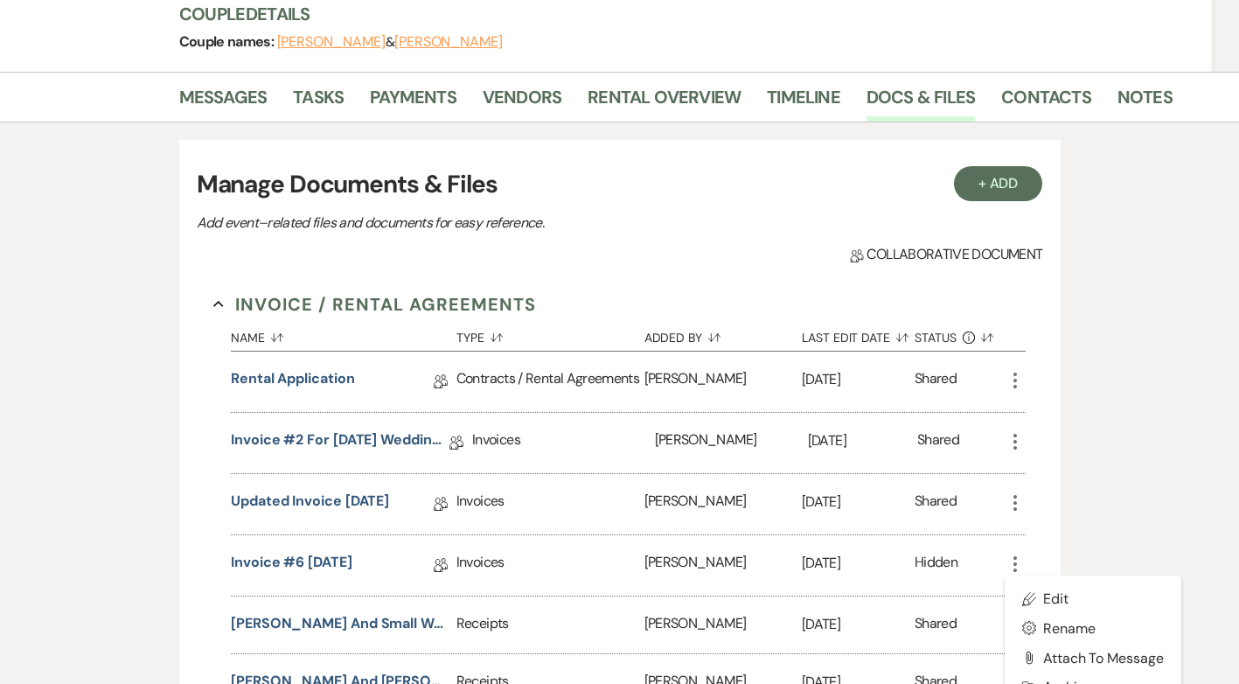
scroll to position [87, 0]
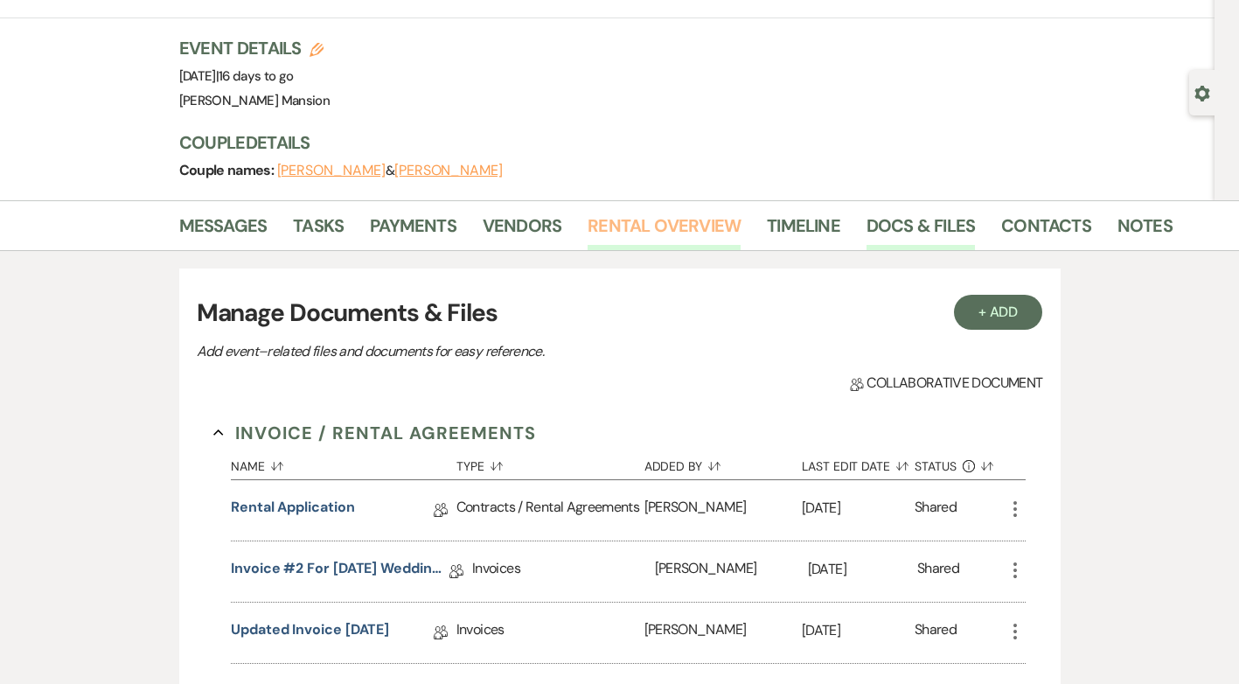
click at [664, 226] on link "Rental Overview" at bounding box center [663, 231] width 153 height 38
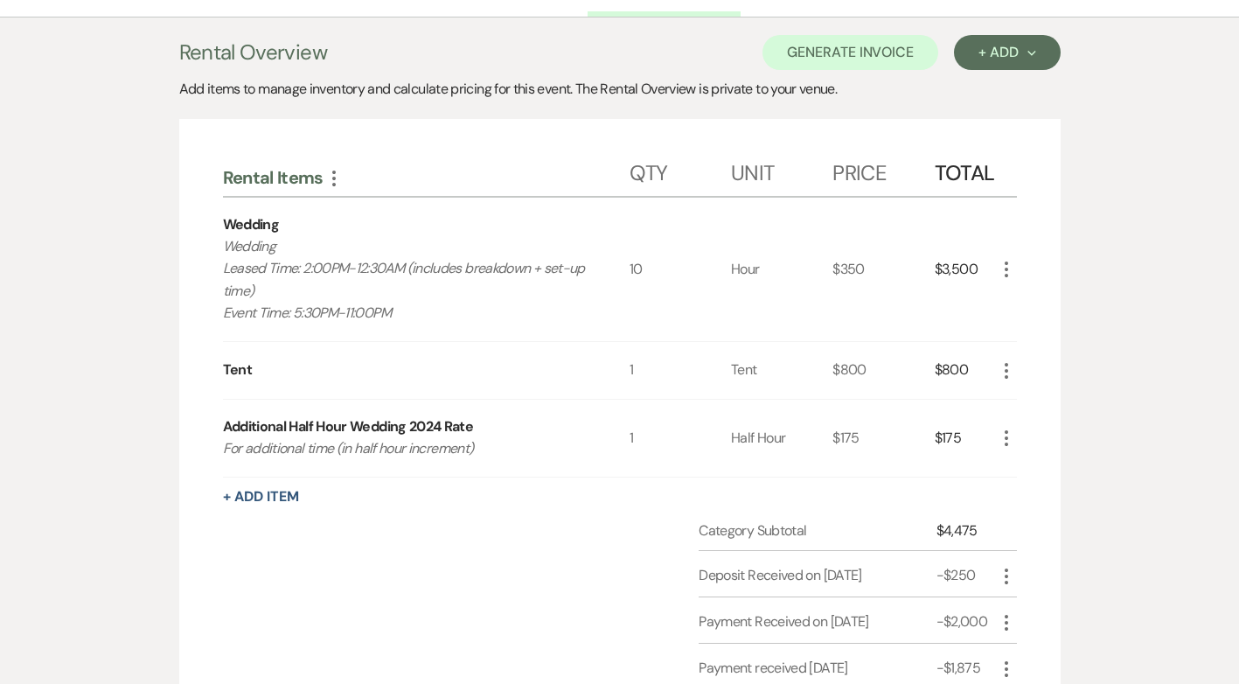
scroll to position [350, 0]
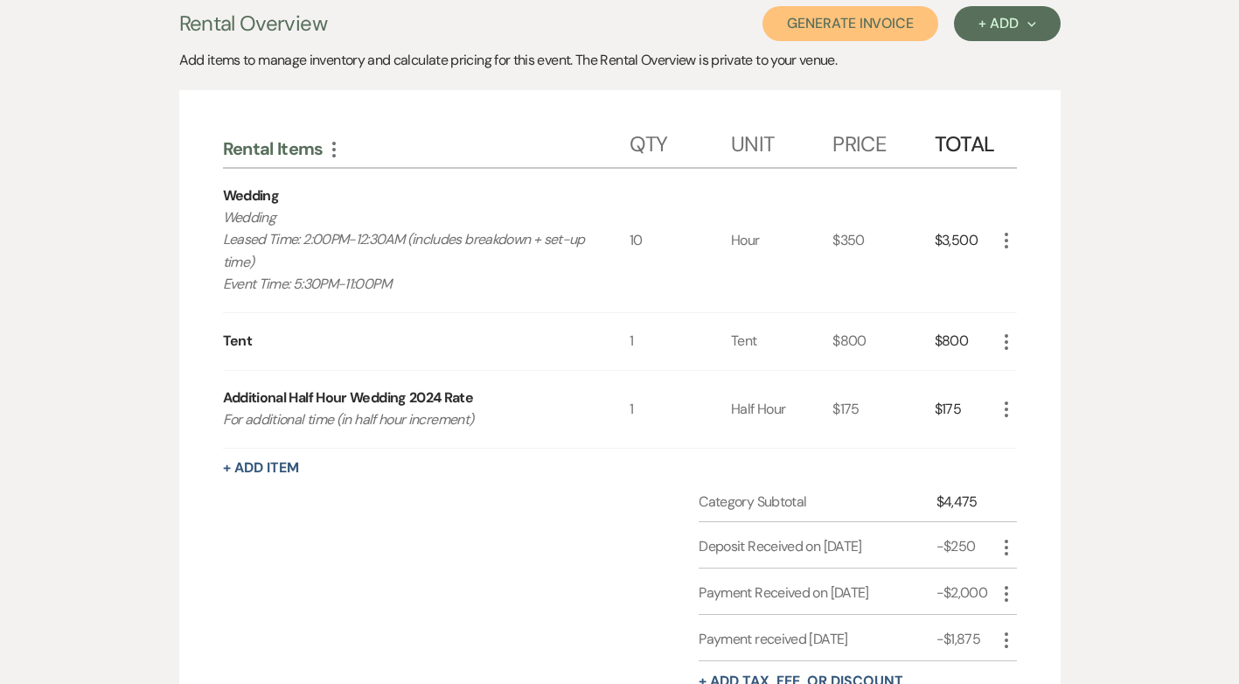
click at [841, 22] on button "Generate Invoice" at bounding box center [850, 23] width 176 height 35
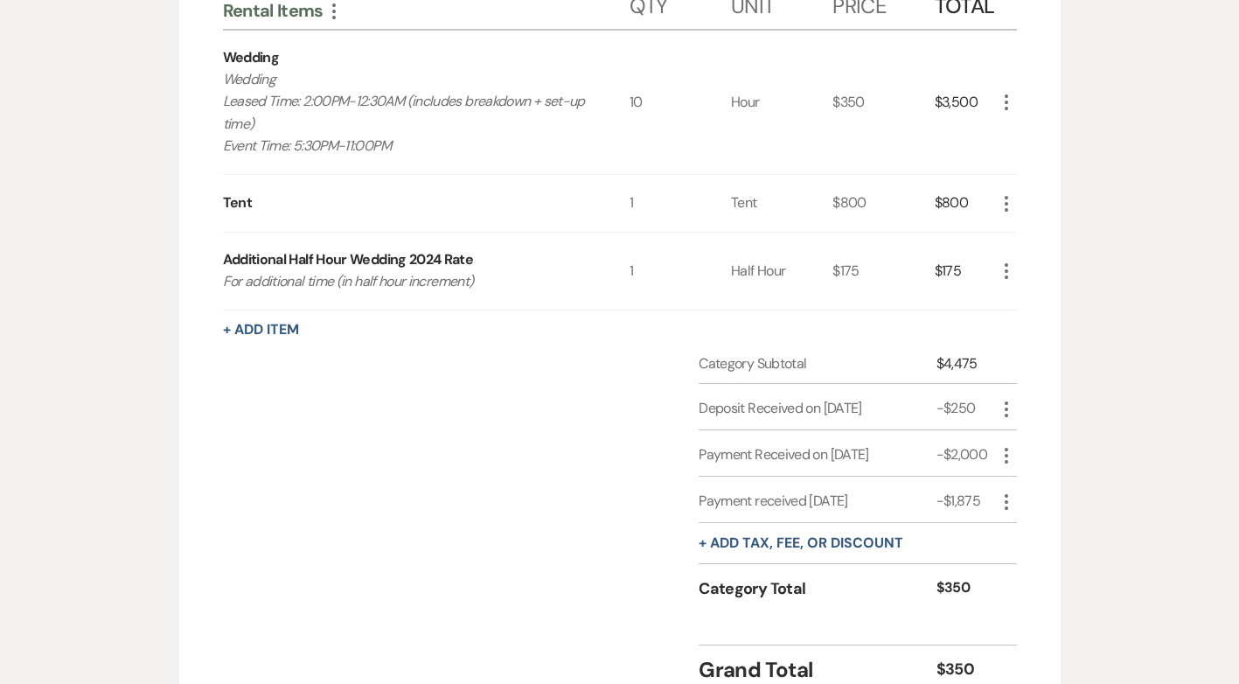
scroll to position [323, 0]
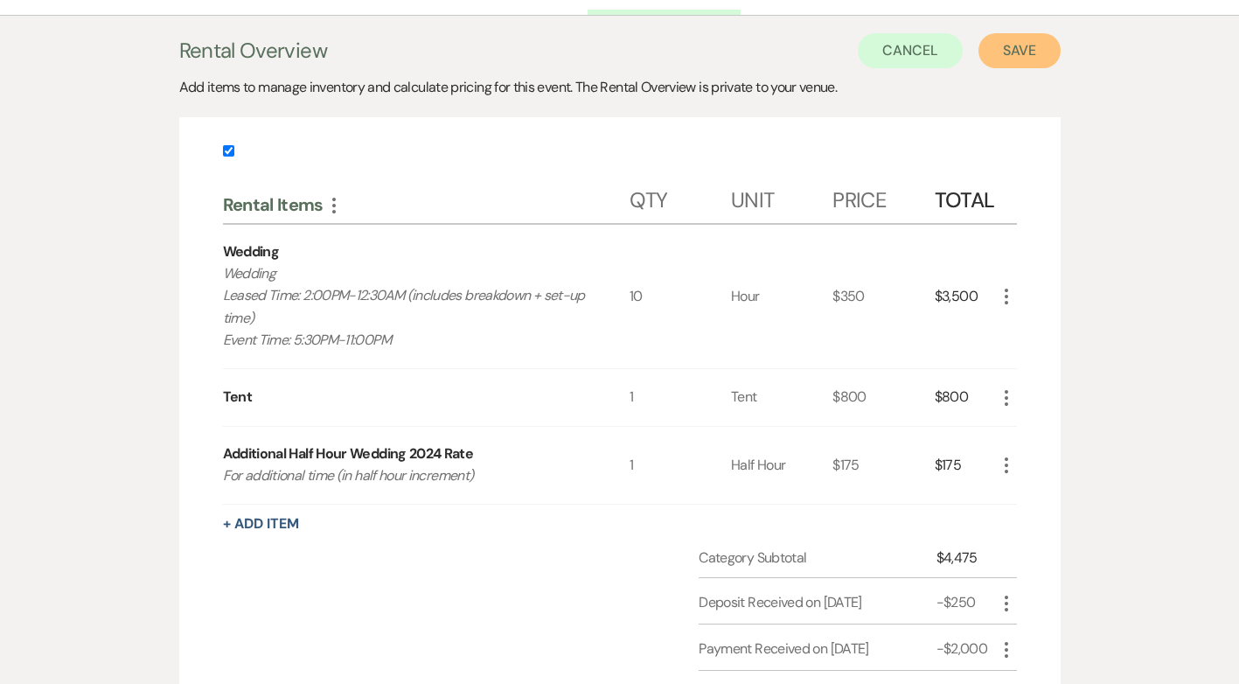
click at [1028, 50] on button "Save" at bounding box center [1019, 50] width 82 height 35
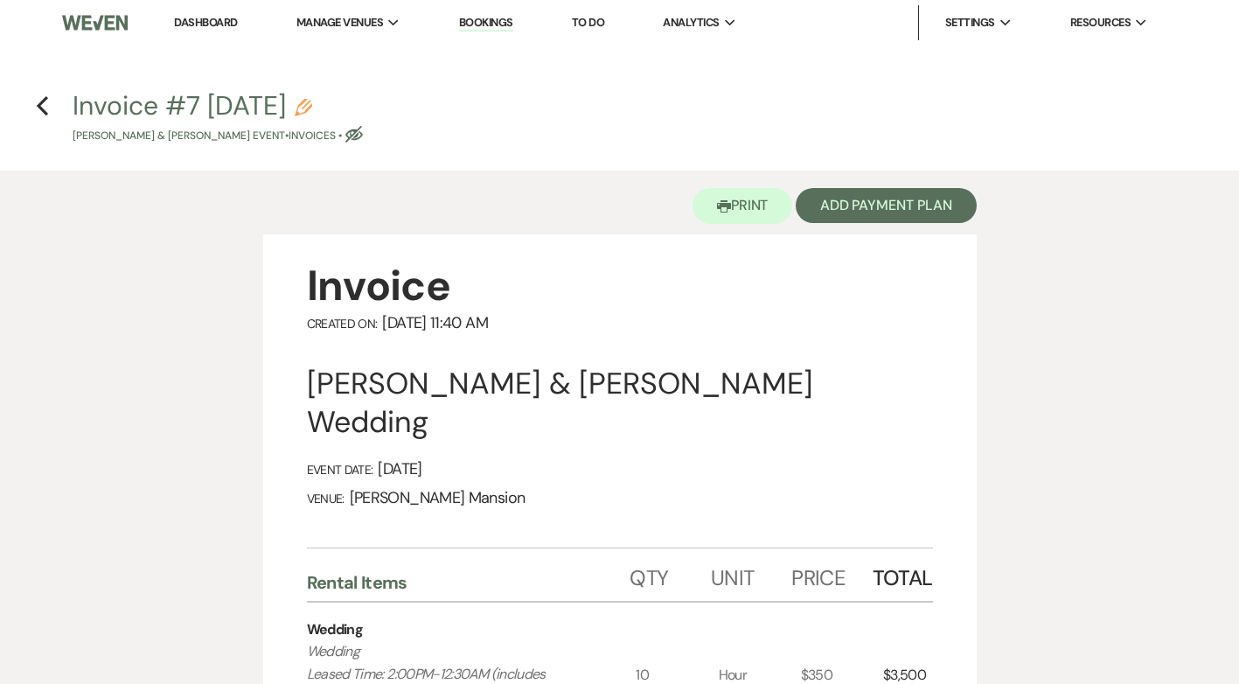
click at [312, 103] on icon "Pencil" at bounding box center [303, 107] width 17 height 17
select select "22"
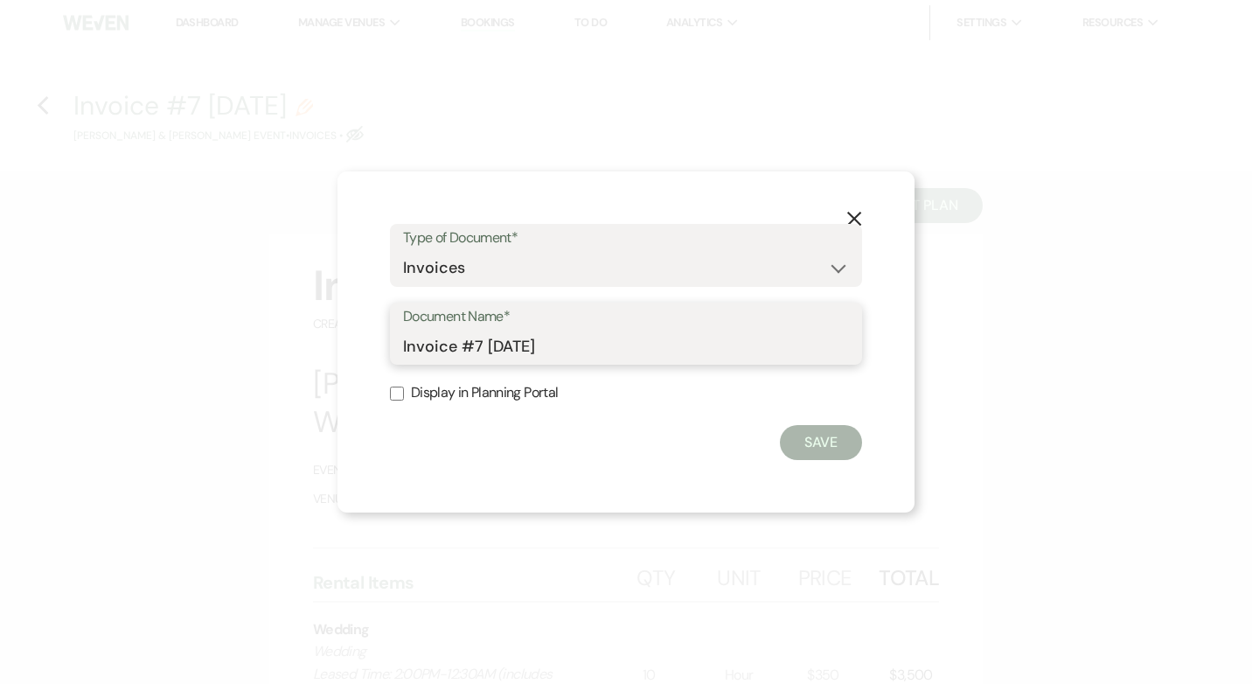
drag, startPoint x: 678, startPoint y: 334, endPoint x: 346, endPoint y: 330, distance: 332.2
click at [346, 330] on div "X Type of Document* Special Event Insurance Vendor Certificate of Insurance Con…" at bounding box center [625, 342] width 577 height 342
type input "Updated invoice [DATE]"
click at [397, 392] on input "Display in Planning Portal" at bounding box center [397, 393] width 14 height 14
checkbox input "true"
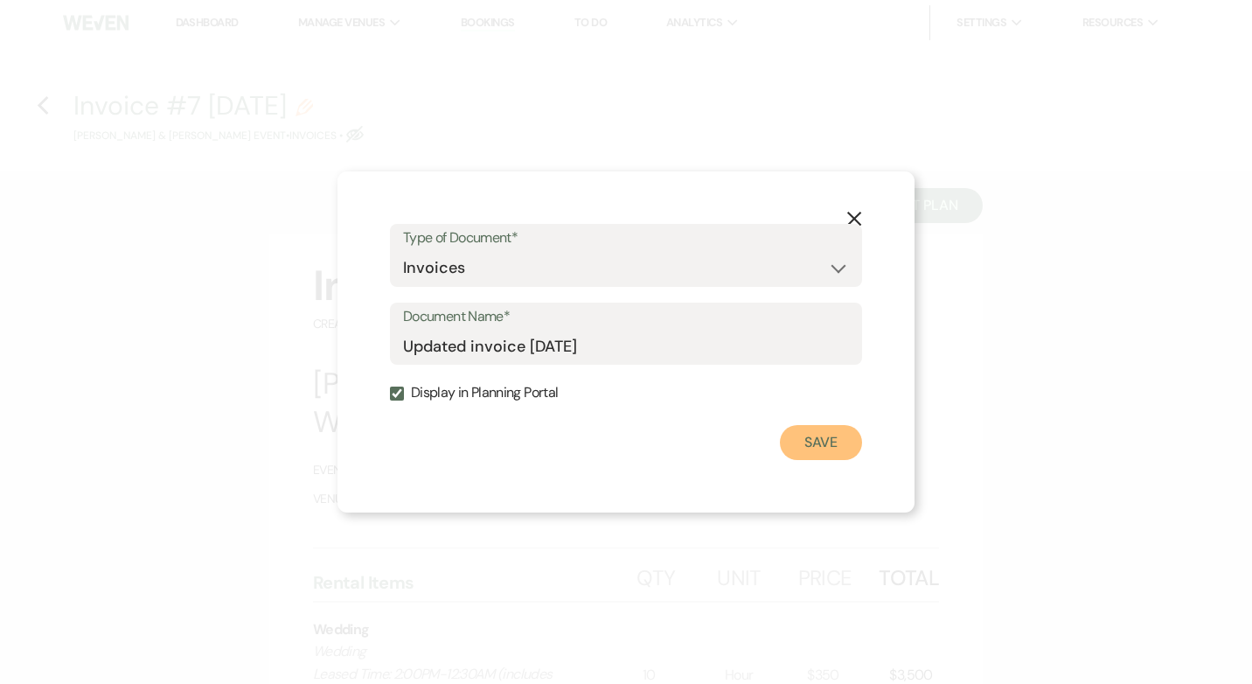
click at [831, 436] on button "Save" at bounding box center [821, 442] width 82 height 35
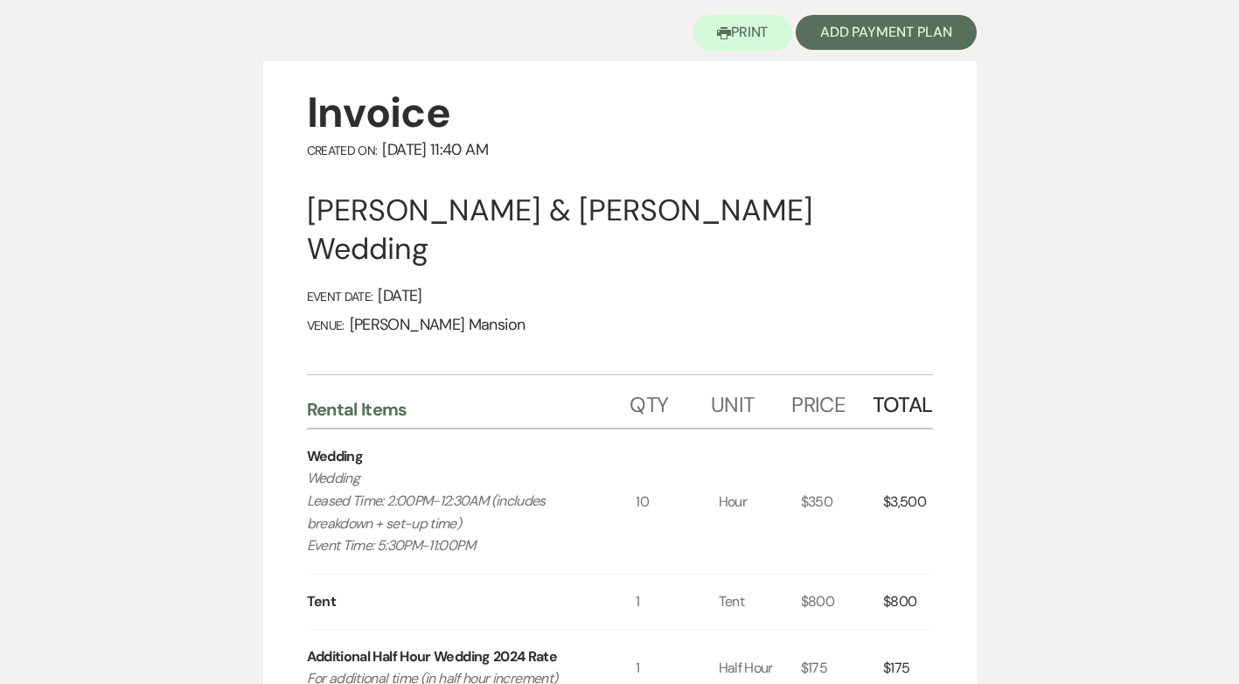
scroll to position [175, 0]
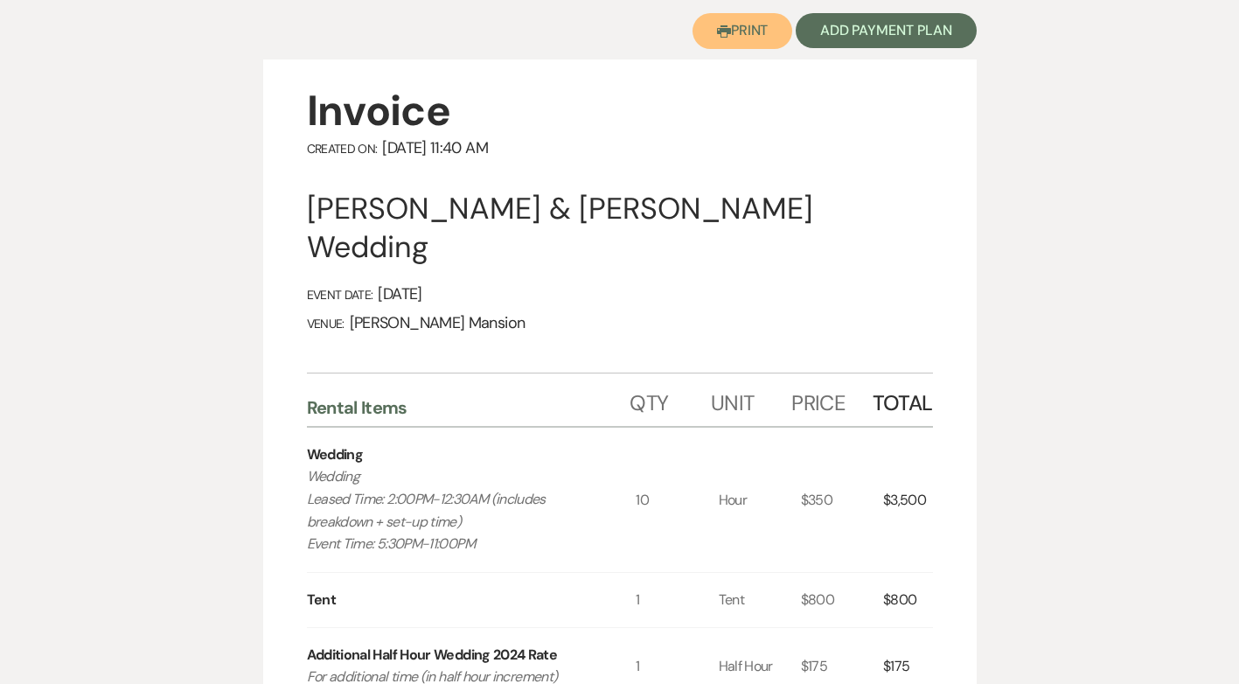
click at [740, 30] on button "Printer Print" at bounding box center [742, 31] width 101 height 36
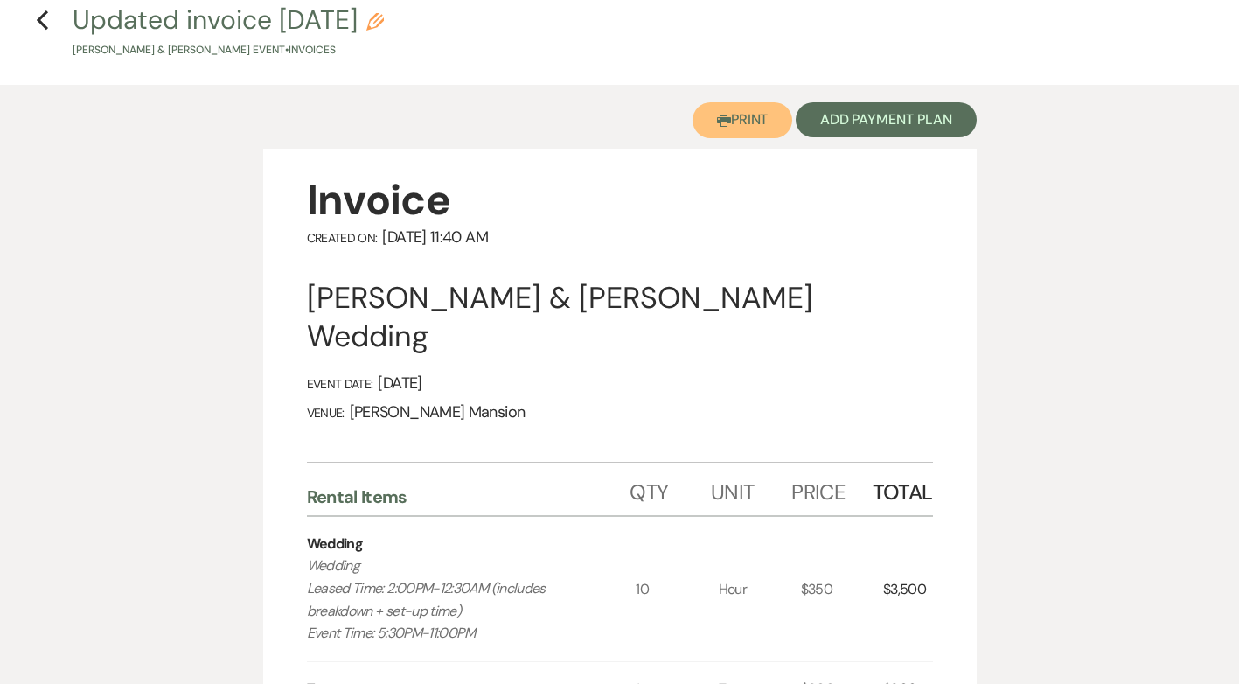
scroll to position [0, 0]
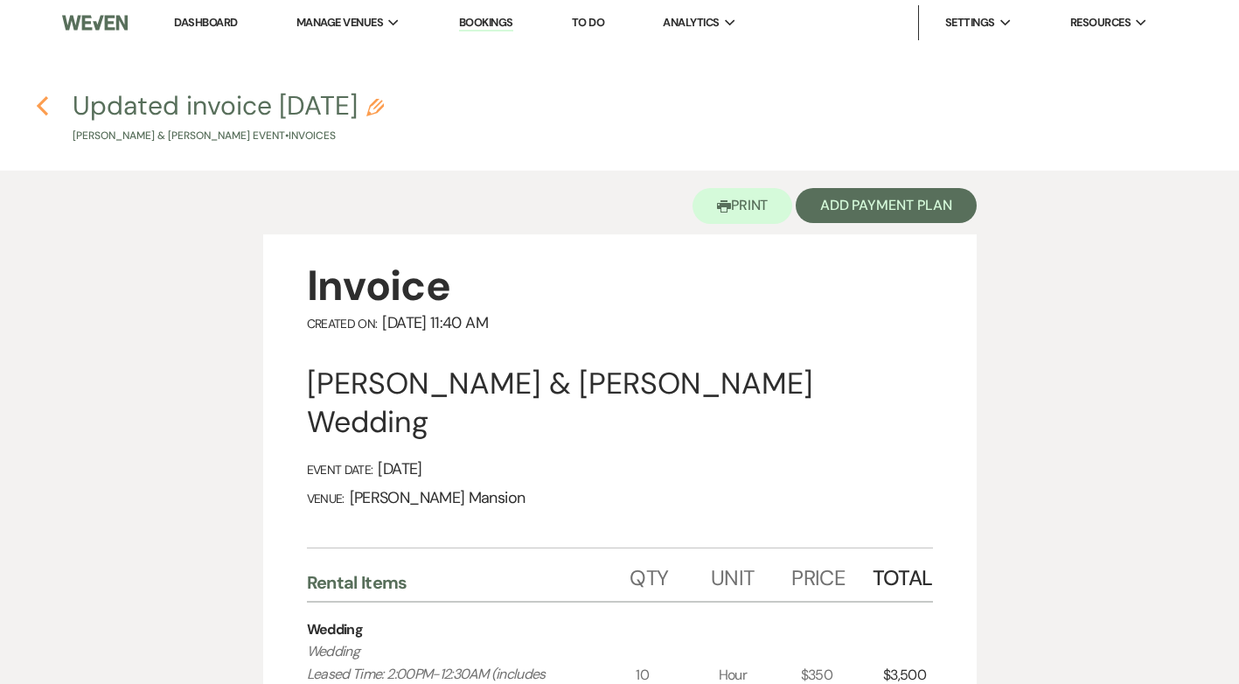
click at [36, 107] on icon "Previous" at bounding box center [42, 105] width 13 height 21
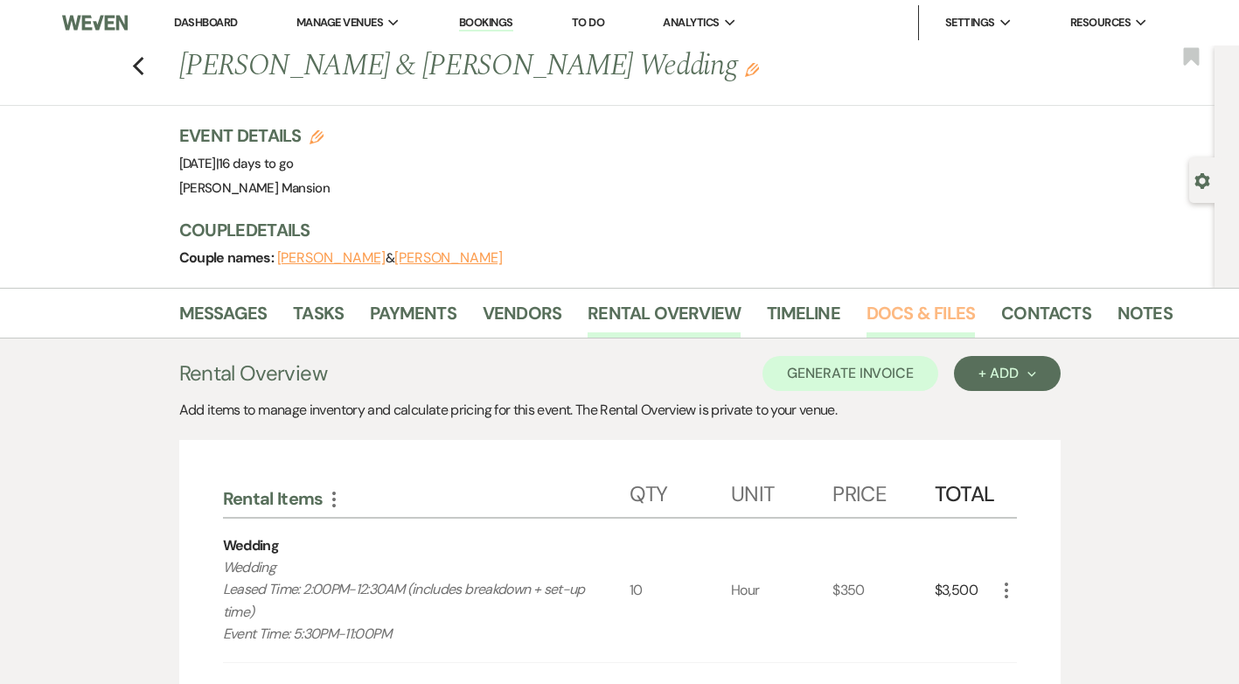
click at [886, 304] on link "Docs & Files" at bounding box center [920, 318] width 108 height 38
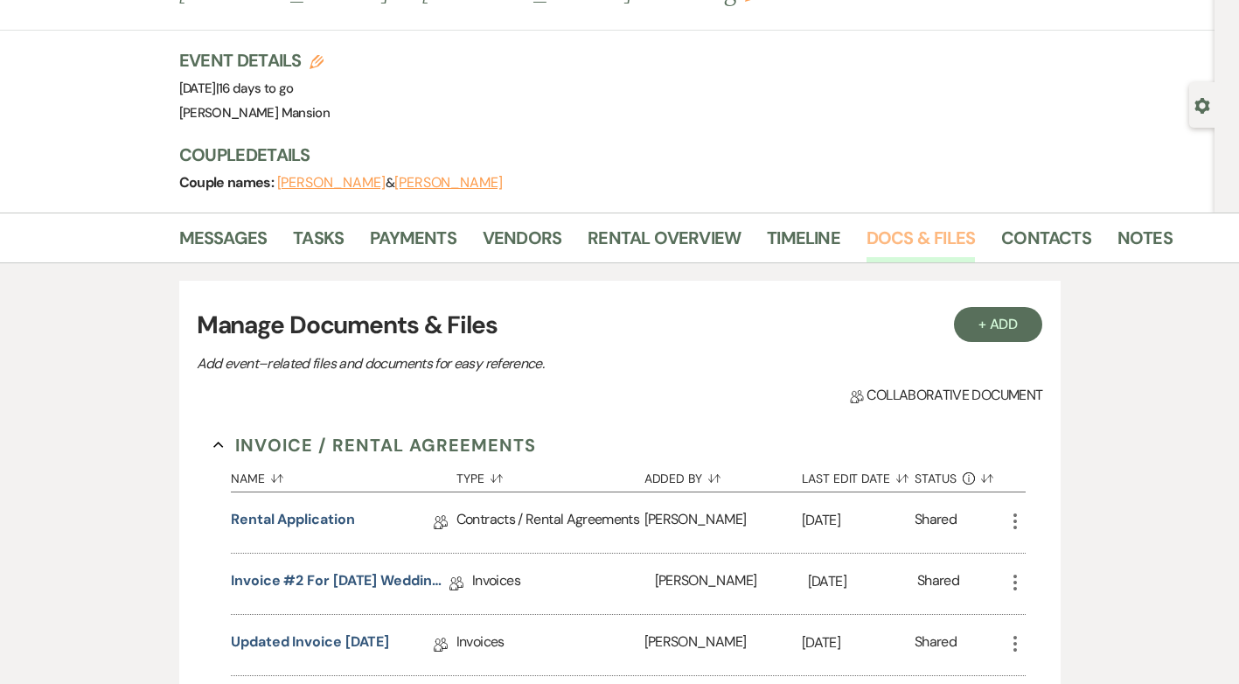
scroll to position [350, 0]
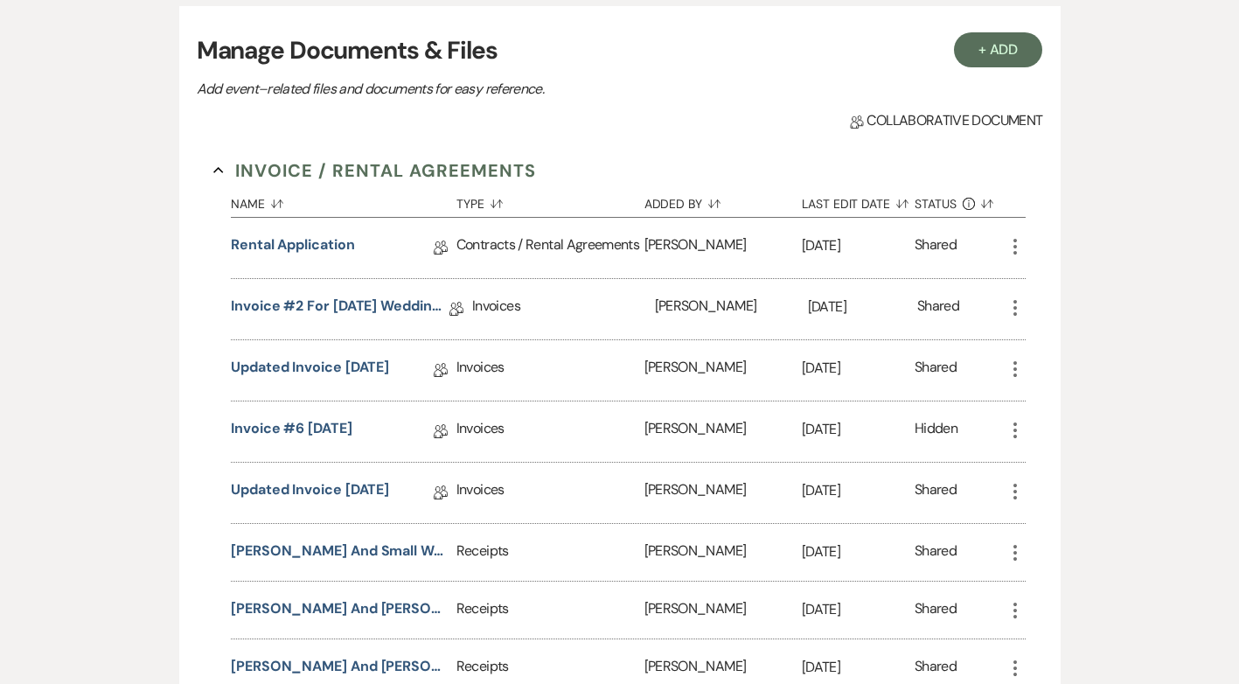
click at [1015, 430] on use "button" at bounding box center [1014, 430] width 3 height 16
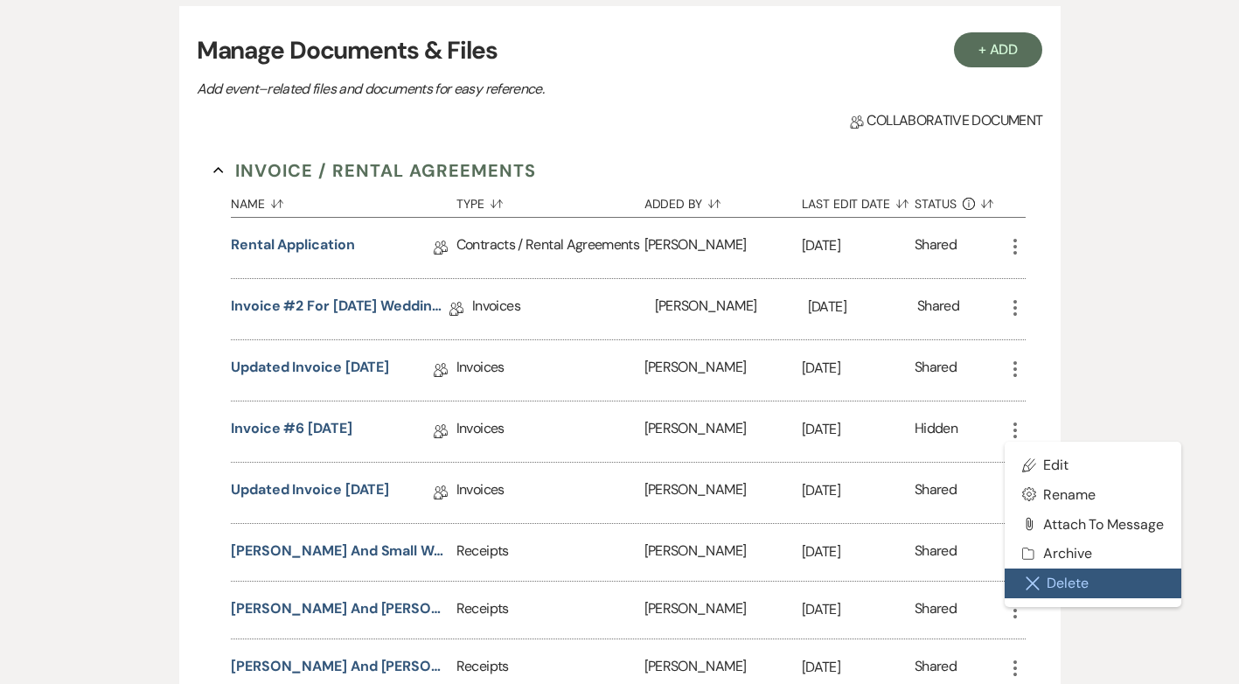
click at [1070, 586] on button "Close Delete X Delete" at bounding box center [1092, 583] width 177 height 30
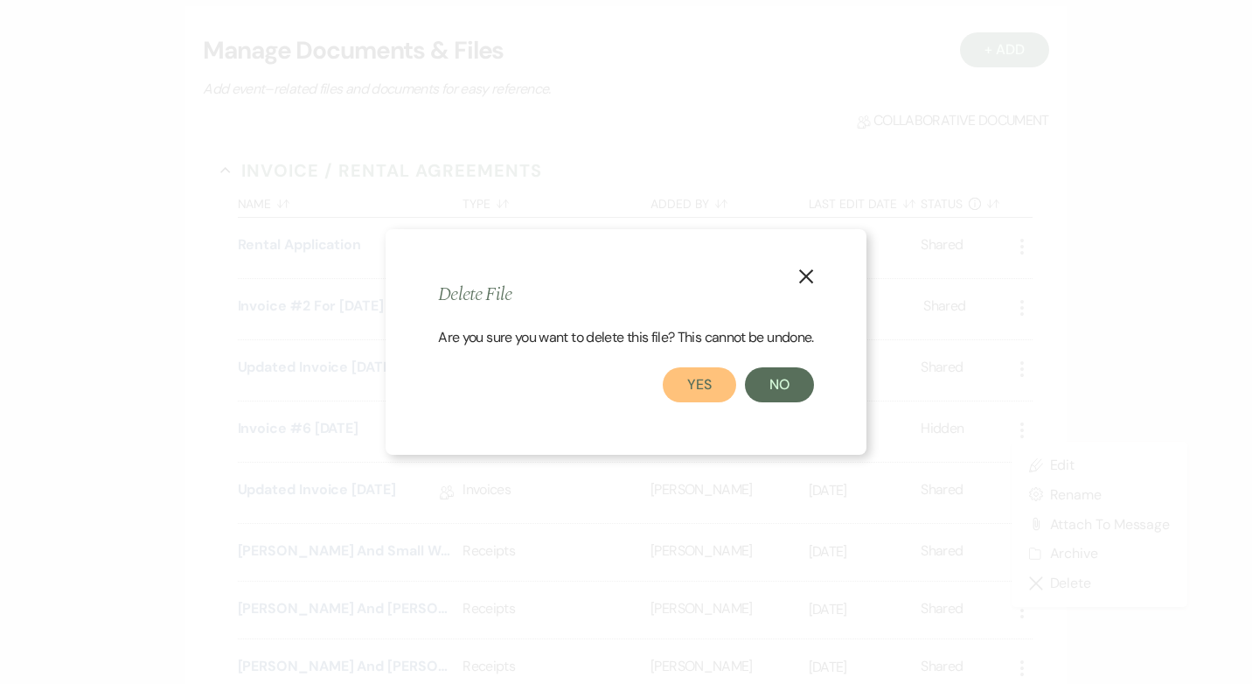
click at [706, 387] on button "Yes" at bounding box center [699, 384] width 73 height 35
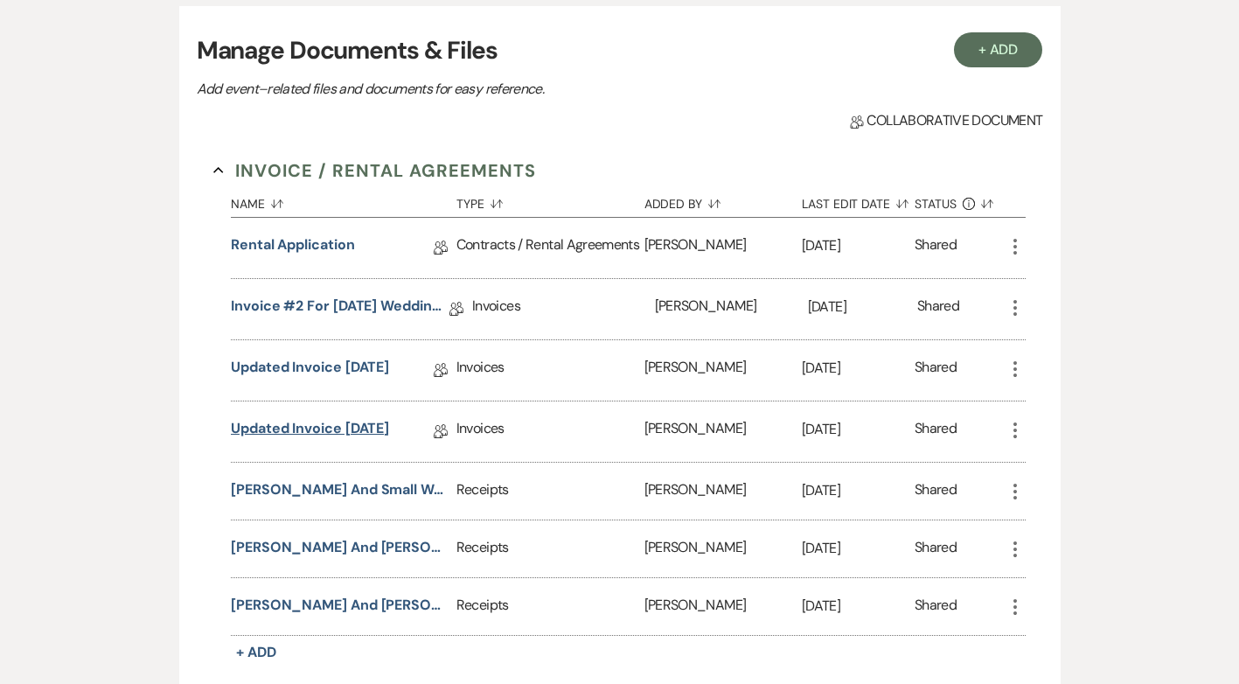
click at [306, 425] on link "Updated invoice [DATE]" at bounding box center [310, 431] width 158 height 27
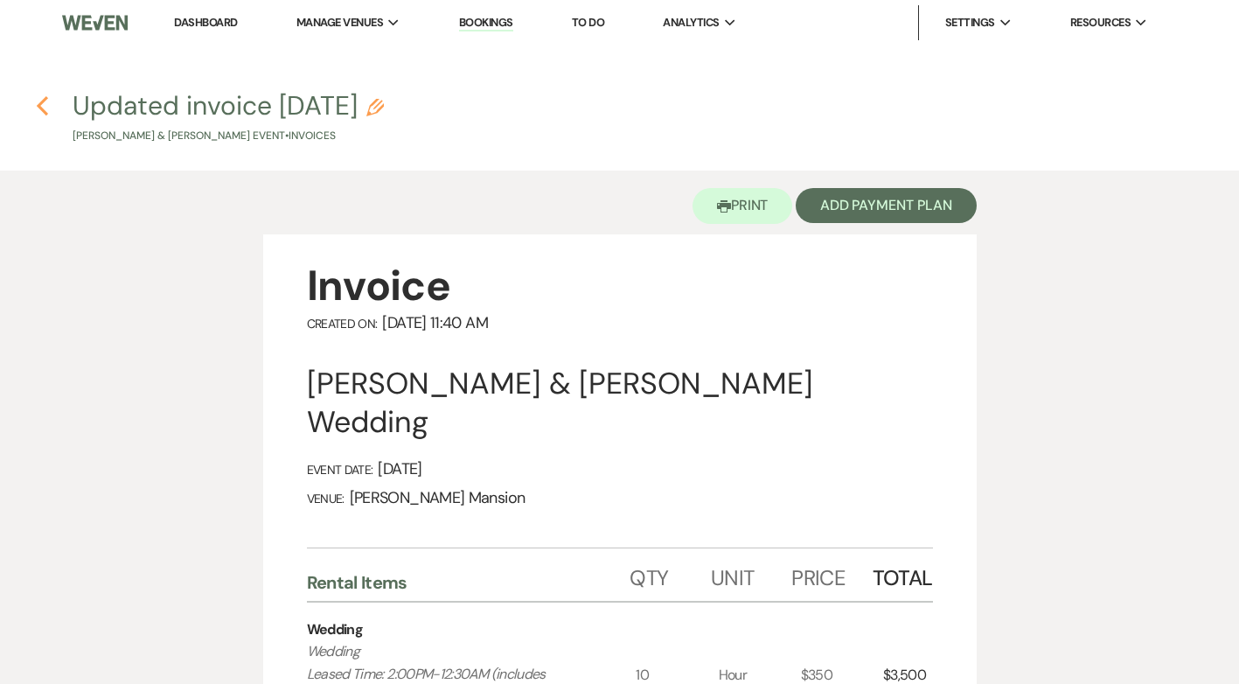
click at [44, 108] on icon "Previous" at bounding box center [42, 105] width 13 height 21
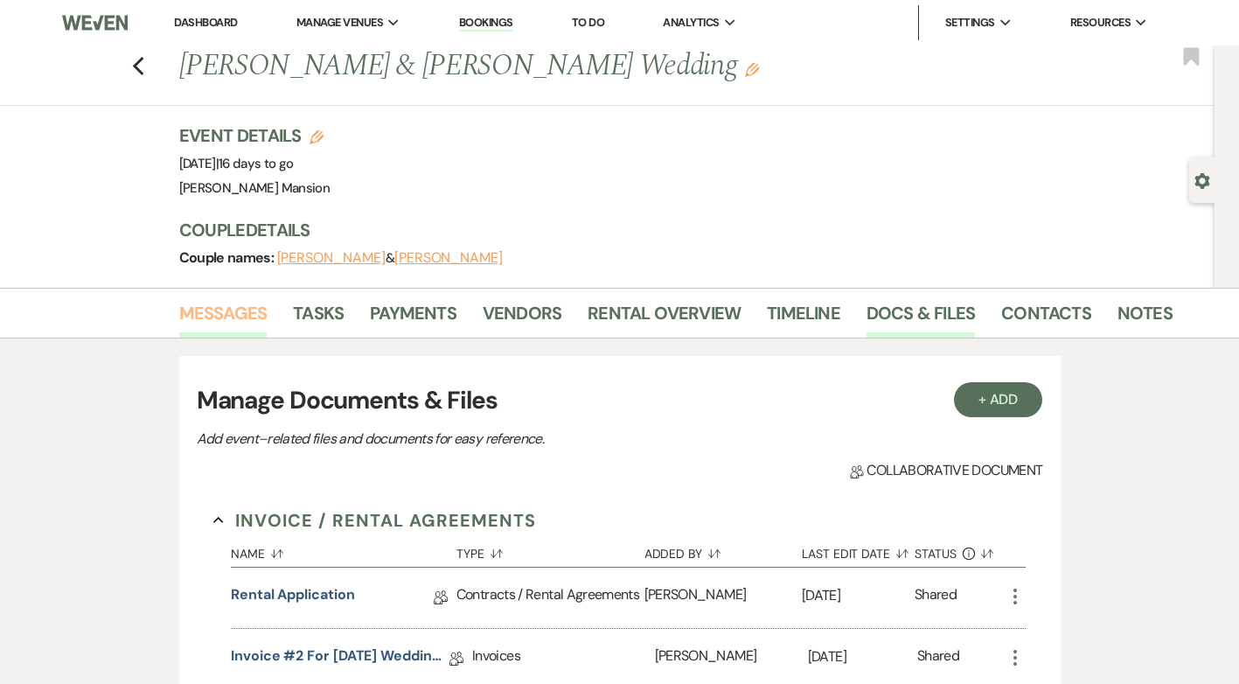
click at [219, 309] on link "Messages" at bounding box center [223, 318] width 88 height 38
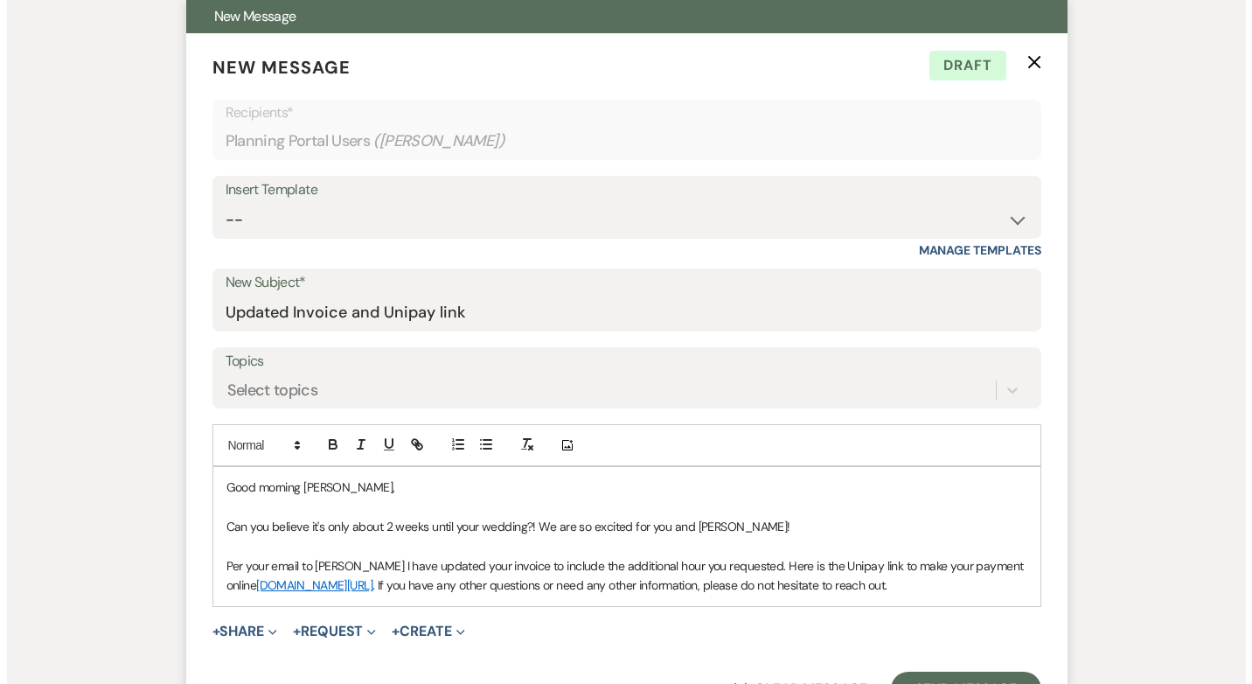
scroll to position [699, 0]
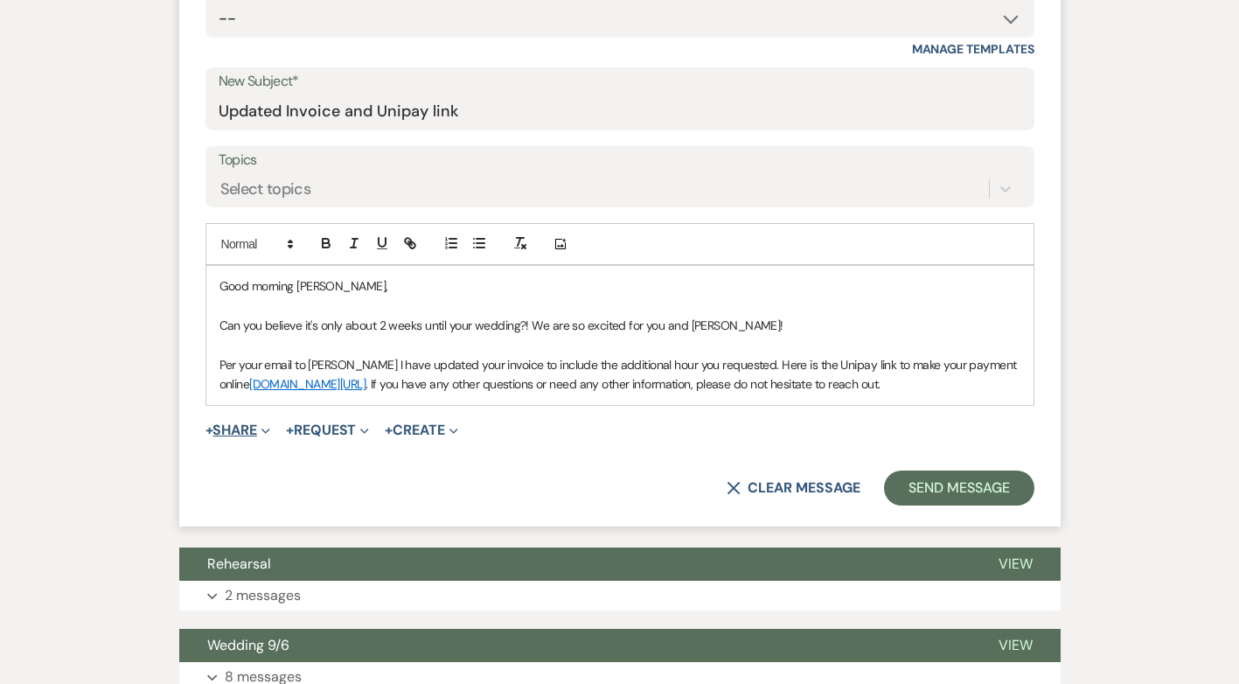
click at [230, 437] on button "+ Share Expand" at bounding box center [238, 430] width 66 height 14
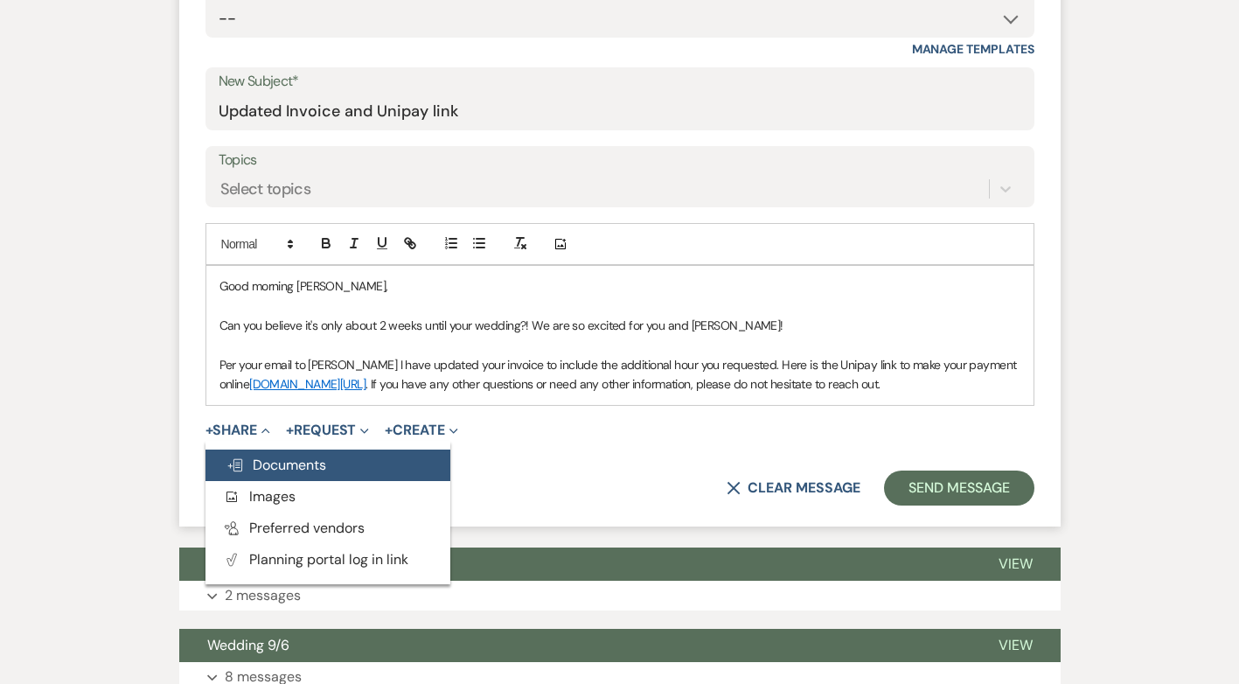
click at [288, 474] on span "Doc Upload Documents" at bounding box center [276, 464] width 100 height 18
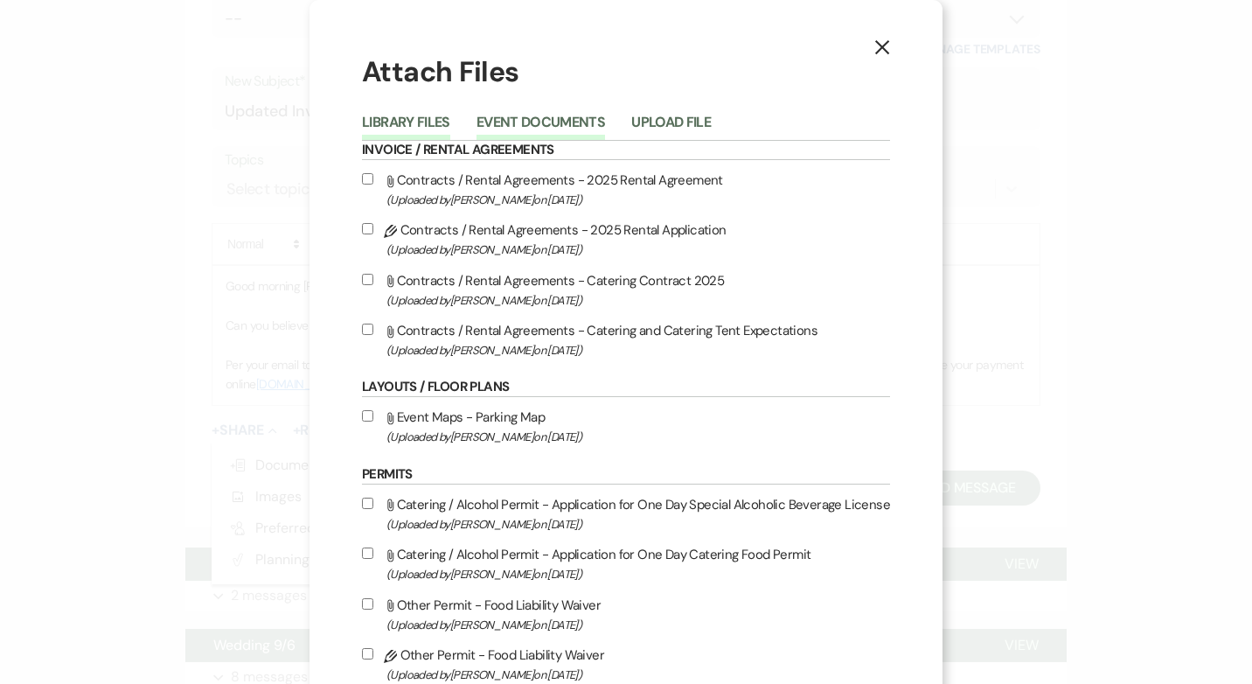
click at [543, 120] on button "Event Documents" at bounding box center [540, 127] width 129 height 24
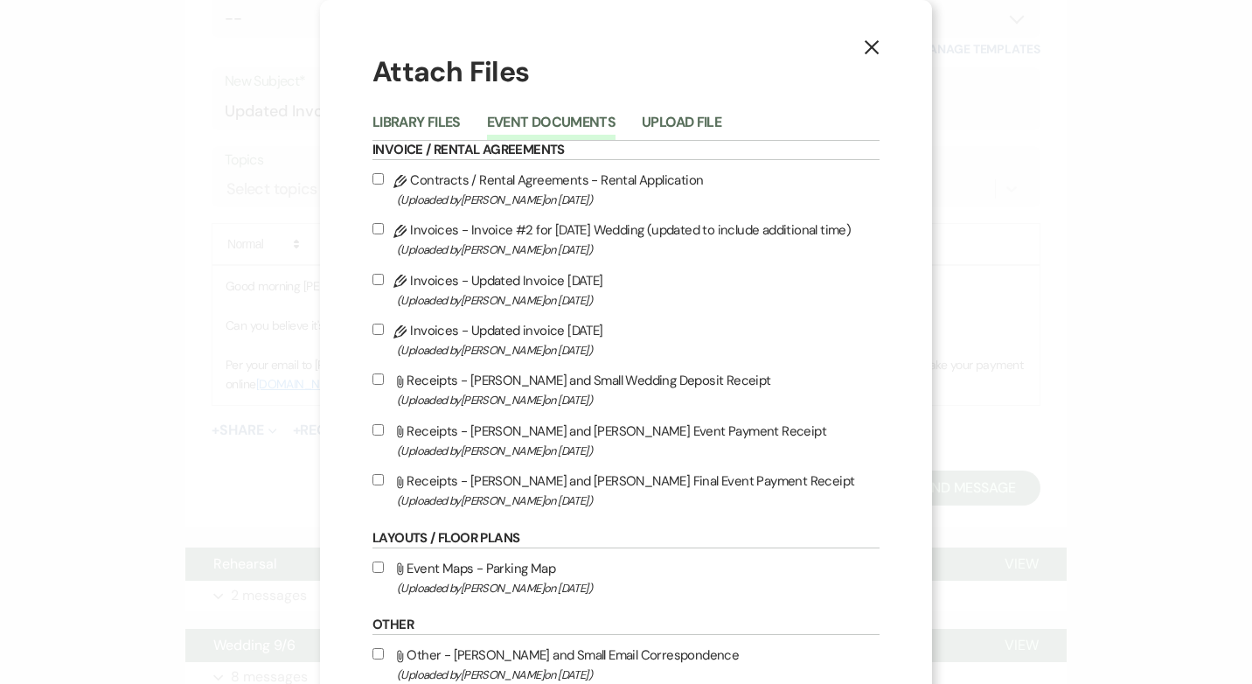
click at [374, 333] on input "Pencil Invoices - Updated invoice [DATE] (Uploaded by [PERSON_NAME] on [DATE] )" at bounding box center [377, 328] width 11 height 11
checkbox input "true"
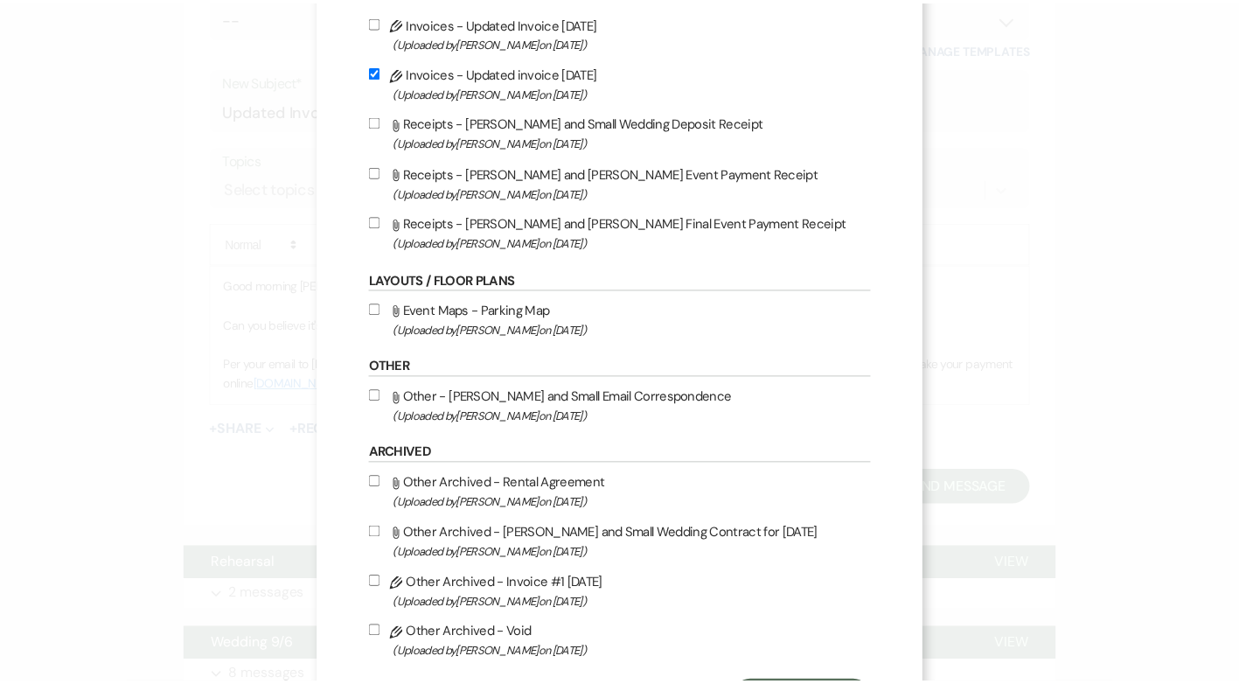
scroll to position [344, 0]
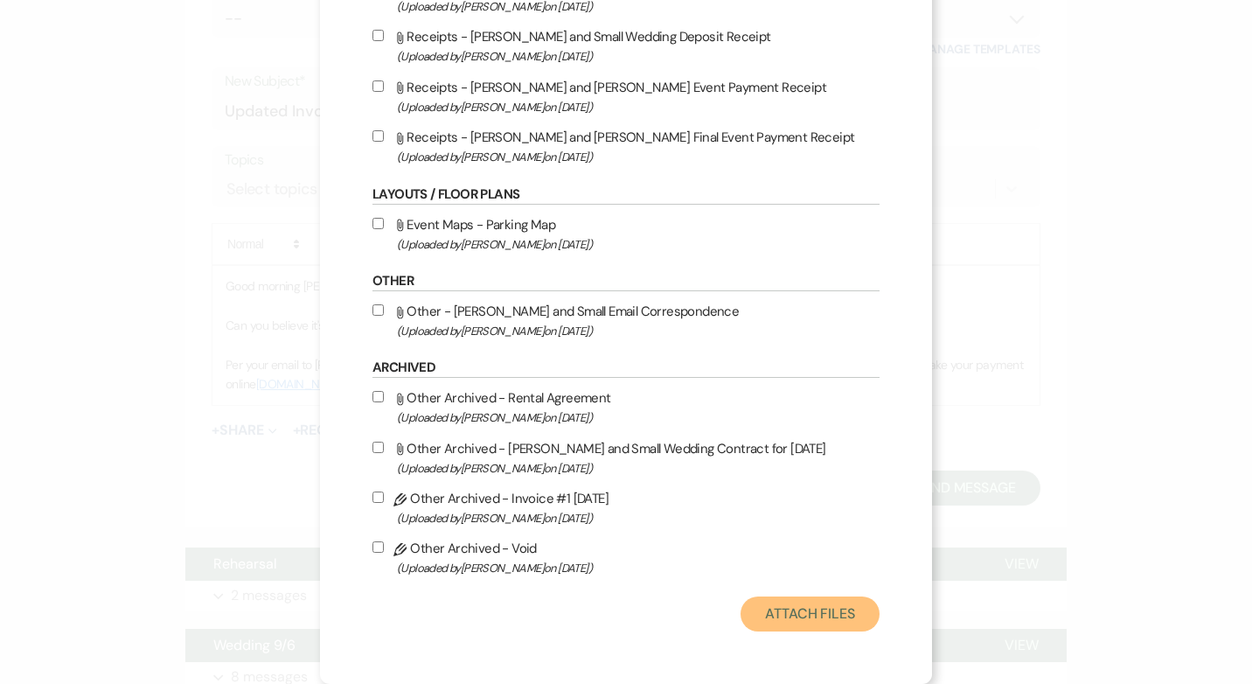
click at [802, 619] on button "Attach Files" at bounding box center [809, 613] width 139 height 35
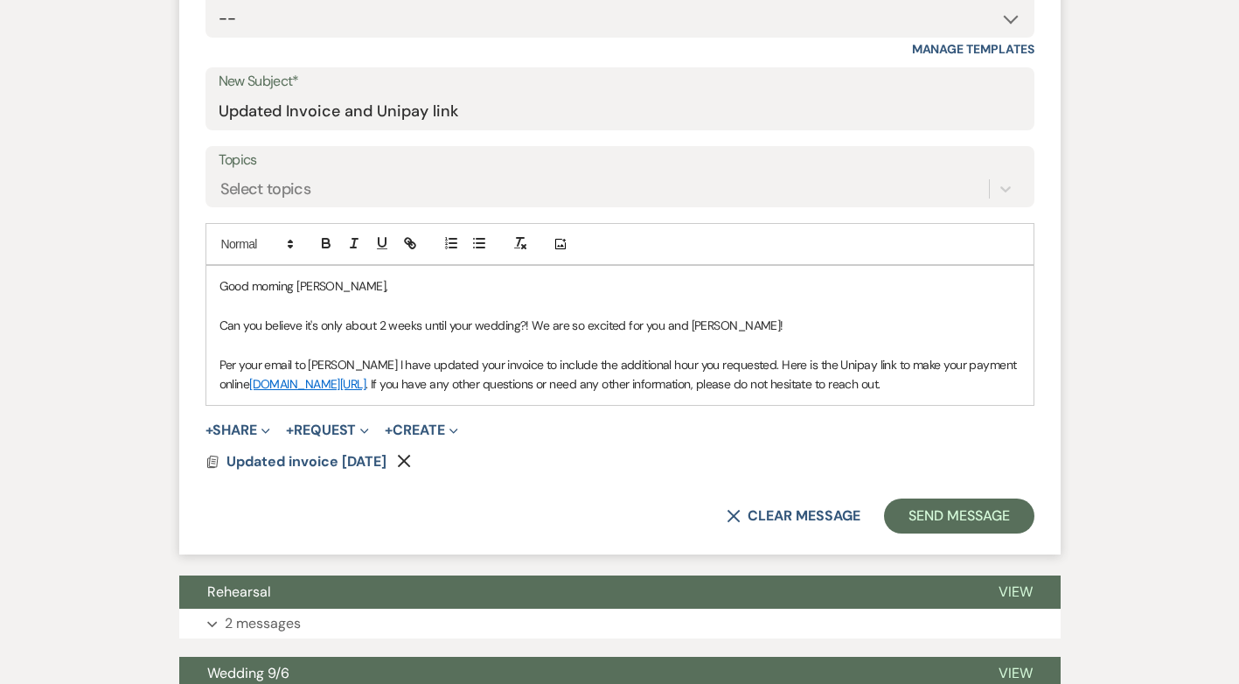
click at [528, 323] on p "Can you believe it's only about 2 weeks until your wedding?! We are so excited …" at bounding box center [619, 325] width 801 height 19
click at [524, 383] on p "Per your email to [PERSON_NAME], I have updated your invoice to include the add…" at bounding box center [619, 374] width 801 height 39
click at [309, 390] on link "[DOMAIN_NAME][URL]" at bounding box center [307, 384] width 116 height 16
click at [281, 394] on p "Per your email to [PERSON_NAME], I have updated your invoice to include the add…" at bounding box center [619, 374] width 801 height 39
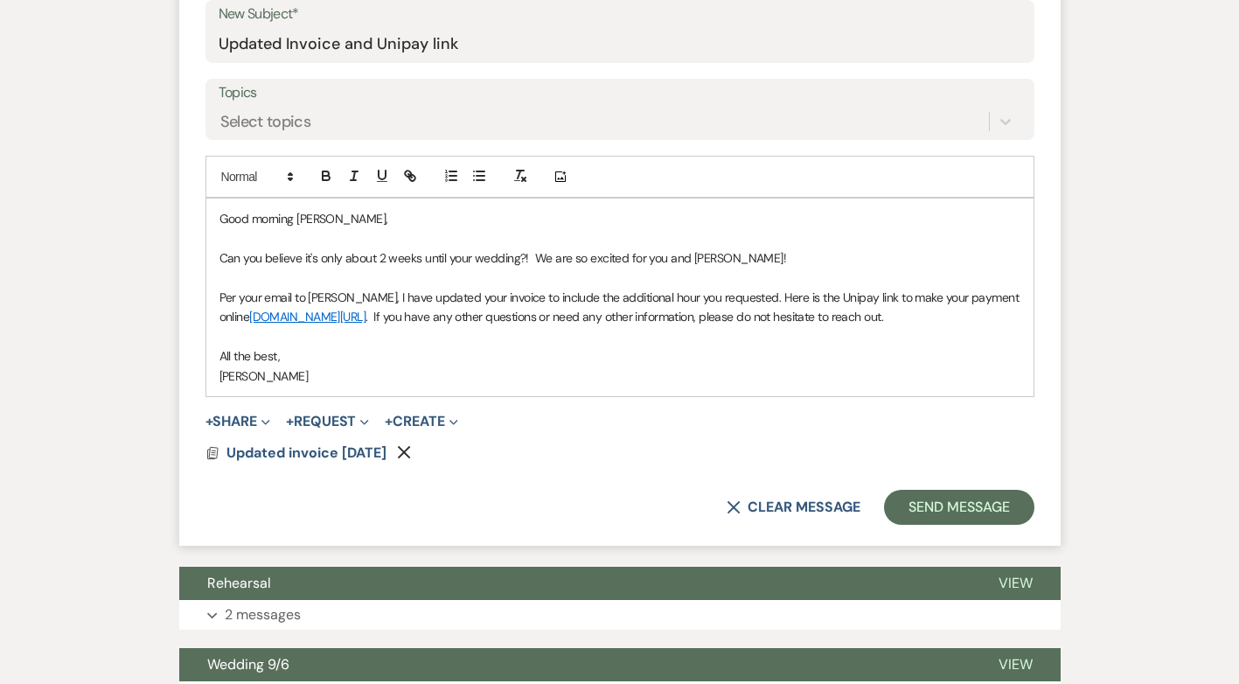
scroll to position [962, 0]
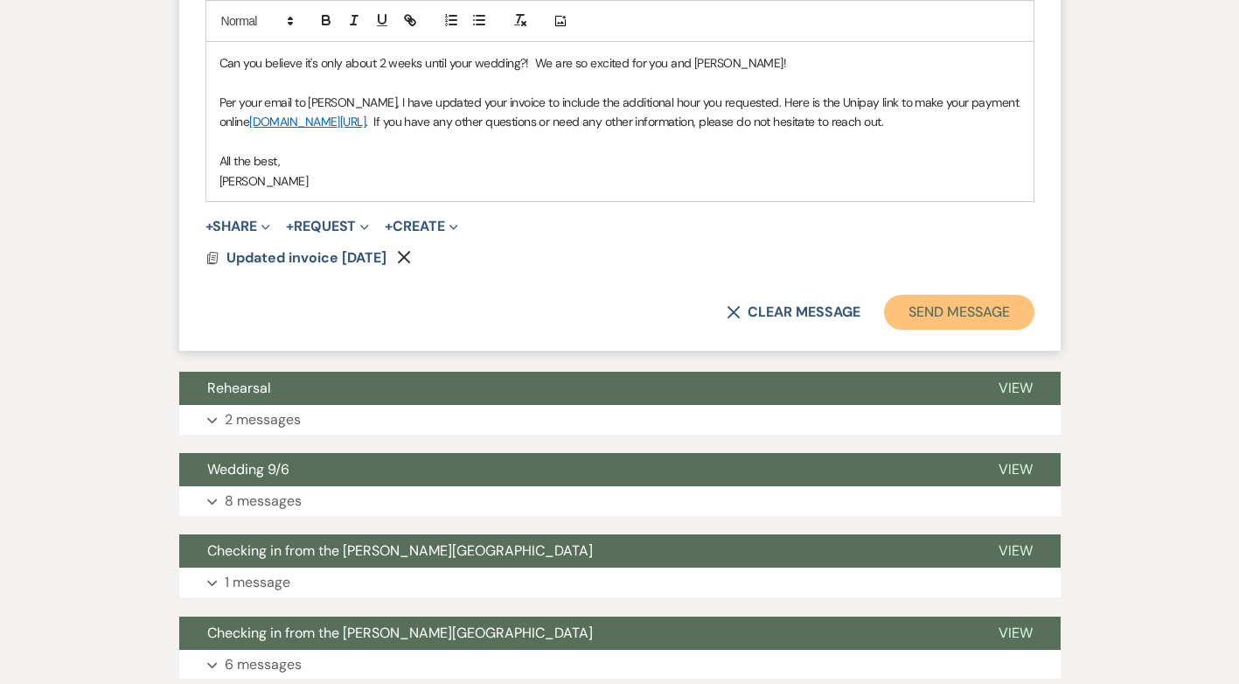
click at [973, 330] on button "Send Message" at bounding box center [958, 312] width 149 height 35
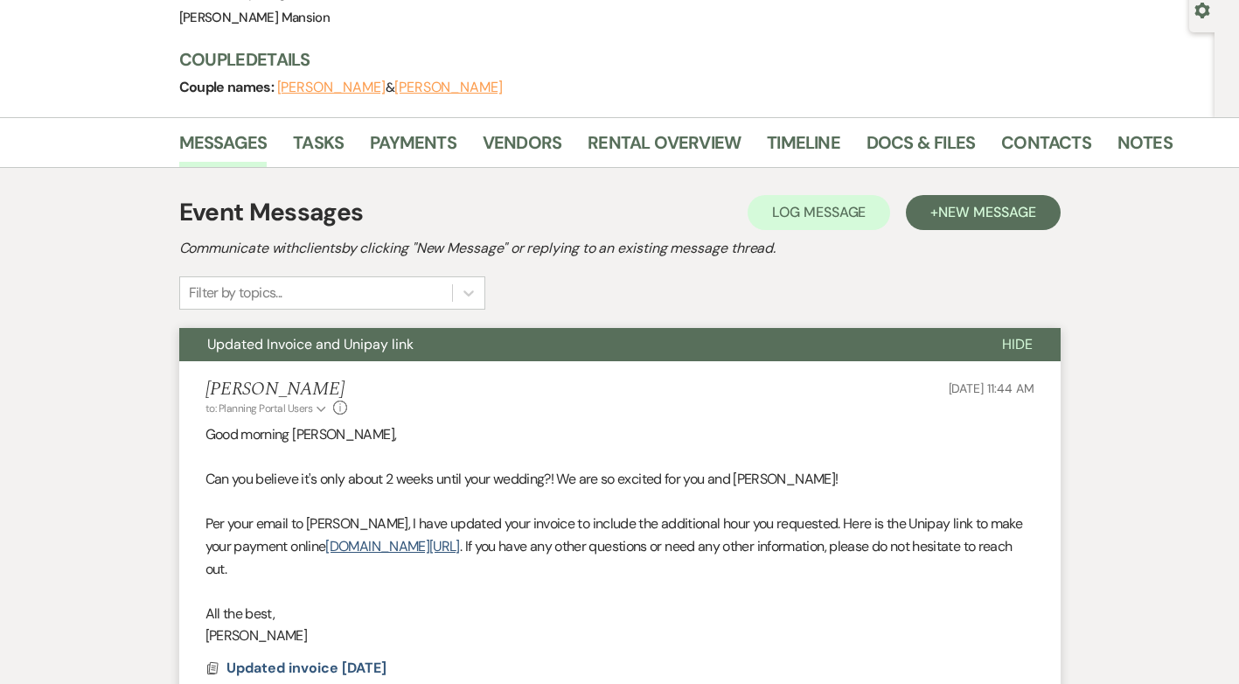
scroll to position [0, 0]
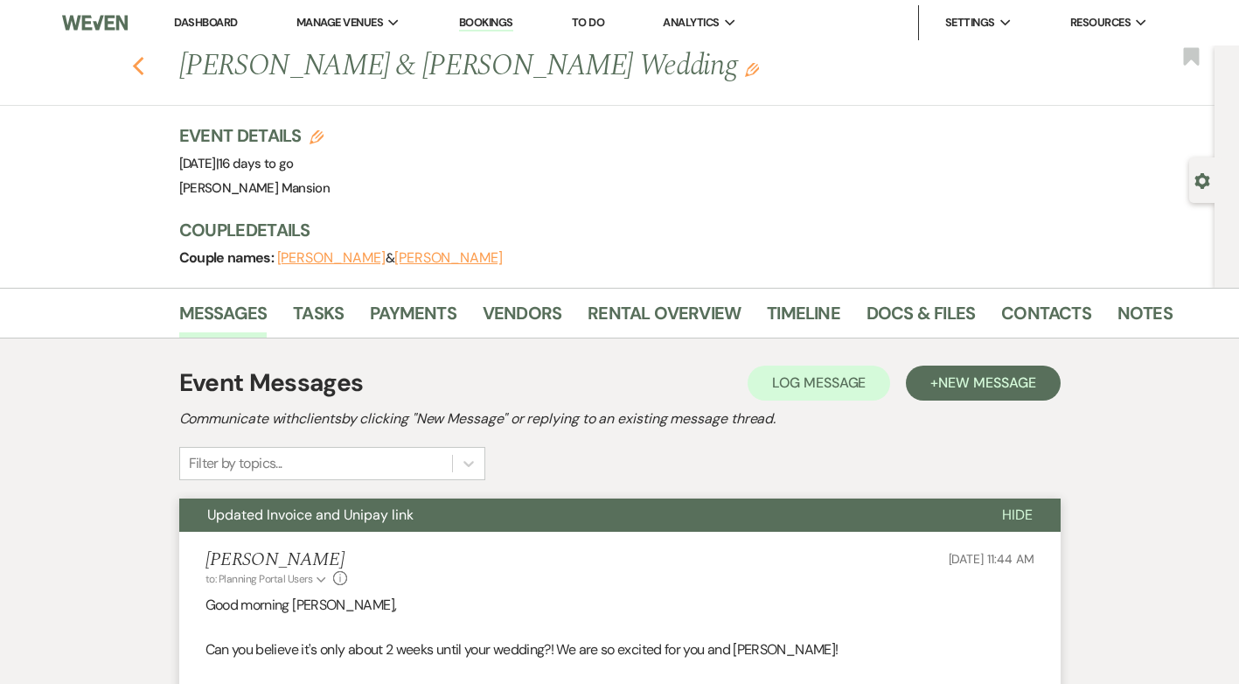
click at [142, 64] on use "button" at bounding box center [137, 66] width 11 height 19
select select "8"
select select "5"
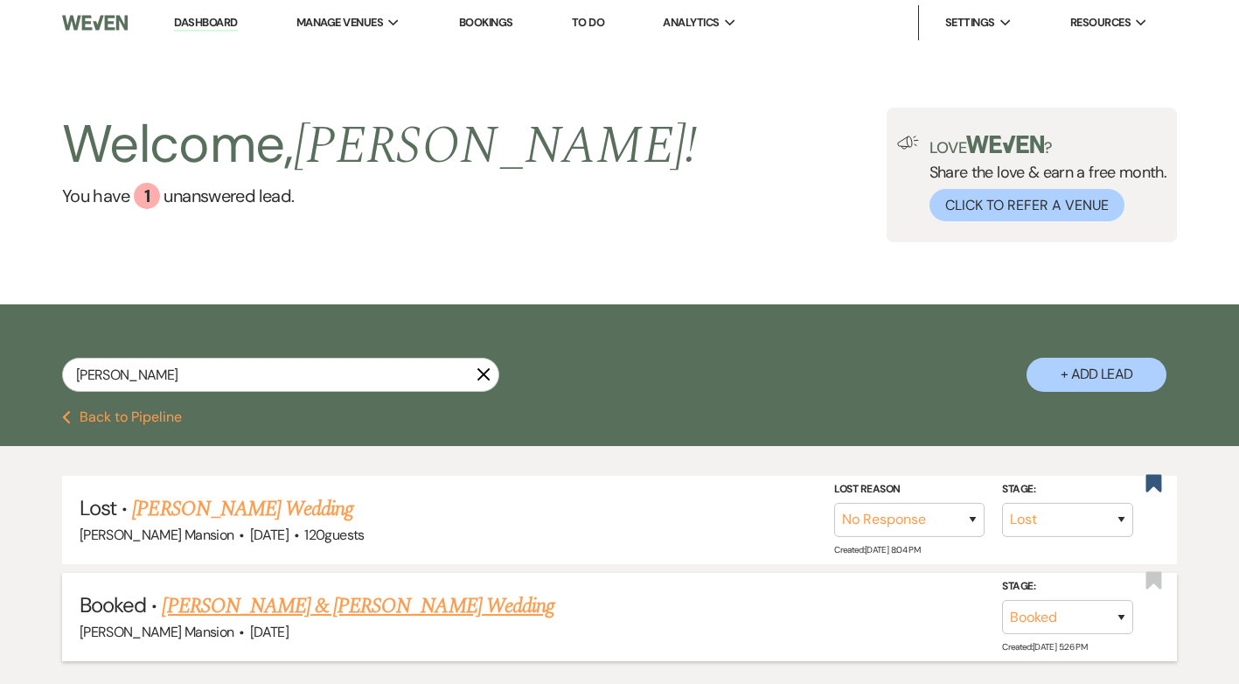
click at [302, 602] on link "[PERSON_NAME] & [PERSON_NAME] Wedding" at bounding box center [358, 605] width 392 height 31
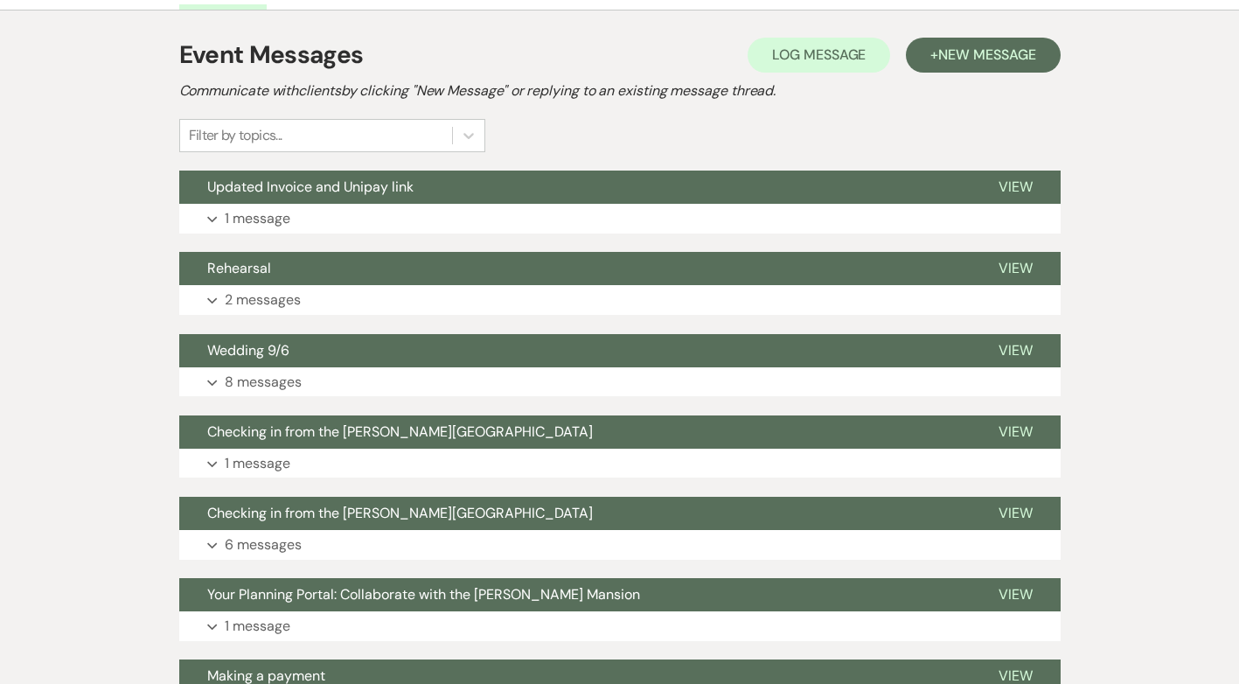
scroll to position [350, 0]
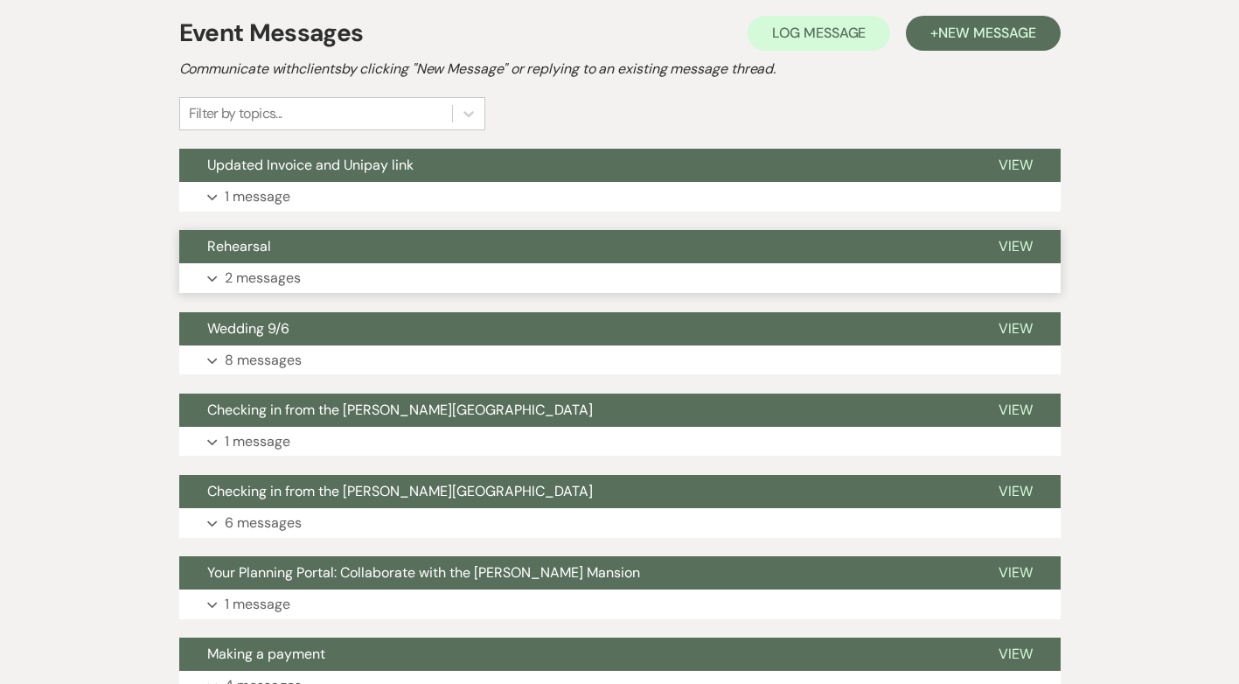
click at [235, 249] on span "Rehearsal" at bounding box center [239, 246] width 64 height 18
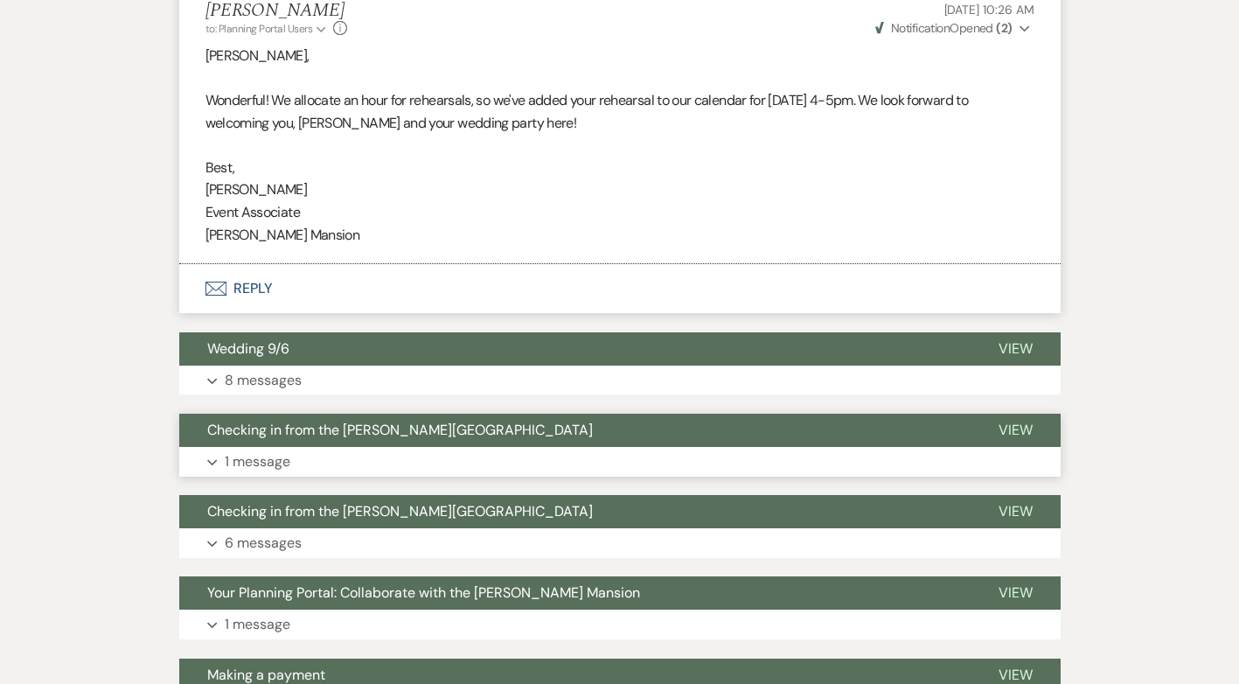
scroll to position [787, 0]
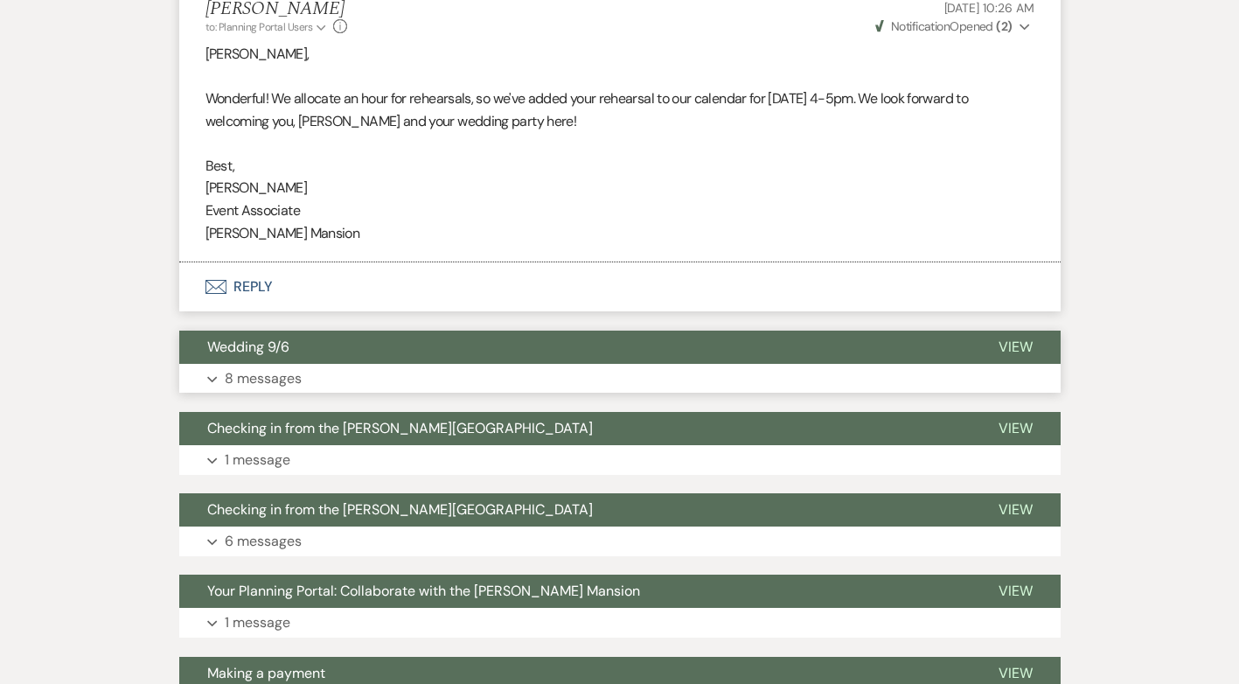
click at [220, 384] on button "Expand 8 messages" at bounding box center [619, 379] width 881 height 30
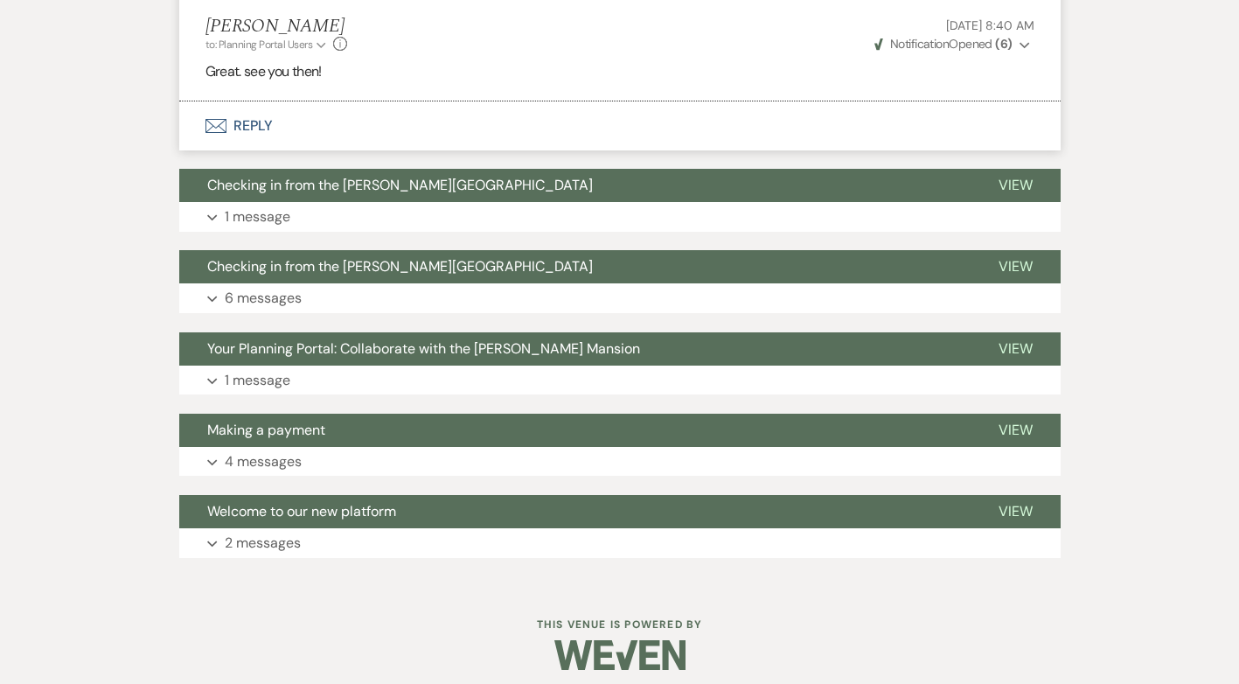
scroll to position [2825, 0]
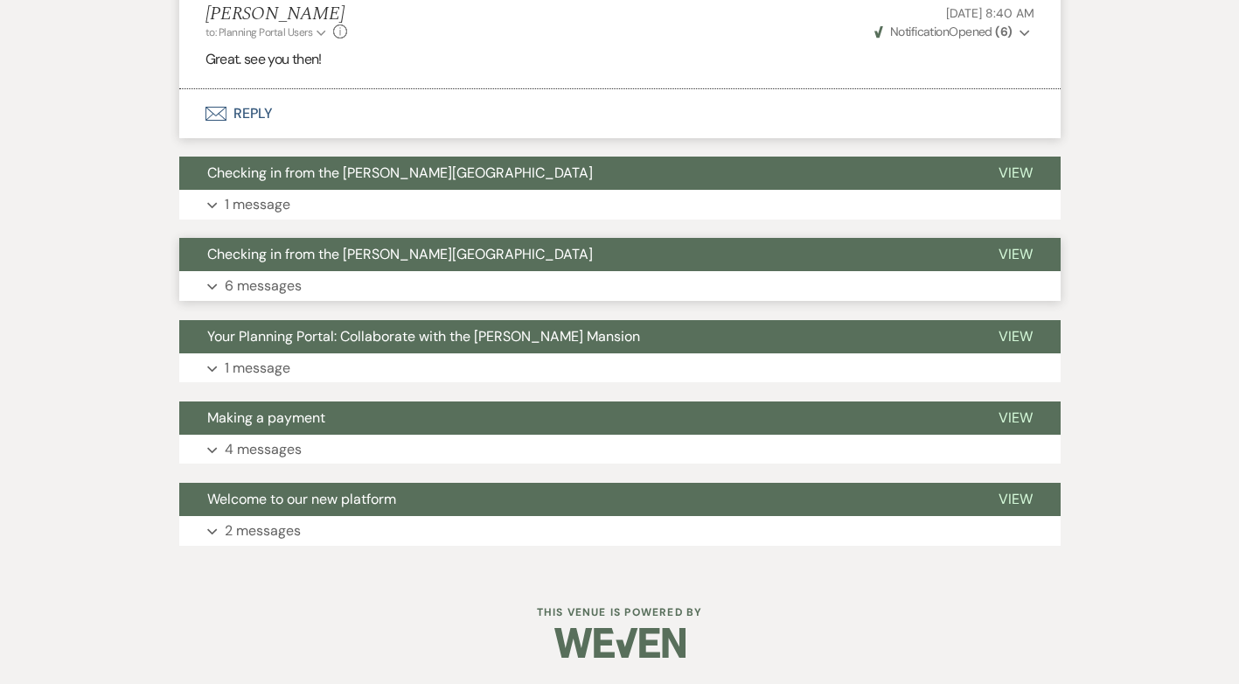
click at [260, 281] on p "6 messages" at bounding box center [263, 285] width 77 height 23
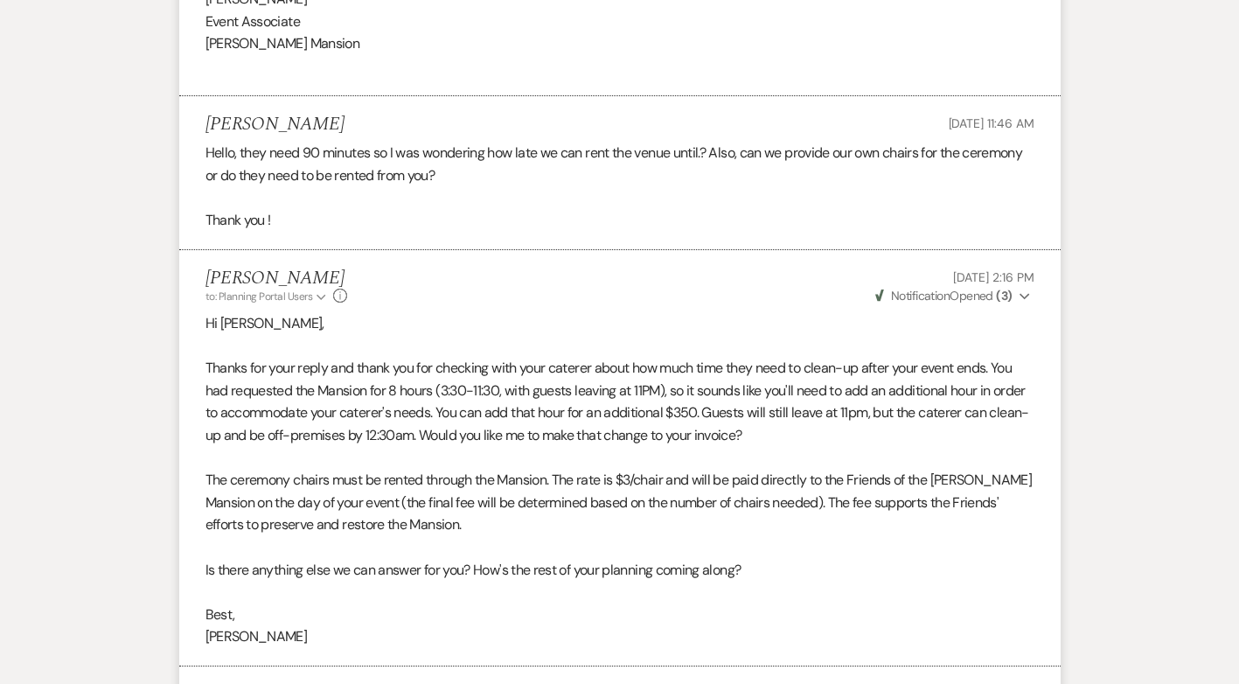
scroll to position [3699, 0]
